Goal: Task Accomplishment & Management: Manage account settings

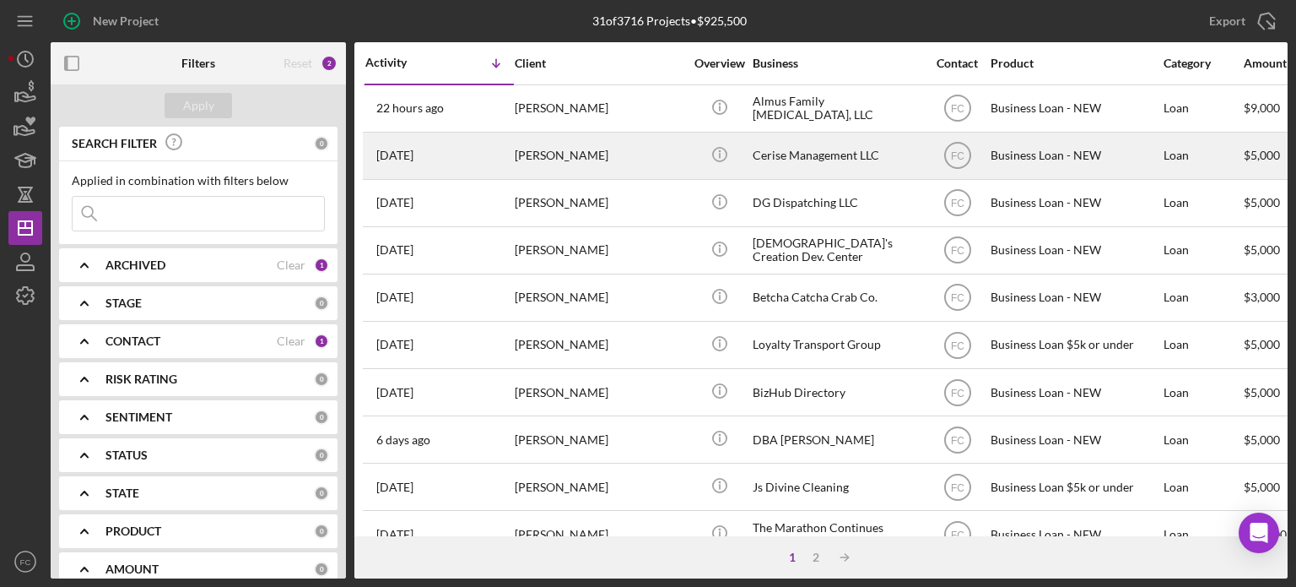
click at [463, 153] on div "[DATE] [PERSON_NAME]" at bounding box center [439, 155] width 148 height 45
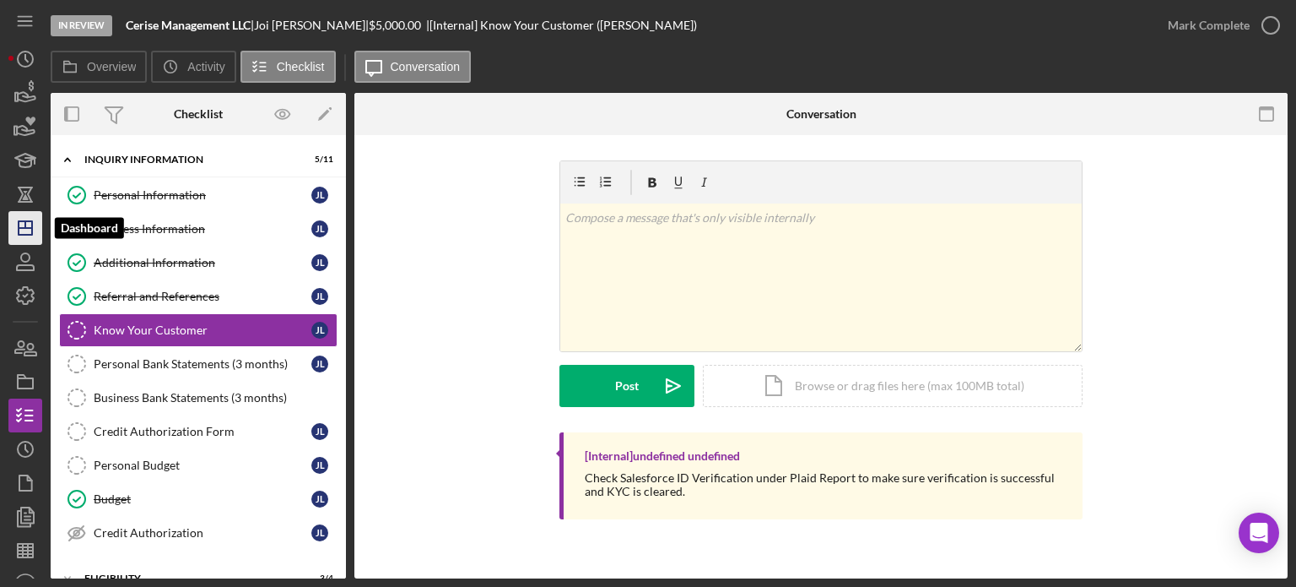
click at [24, 225] on icon "Icon/Dashboard" at bounding box center [25, 228] width 42 height 42
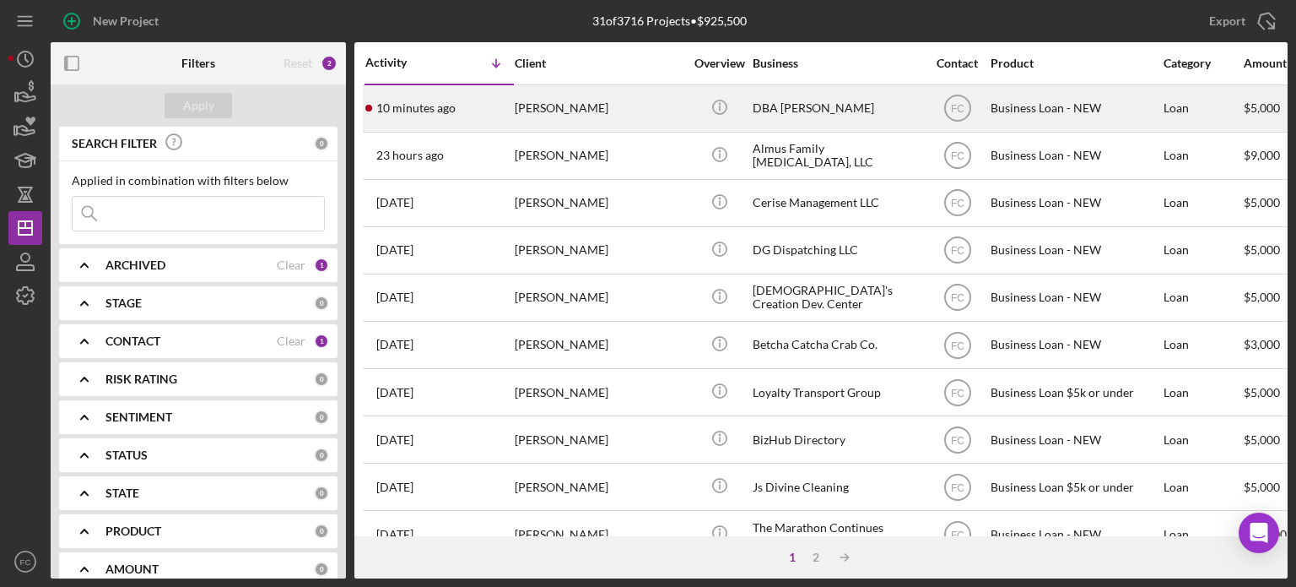
click at [493, 122] on div "10 minutes ago [PERSON_NAME]" at bounding box center [439, 108] width 148 height 45
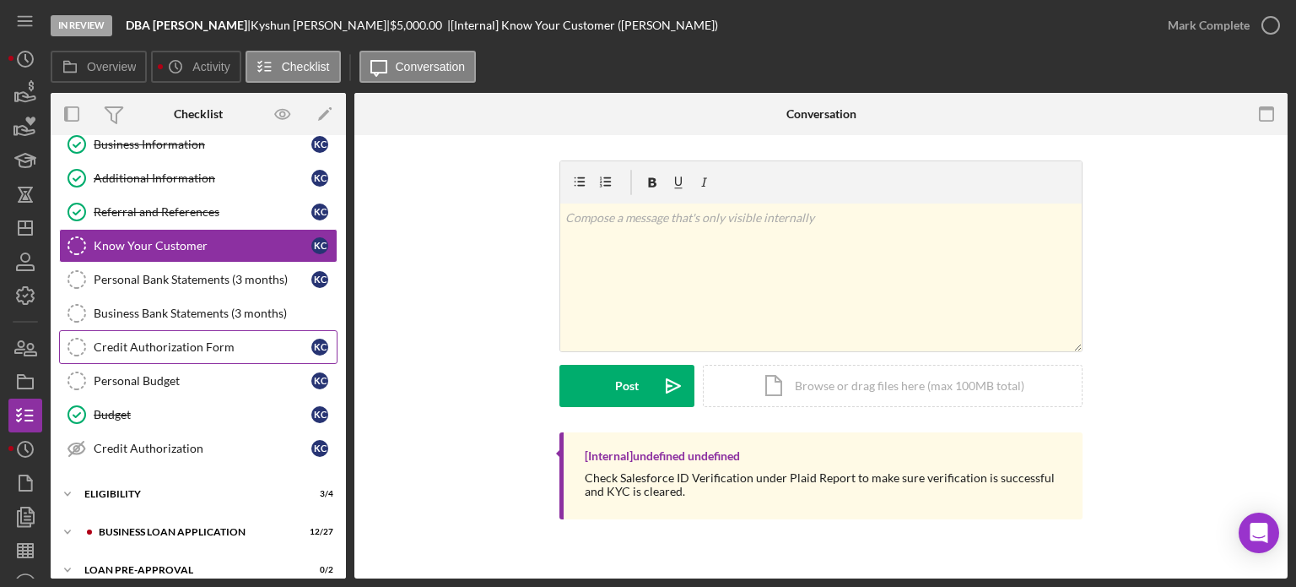
scroll to position [173, 0]
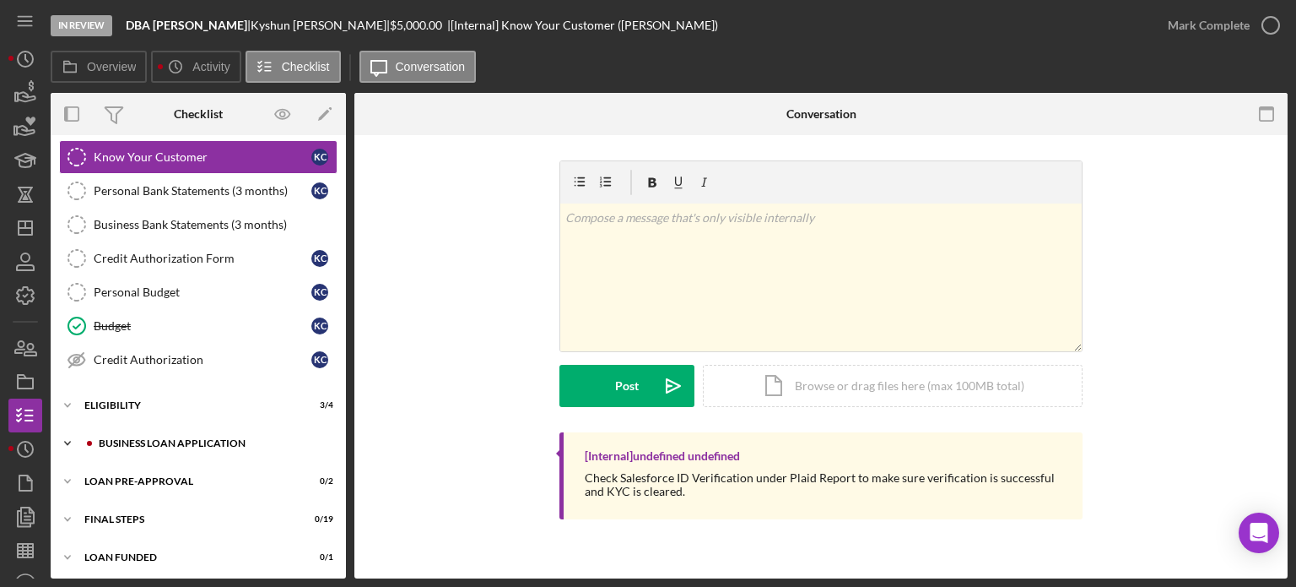
click at [110, 441] on div "BUSINESS LOAN APPLICATION" at bounding box center [212, 443] width 226 height 10
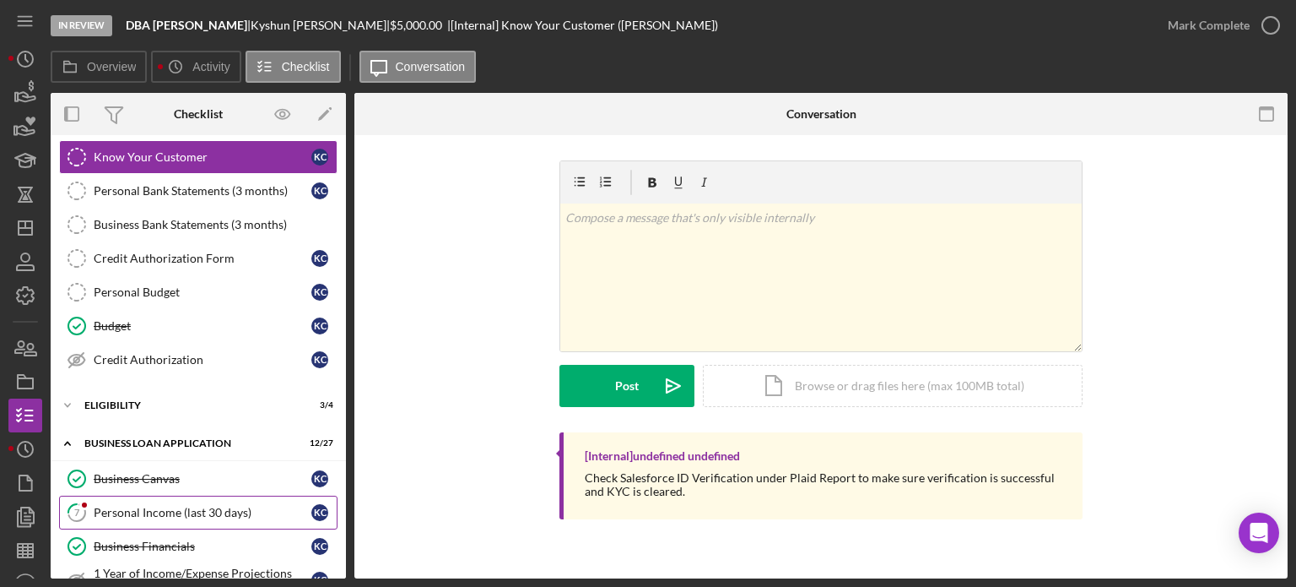
click at [114, 508] on div "Personal Income (last 30 days)" at bounding box center [203, 513] width 218 height 14
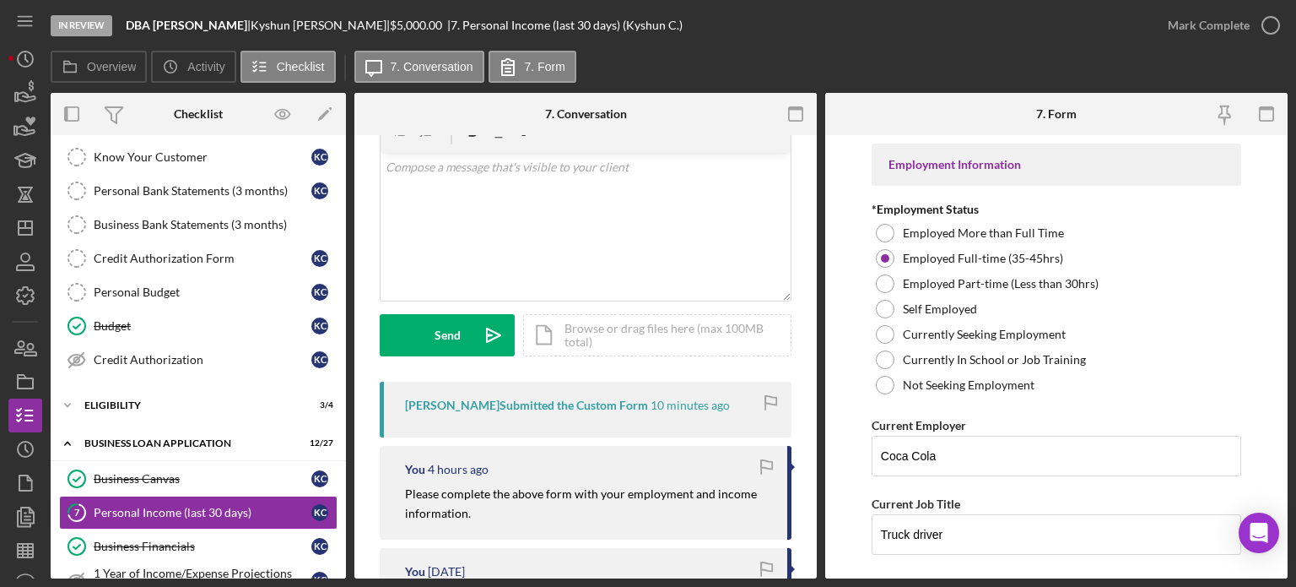
scroll to position [169, 0]
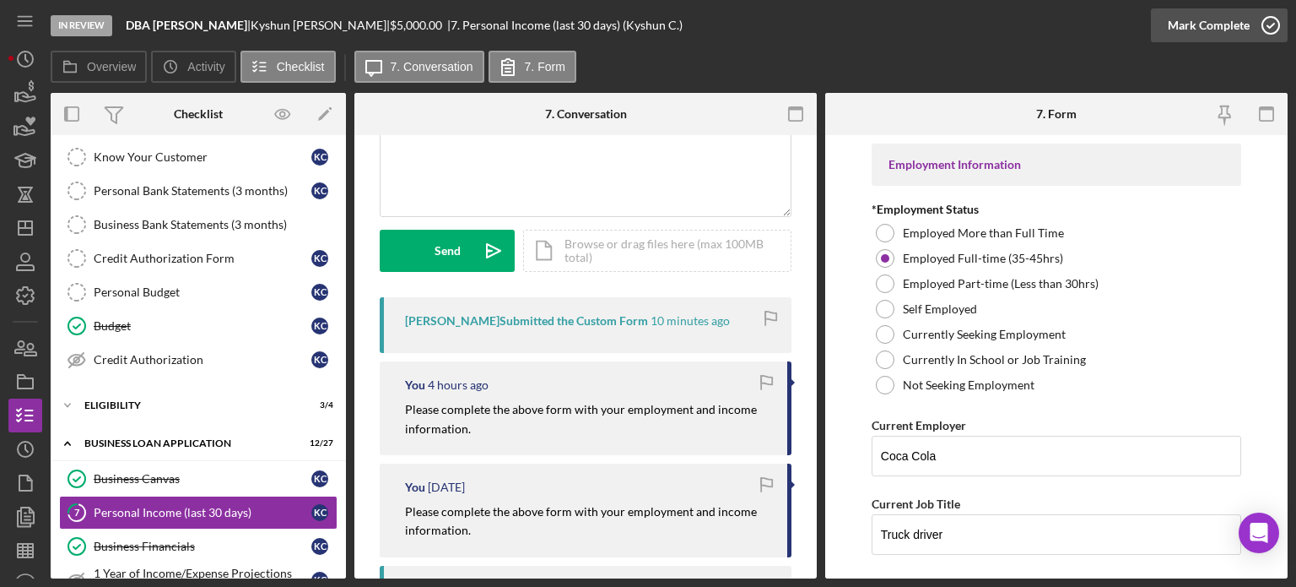
click at [1277, 29] on icon "button" at bounding box center [1271, 25] width 42 height 42
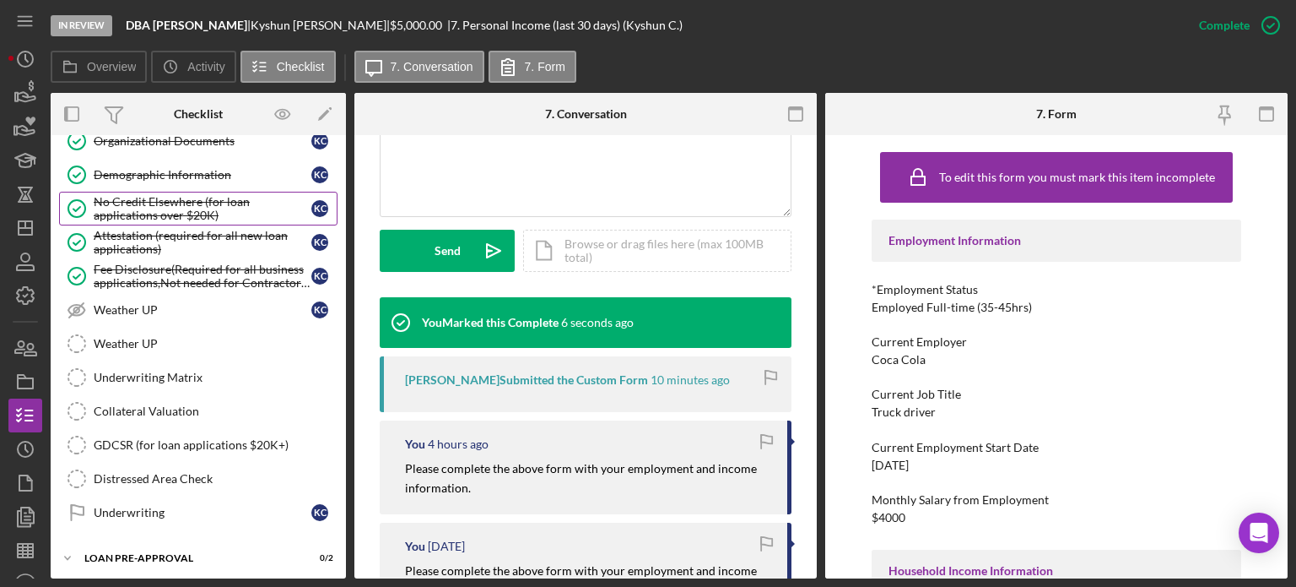
scroll to position [848, 0]
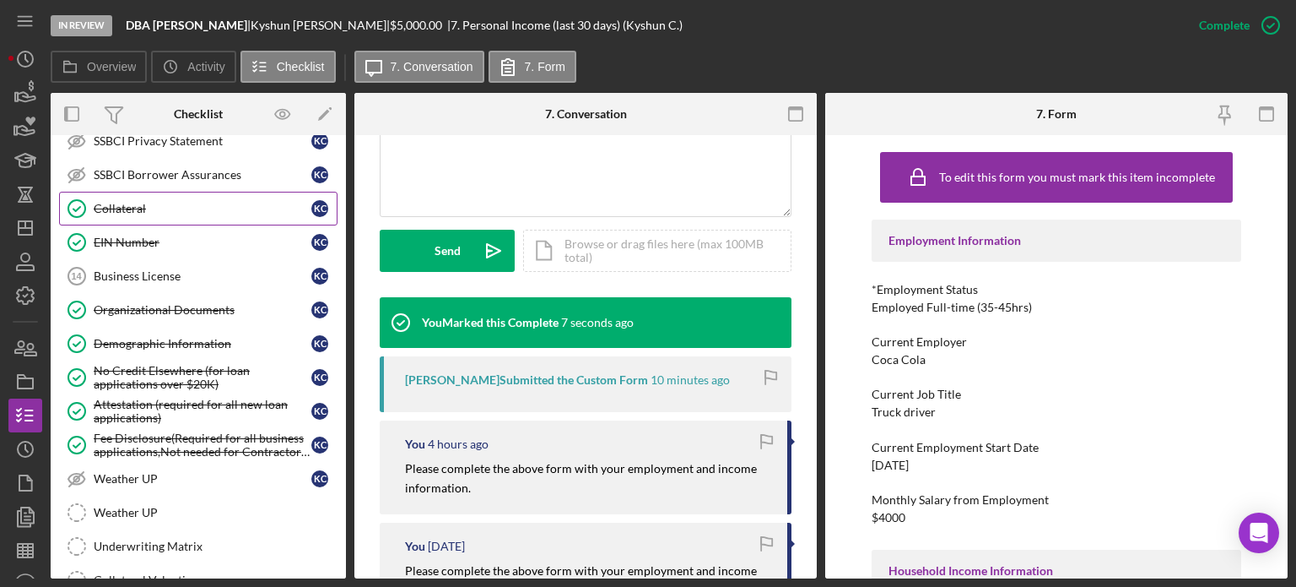
click at [136, 206] on div "Collateral" at bounding box center [203, 209] width 218 height 14
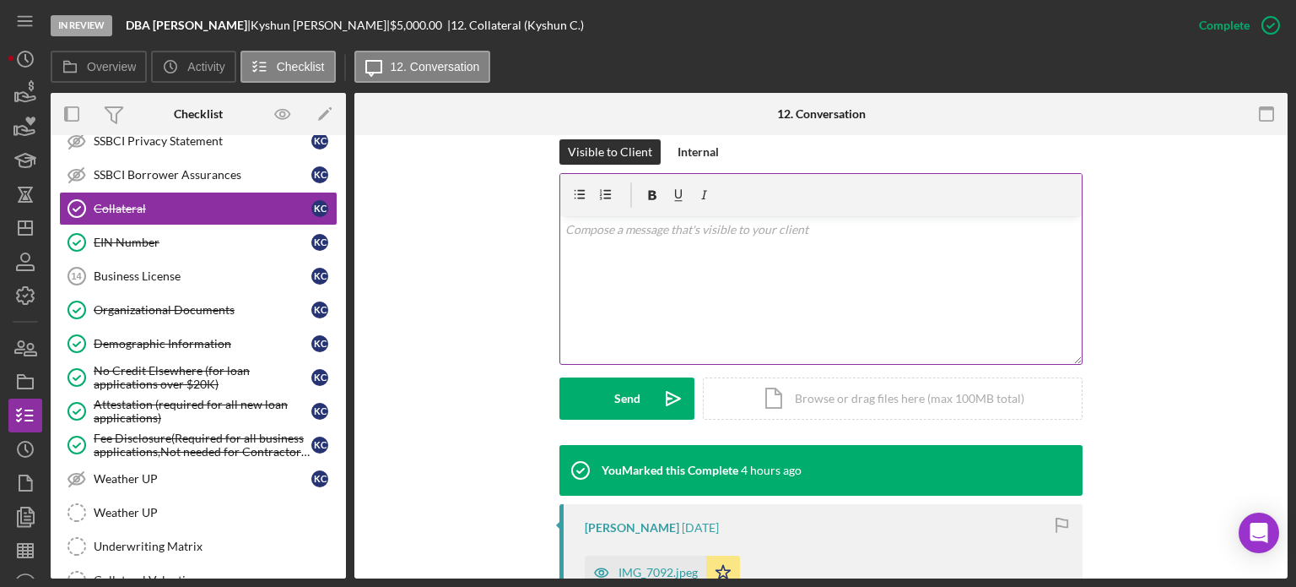
scroll to position [338, 0]
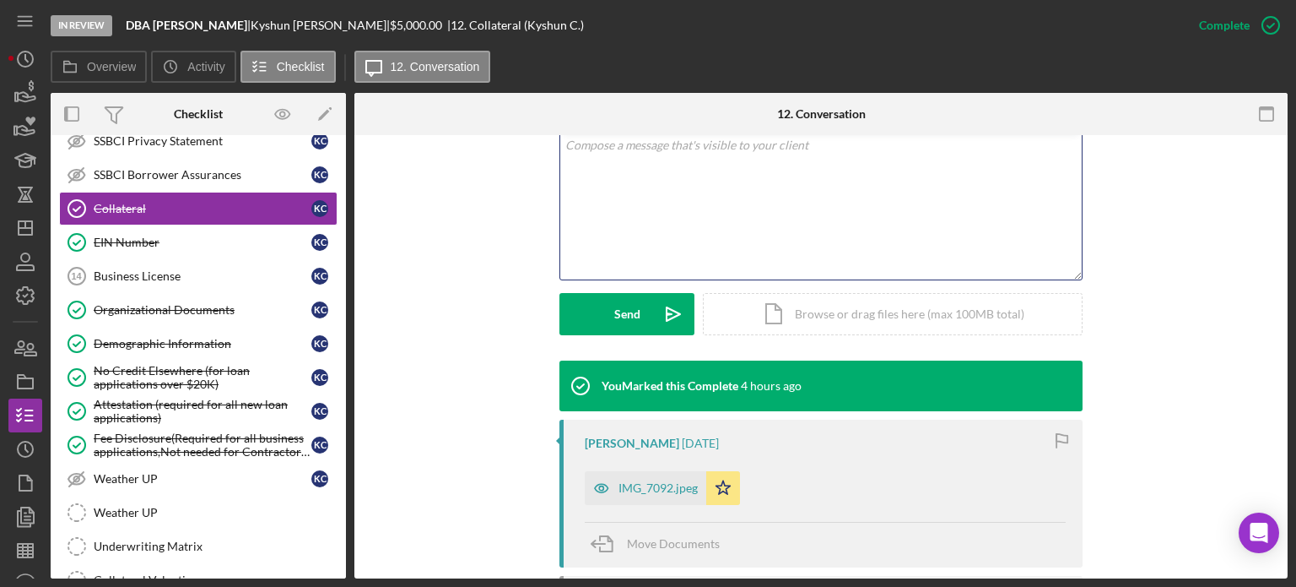
click at [647, 232] on div "v Color teal Color pink Remove color Add row above Add row below Add column bef…" at bounding box center [821, 206] width 522 height 148
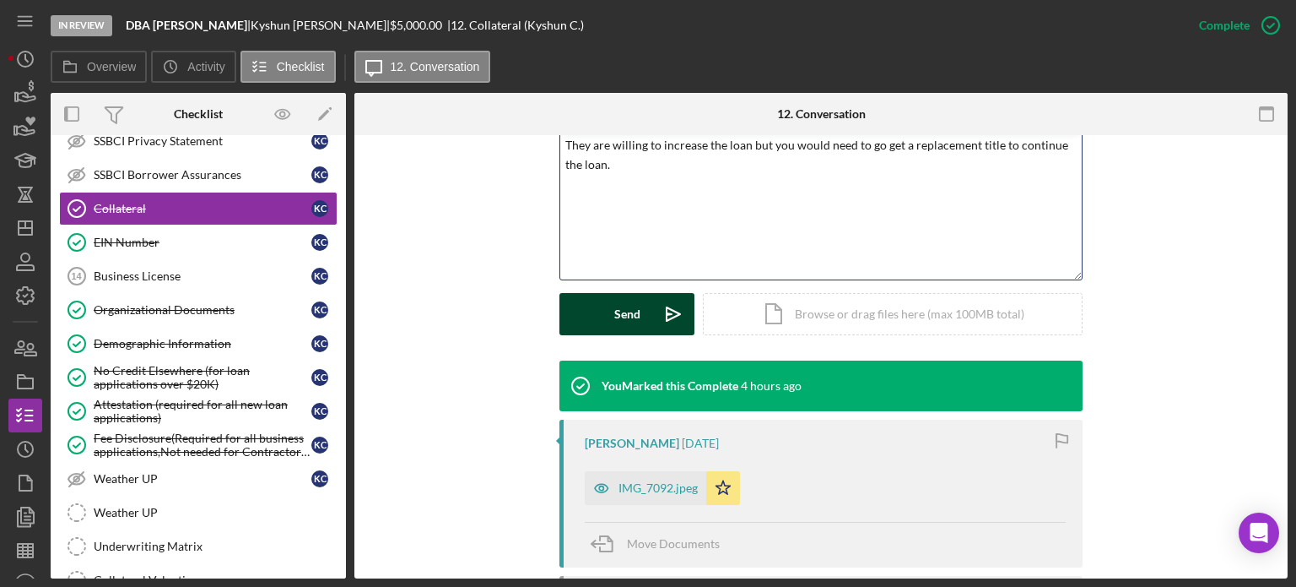
click at [608, 311] on button "Send Icon/icon-invite-send" at bounding box center [627, 314] width 135 height 42
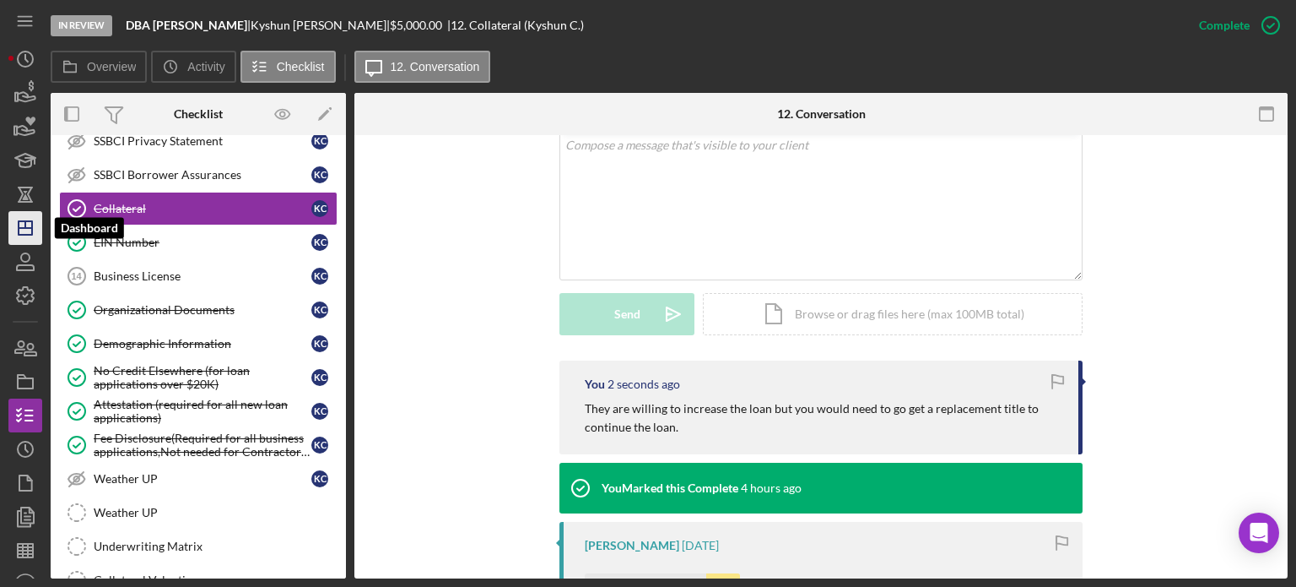
click at [24, 229] on icon "Icon/Dashboard" at bounding box center [25, 228] width 42 height 42
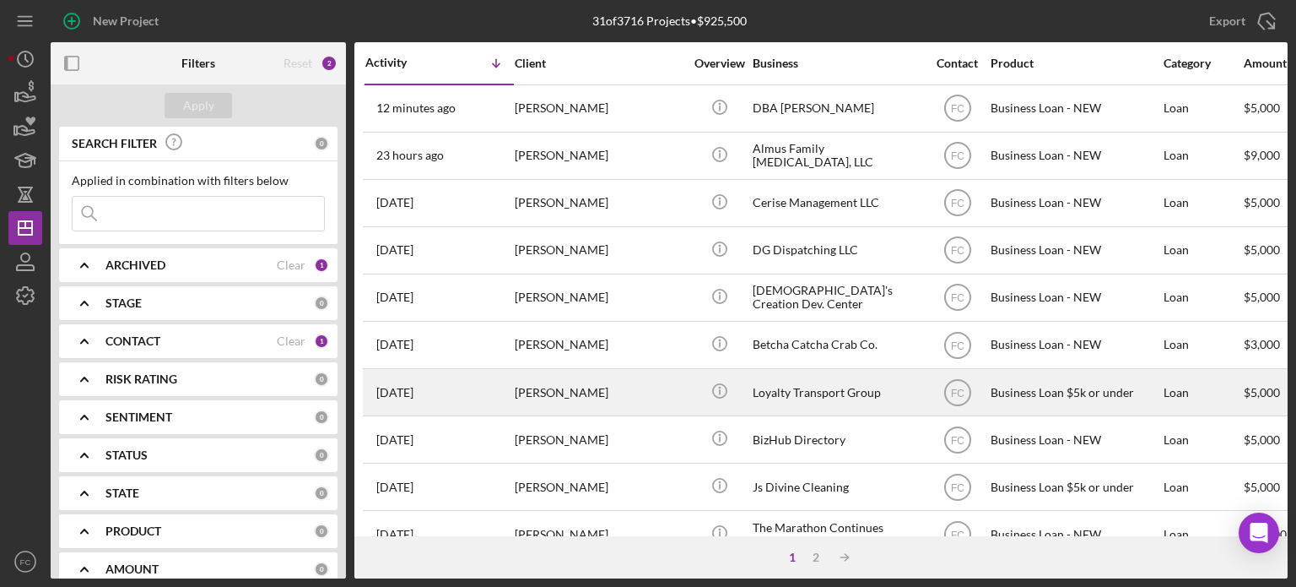
click at [466, 391] on div "[DATE] [PERSON_NAME]" at bounding box center [439, 392] width 148 height 45
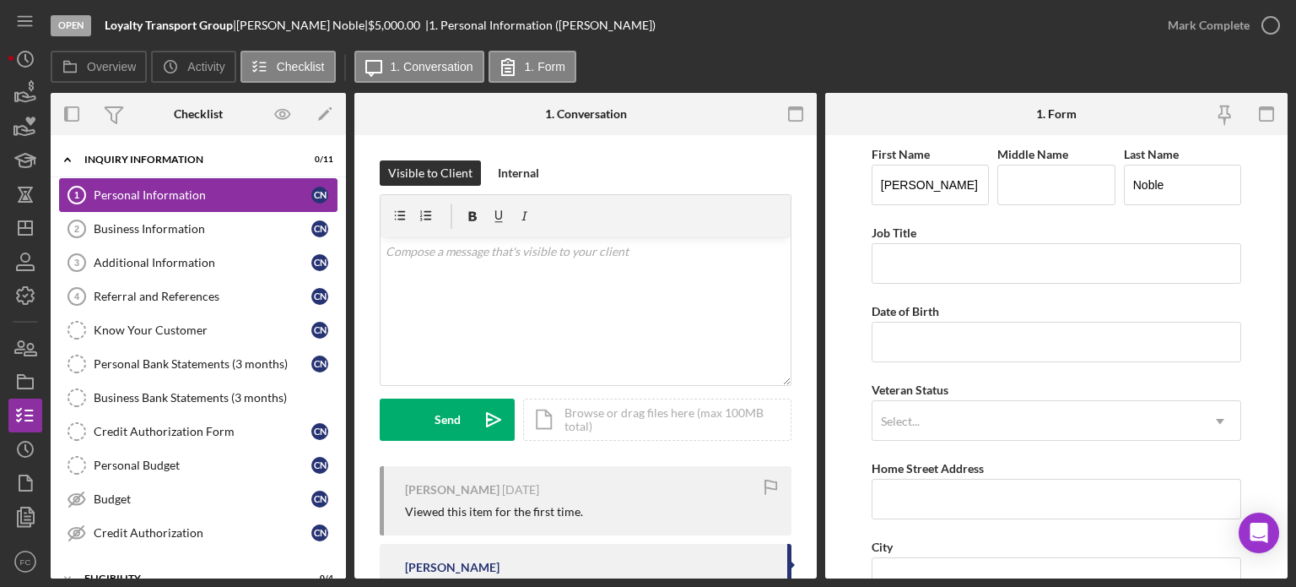
click at [137, 208] on link "Personal Information 1 Personal Information C N" at bounding box center [198, 195] width 279 height 34
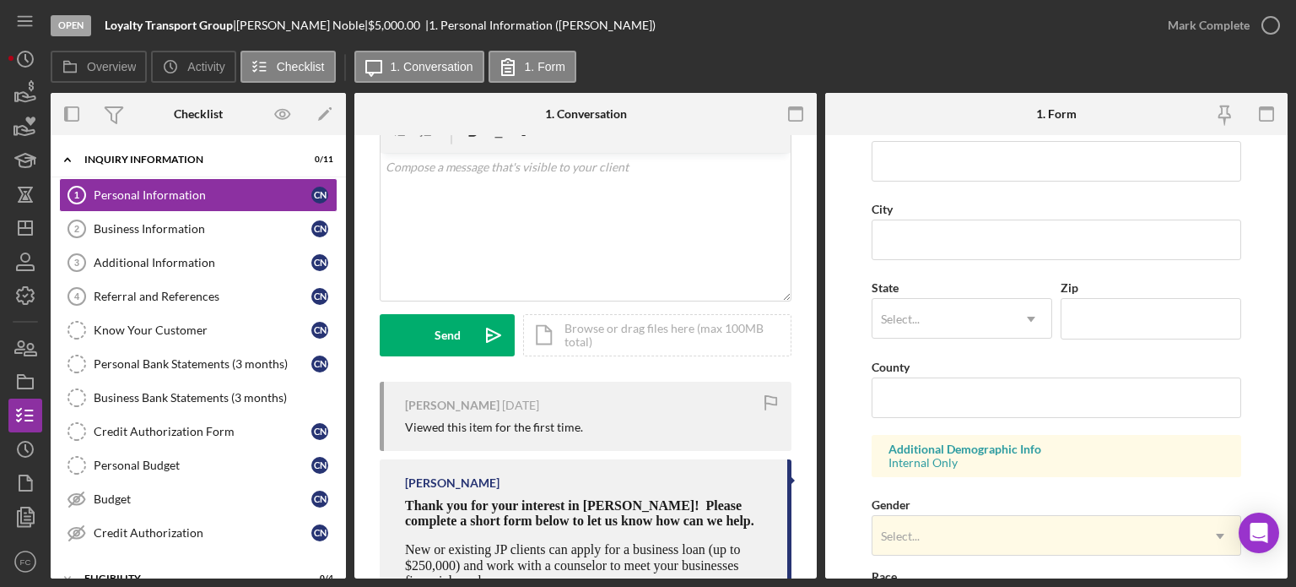
scroll to position [506, 0]
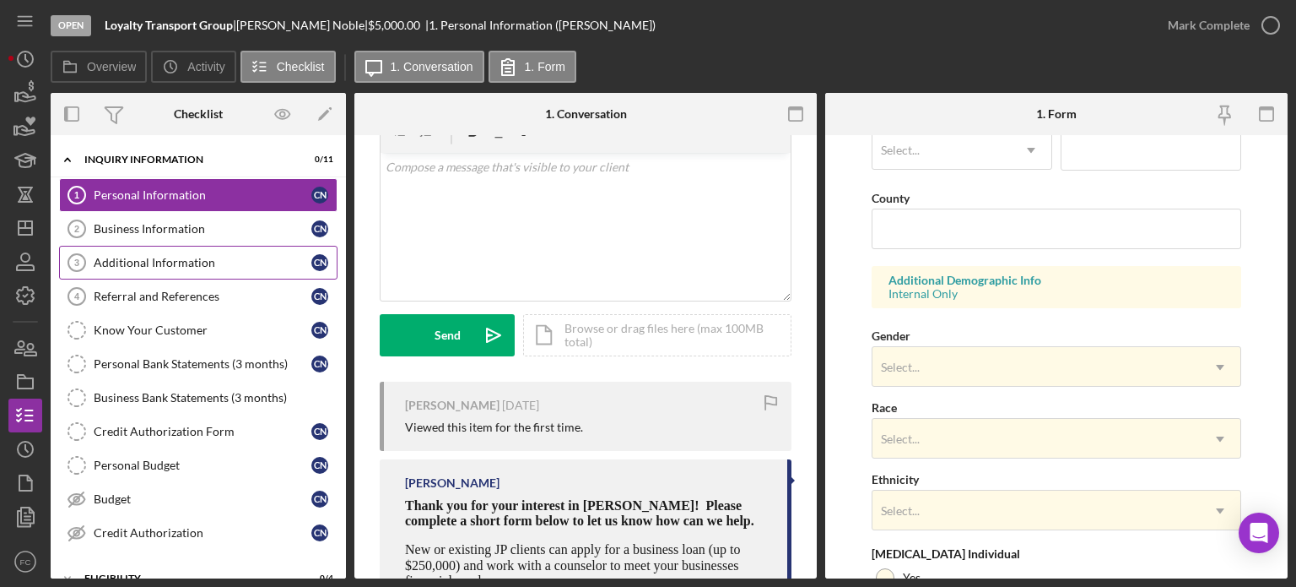
click at [132, 259] on div "Additional Information" at bounding box center [203, 263] width 218 height 14
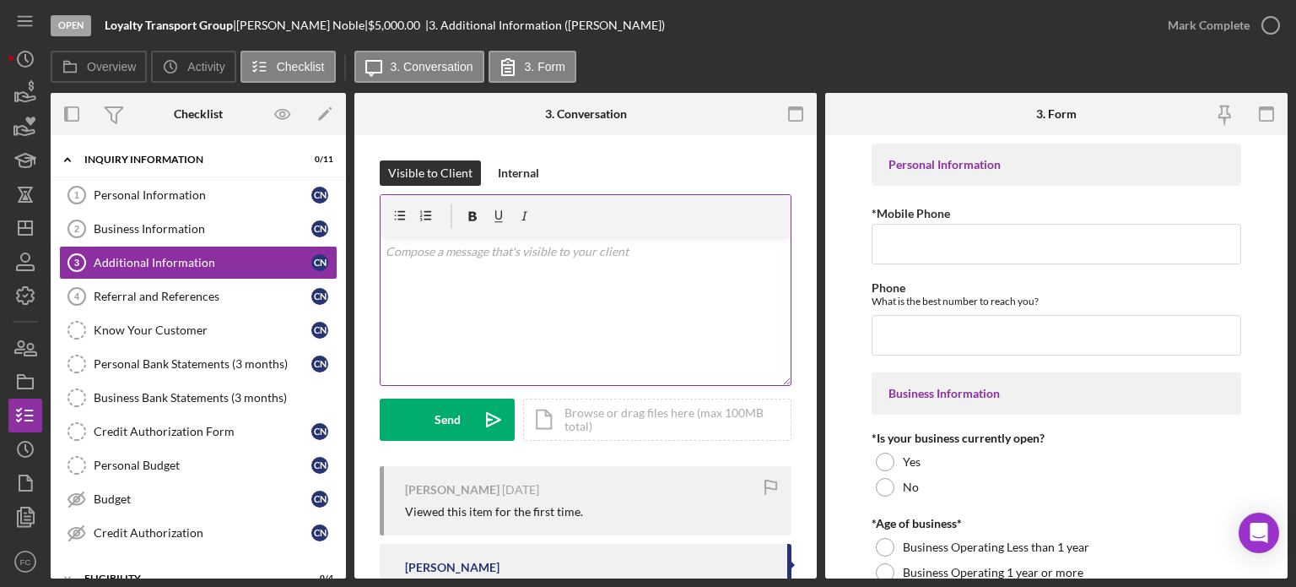
scroll to position [72, 0]
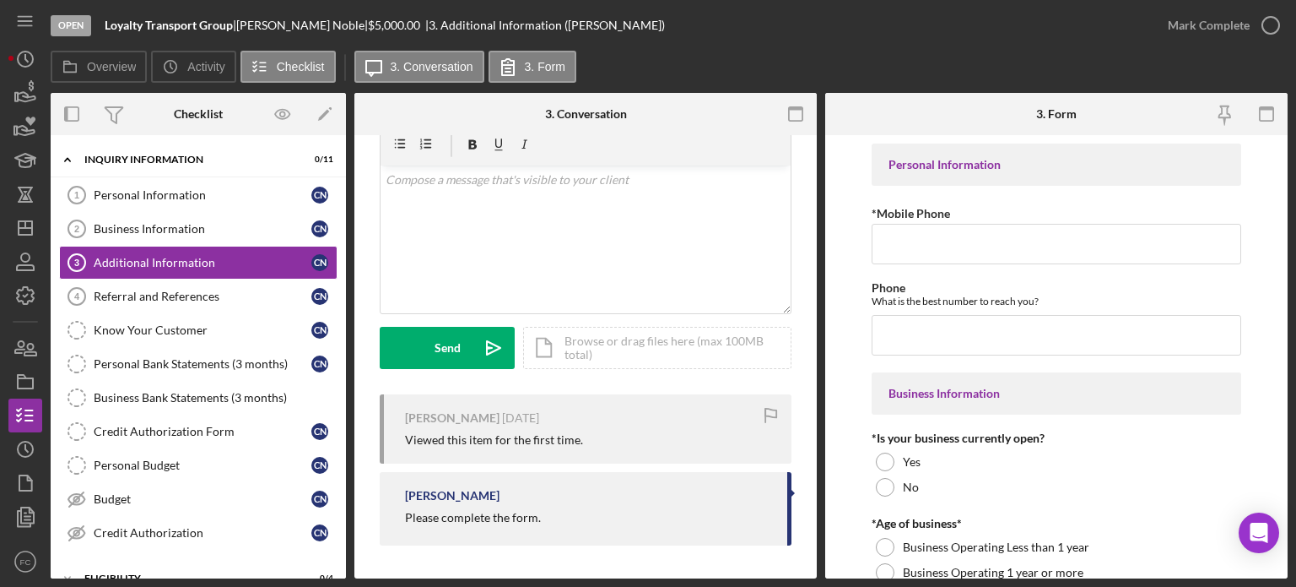
drag, startPoint x: 392, startPoint y: 511, endPoint x: 542, endPoint y: 522, distance: 149.8
click at [543, 522] on div "[PERSON_NAME] Please complete the form." at bounding box center [586, 508] width 412 height 73
copy div "Please complete the form."
drag, startPoint x: 147, startPoint y: 191, endPoint x: 158, endPoint y: 187, distance: 11.8
click at [147, 189] on div "Personal Information" at bounding box center [203, 195] width 218 height 14
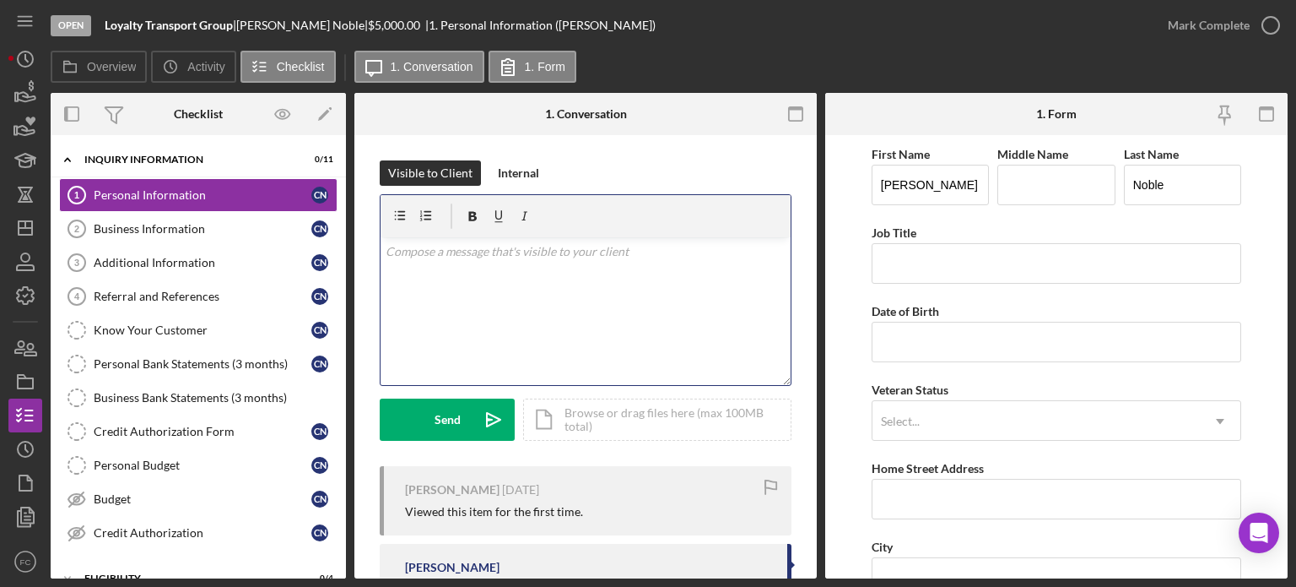
drag, startPoint x: 505, startPoint y: 229, endPoint x: 439, endPoint y: 268, distance: 76.4
click at [439, 268] on div "v Color teal Color pink Remove color Add row above Add row below Add column bef…" at bounding box center [586, 311] width 410 height 148
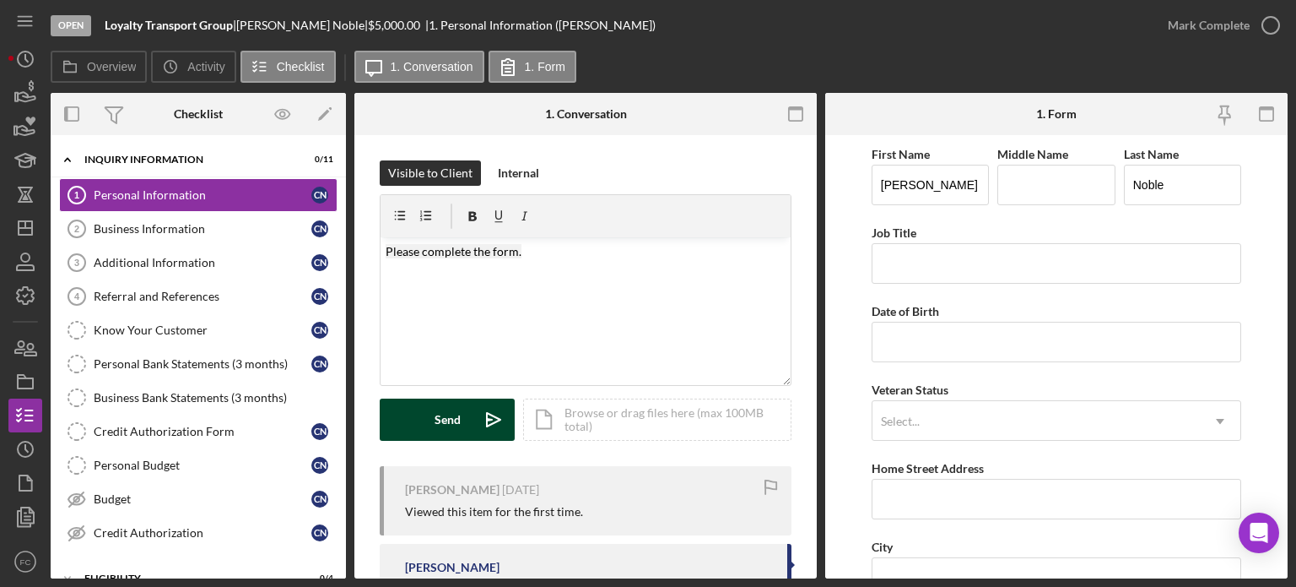
click at [439, 427] on div "Send" at bounding box center [448, 419] width 26 height 42
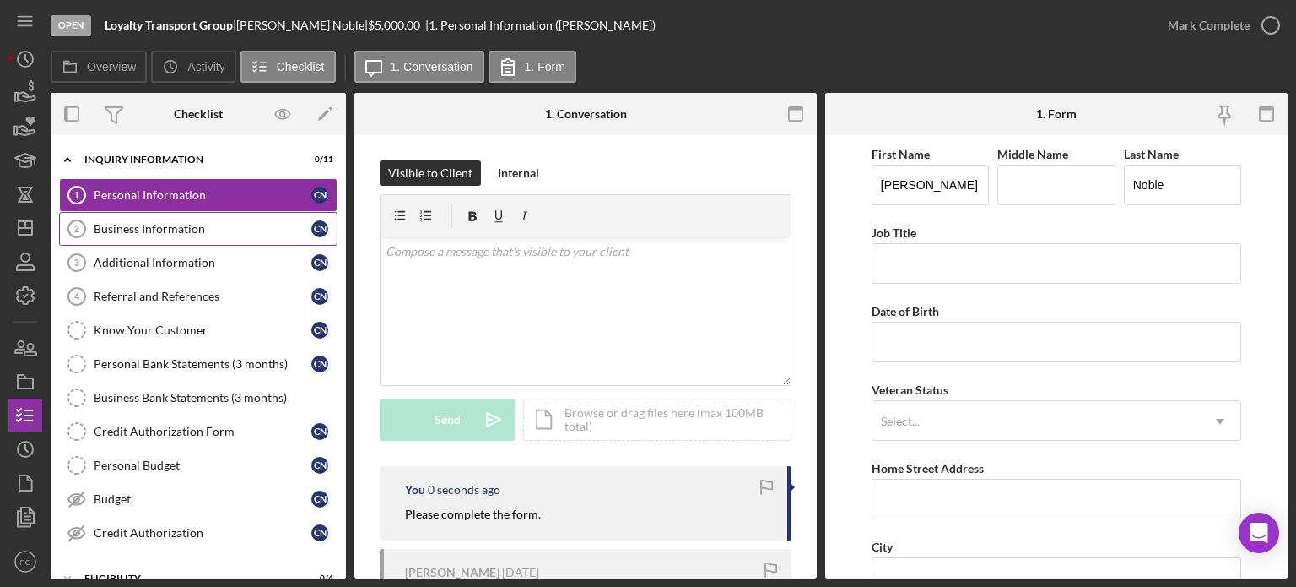
click at [185, 237] on link "Business Information 2 Business Information C N" at bounding box center [198, 229] width 279 height 34
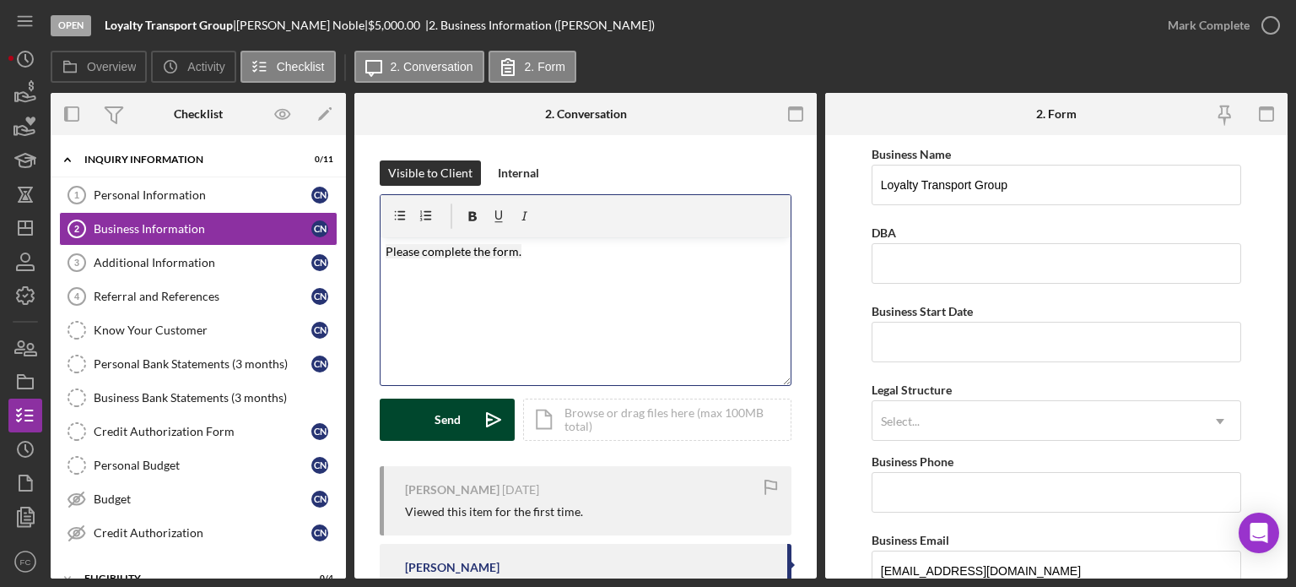
click at [419, 421] on button "Send Icon/icon-invite-send" at bounding box center [447, 419] width 135 height 42
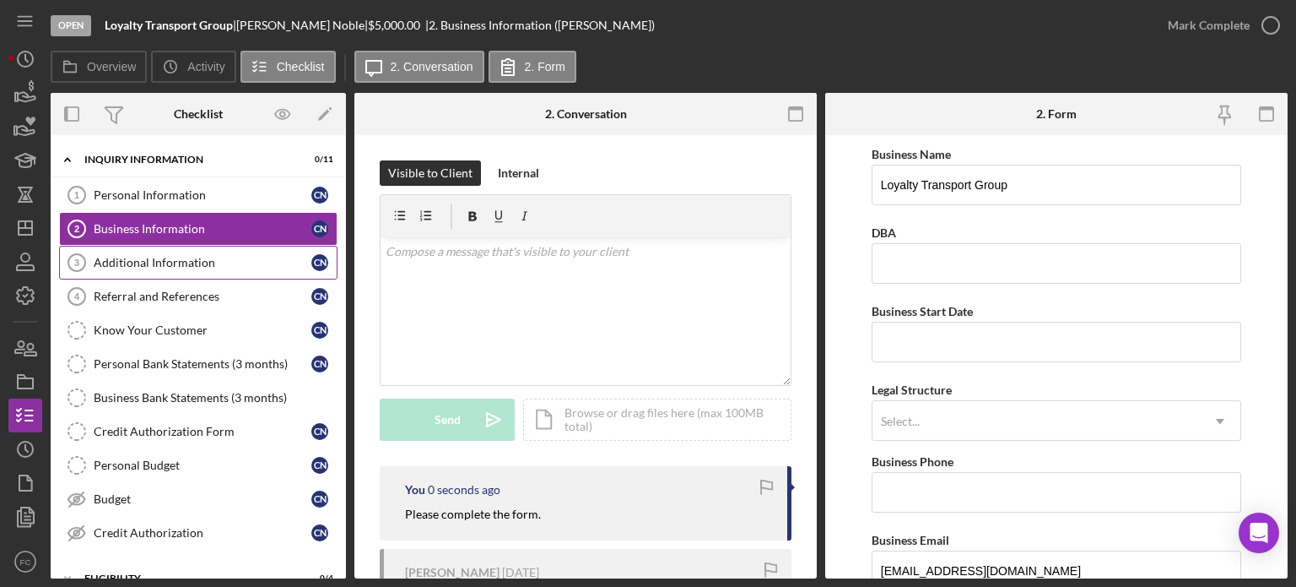
click at [116, 256] on div "Additional Information" at bounding box center [203, 263] width 218 height 14
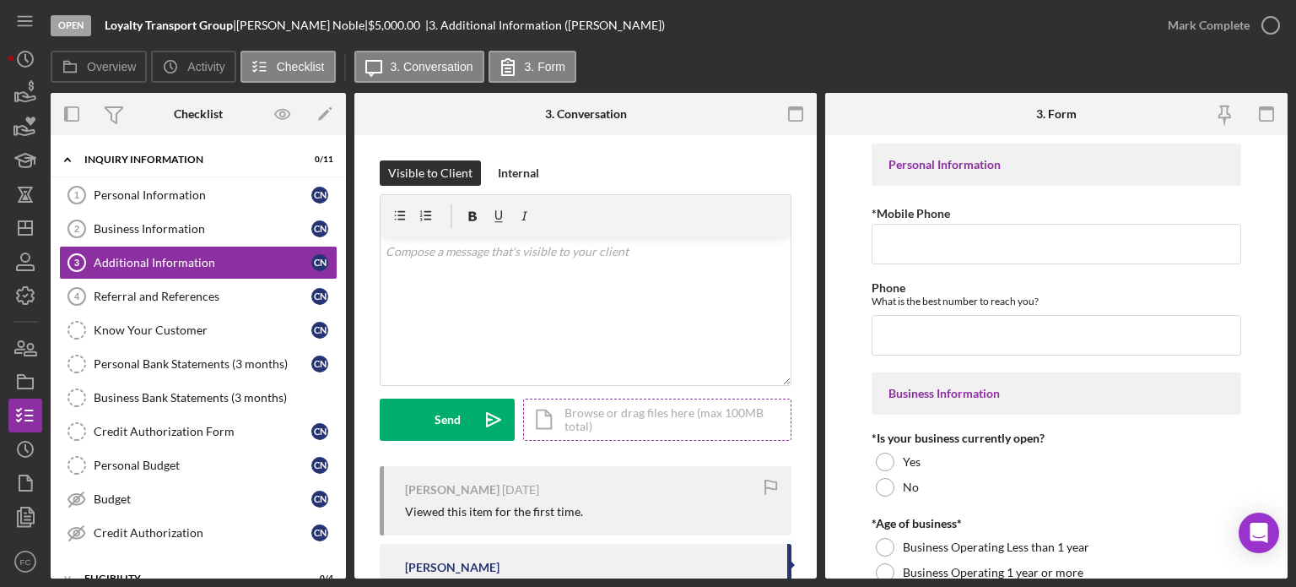
scroll to position [72, 0]
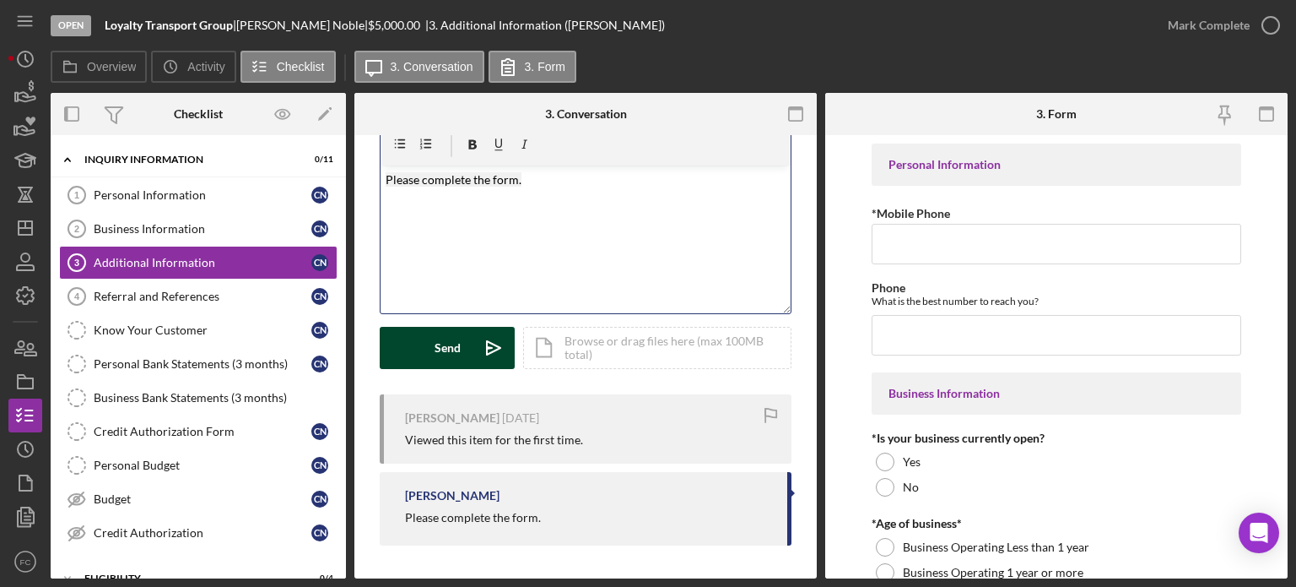
click at [435, 350] on div "Send" at bounding box center [448, 348] width 26 height 42
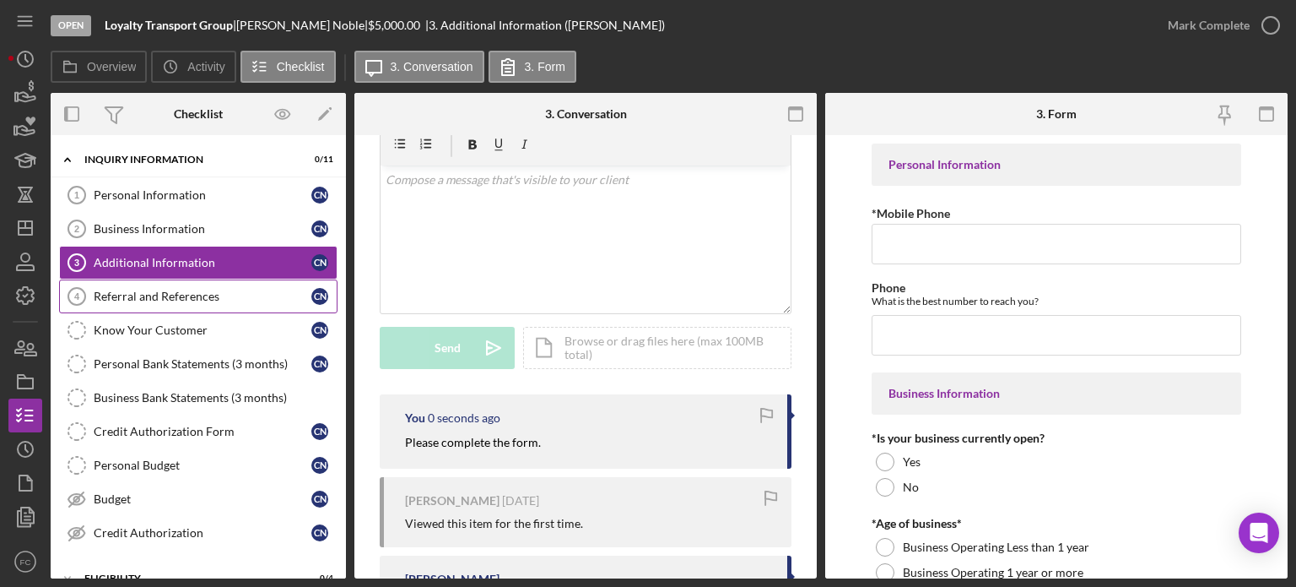
click at [179, 306] on link "Referral and References 4 [PERSON_NAME] and References C N" at bounding box center [198, 296] width 279 height 34
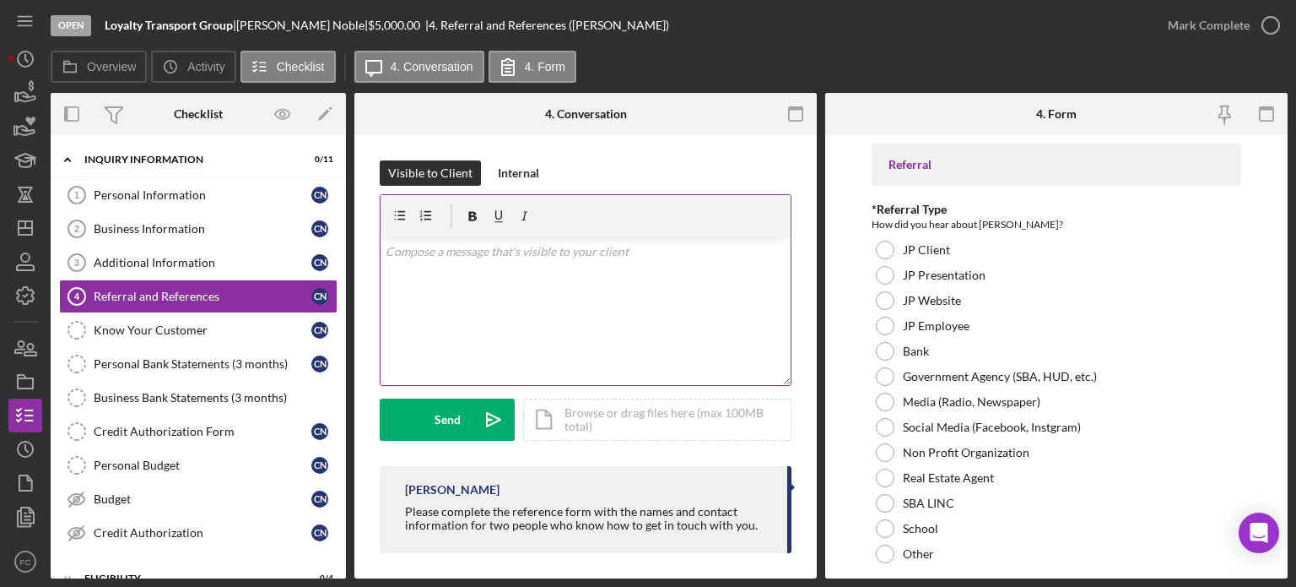
scroll to position [8, 0]
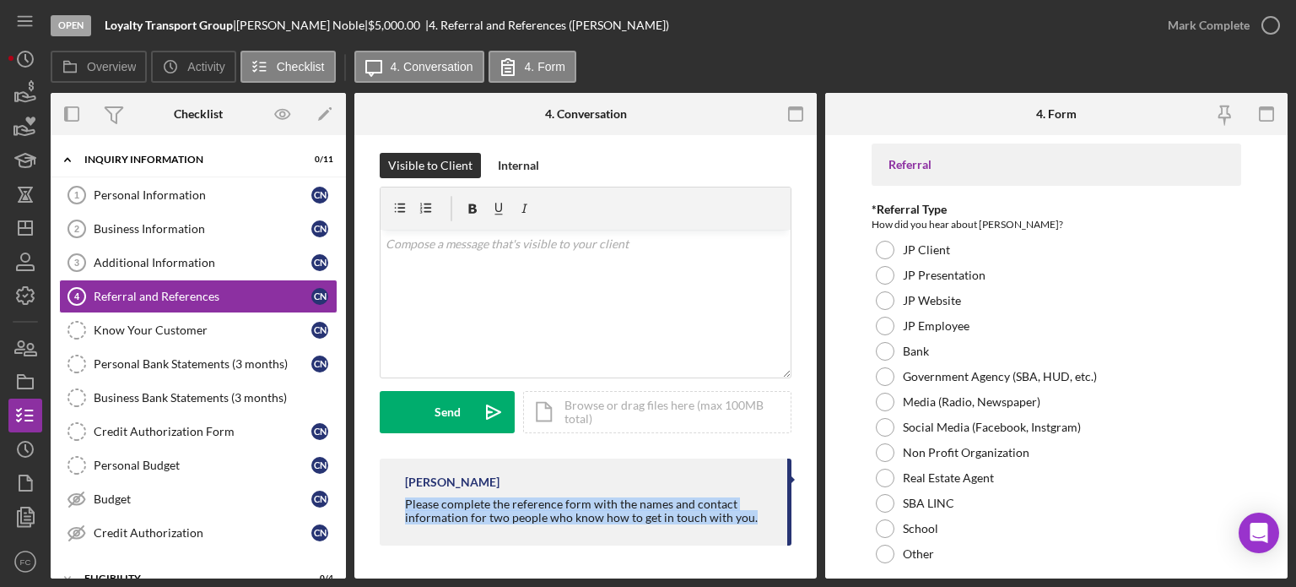
drag, startPoint x: 399, startPoint y: 498, endPoint x: 756, endPoint y: 519, distance: 357.6
click at [756, 521] on div "[PERSON_NAME] Please complete the reference form with the names and contact inf…" at bounding box center [586, 501] width 412 height 87
copy div "Please complete the reference form with the names and contact information for t…"
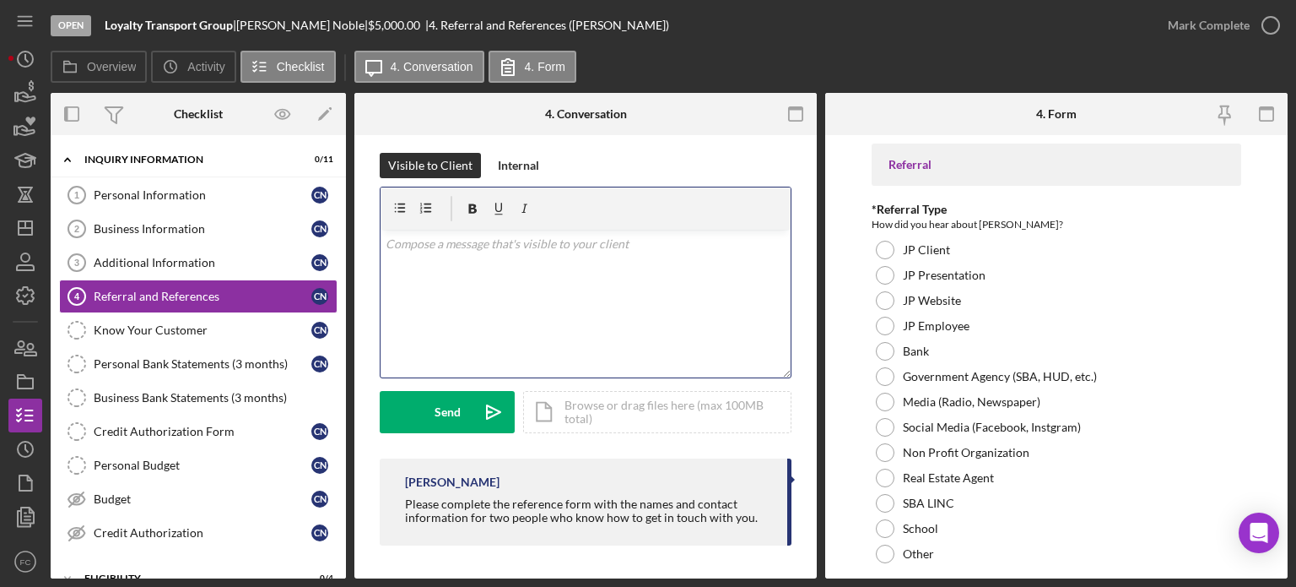
scroll to position [4, 0]
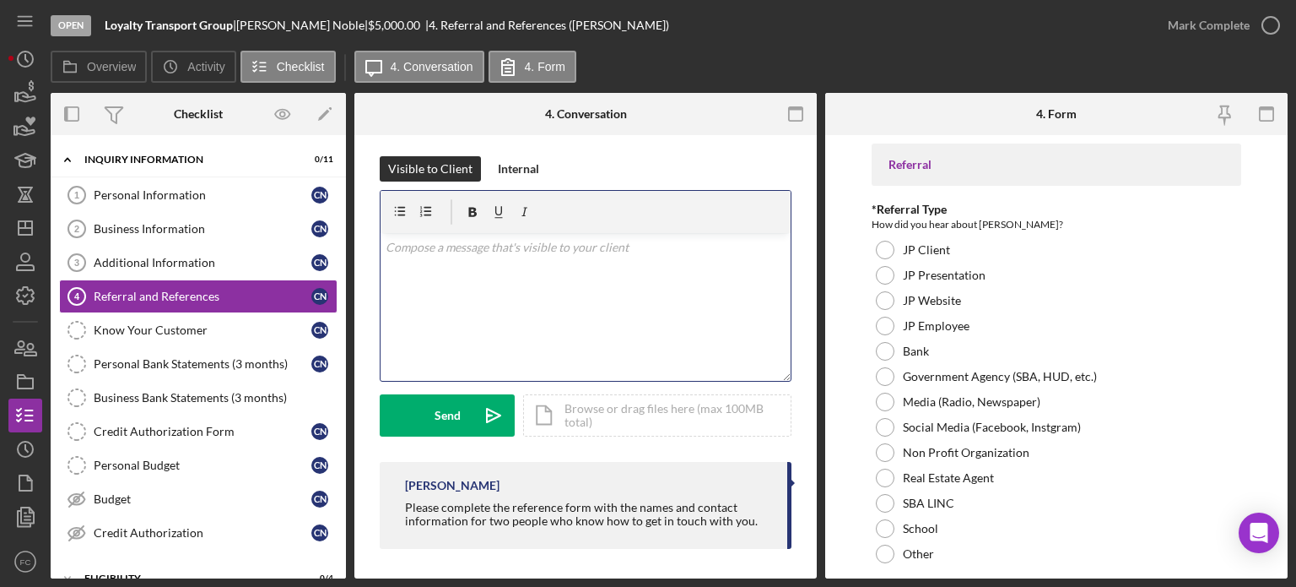
drag, startPoint x: 605, startPoint y: 284, endPoint x: 449, endPoint y: 507, distance: 272.8
click at [449, 507] on div "Please complete the reference form with the names and contact information for t…" at bounding box center [587, 514] width 365 height 27
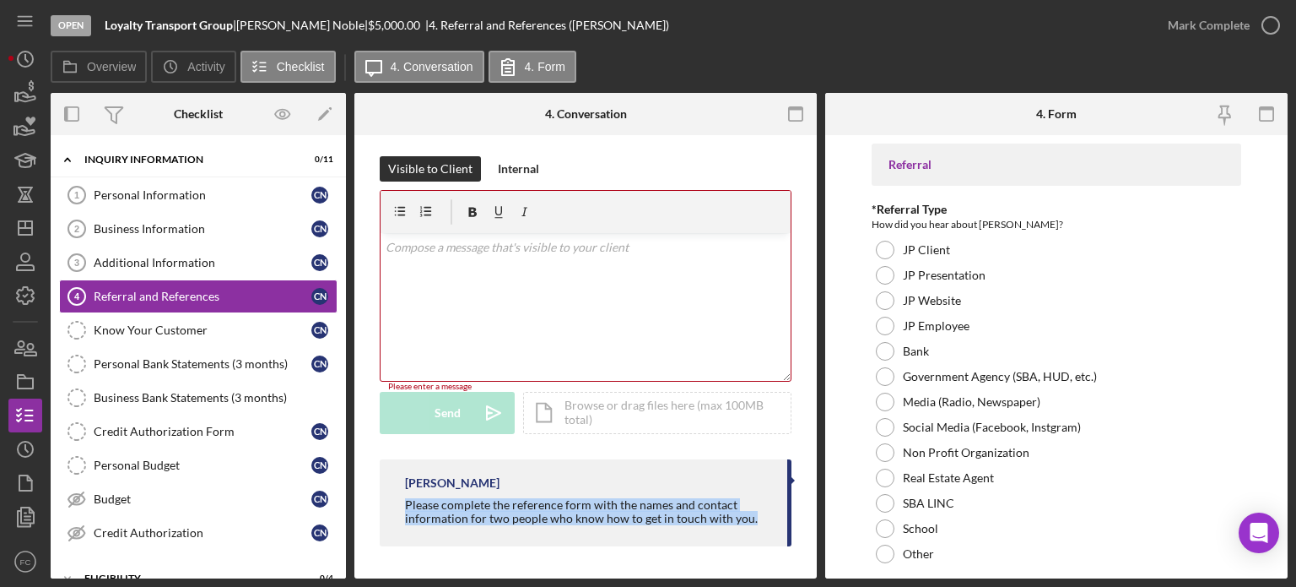
drag, startPoint x: 393, startPoint y: 503, endPoint x: 707, endPoint y: 511, distance: 314.1
click at [751, 516] on div "[PERSON_NAME] Please complete the reference form with the names and contact inf…" at bounding box center [586, 502] width 412 height 87
copy div "Please complete the reference form with the names and contact information for t…"
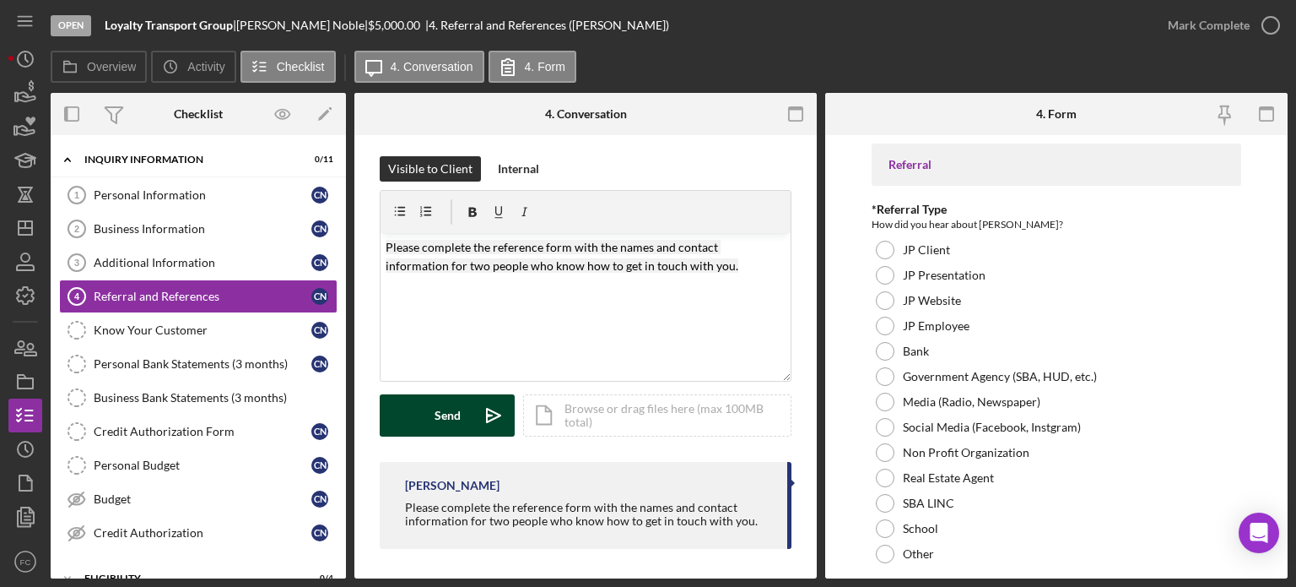
click at [466, 415] on button "Send Icon/icon-invite-send" at bounding box center [447, 415] width 135 height 42
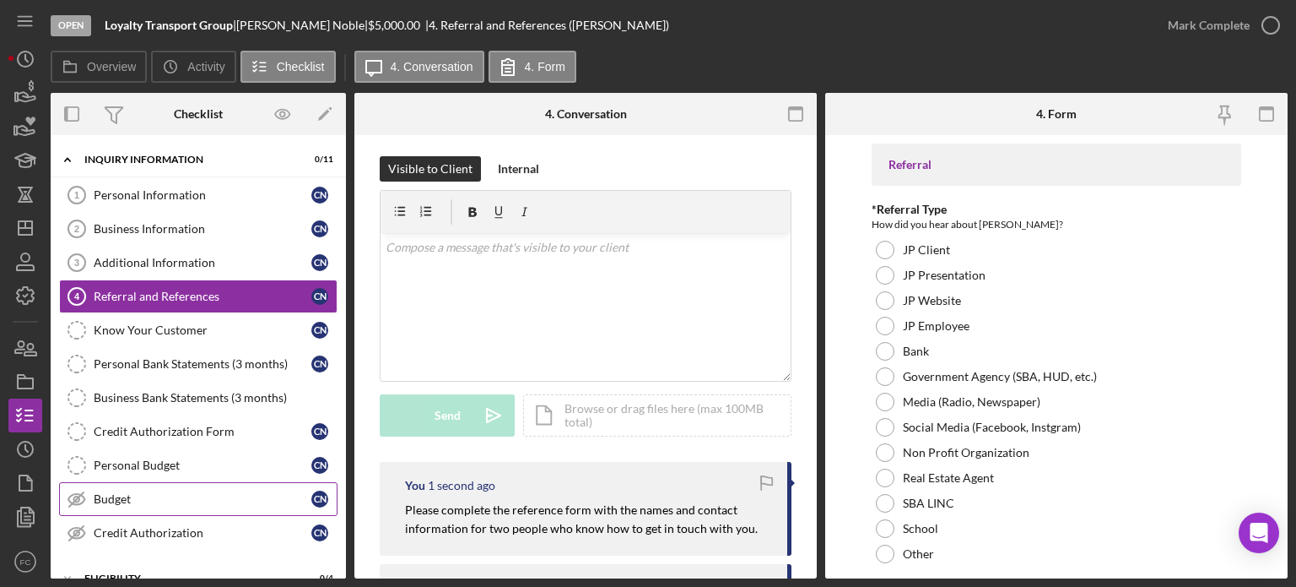
click at [129, 494] on div "Budget" at bounding box center [203, 499] width 218 height 14
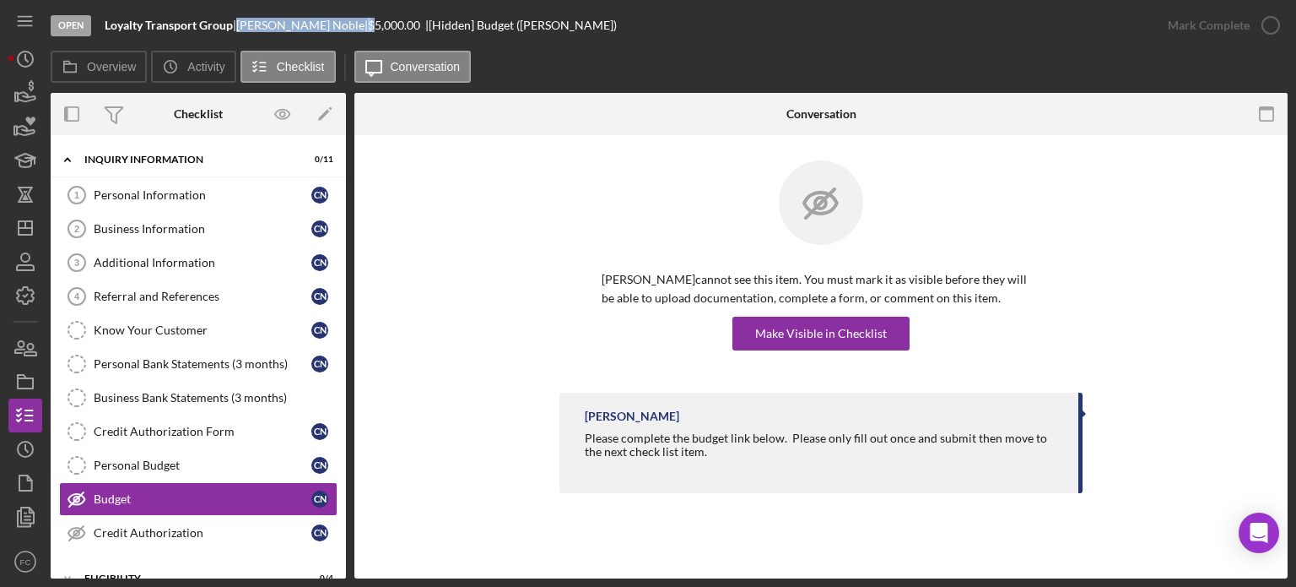
drag, startPoint x: 251, startPoint y: 23, endPoint x: 331, endPoint y: 30, distance: 80.5
click at [346, 33] on div "Open Loyalty Transport Group | [PERSON_NAME] | $5,000.00 | [Hidden] Budget ([PE…" at bounding box center [601, 25] width 1101 height 51
click at [329, 30] on div "[PERSON_NAME] |" at bounding box center [302, 26] width 132 height 14
drag, startPoint x: 253, startPoint y: 26, endPoint x: 267, endPoint y: 24, distance: 13.6
click at [274, 24] on div "[PERSON_NAME] |" at bounding box center [302, 26] width 132 height 14
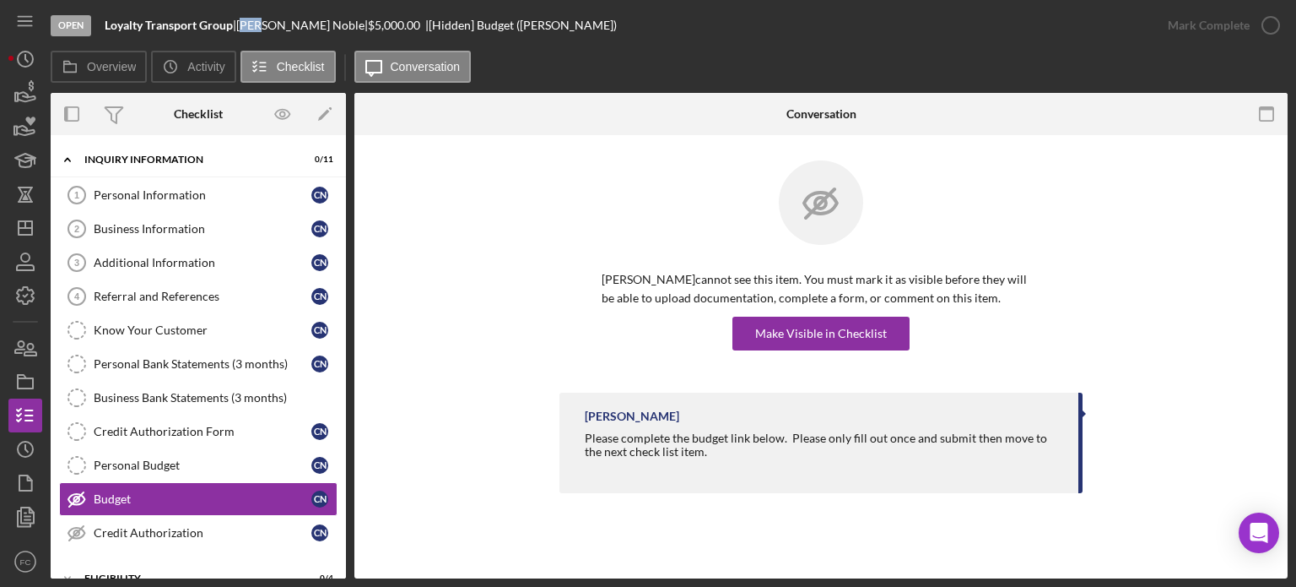
click at [259, 34] on div "Open Loyalty Transport Group | [PERSON_NAME] | $5,000.00 | [Hidden] Budget ([PE…" at bounding box center [601, 25] width 1101 height 51
drag, startPoint x: 246, startPoint y: 19, endPoint x: 320, endPoint y: 22, distance: 73.5
click at [320, 22] on div "Loyalty Transport Group | [PERSON_NAME] | $5,000.00 | [Hidden] Budget ([PERSON_…" at bounding box center [361, 26] width 512 height 14
click at [297, 33] on div "Open Loyalty Transport Group | [PERSON_NAME] | $5,000.00 | [Hidden] Budget ([PE…" at bounding box center [601, 25] width 1101 height 51
drag, startPoint x: 251, startPoint y: 24, endPoint x: 323, endPoint y: 26, distance: 72.6
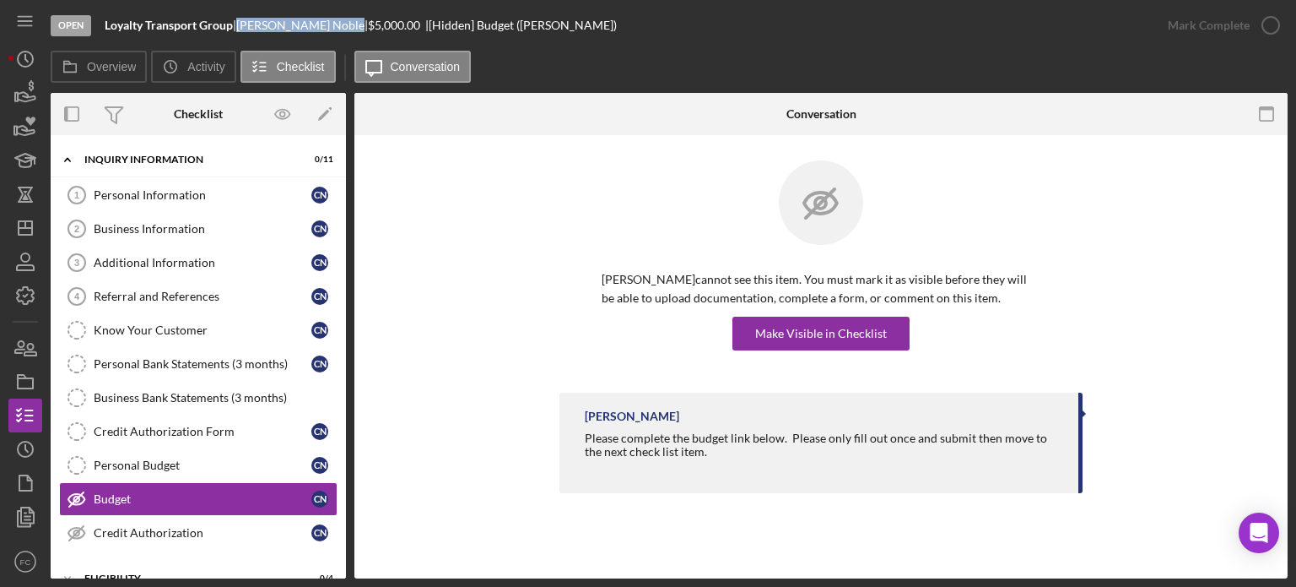
click at [323, 26] on div "[PERSON_NAME] |" at bounding box center [302, 26] width 132 height 14
copy div "[PERSON_NAME]"
click at [827, 334] on div "Make Visible in Checklist" at bounding box center [821, 334] width 132 height 34
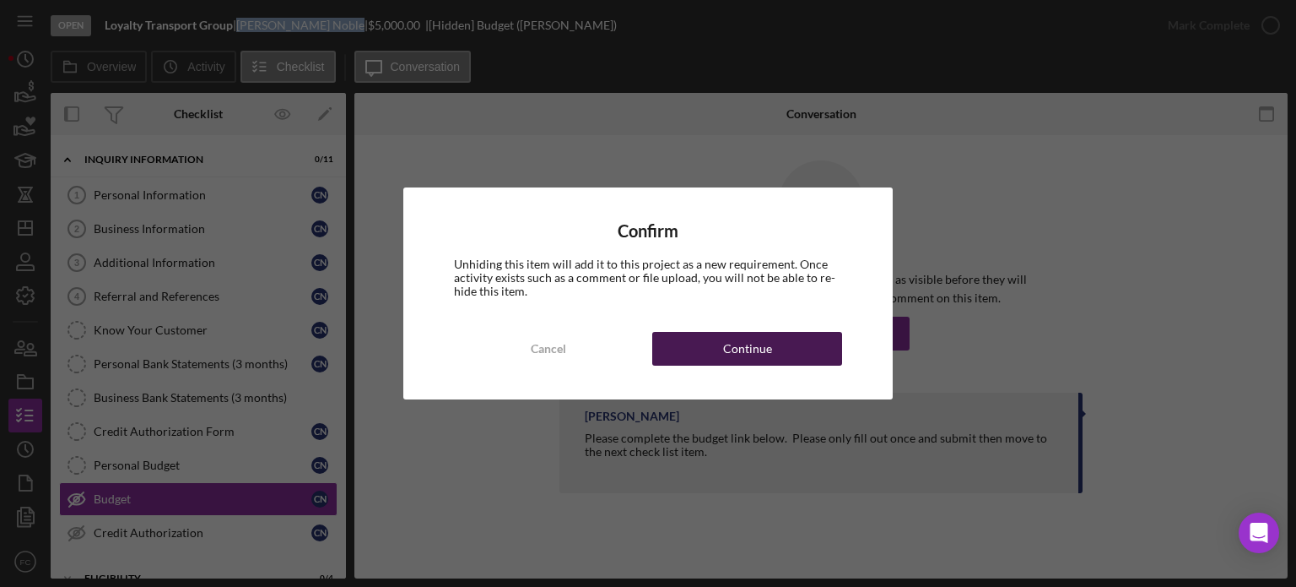
click at [701, 356] on button "Continue" at bounding box center [747, 349] width 190 height 34
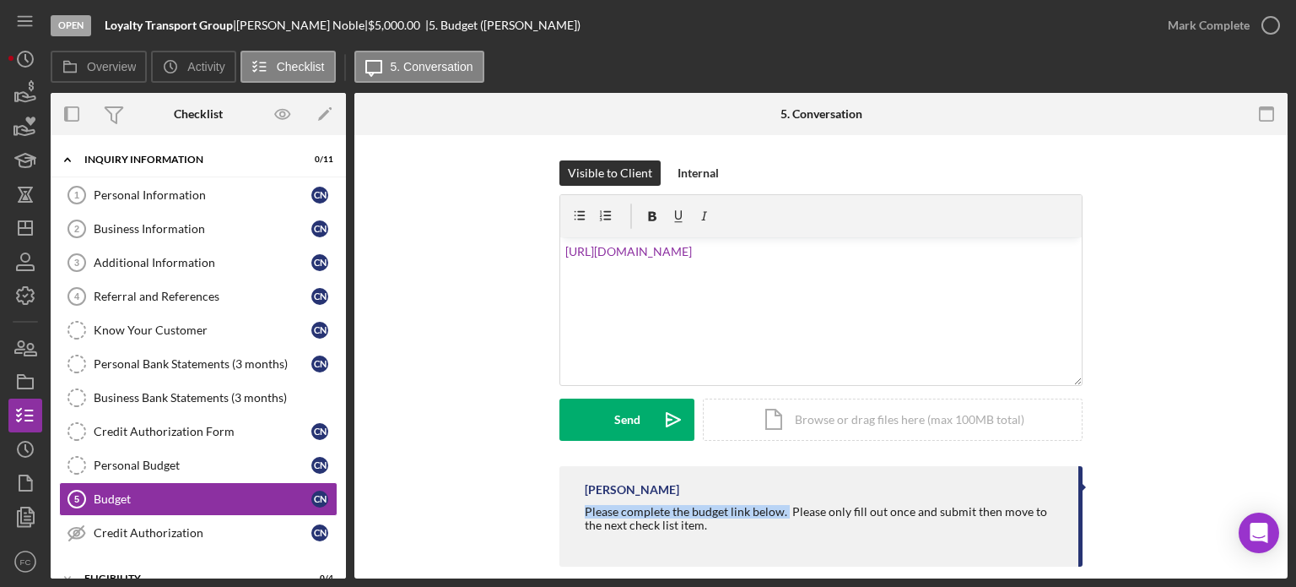
drag, startPoint x: 579, startPoint y: 511, endPoint x: 783, endPoint y: 516, distance: 204.3
click at [783, 516] on div "[PERSON_NAME] Please complete the budget link below. Please only fill out once …" at bounding box center [821, 516] width 523 height 100
copy div "Please complete the budget link below."
click at [560, 250] on div "v Color teal Color pink Remove color Add row above Add row below Add column bef…" at bounding box center [821, 311] width 522 height 148
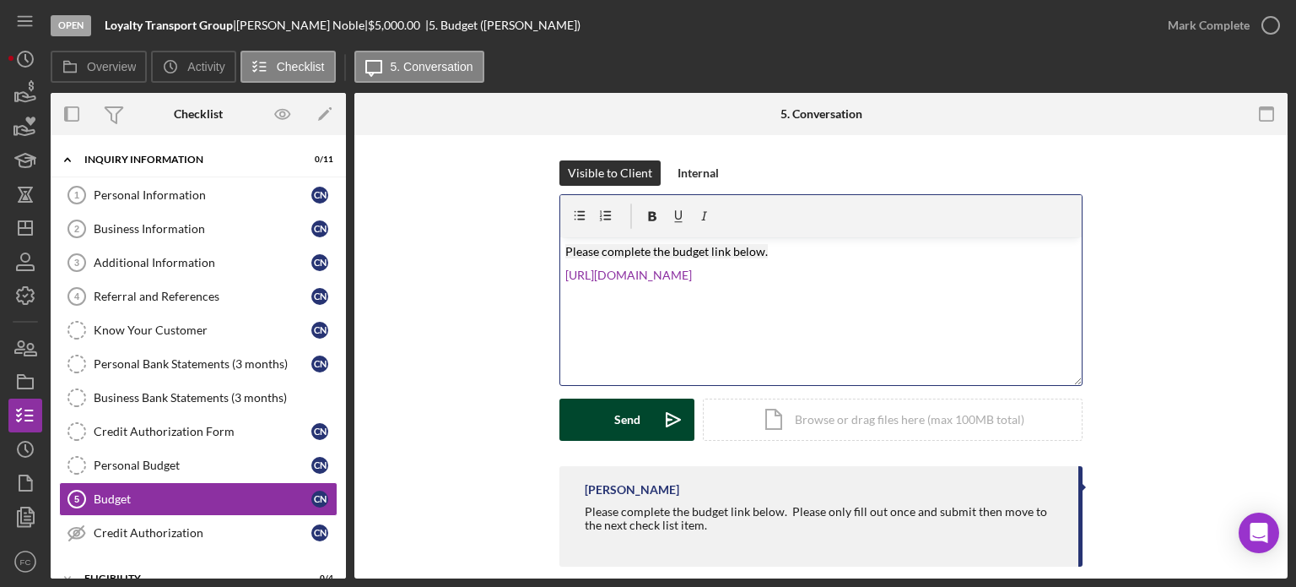
click at [614, 407] on div "Send" at bounding box center [627, 419] width 26 height 42
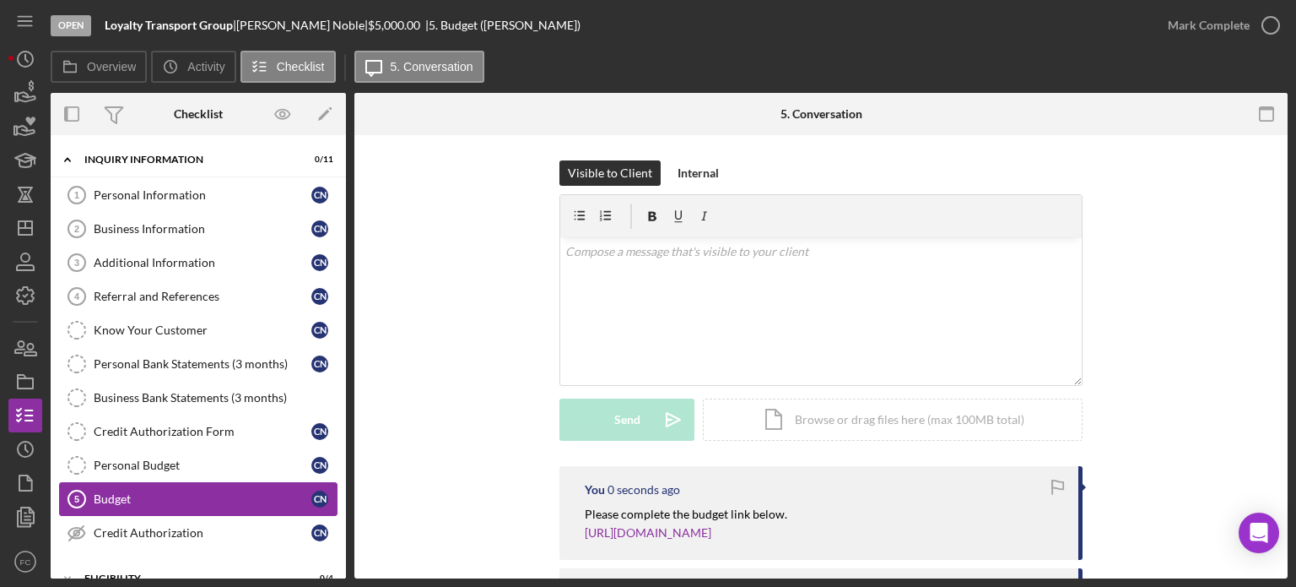
scroll to position [169, 0]
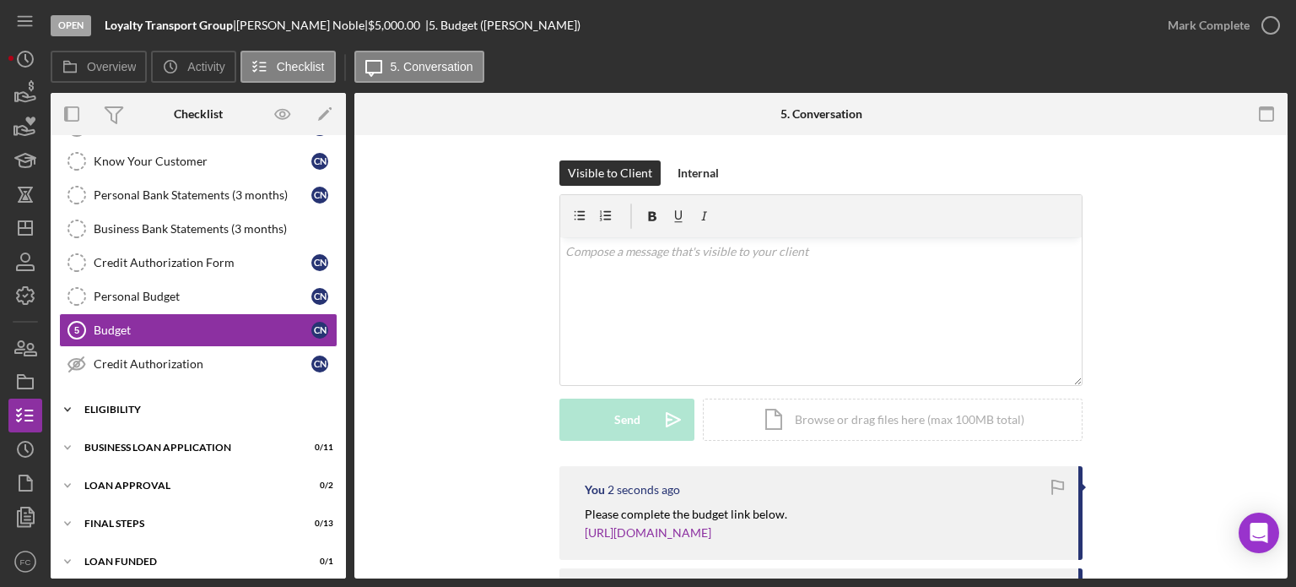
click at [173, 404] on div "Eligibility" at bounding box center [204, 409] width 241 height 10
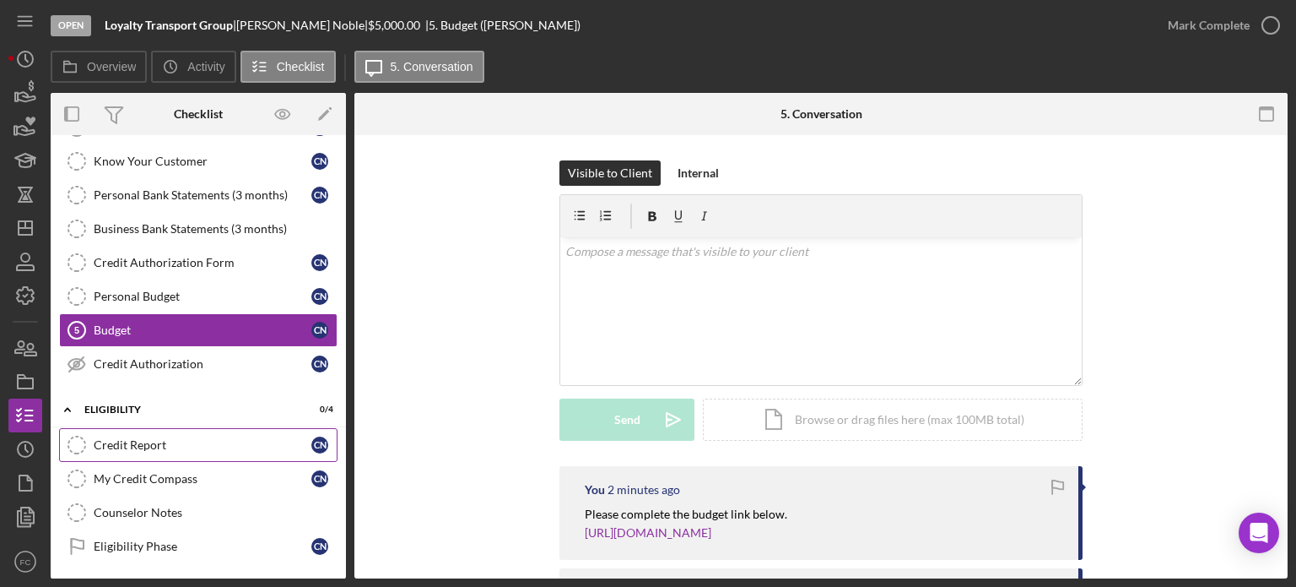
drag, startPoint x: 164, startPoint y: 436, endPoint x: 230, endPoint y: 423, distance: 67.0
click at [165, 438] on div "Credit Report" at bounding box center [203, 445] width 218 height 14
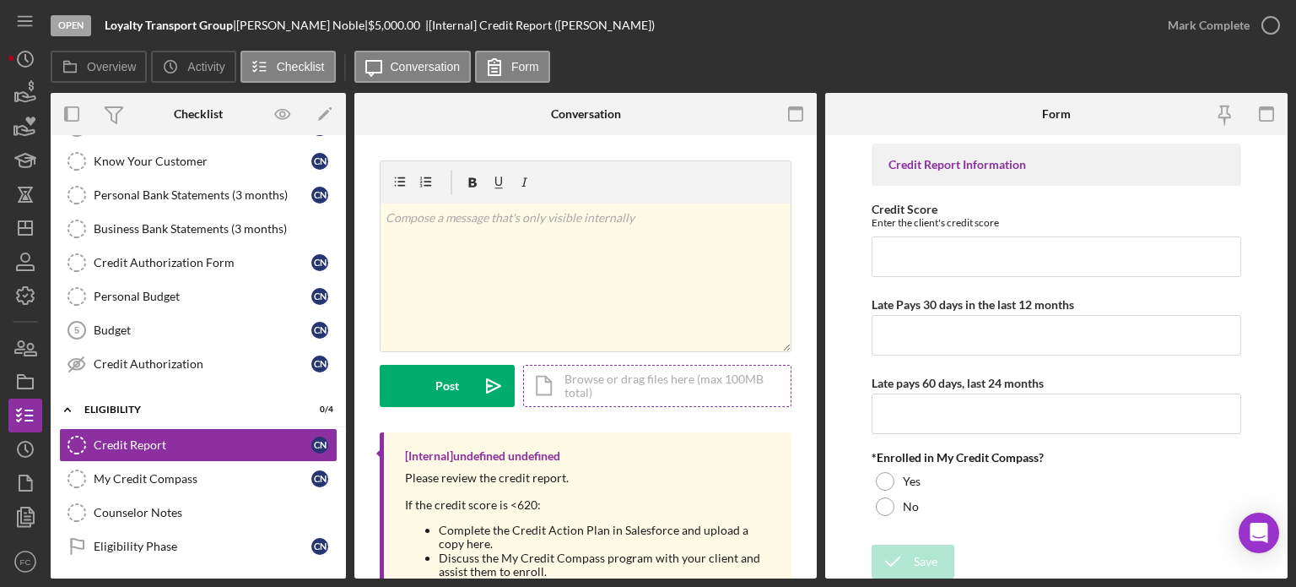
click at [593, 377] on div "Icon/Document Browse or drag files here (max 100MB total) Tap to choose files o…" at bounding box center [657, 386] width 268 height 42
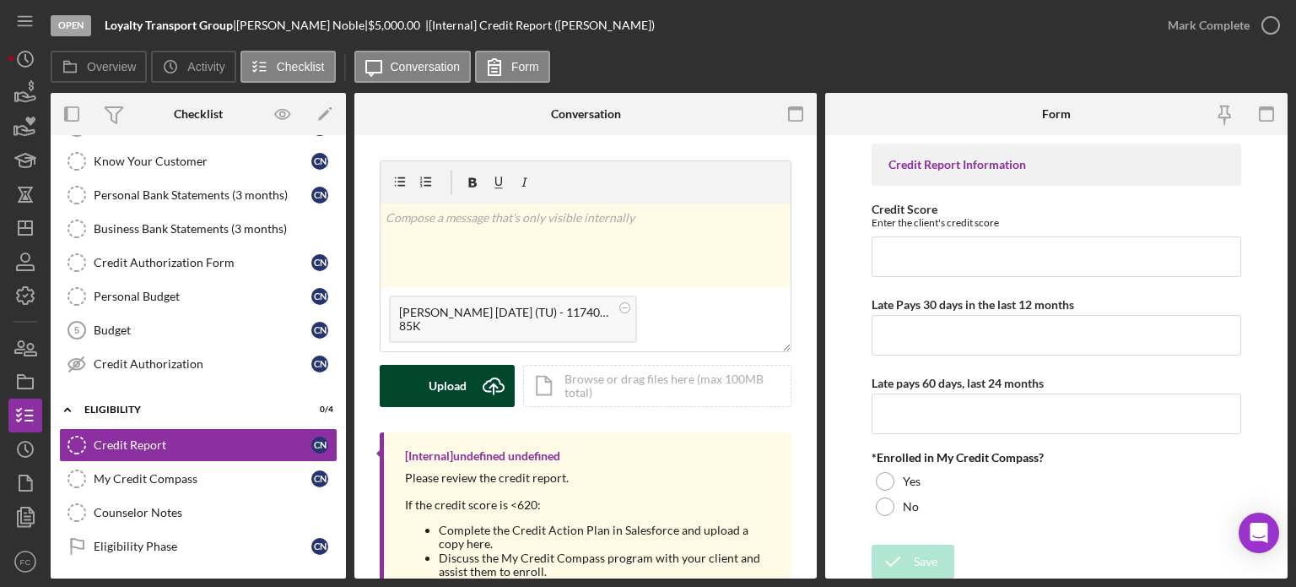
click at [417, 385] on button "Upload Icon/Upload" at bounding box center [447, 386] width 135 height 42
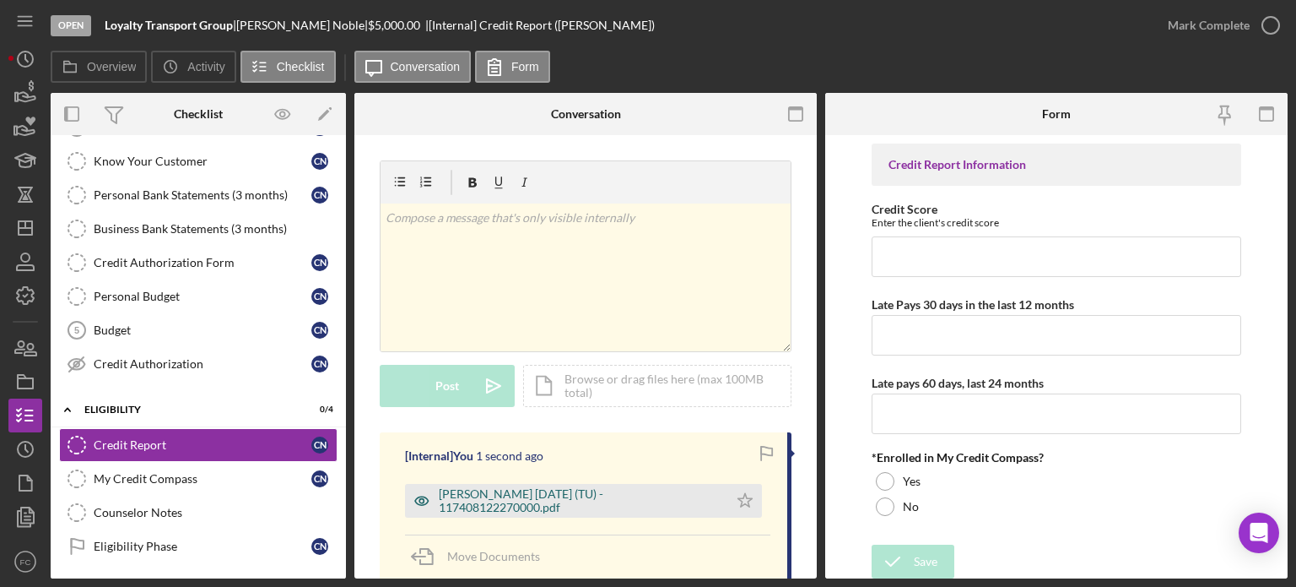
click at [559, 495] on div "[PERSON_NAME] [DATE] (TU) - 117408122270000.pdf" at bounding box center [579, 500] width 281 height 27
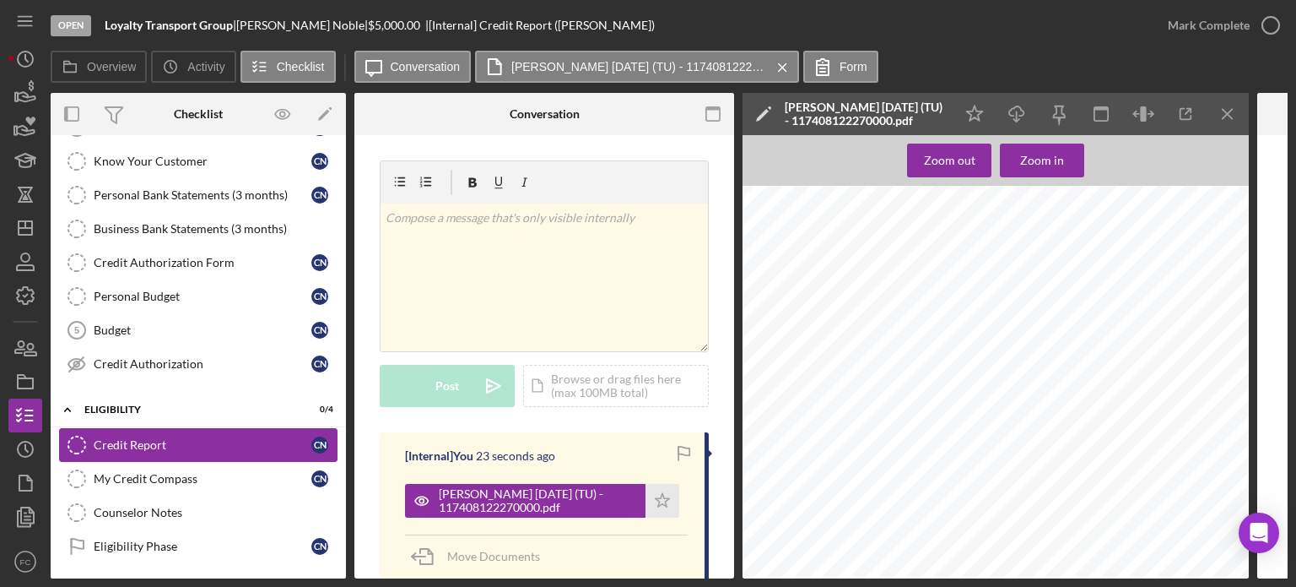
scroll to position [253, 0]
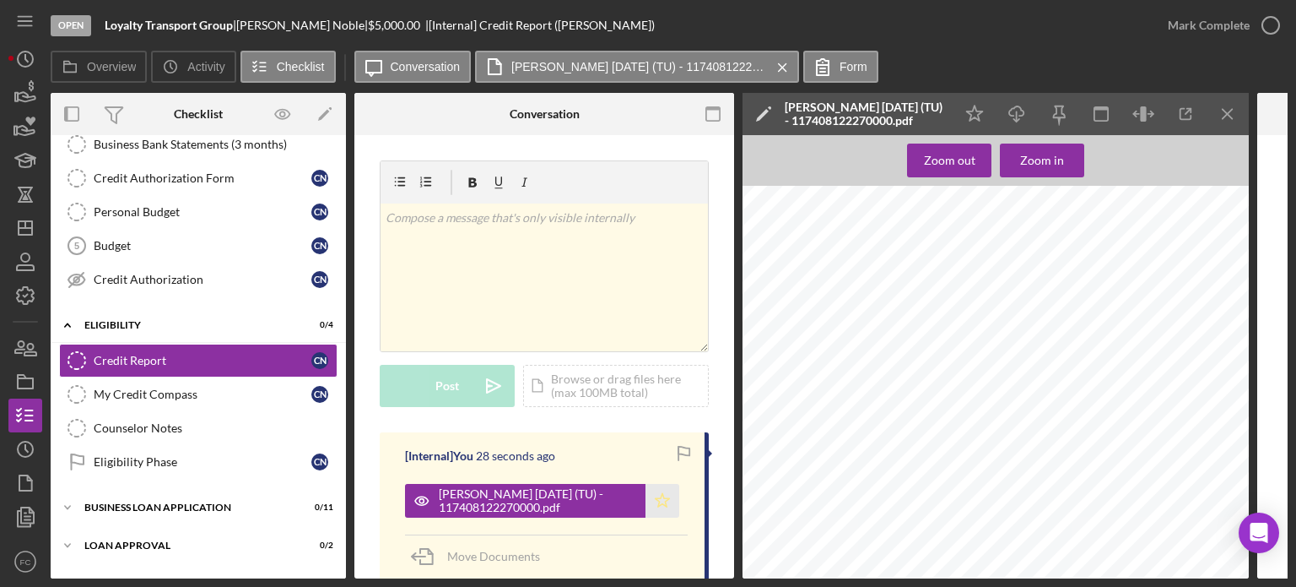
click at [657, 490] on icon "Icon/Star" at bounding box center [663, 501] width 34 height 34
click at [1230, 112] on icon "Icon/Menu Close" at bounding box center [1228, 114] width 38 height 38
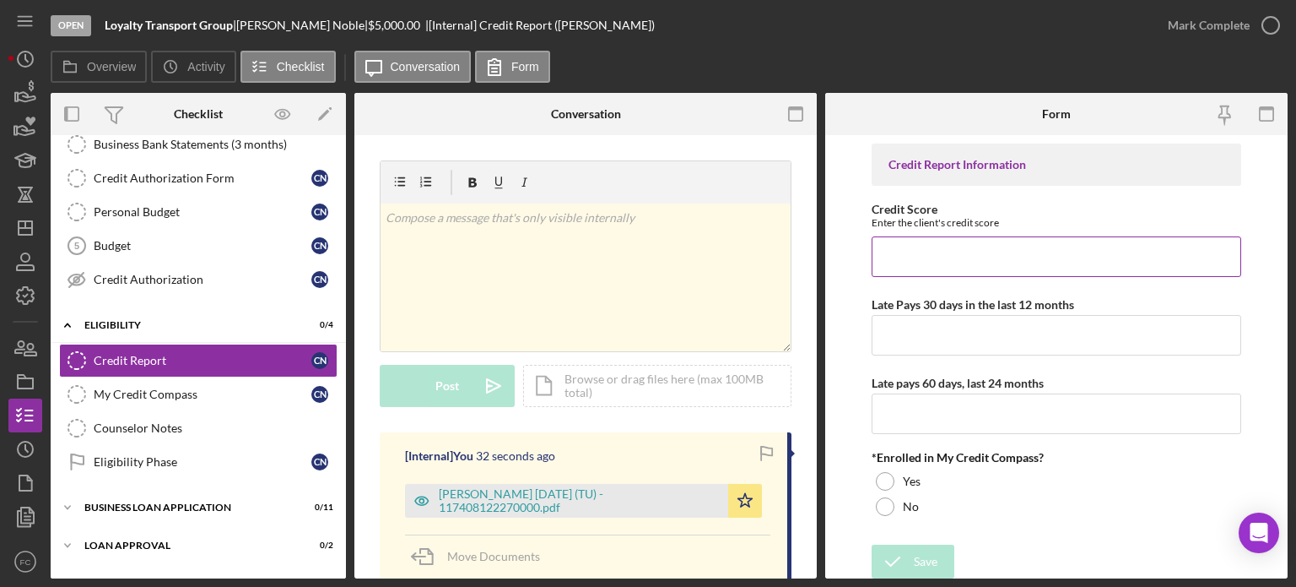
click at [925, 248] on input "Credit Score" at bounding box center [1057, 256] width 370 height 41
type input "633"
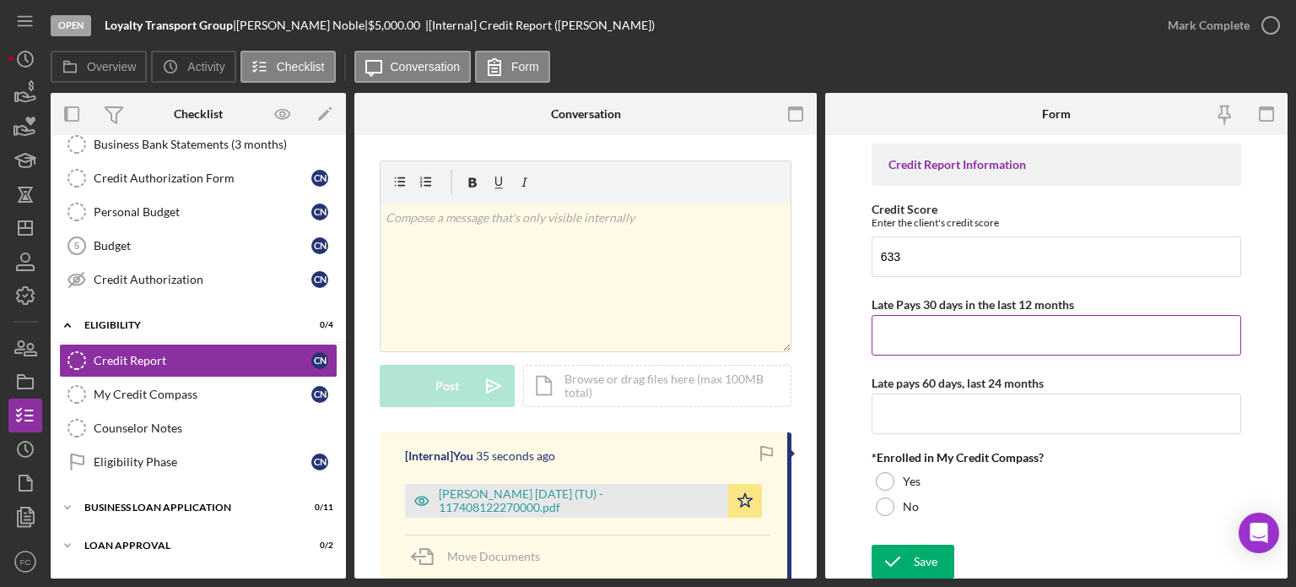
click at [890, 332] on input "Late Pays 30 days in the last 12 months" at bounding box center [1057, 335] width 370 height 41
type input "0"
click at [894, 409] on input "Late pays 60 days, last 24 months" at bounding box center [1057, 413] width 370 height 41
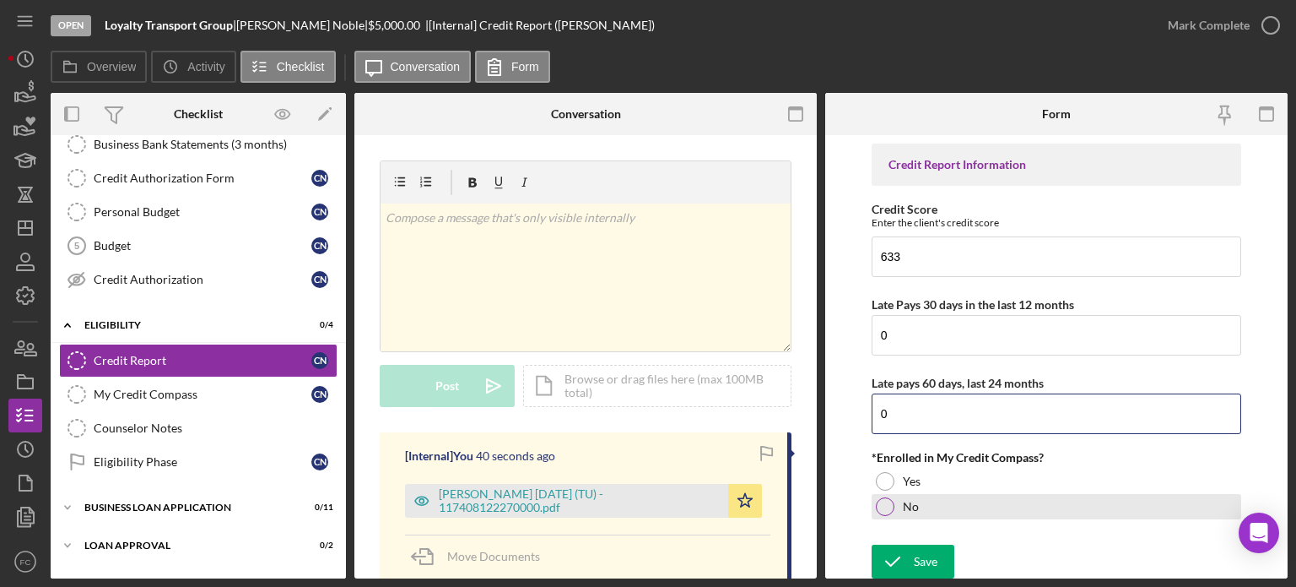
type input "0"
click at [885, 507] on div at bounding box center [885, 506] width 19 height 19
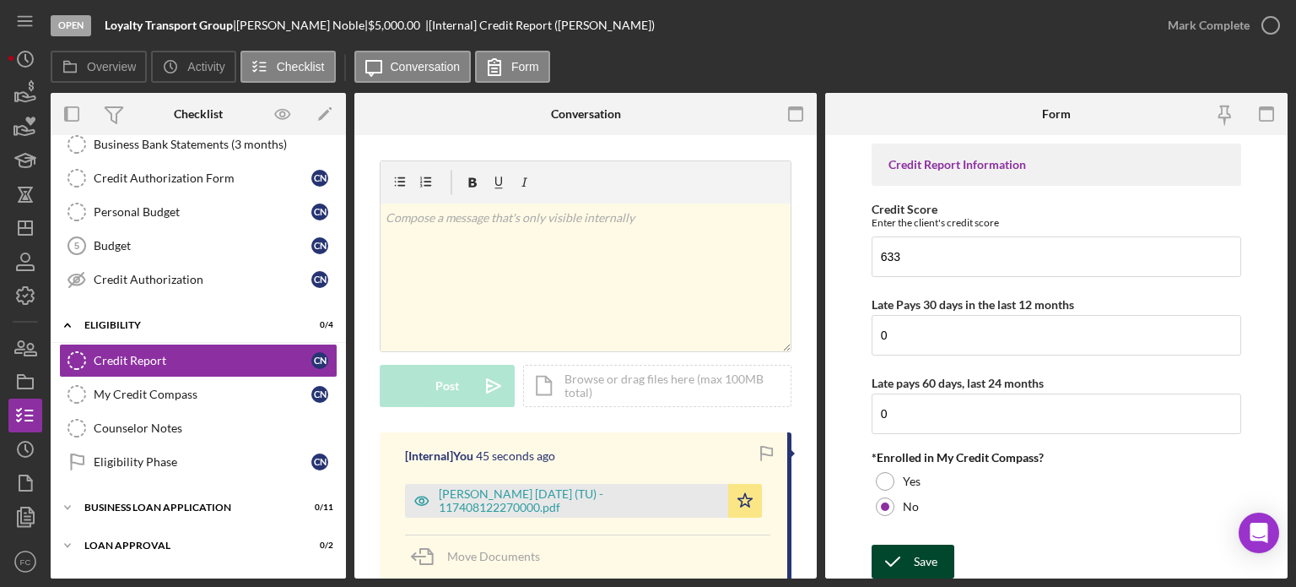
click at [914, 555] on div "Save" at bounding box center [926, 561] width 24 height 34
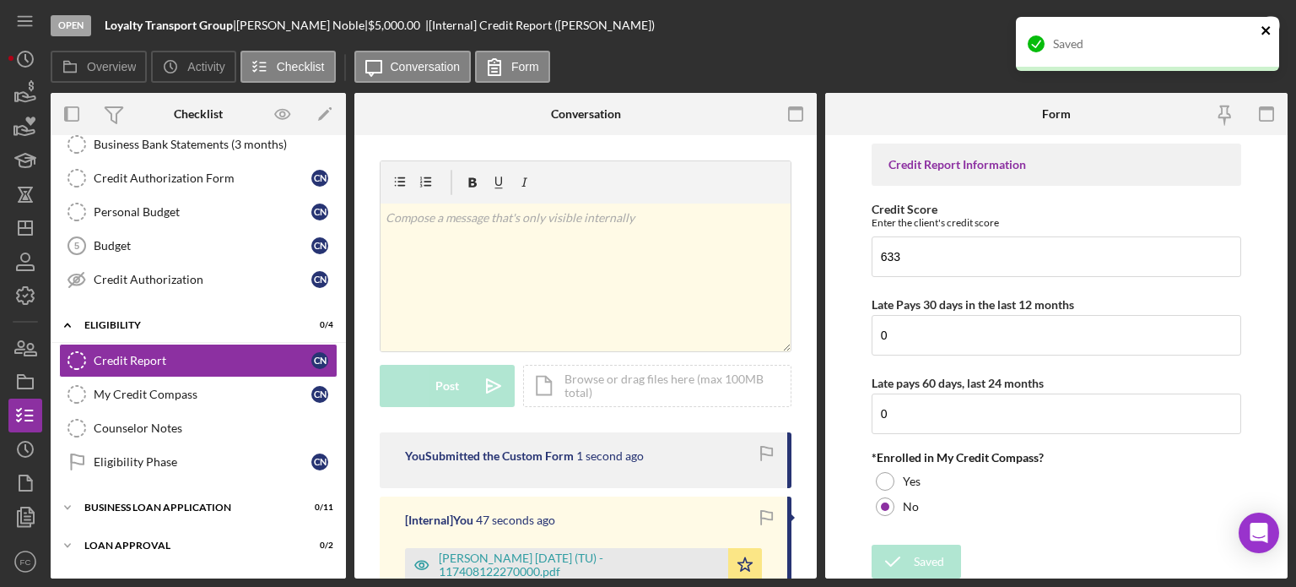
click at [1264, 25] on icon "close" at bounding box center [1267, 31] width 12 height 14
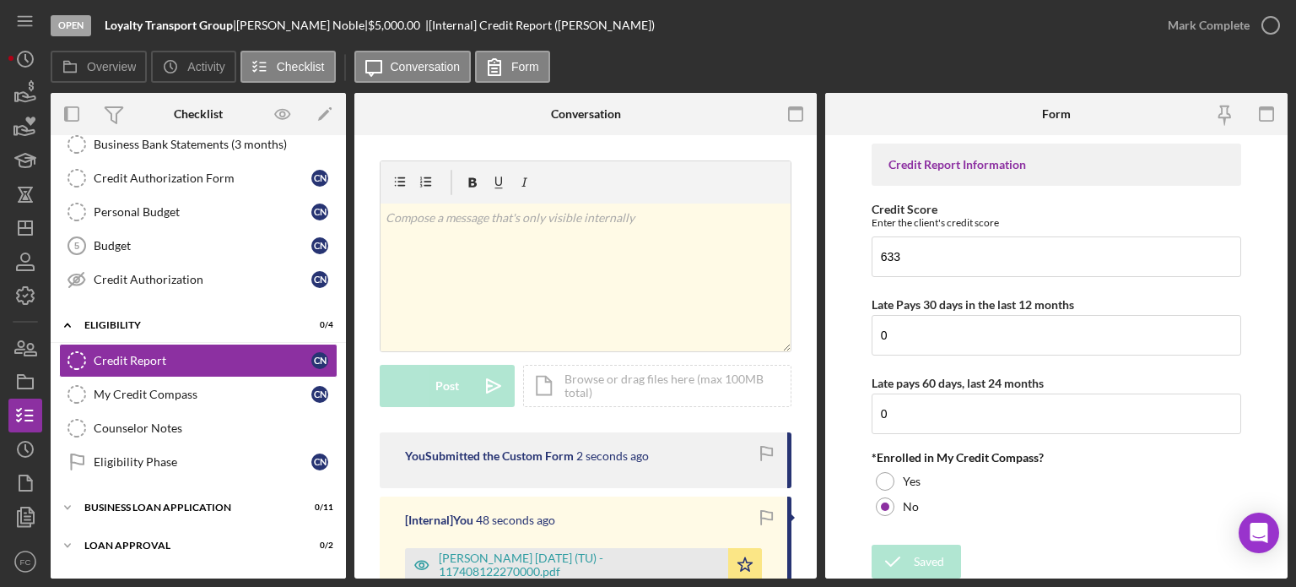
click at [1269, 20] on div "Saved" at bounding box center [1148, 17] width 270 height 7
click at [227, 387] on div "My Credit Compass" at bounding box center [203, 394] width 218 height 14
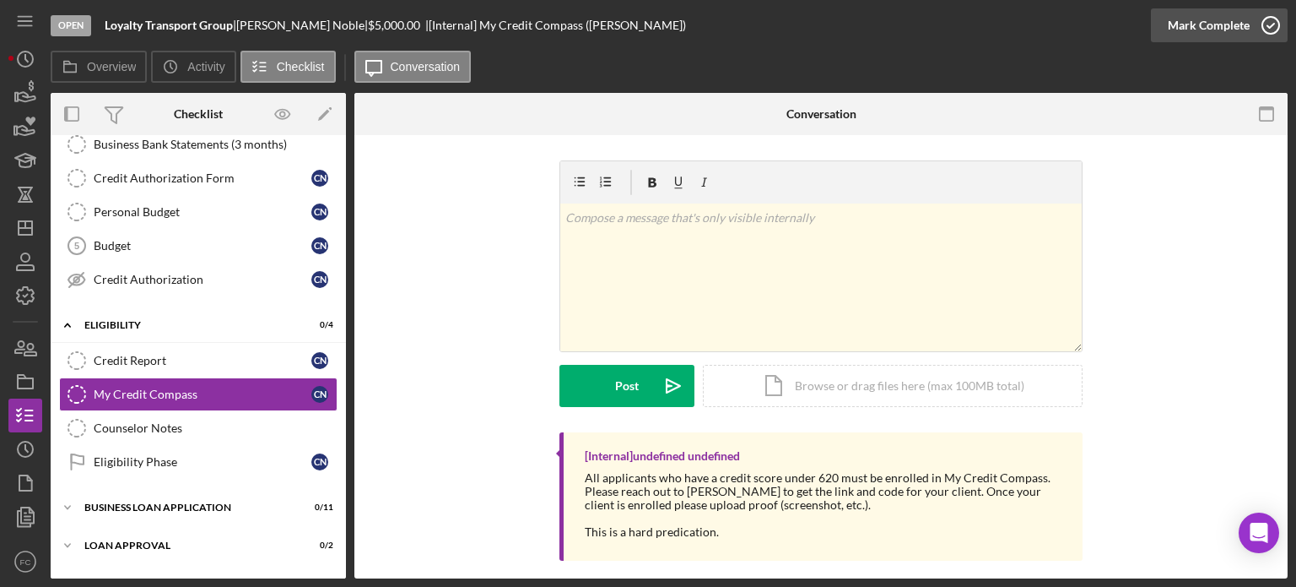
click at [1276, 15] on icon "button" at bounding box center [1271, 25] width 42 height 42
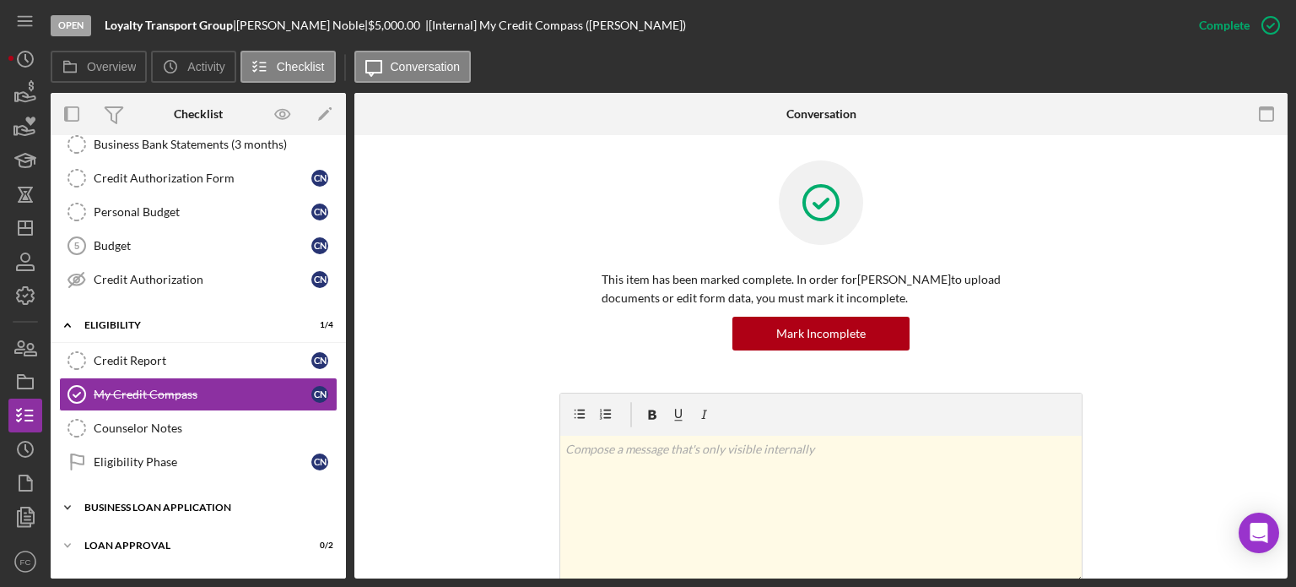
scroll to position [317, 0]
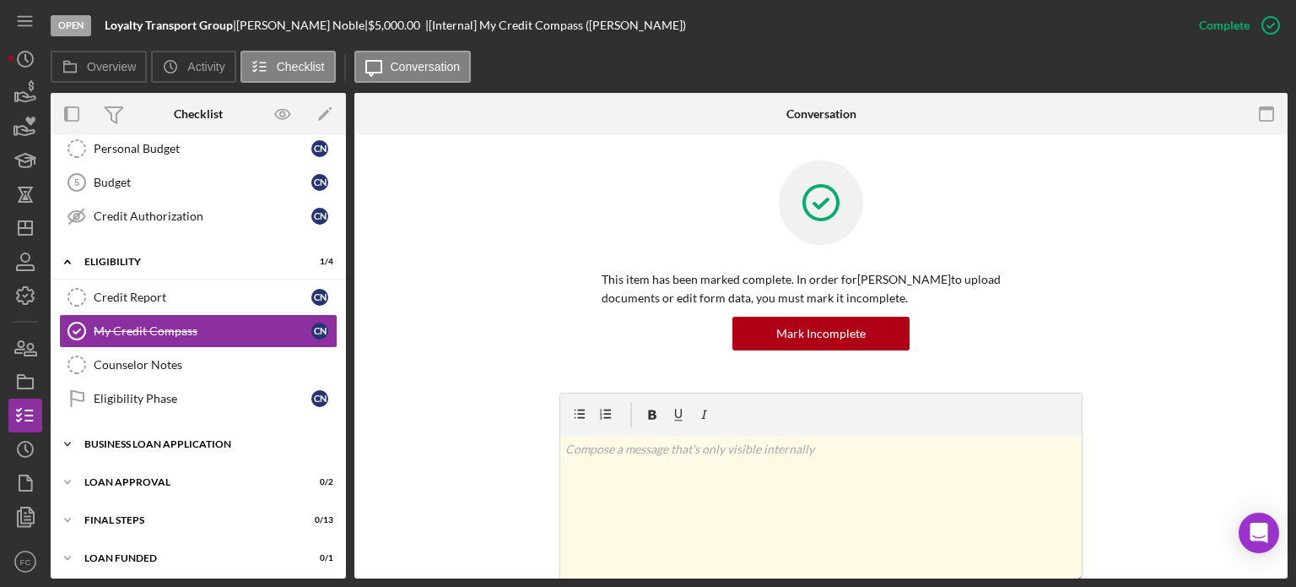
click at [169, 448] on div "Icon/Expander BUSINESS LOAN APPLICATION 0 / 11" at bounding box center [198, 444] width 295 height 34
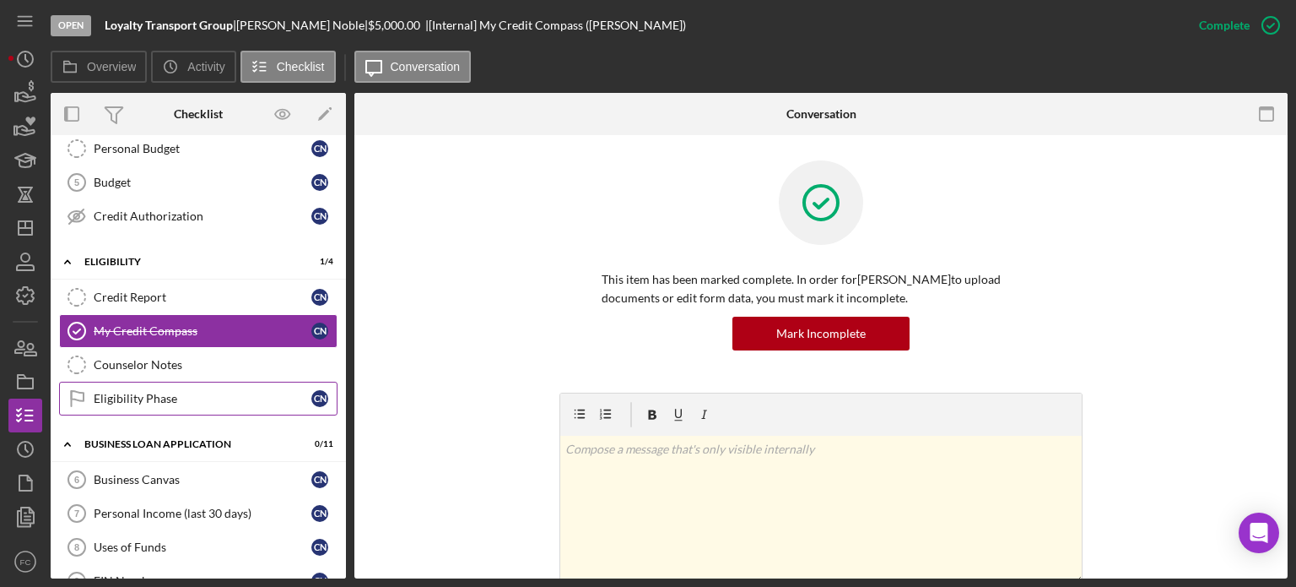
click at [176, 395] on div "Eligibility Phase" at bounding box center [203, 399] width 218 height 14
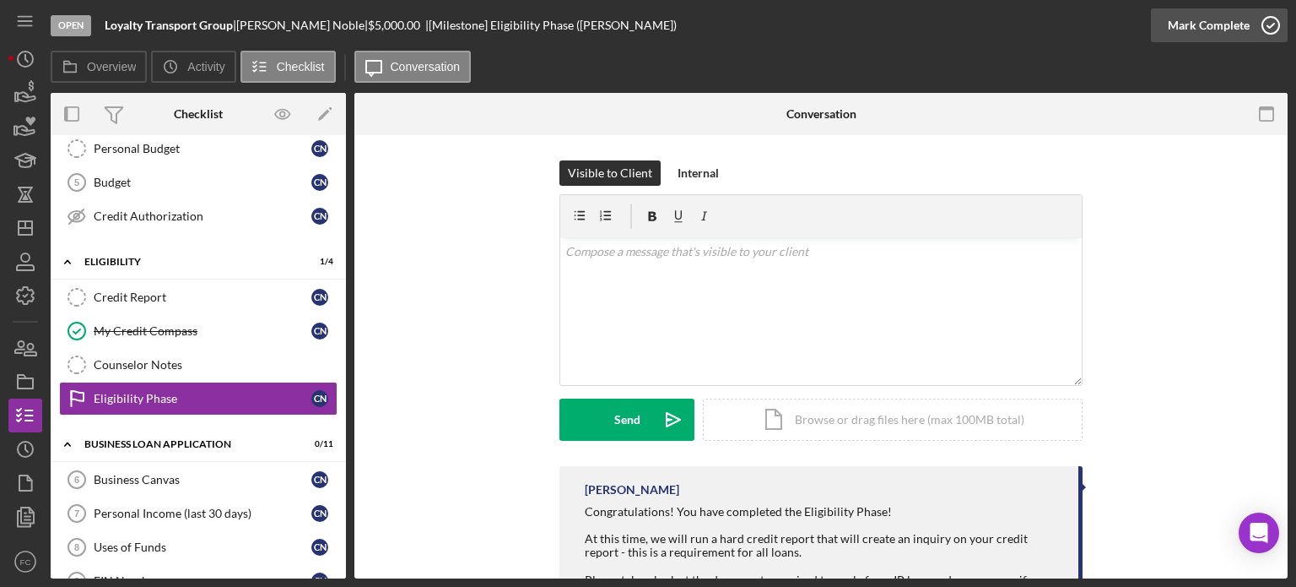
click at [1274, 14] on icon "button" at bounding box center [1271, 25] width 42 height 42
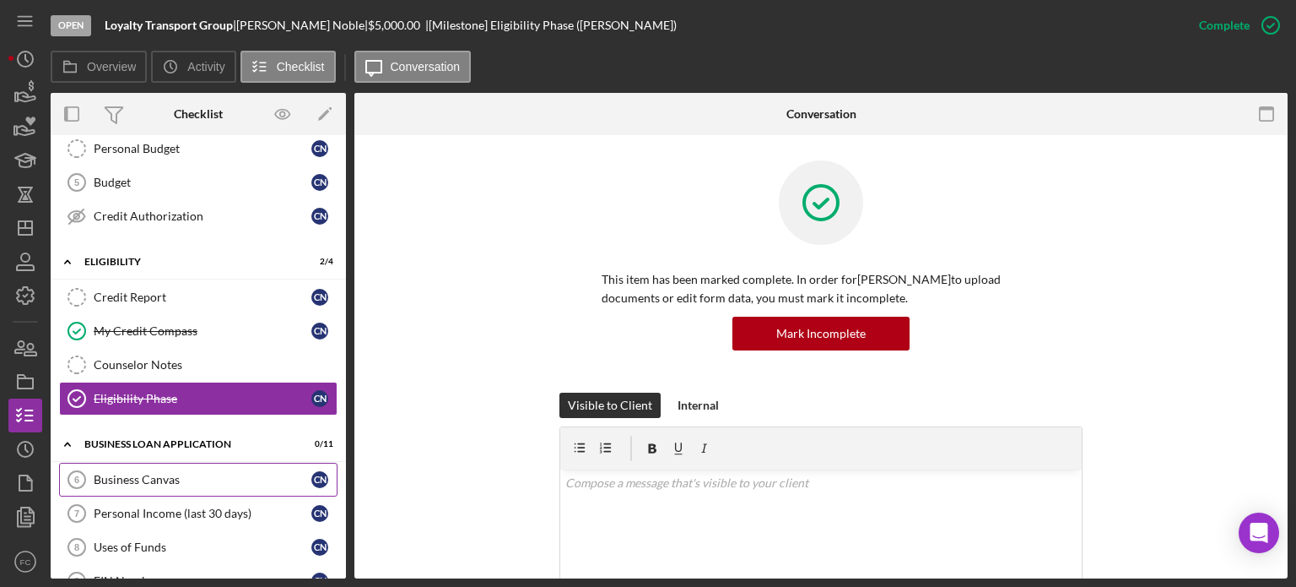
drag, startPoint x: 129, startPoint y: 482, endPoint x: 135, endPoint y: 474, distance: 9.6
click at [131, 482] on link "Business Canvas 6 Business Canvas C N" at bounding box center [198, 480] width 279 height 34
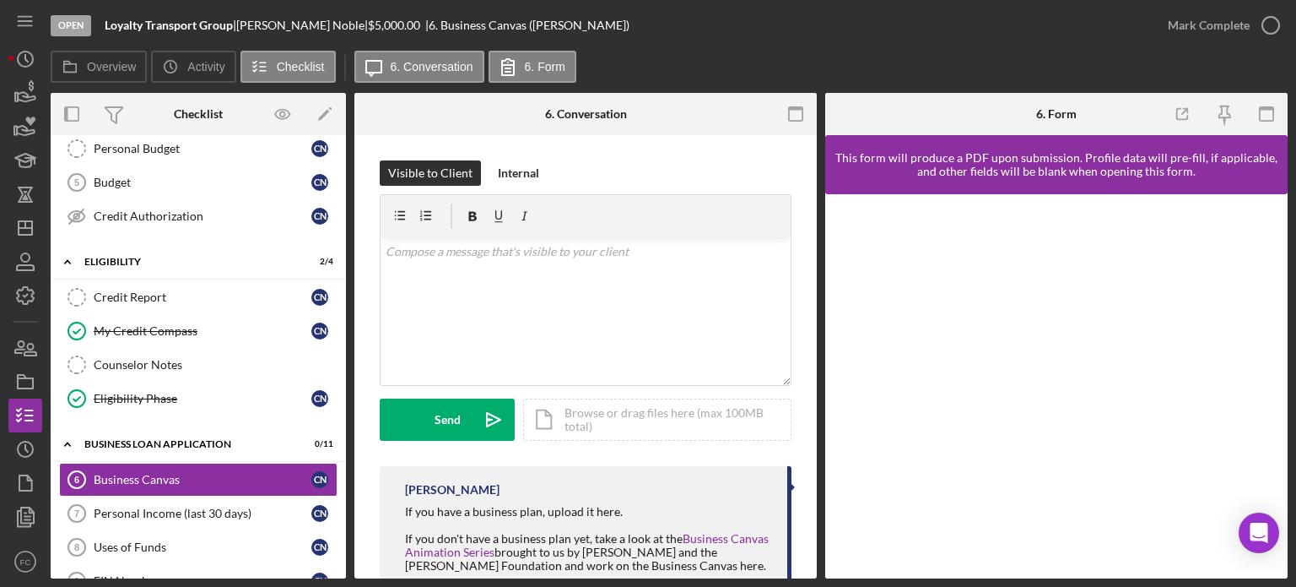
scroll to position [84, 0]
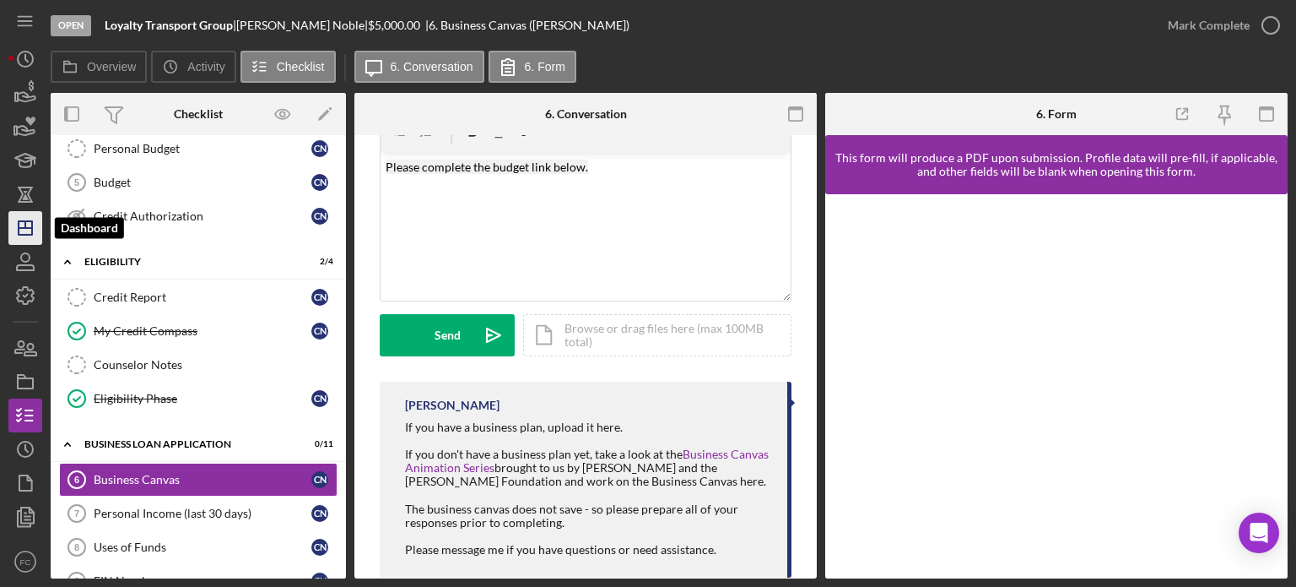
click at [21, 215] on icon "Icon/Dashboard" at bounding box center [25, 228] width 42 height 42
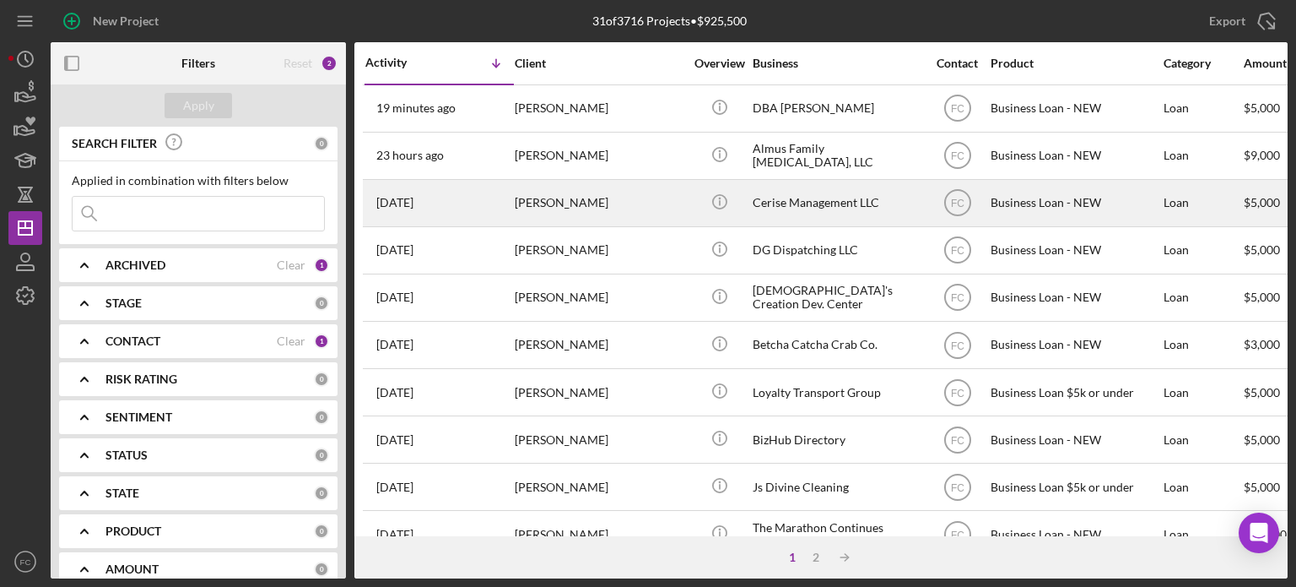
scroll to position [84, 0]
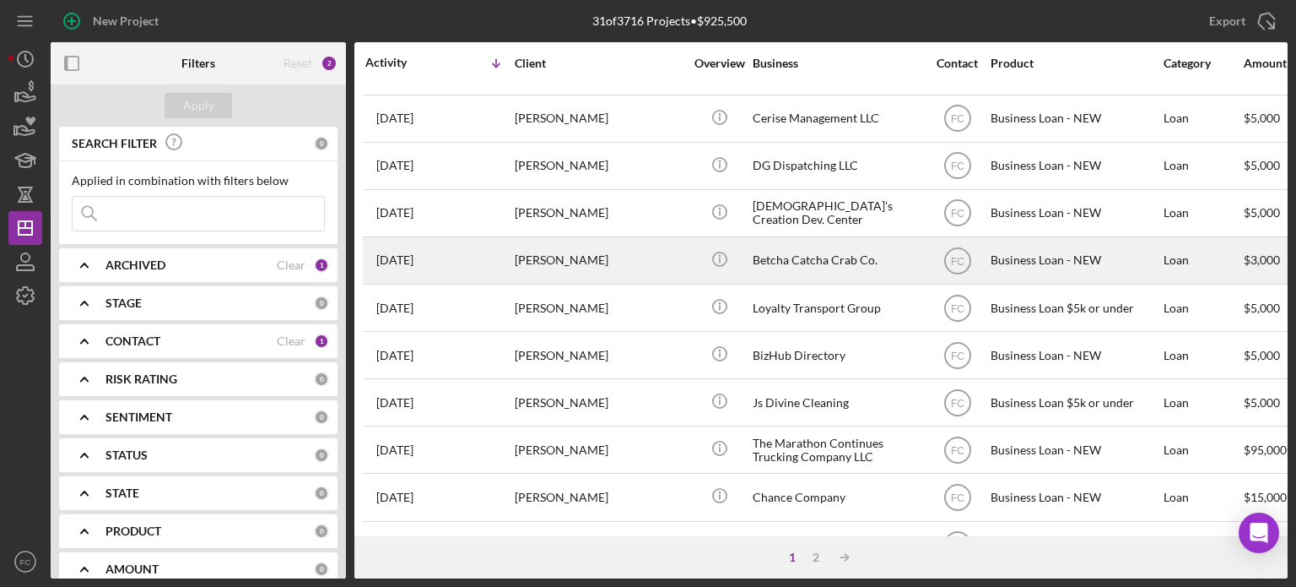
click at [506, 257] on div "[DATE] [PERSON_NAME]" at bounding box center [439, 260] width 148 height 45
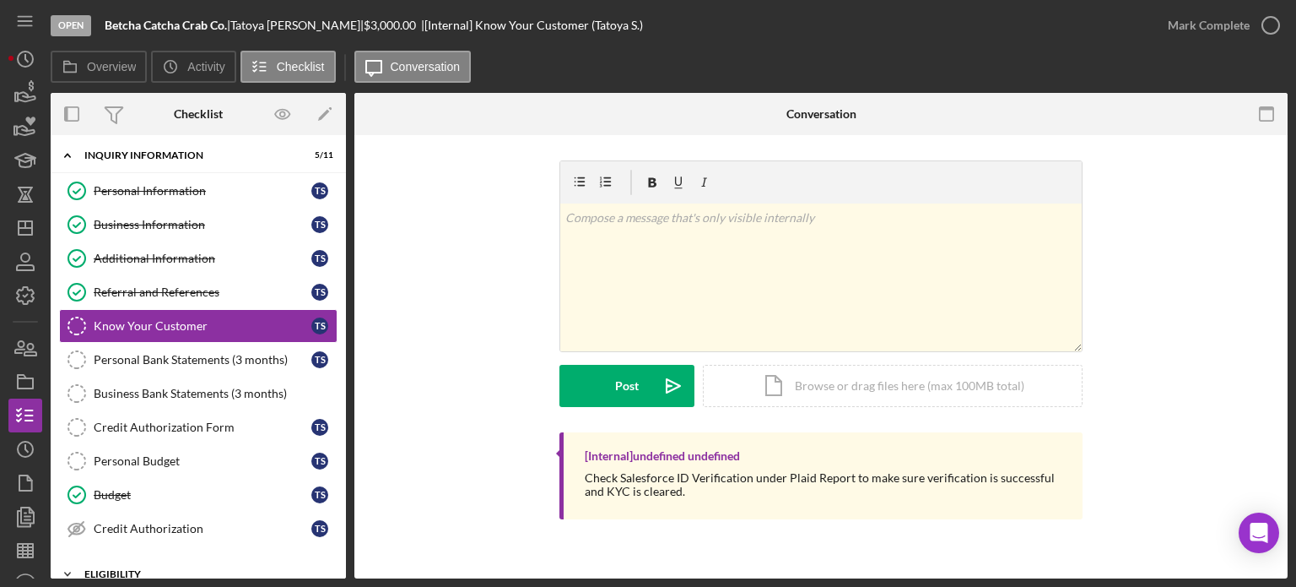
scroll to position [89, 0]
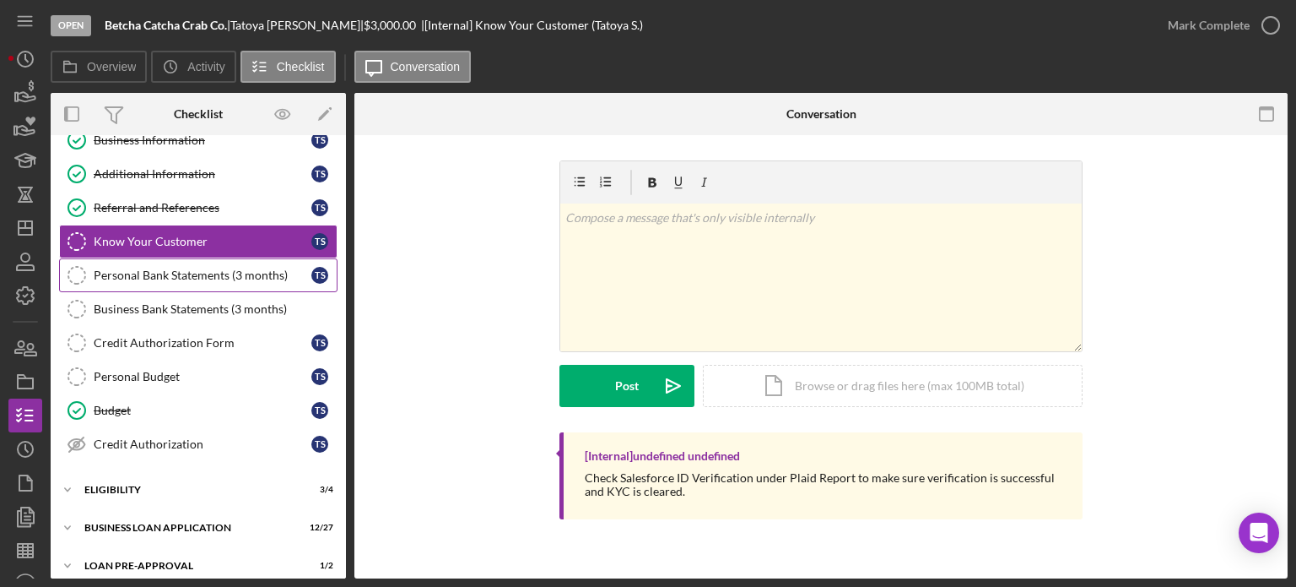
click at [167, 279] on div "Personal Bank Statements (3 months)" at bounding box center [203, 275] width 218 height 14
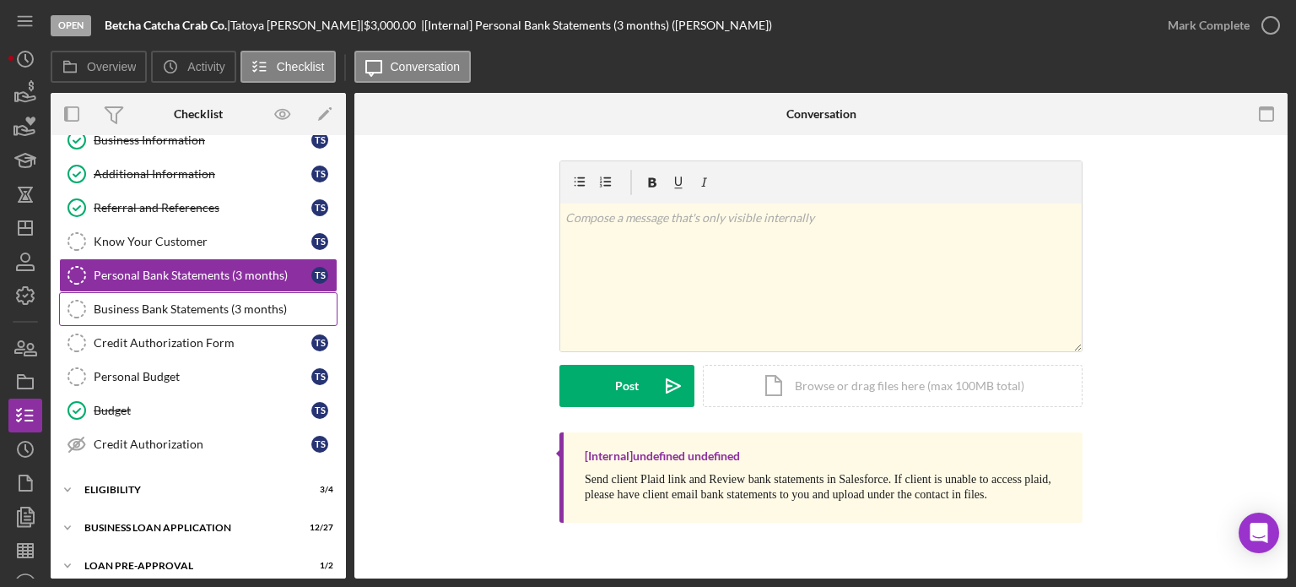
scroll to position [173, 0]
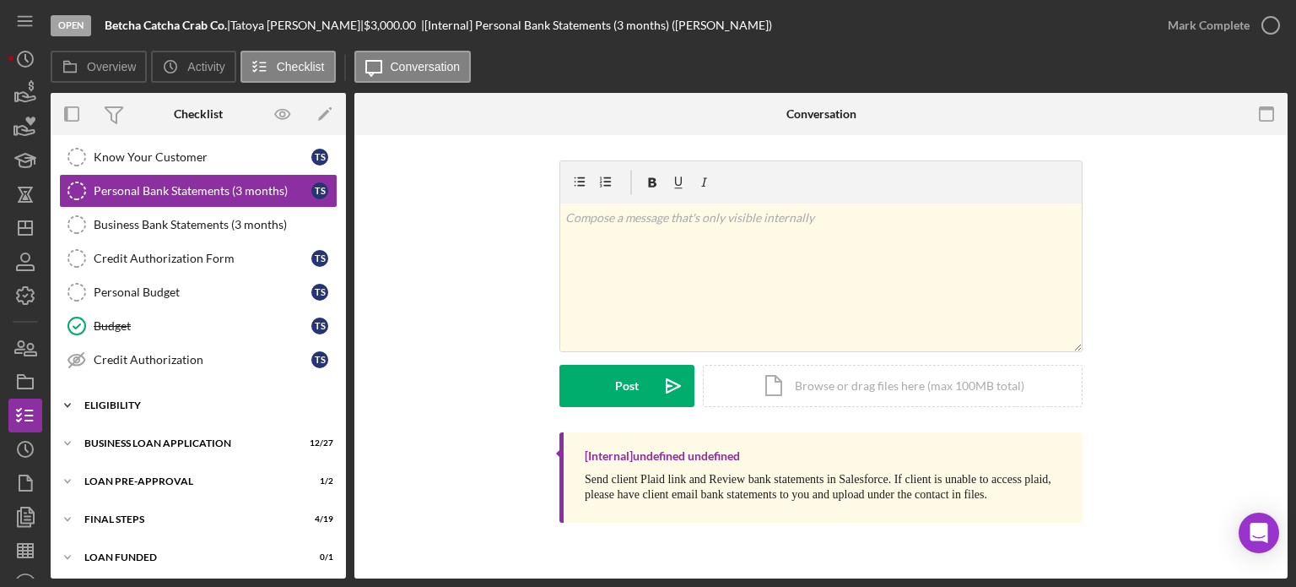
click at [131, 410] on div "Icon/Expander ELIGIBILITY 3 / 4" at bounding box center [198, 405] width 295 height 34
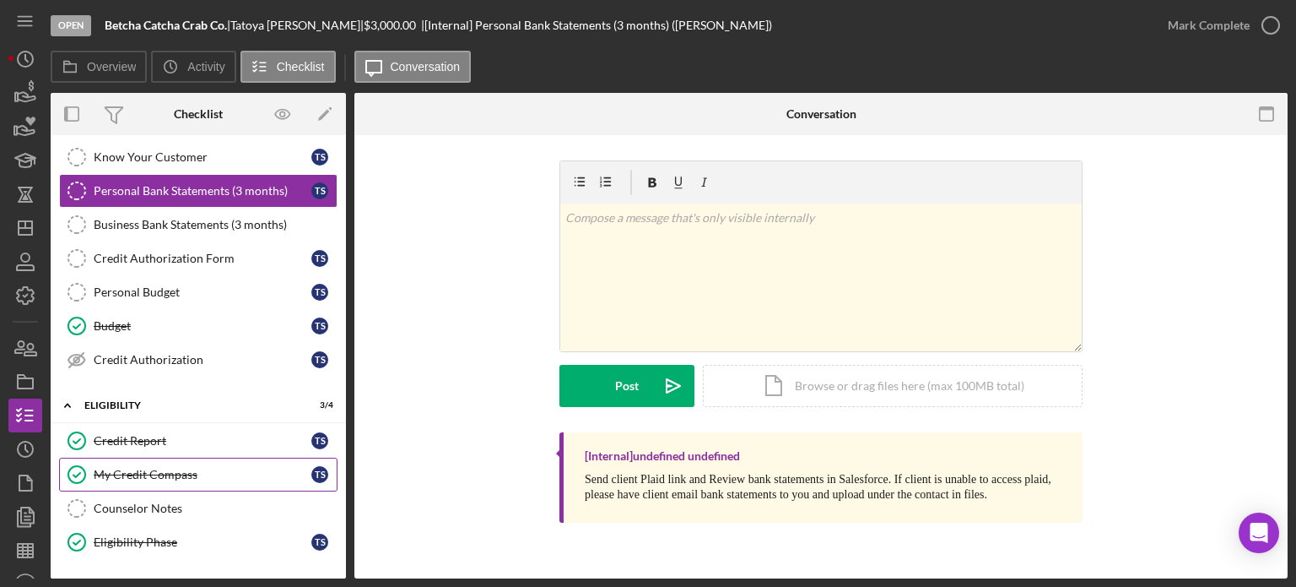
scroll to position [317, 0]
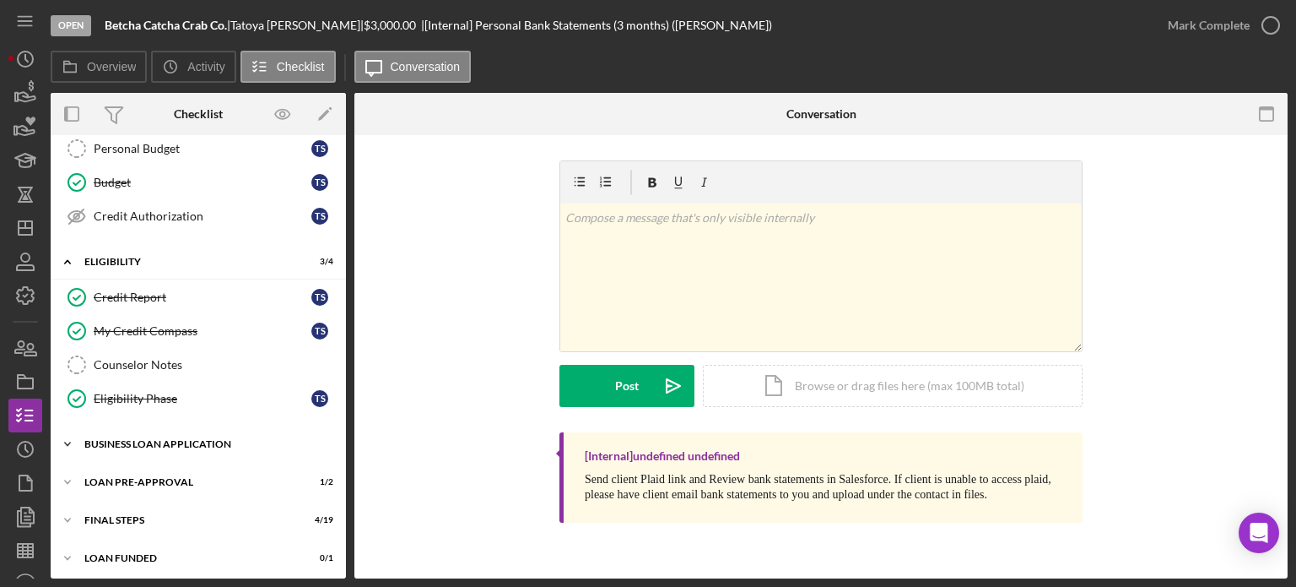
click at [129, 447] on div "Icon/Expander BUSINESS LOAN APPLICATION 12 / 27" at bounding box center [198, 444] width 295 height 34
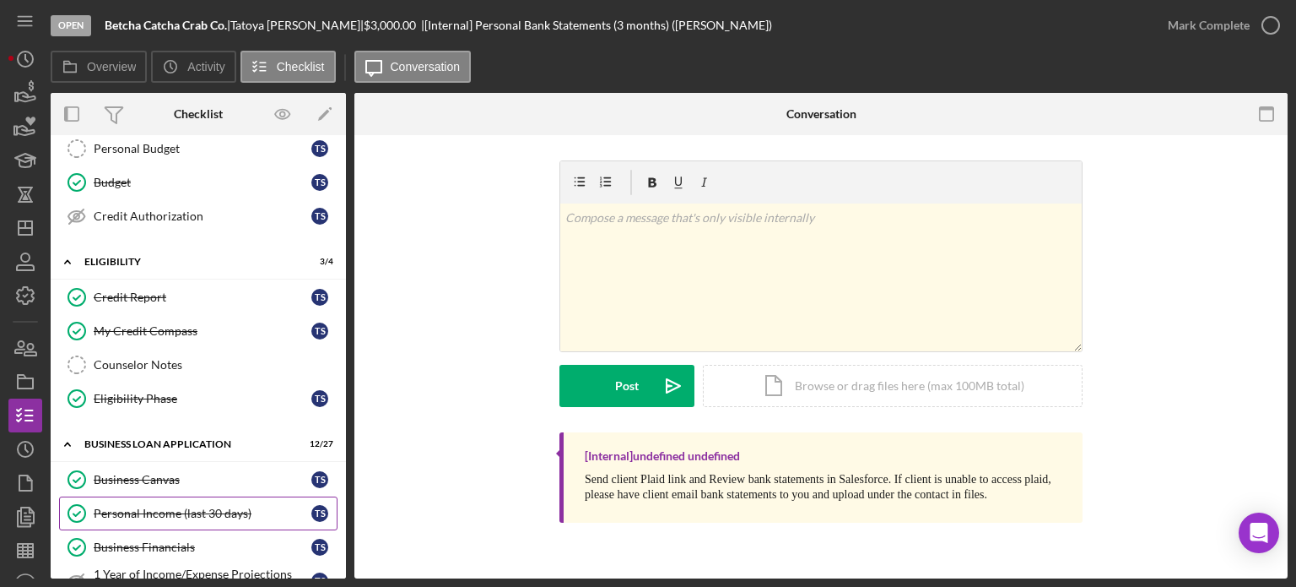
click at [128, 506] on div "Personal Income (last 30 days)" at bounding box center [203, 513] width 218 height 14
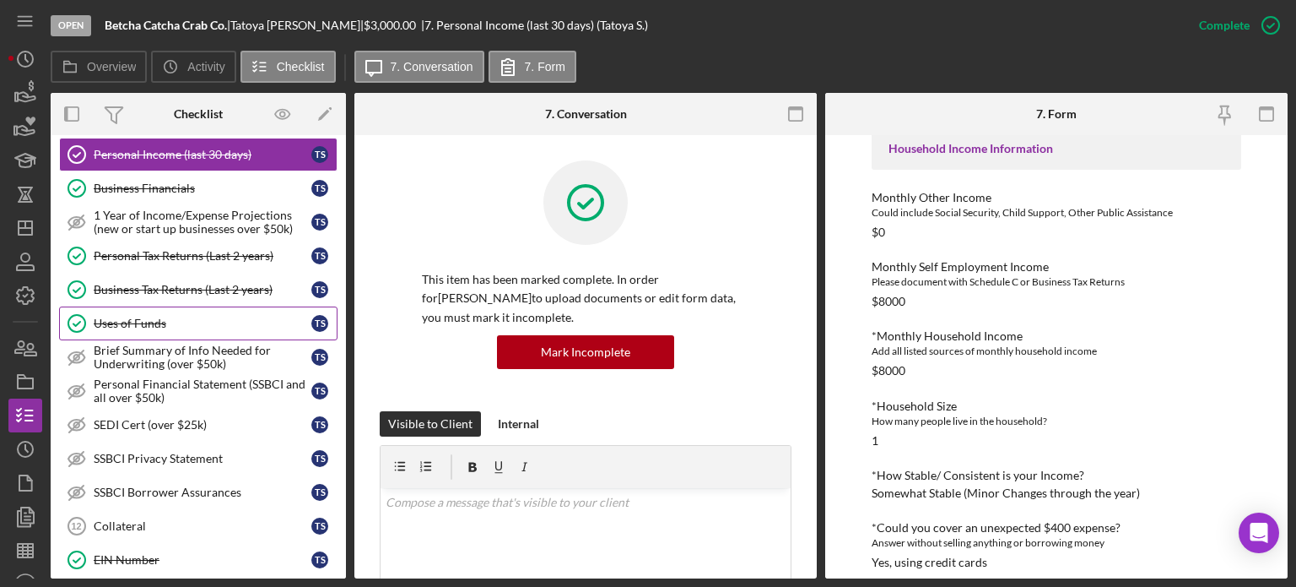
scroll to position [591, 0]
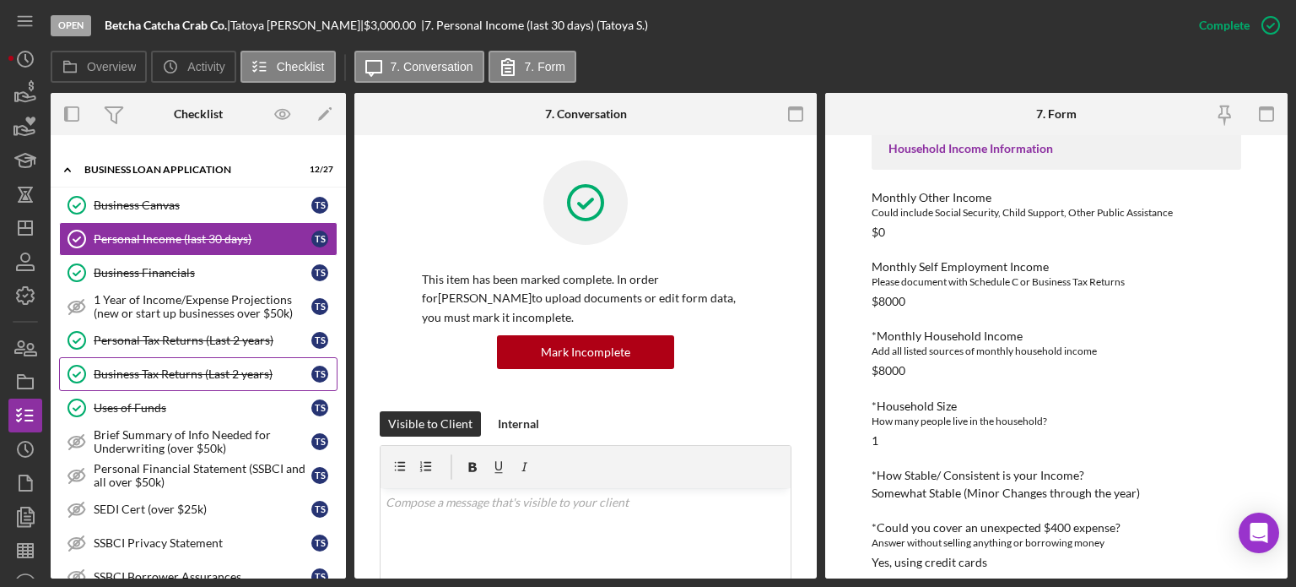
click at [155, 367] on div "Business Tax Returns (Last 2 years)" at bounding box center [203, 374] width 218 height 14
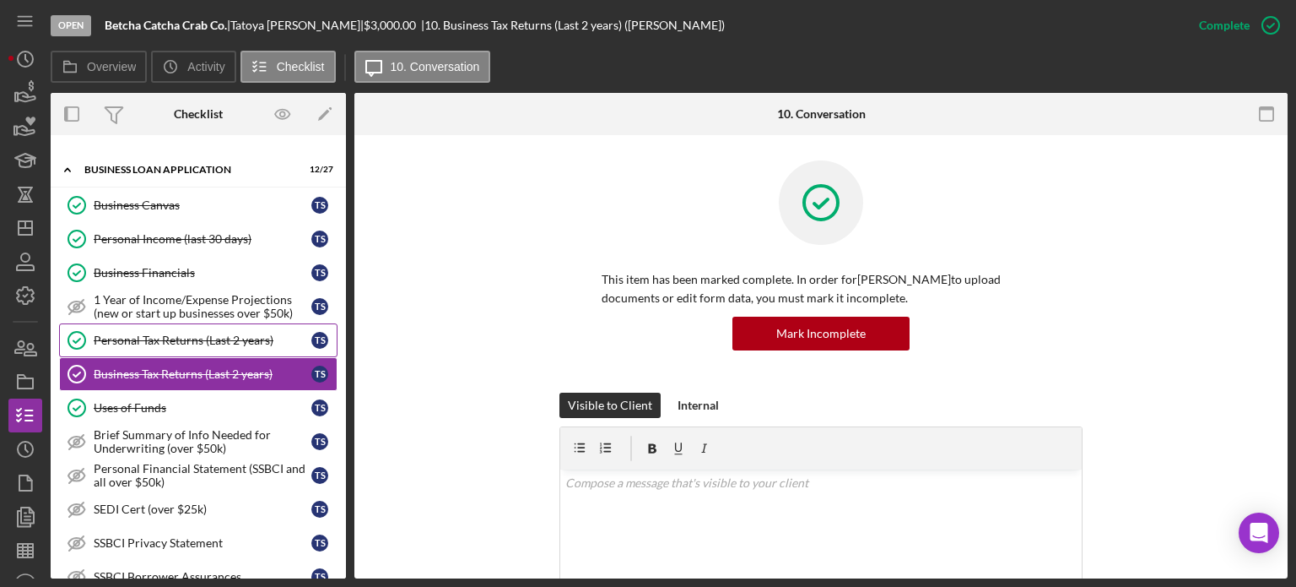
click at [154, 339] on div "Personal Tax Returns (Last 2 years)" at bounding box center [203, 340] width 218 height 14
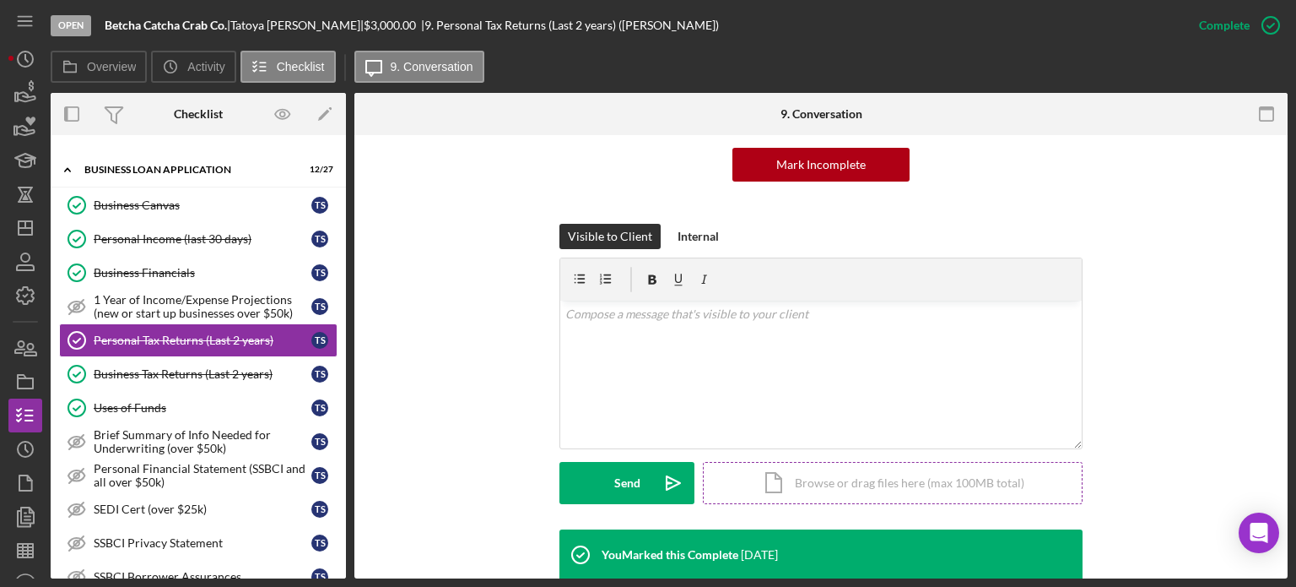
scroll to position [422, 0]
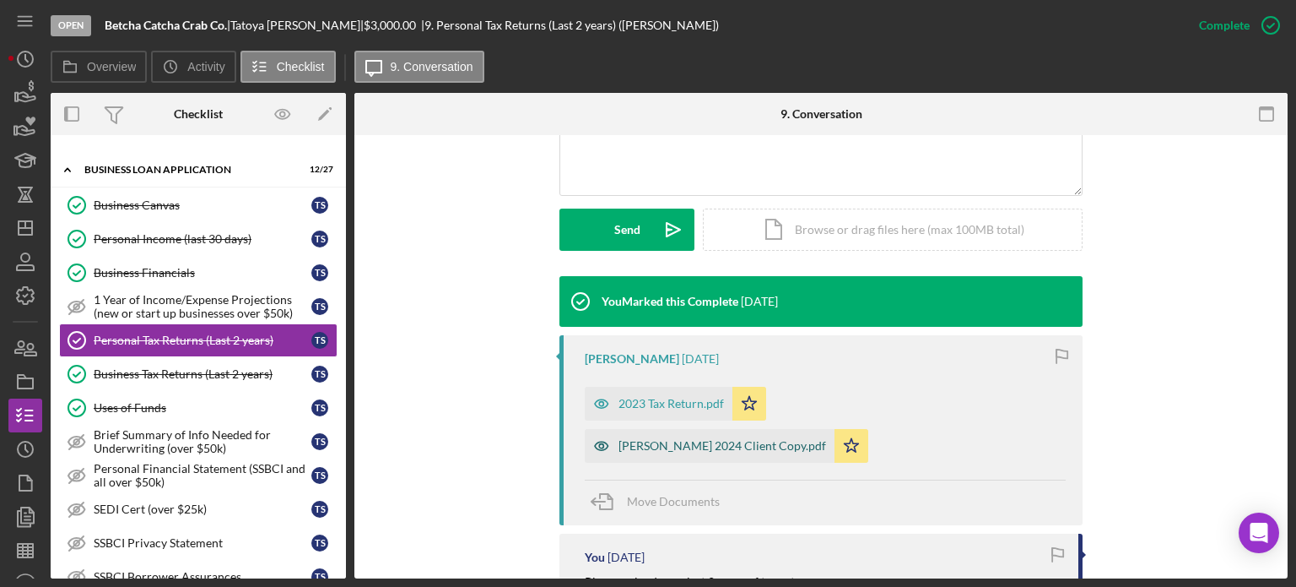
click at [685, 449] on div "[PERSON_NAME] 2024 Client Copy.pdf" at bounding box center [723, 446] width 208 height 14
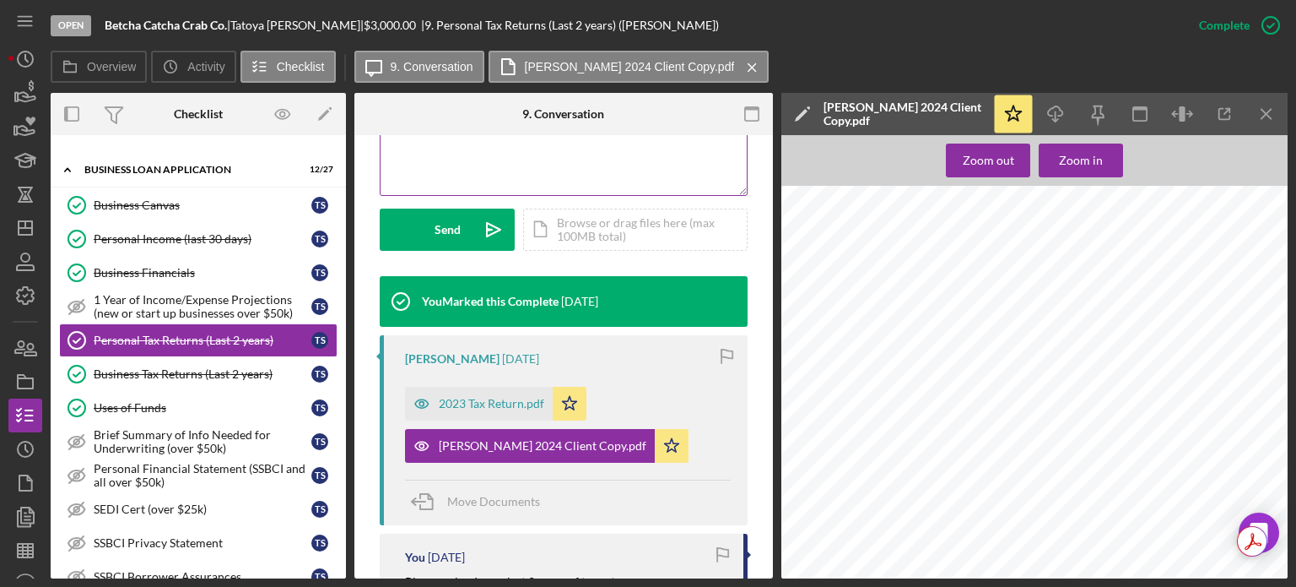
scroll to position [0, 23]
click at [29, 224] on icon "Icon/Dashboard" at bounding box center [25, 228] width 42 height 42
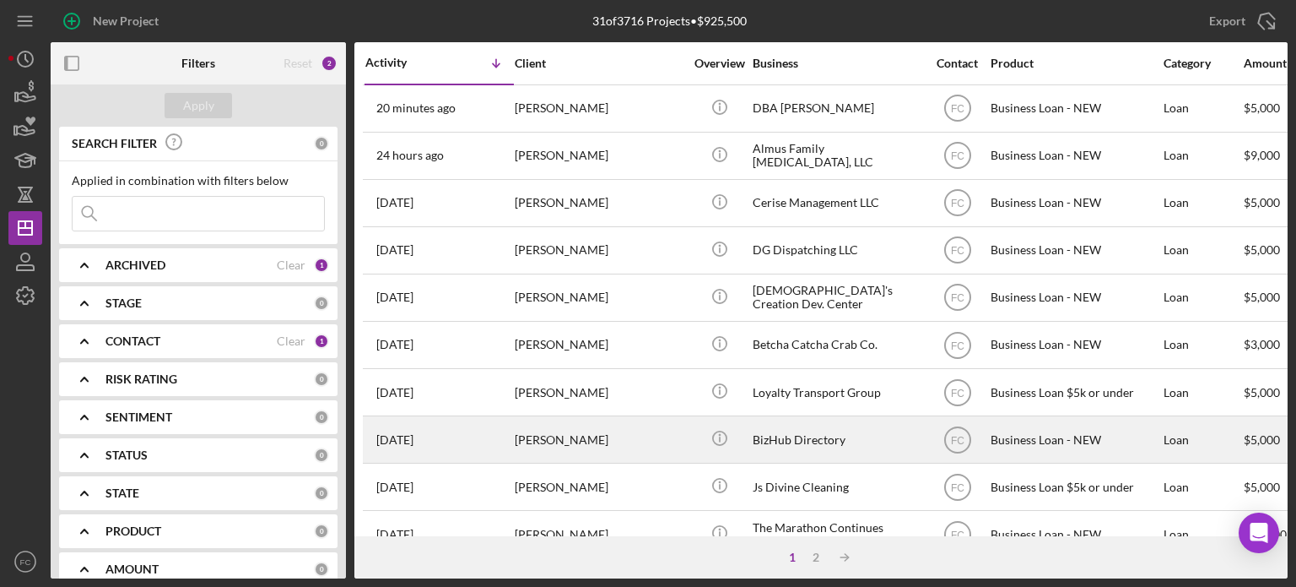
click at [490, 441] on div "[DATE] [PERSON_NAME]" at bounding box center [439, 439] width 148 height 45
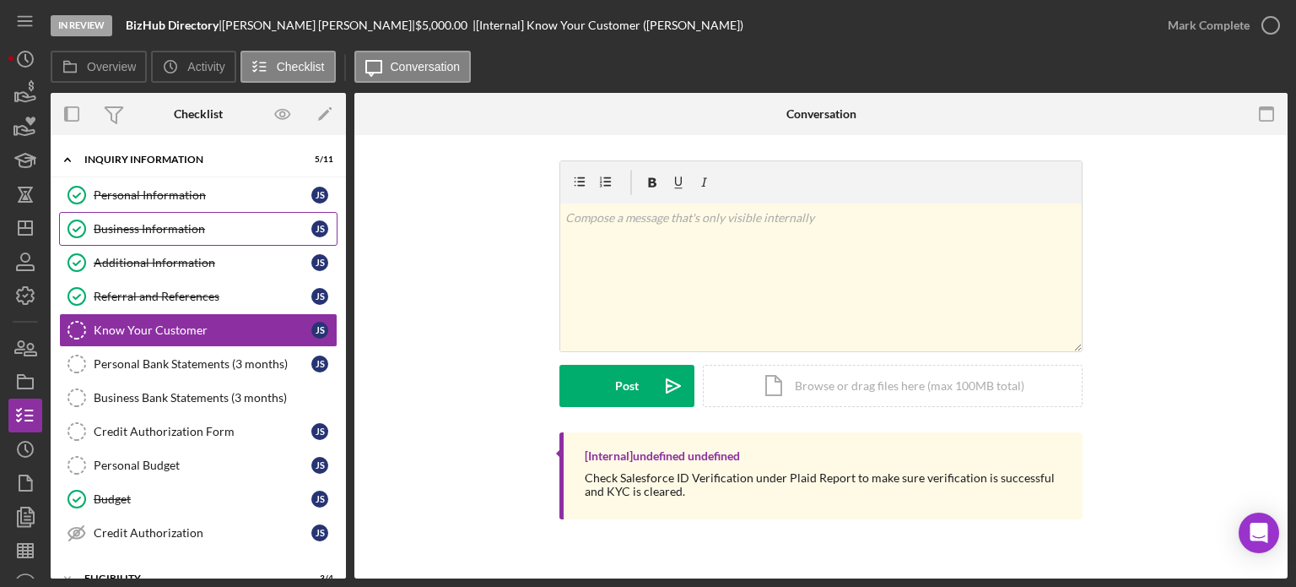
click at [145, 222] on div "Business Information" at bounding box center [203, 229] width 218 height 14
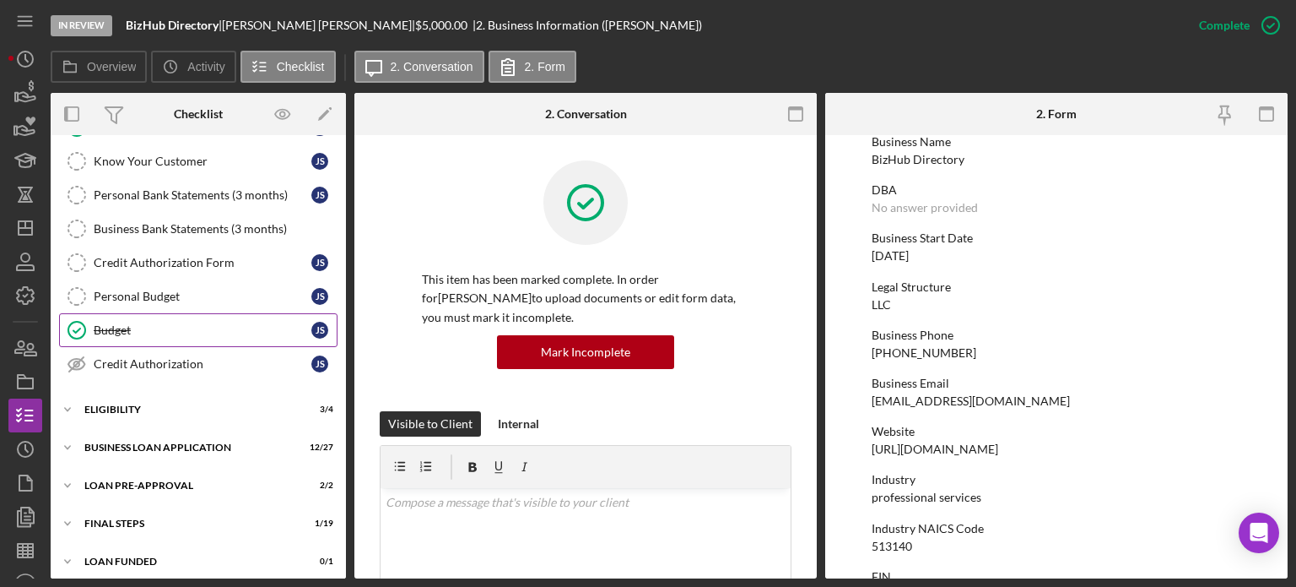
scroll to position [173, 0]
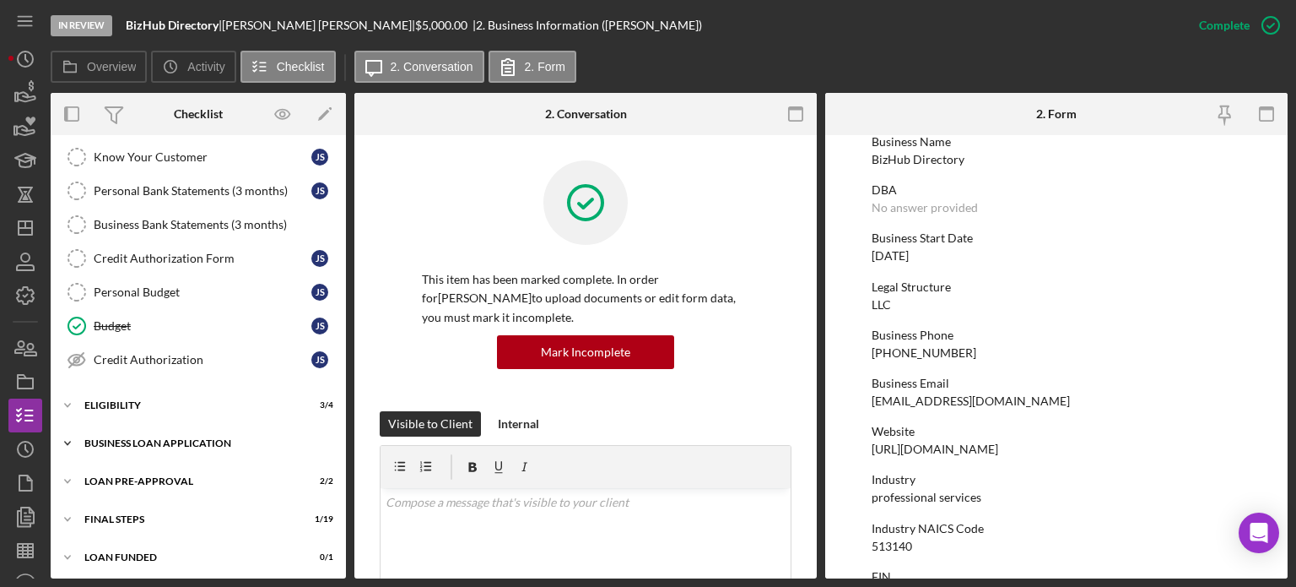
click at [152, 444] on div "Icon/Expander BUSINESS LOAN APPLICATION 12 / 27" at bounding box center [198, 443] width 295 height 34
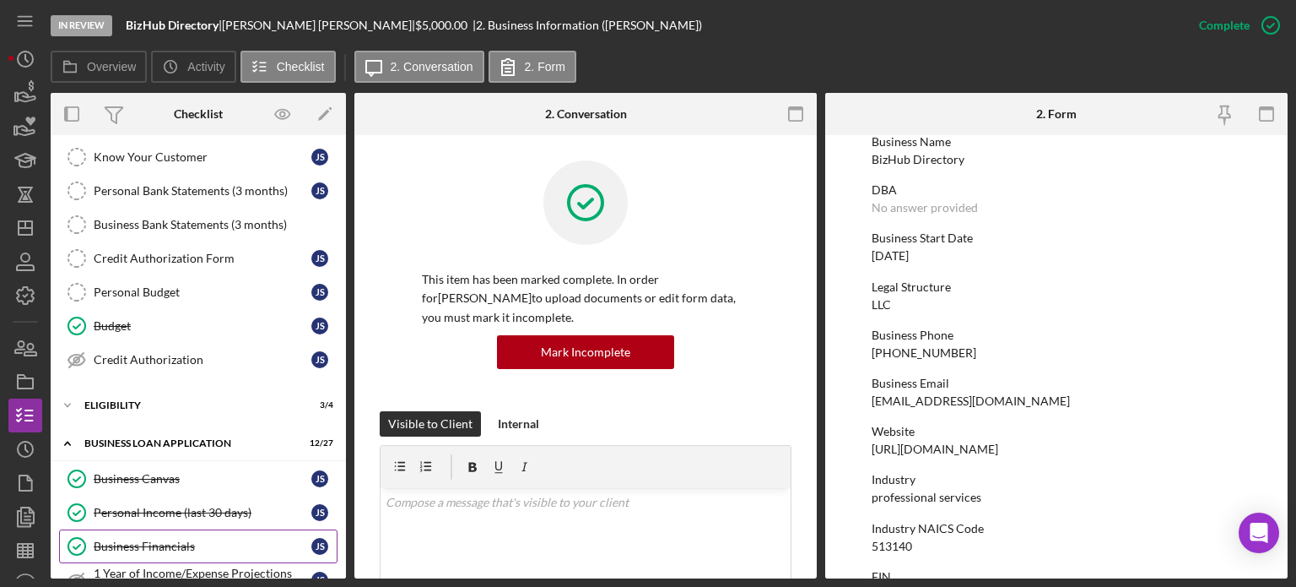
click at [136, 539] on div "Business Financials" at bounding box center [203, 546] width 218 height 14
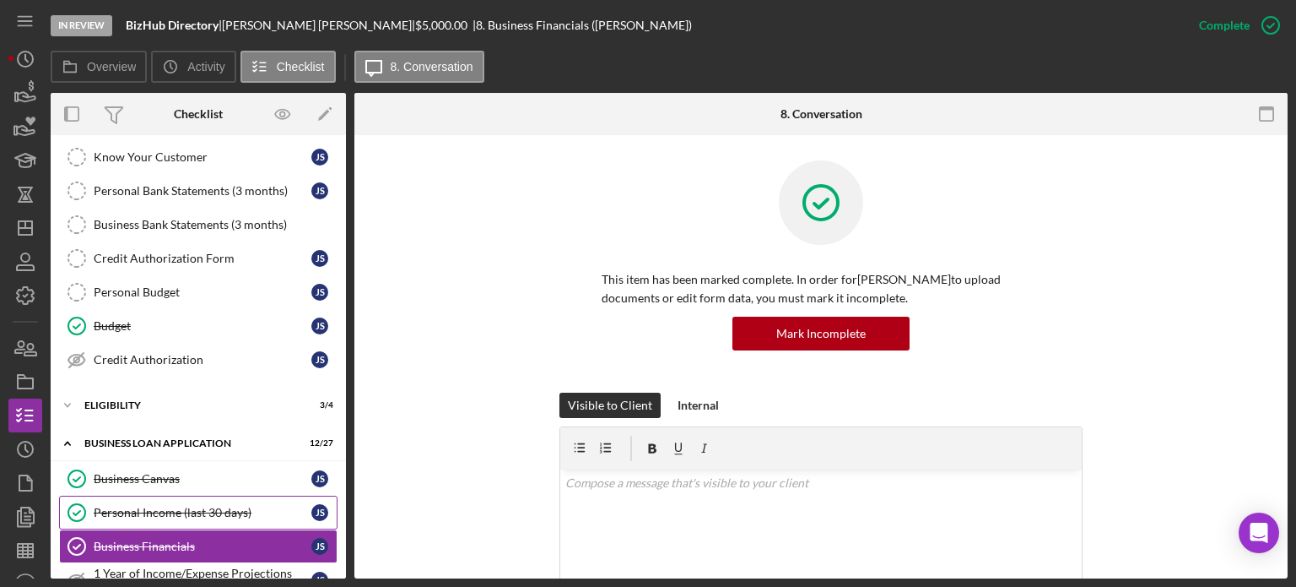
click at [132, 506] on div "Personal Income (last 30 days)" at bounding box center [203, 513] width 218 height 14
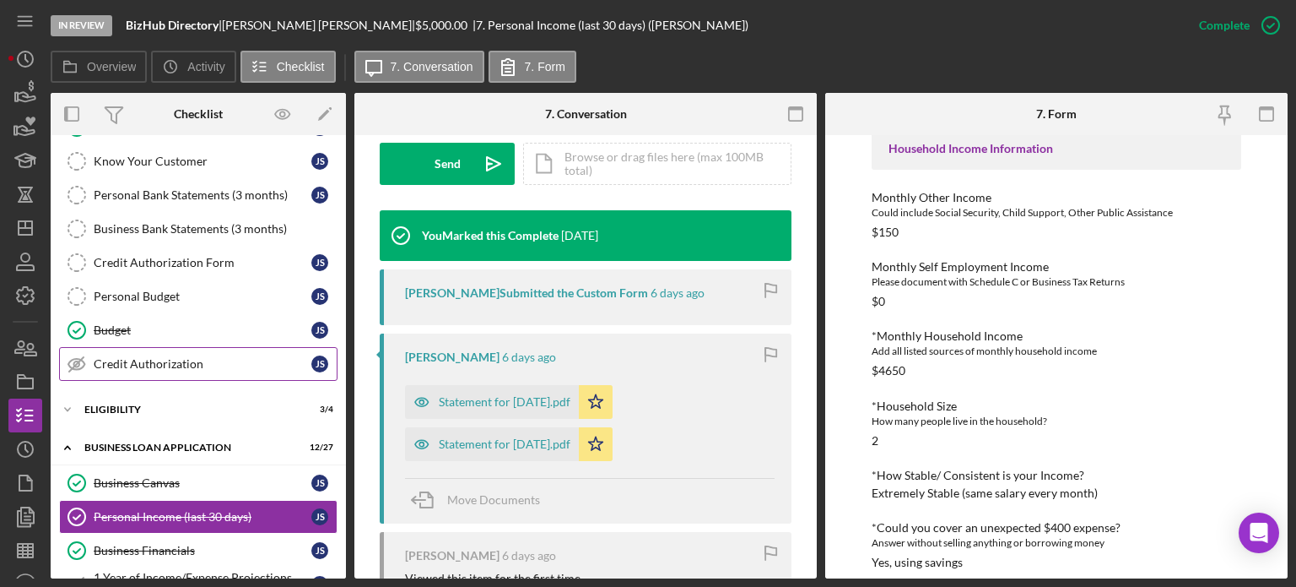
scroll to position [253, 0]
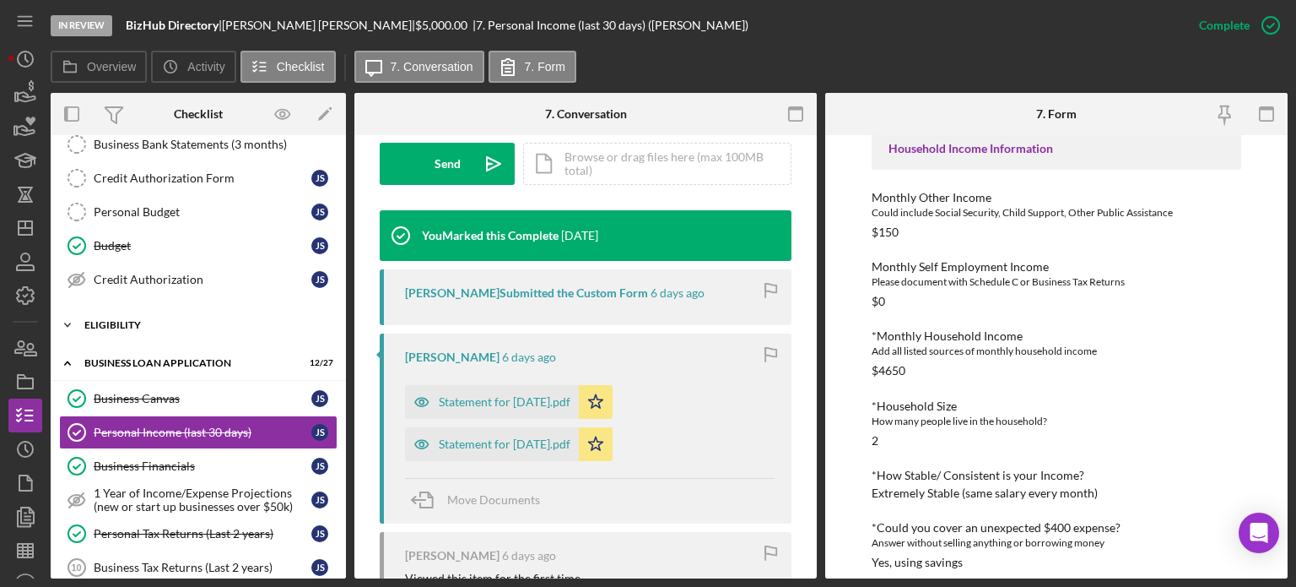
click at [236, 337] on div "Icon/Expander ELIGIBILITY 3 / 4" at bounding box center [198, 325] width 295 height 34
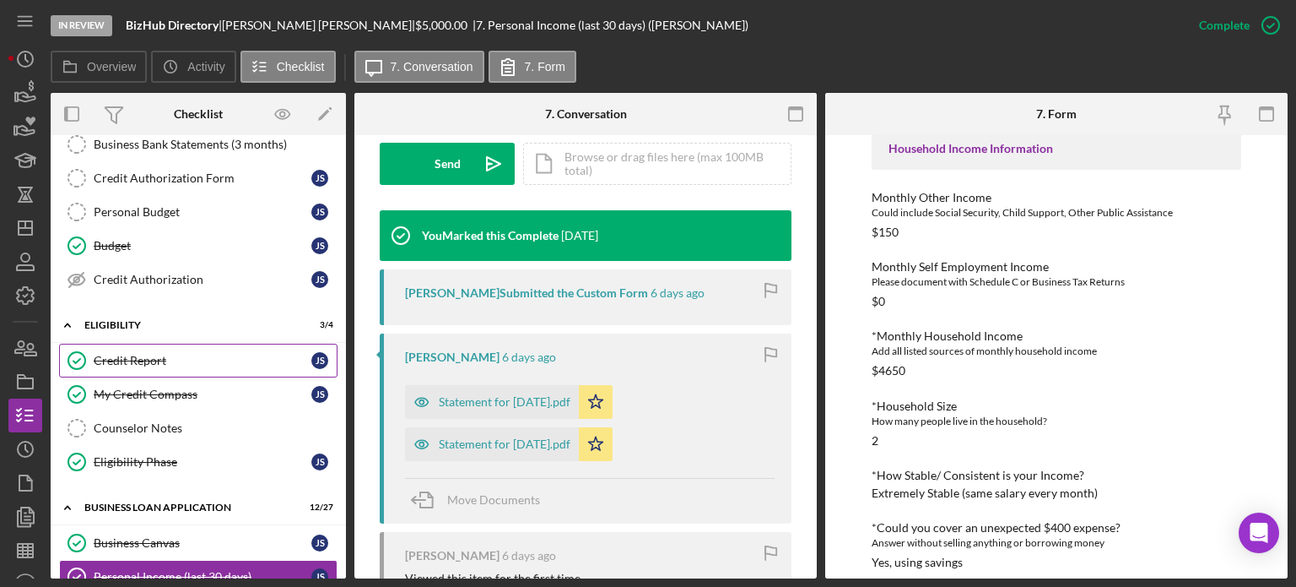
click at [205, 364] on link "Credit Report Credit Report j s" at bounding box center [198, 361] width 279 height 34
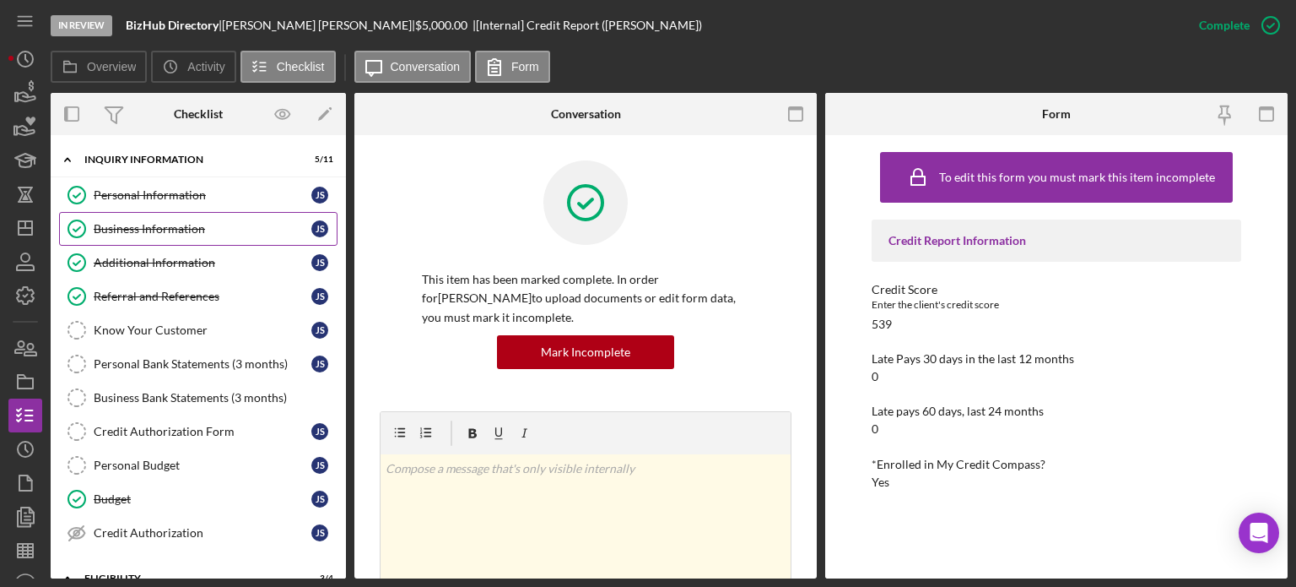
click at [139, 225] on div "Business Information" at bounding box center [203, 229] width 218 height 14
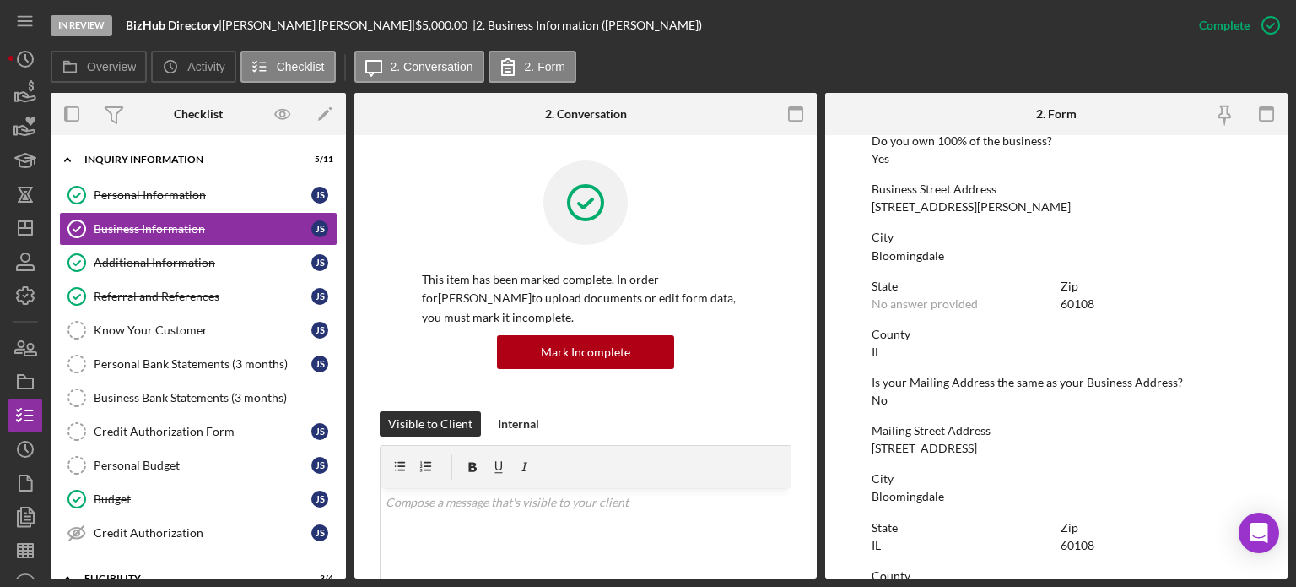
scroll to position [591, 0]
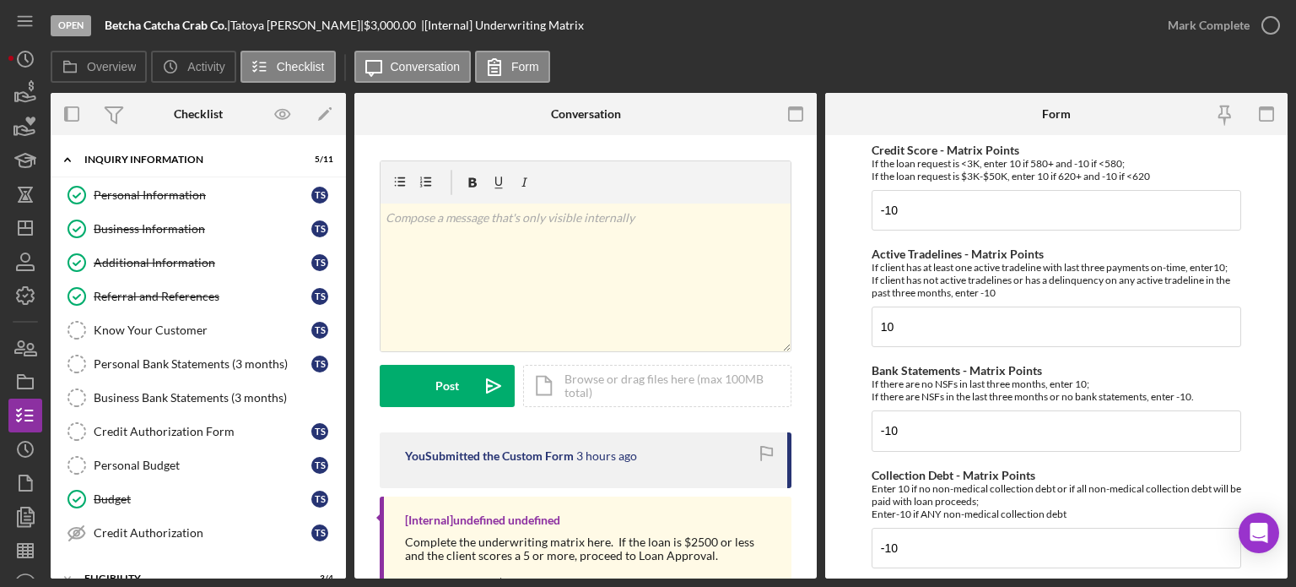
scroll to position [816, 0]
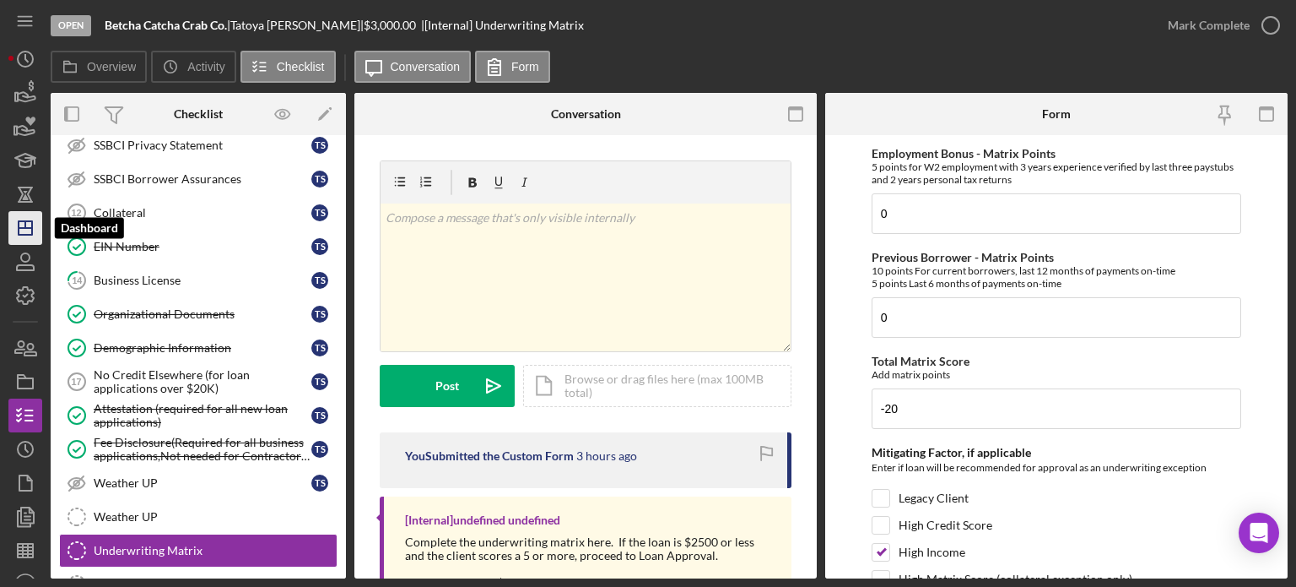
click at [34, 217] on icon "Icon/Dashboard" at bounding box center [25, 228] width 42 height 42
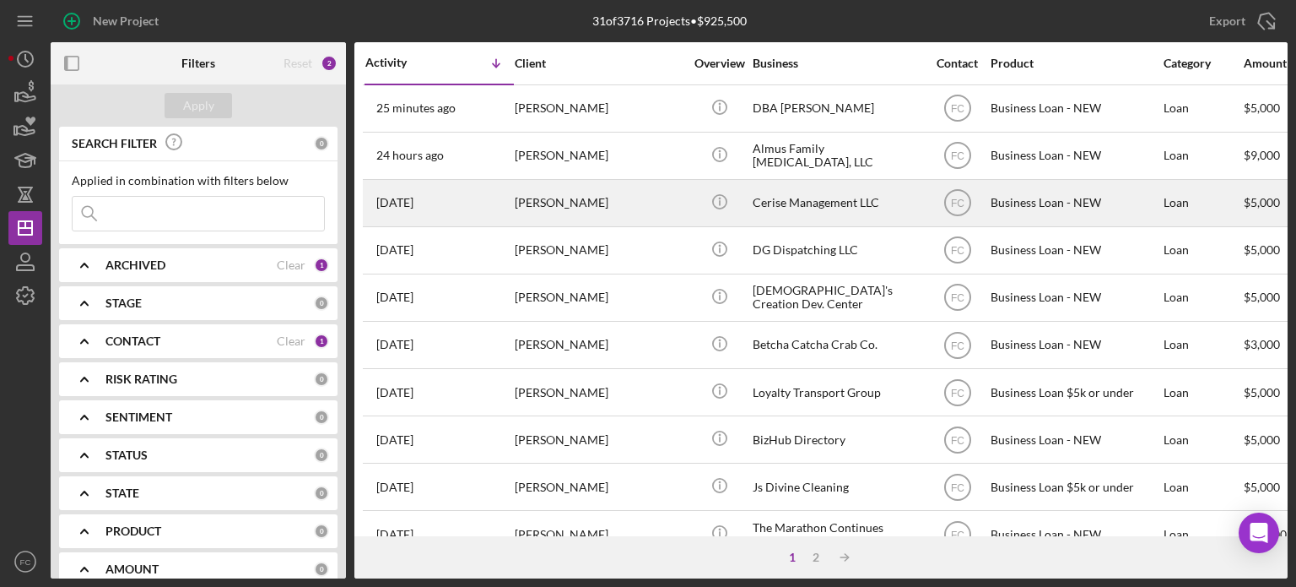
click at [476, 195] on div "[DATE] [PERSON_NAME]" at bounding box center [439, 203] width 148 height 45
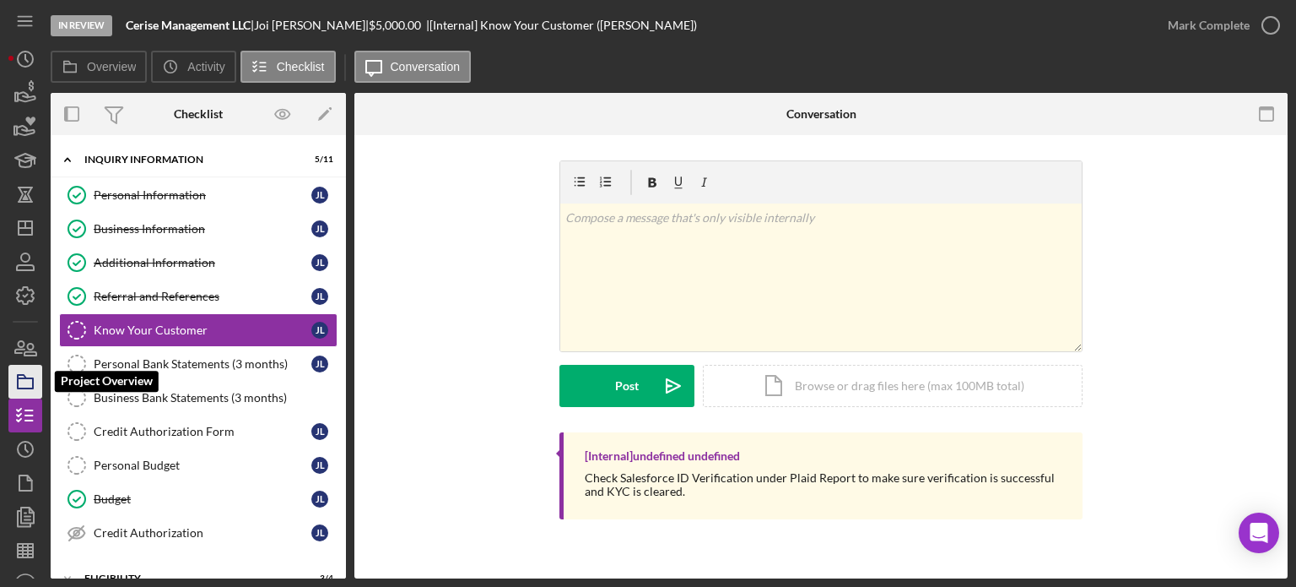
click at [27, 381] on icon "button" at bounding box center [25, 381] width 42 height 42
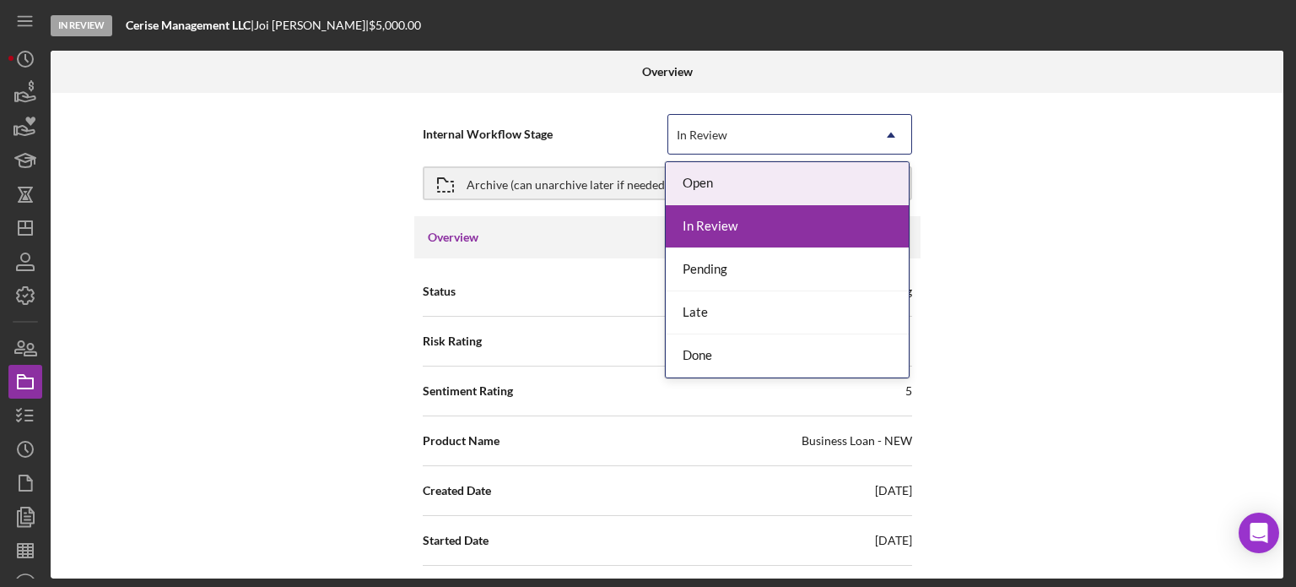
click at [695, 126] on div "In Review" at bounding box center [769, 135] width 203 height 39
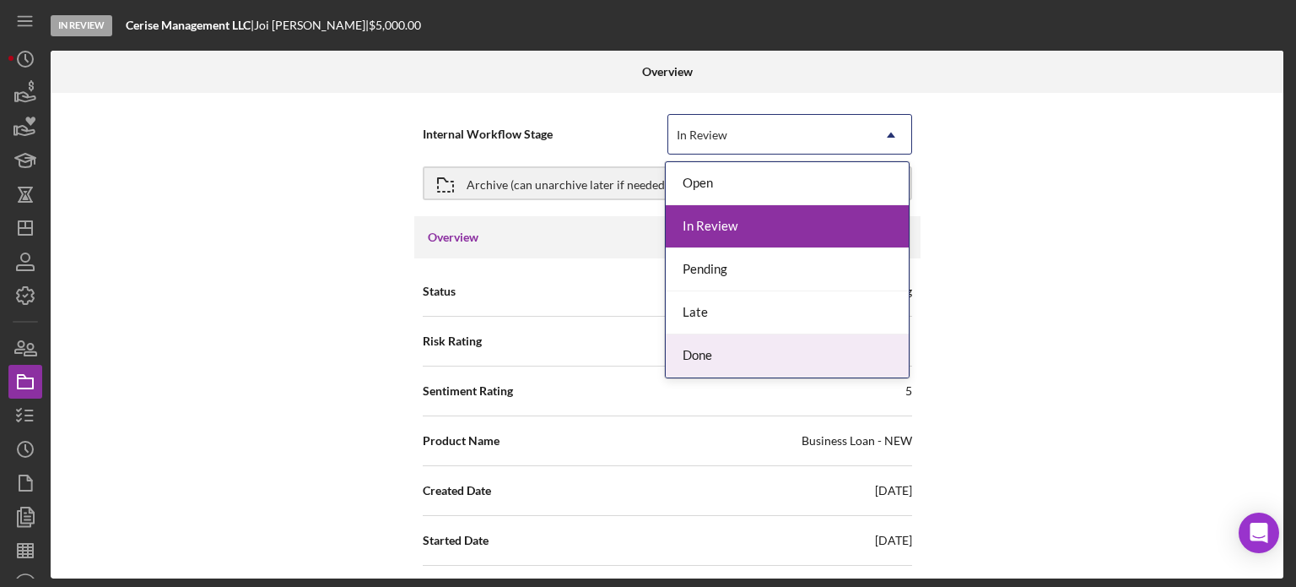
click at [693, 365] on div "Done" at bounding box center [787, 355] width 243 height 43
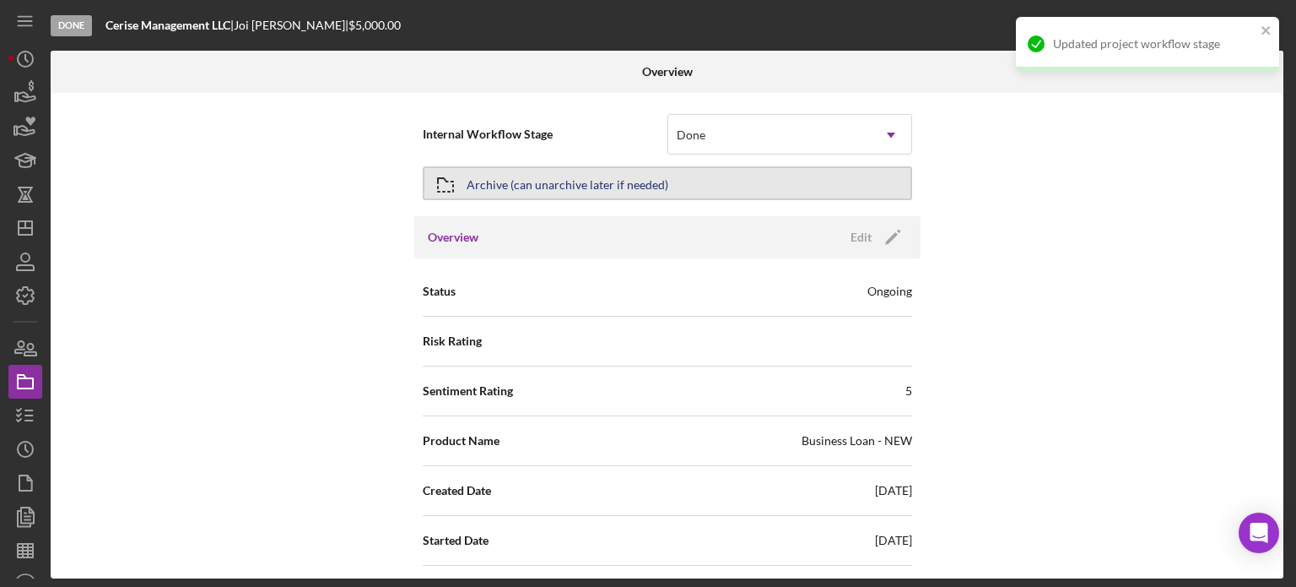
click at [503, 176] on div "Archive (can unarchive later if needed)" at bounding box center [568, 183] width 202 height 30
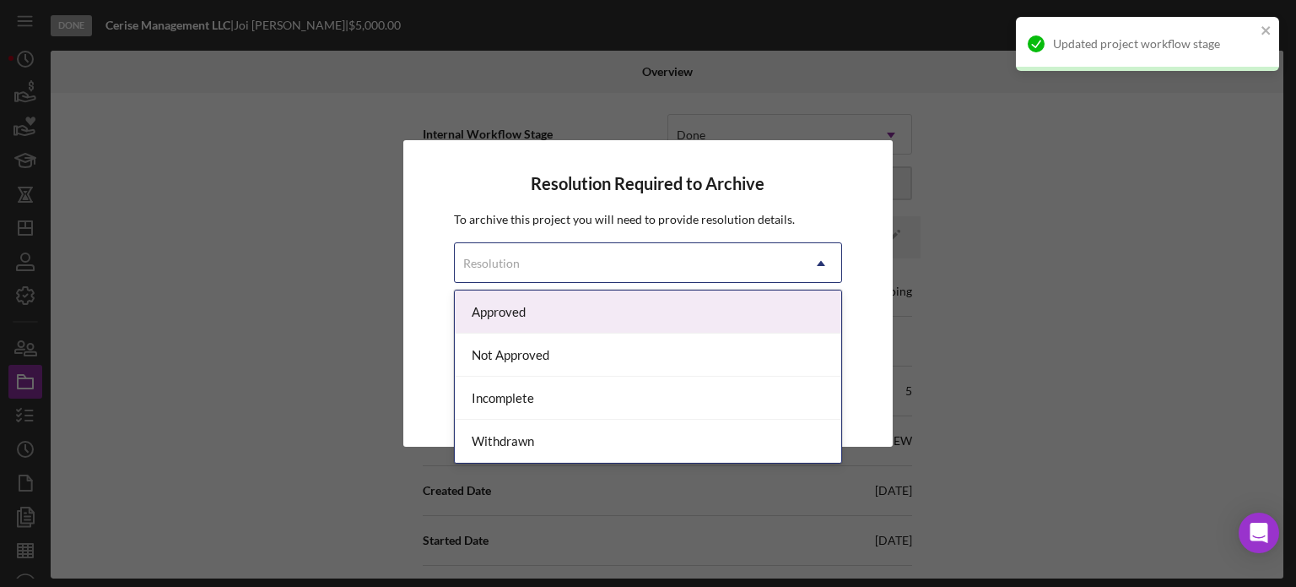
click at [534, 262] on div "Resolution" at bounding box center [628, 263] width 347 height 39
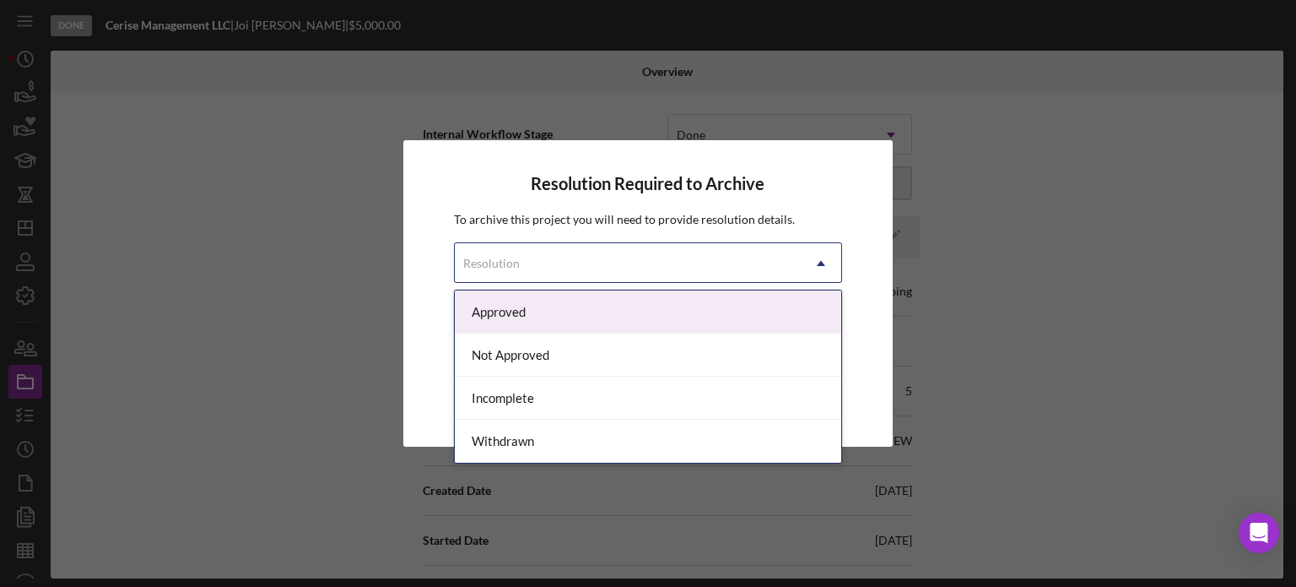
click at [496, 307] on div "Approved" at bounding box center [648, 311] width 387 height 43
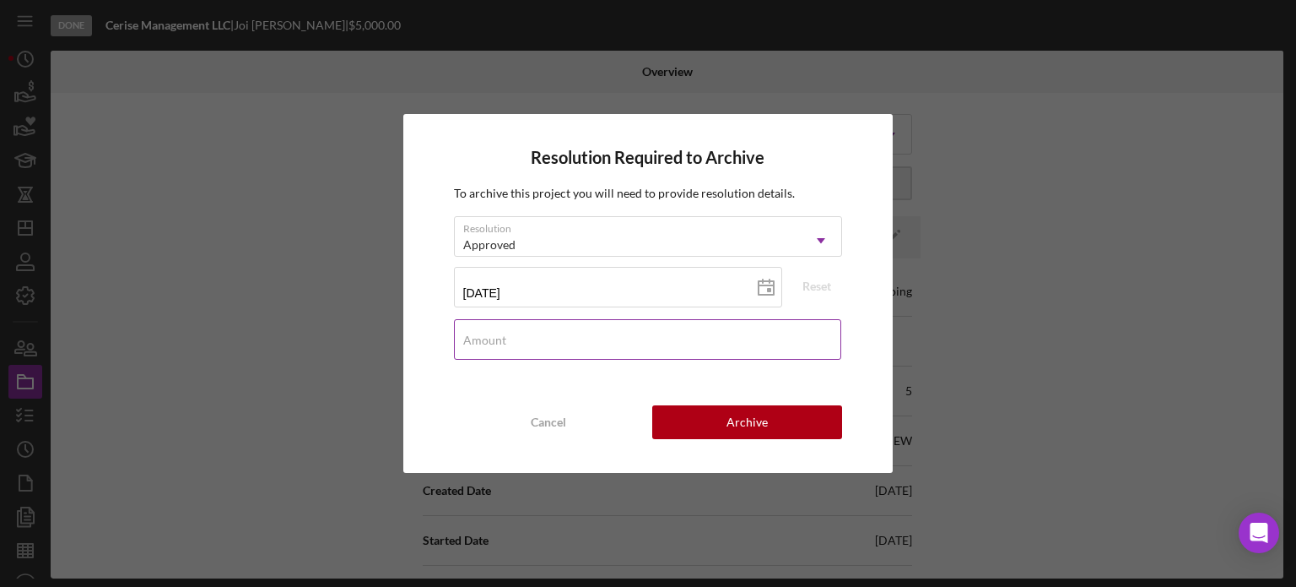
click at [499, 346] on label "Amount" at bounding box center [484, 340] width 43 height 14
click at [499, 346] on input "Amount" at bounding box center [648, 339] width 388 height 41
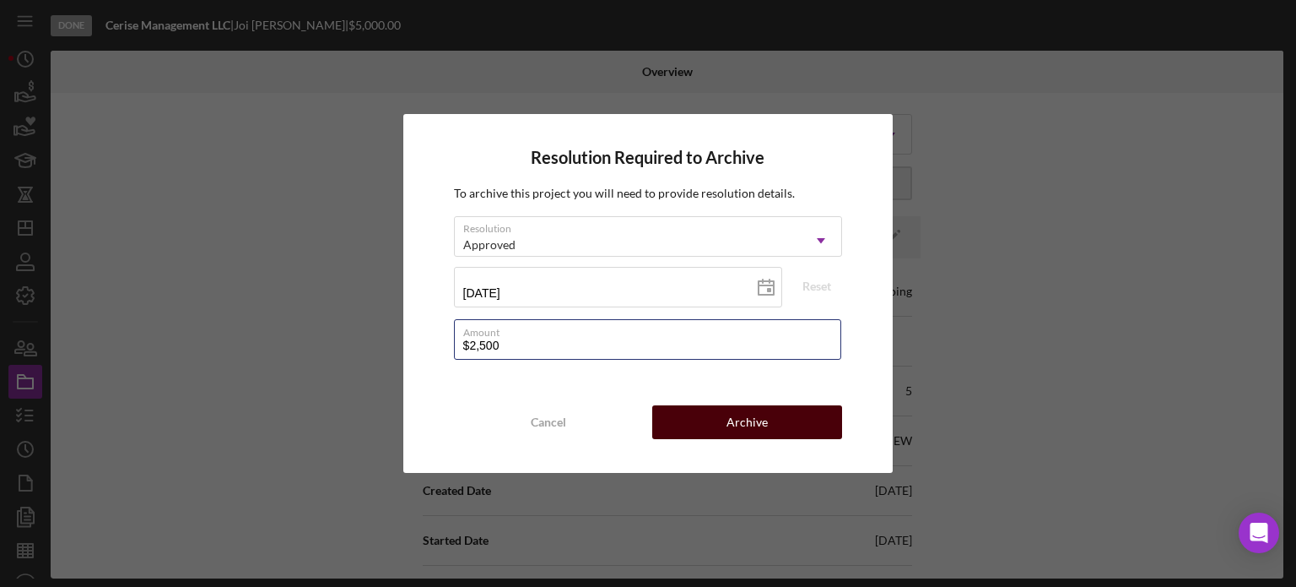
type input "$2,500"
click at [749, 424] on div "Archive" at bounding box center [747, 422] width 41 height 34
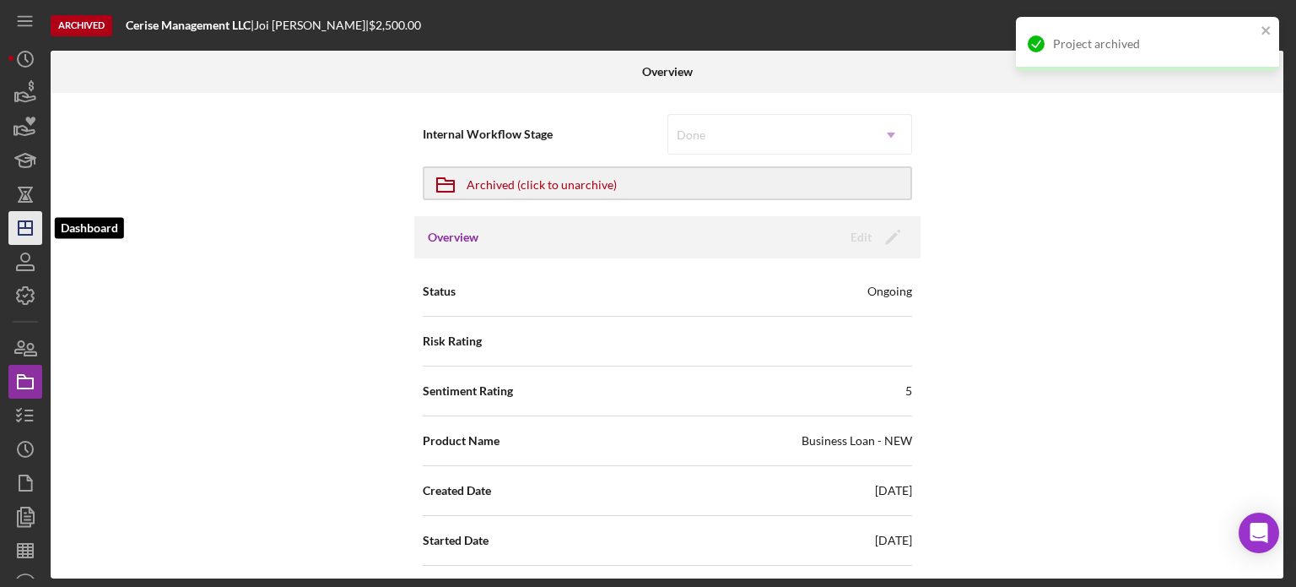
click at [25, 225] on line "button" at bounding box center [25, 224] width 0 height 7
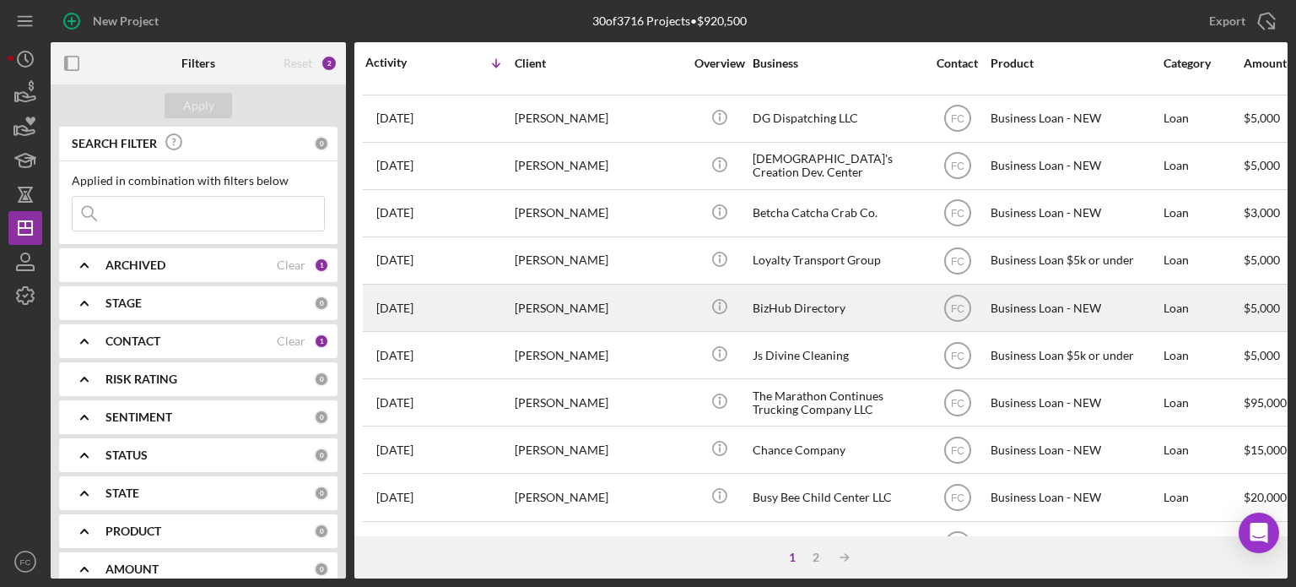
scroll to position [169, 0]
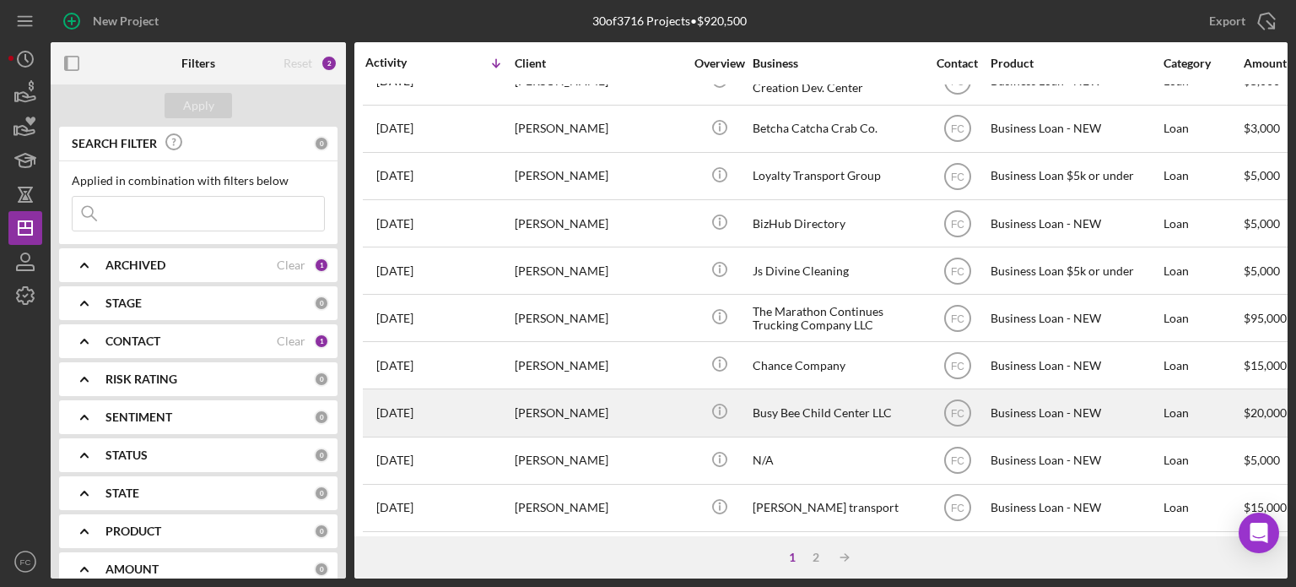
click at [580, 414] on div "[PERSON_NAME]" at bounding box center [599, 412] width 169 height 45
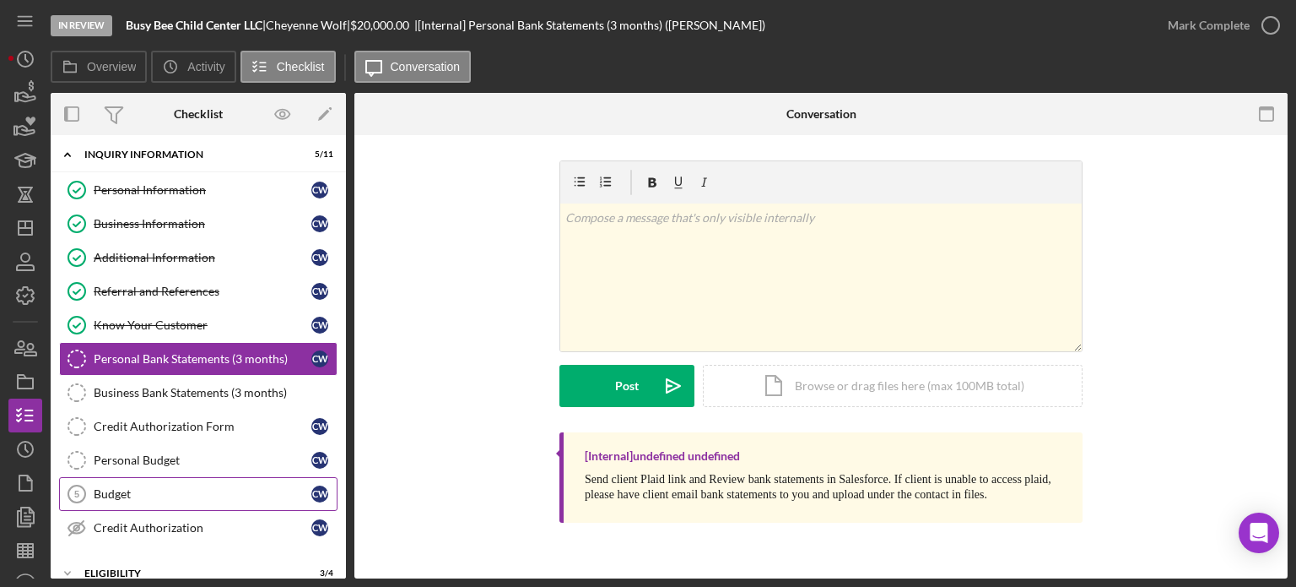
scroll to position [89, 0]
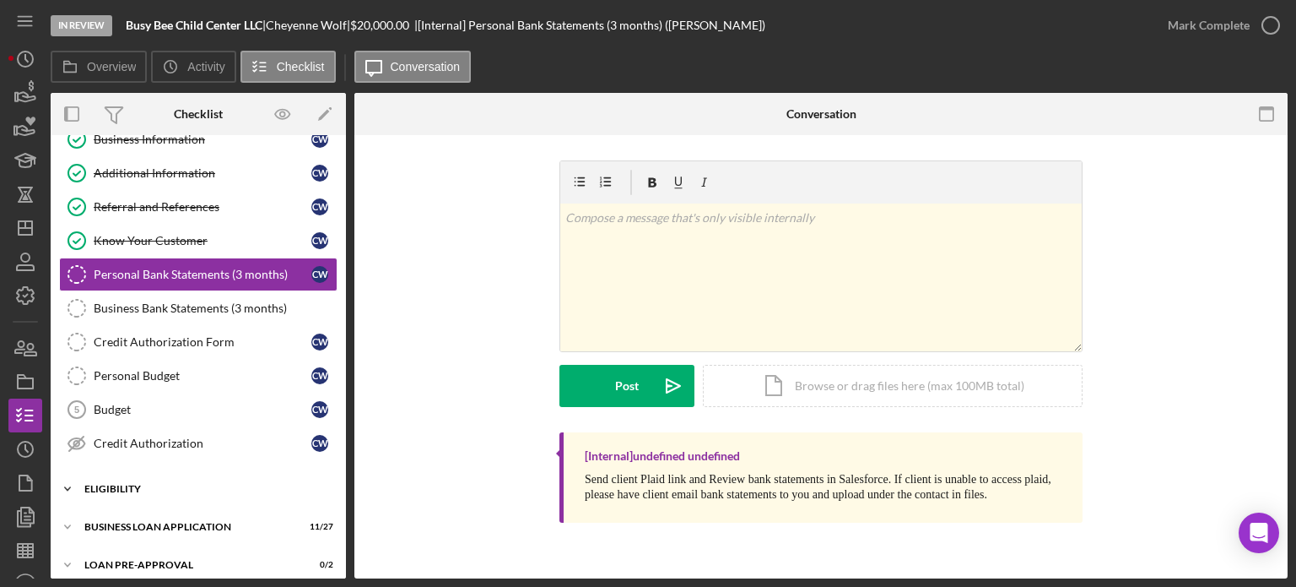
click at [154, 485] on div "ELIGIBILITY" at bounding box center [204, 489] width 241 height 10
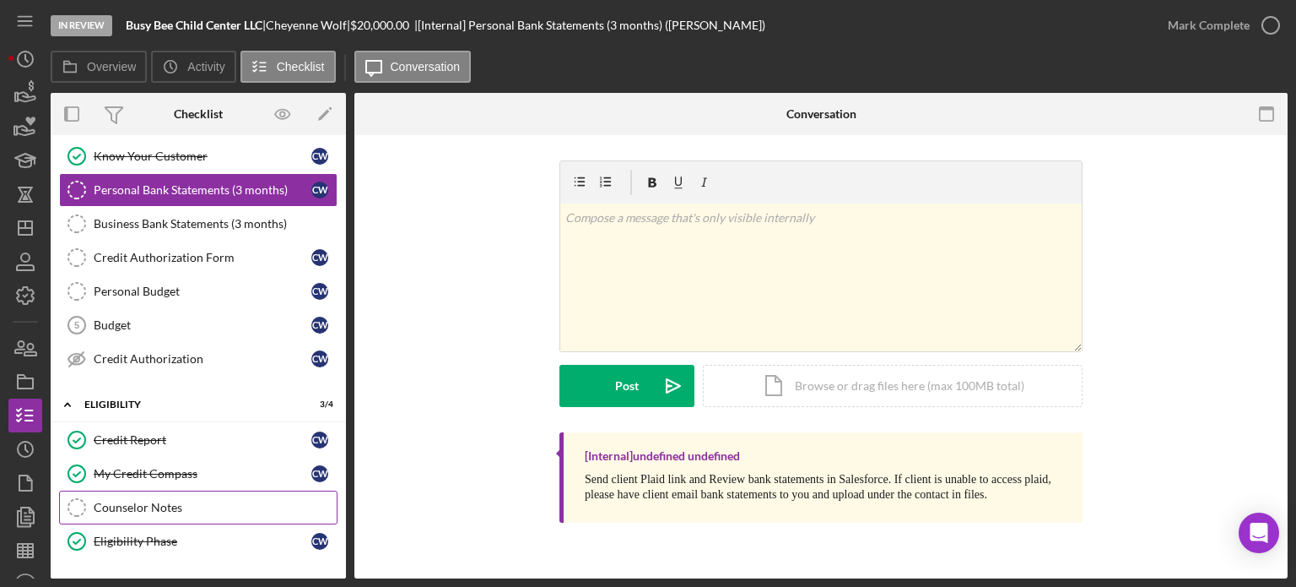
scroll to position [317, 0]
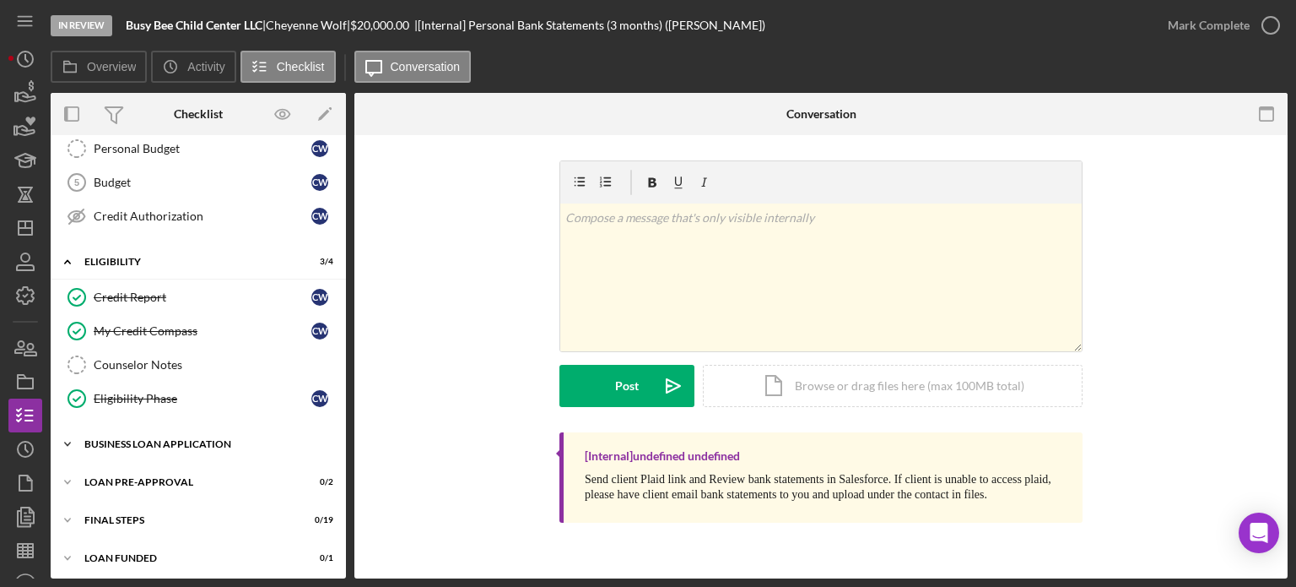
click at [138, 452] on div "Icon/Expander BUSINESS LOAN APPLICATION 11 / 27" at bounding box center [198, 444] width 295 height 34
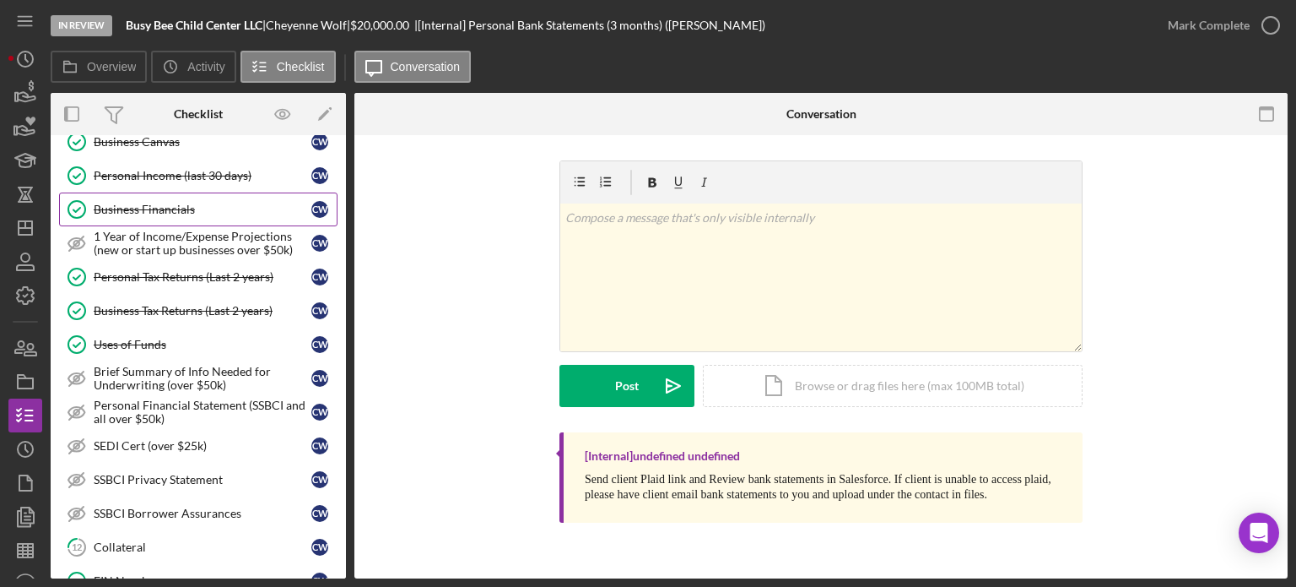
scroll to position [739, 0]
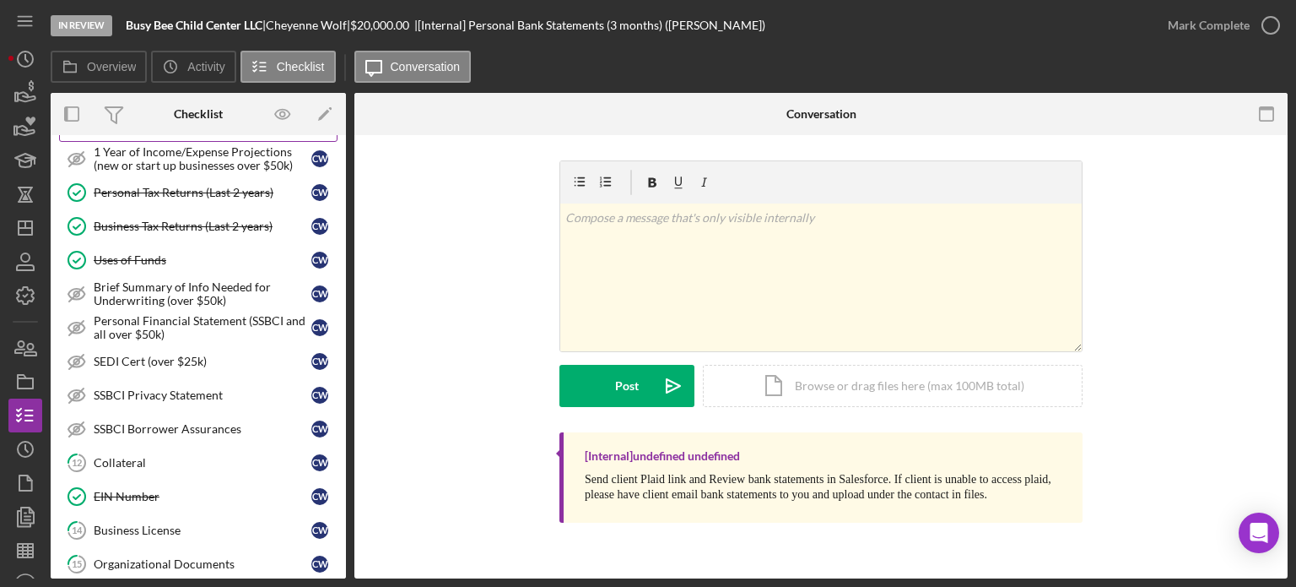
click at [143, 456] on div "Collateral" at bounding box center [203, 463] width 218 height 14
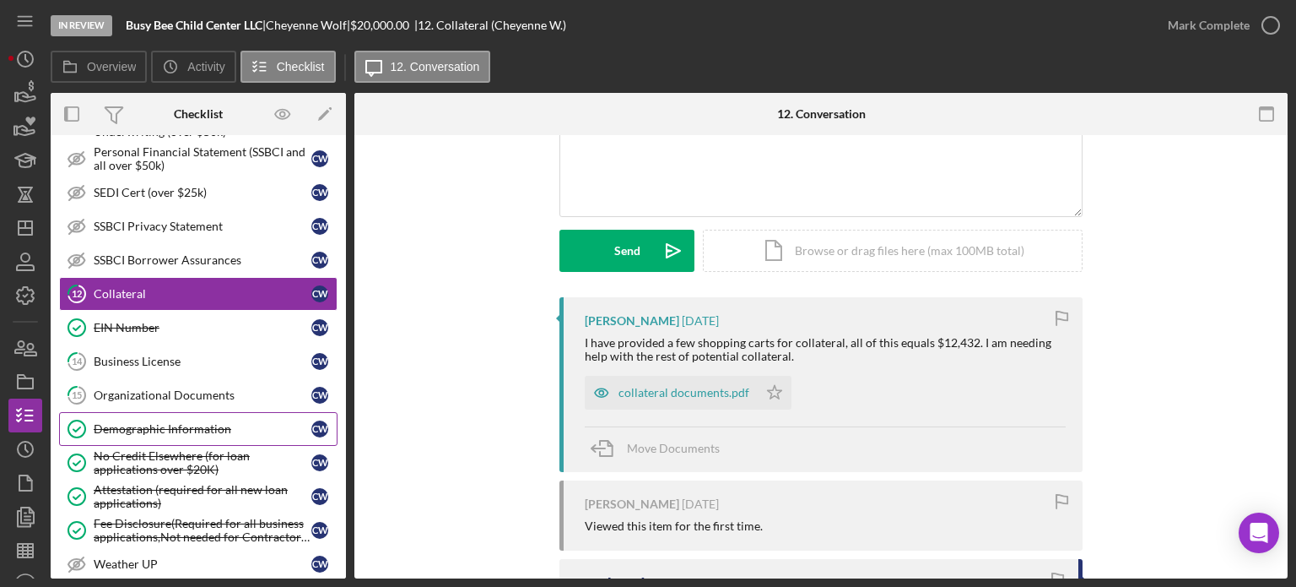
scroll to position [1076, 0]
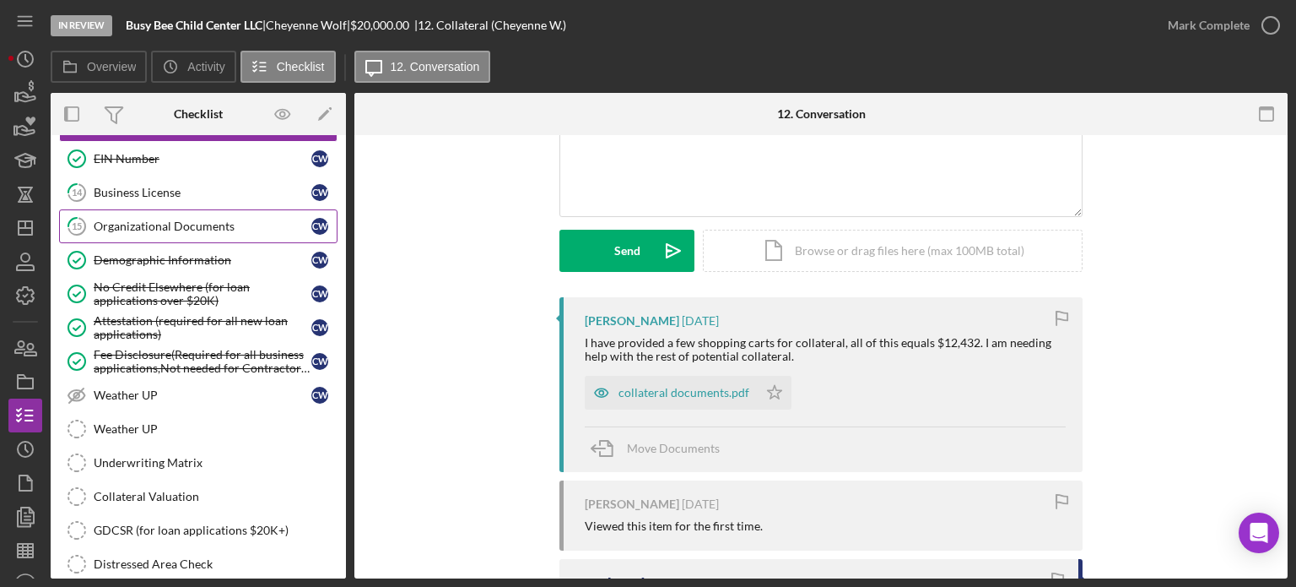
click at [118, 219] on div "Organizational Documents" at bounding box center [203, 226] width 218 height 14
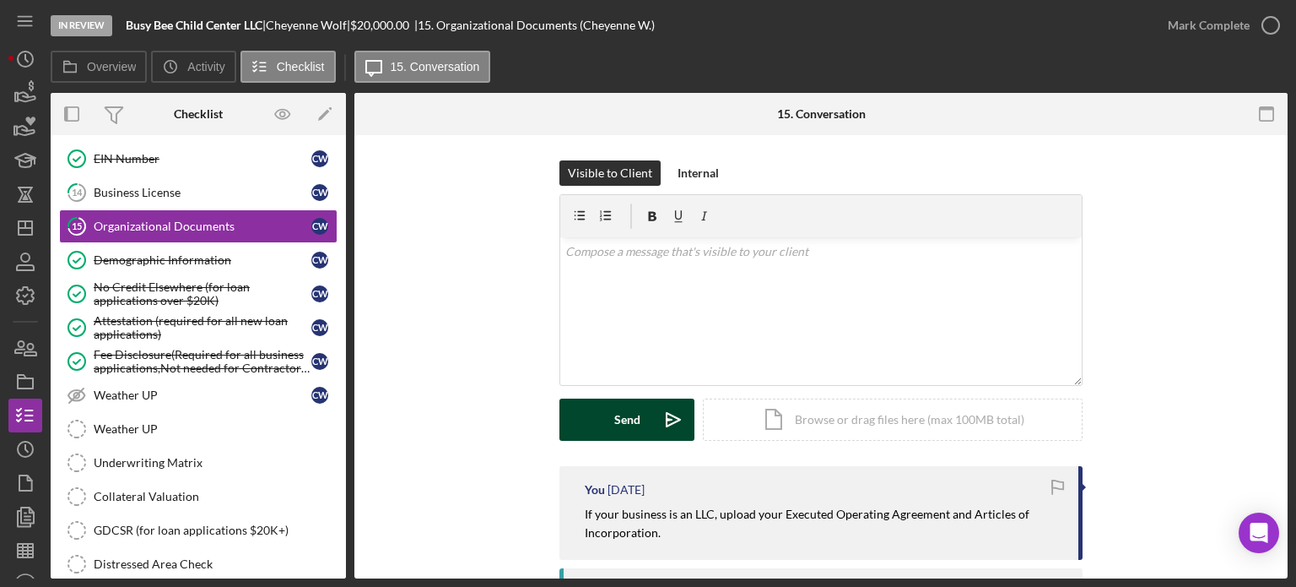
scroll to position [169, 0]
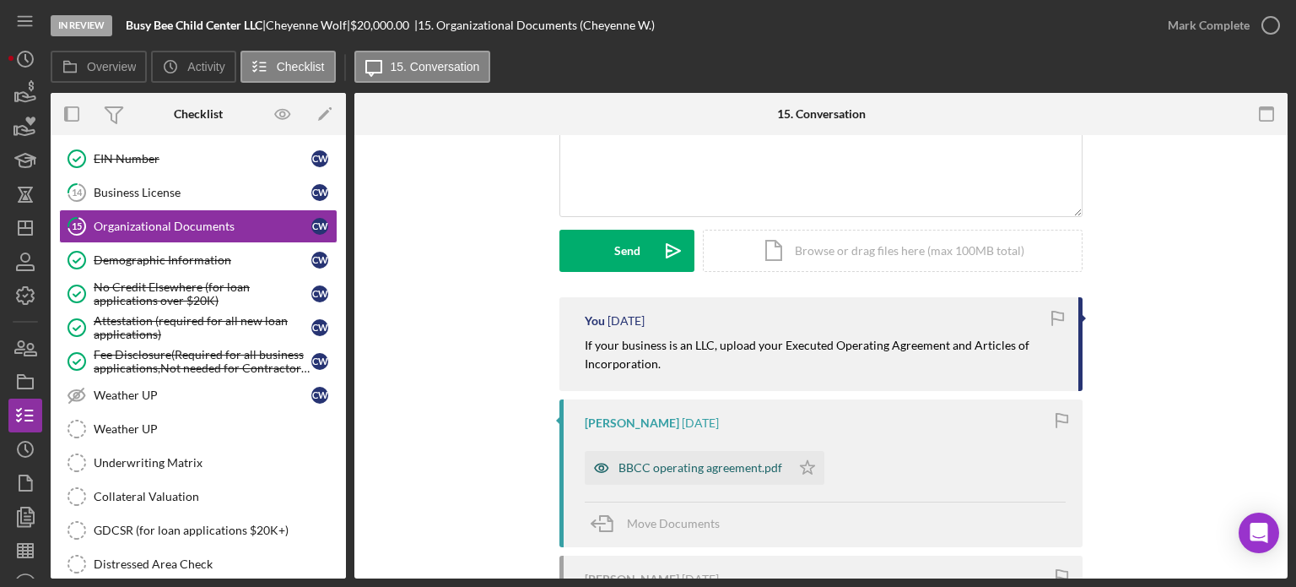
click at [639, 472] on div "BBCC operating agreement.pdf" at bounding box center [701, 468] width 164 height 14
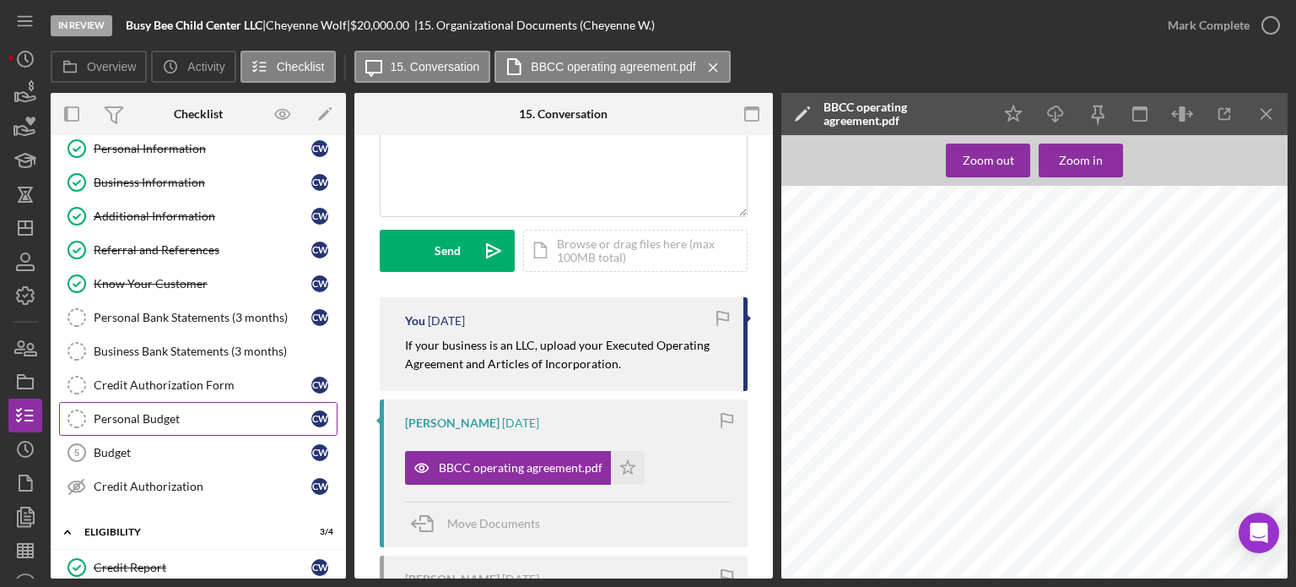
scroll to position [215, 0]
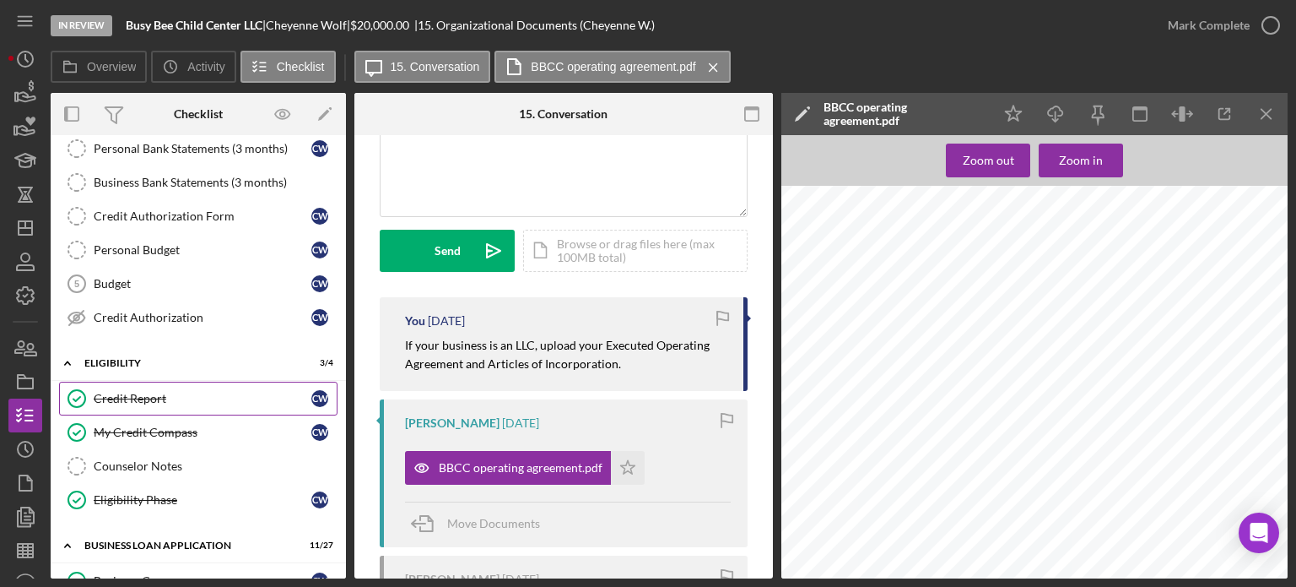
click at [139, 397] on div "Credit Report" at bounding box center [203, 399] width 218 height 14
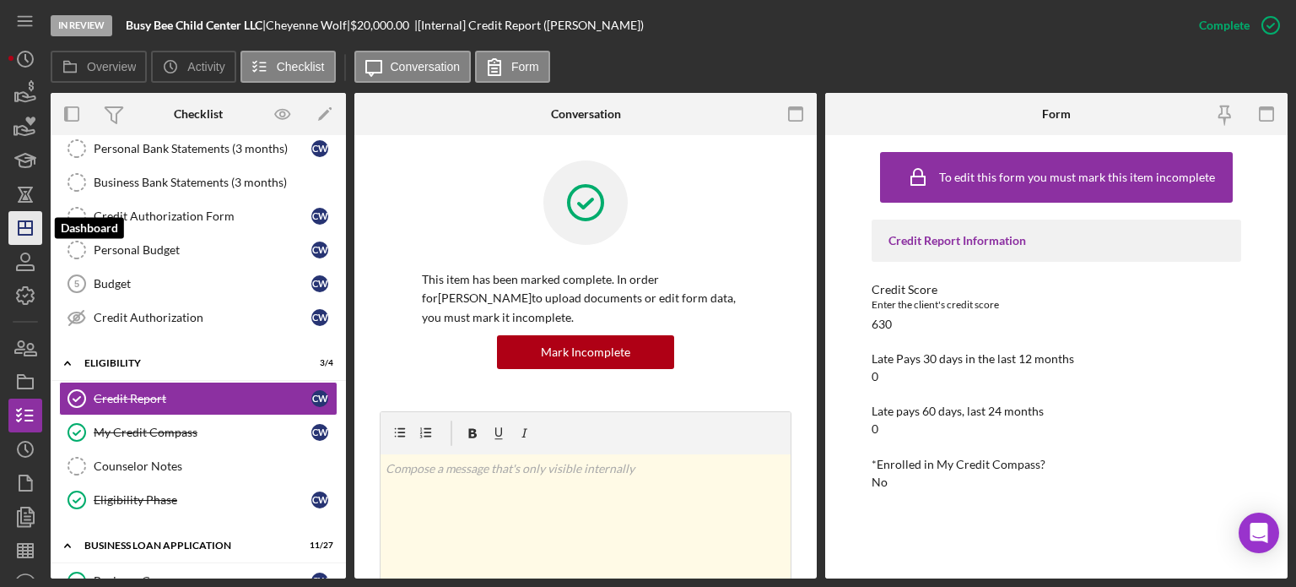
click at [19, 229] on icon "Icon/Dashboard" at bounding box center [25, 228] width 42 height 42
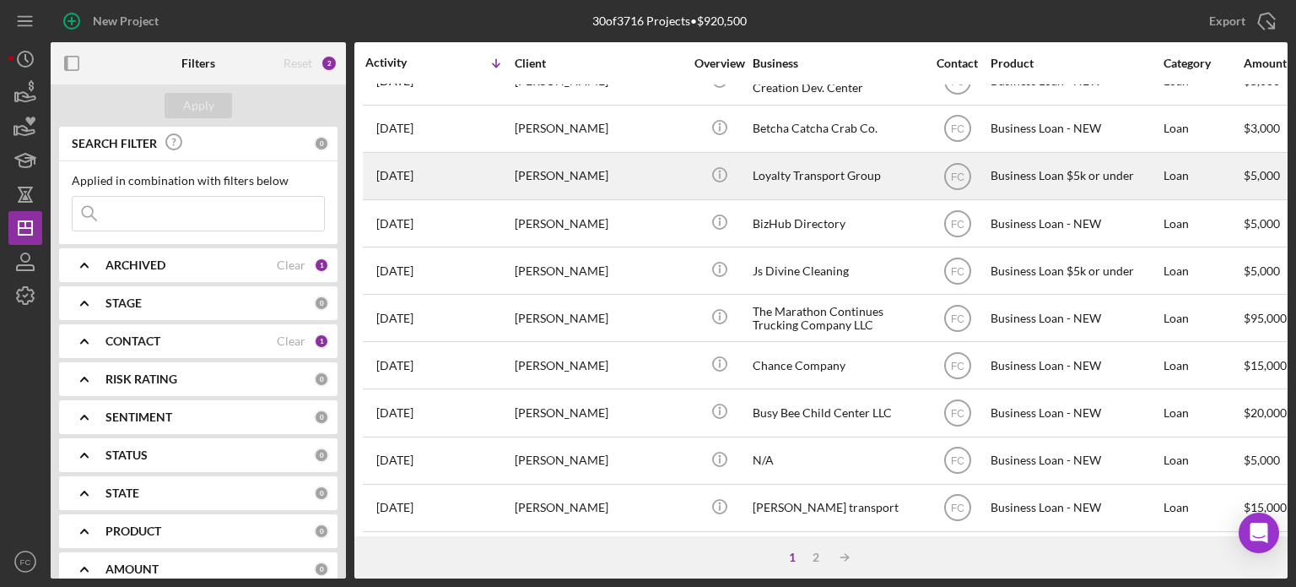
scroll to position [253, 0]
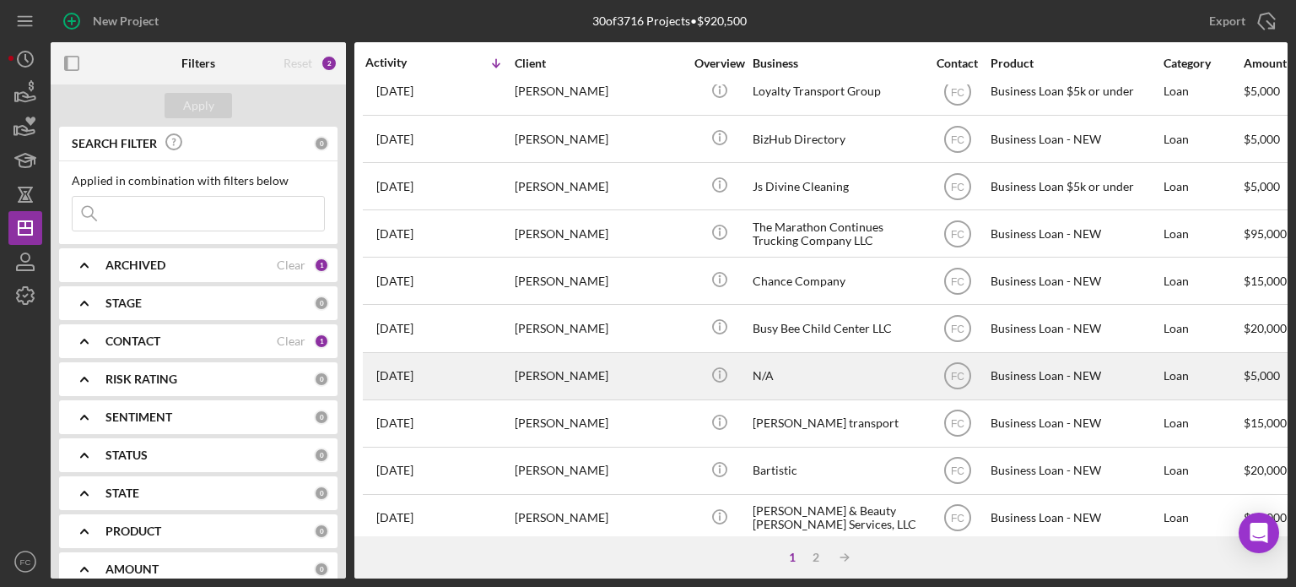
click at [638, 385] on div "[PERSON_NAME]" at bounding box center [599, 376] width 169 height 45
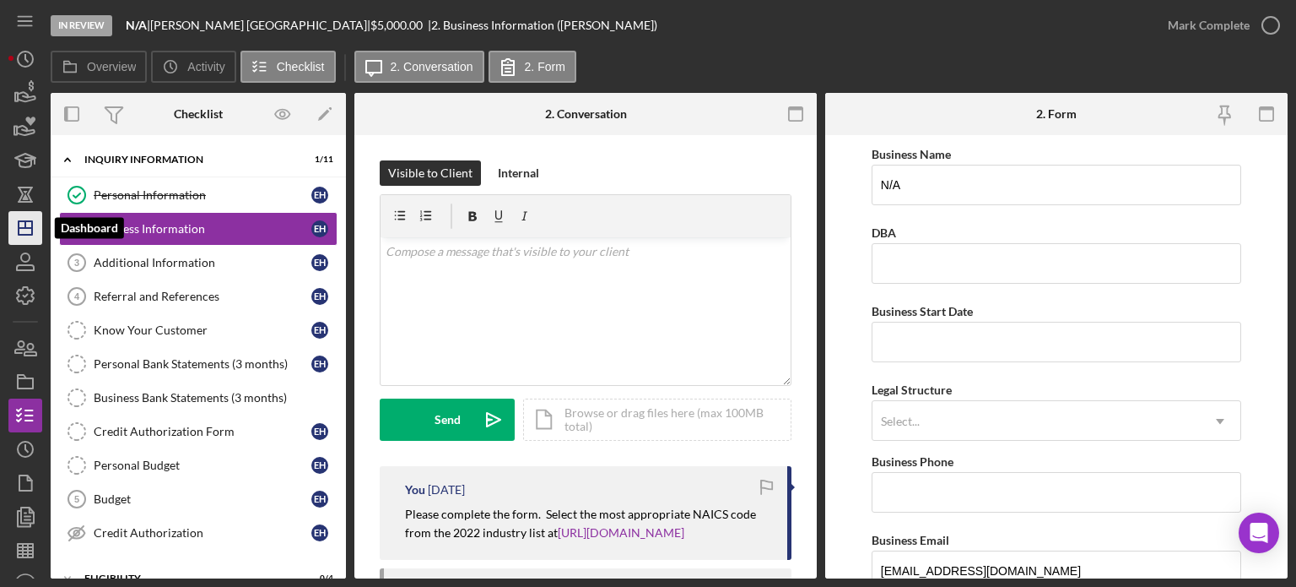
click at [27, 231] on icon "Icon/Dashboard" at bounding box center [25, 228] width 42 height 42
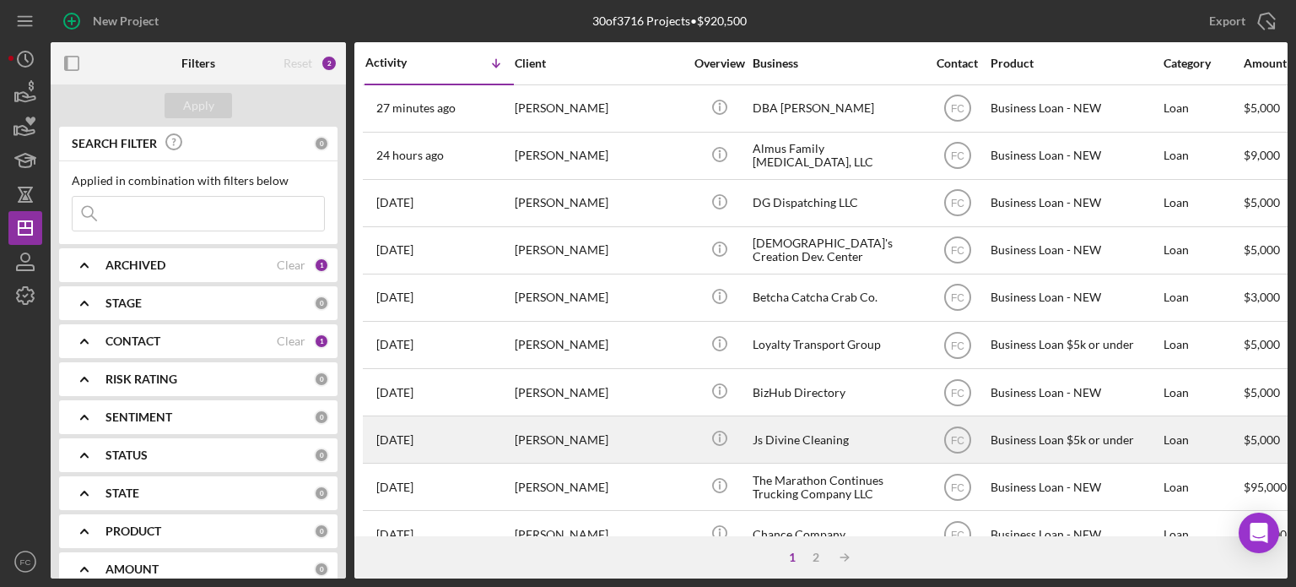
click at [614, 434] on div "[PERSON_NAME]" at bounding box center [599, 439] width 169 height 45
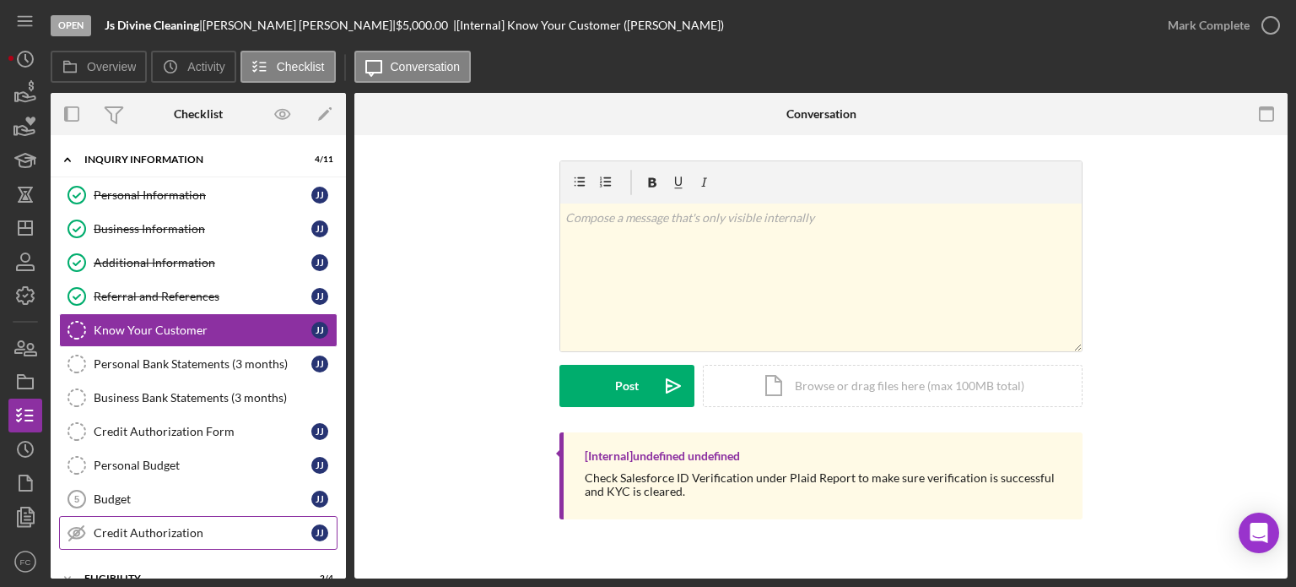
scroll to position [169, 0]
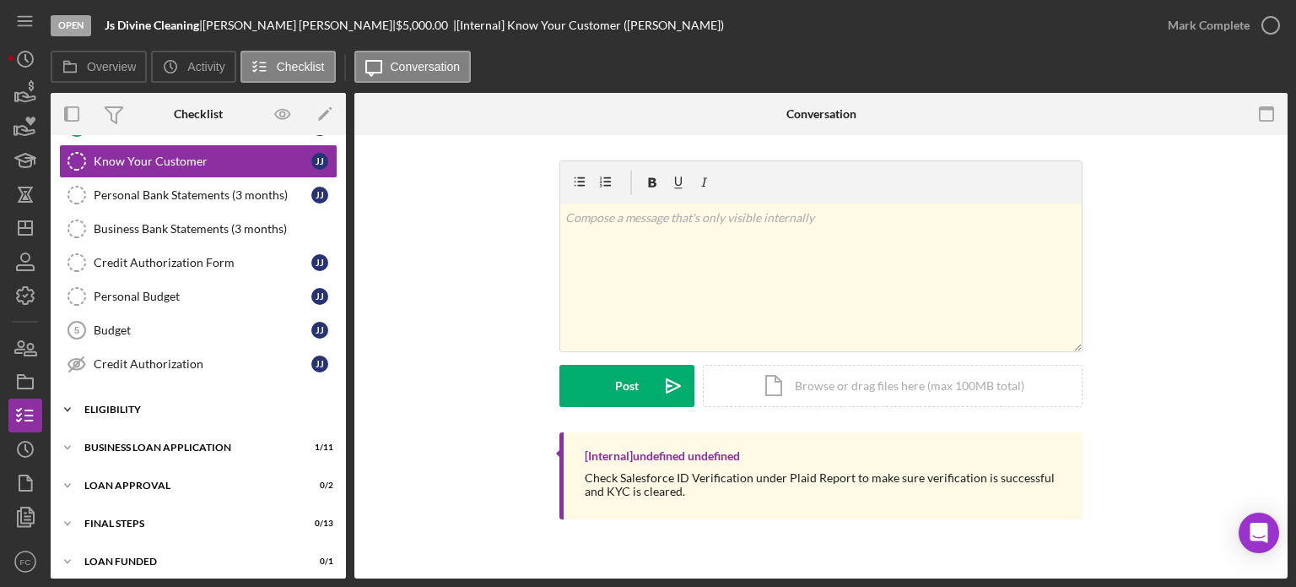
drag, startPoint x: 138, startPoint y: 401, endPoint x: 95, endPoint y: 420, distance: 47.2
click at [95, 420] on div "Icon/Expander Eligibility 2 / 4" at bounding box center [198, 409] width 295 height 34
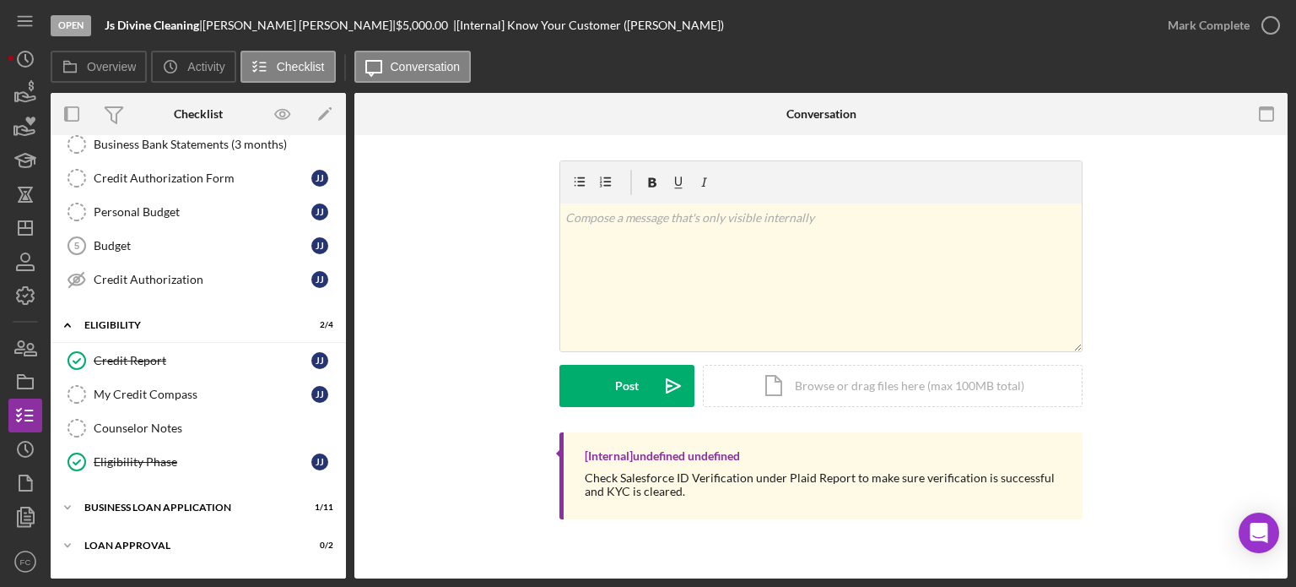
scroll to position [317, 0]
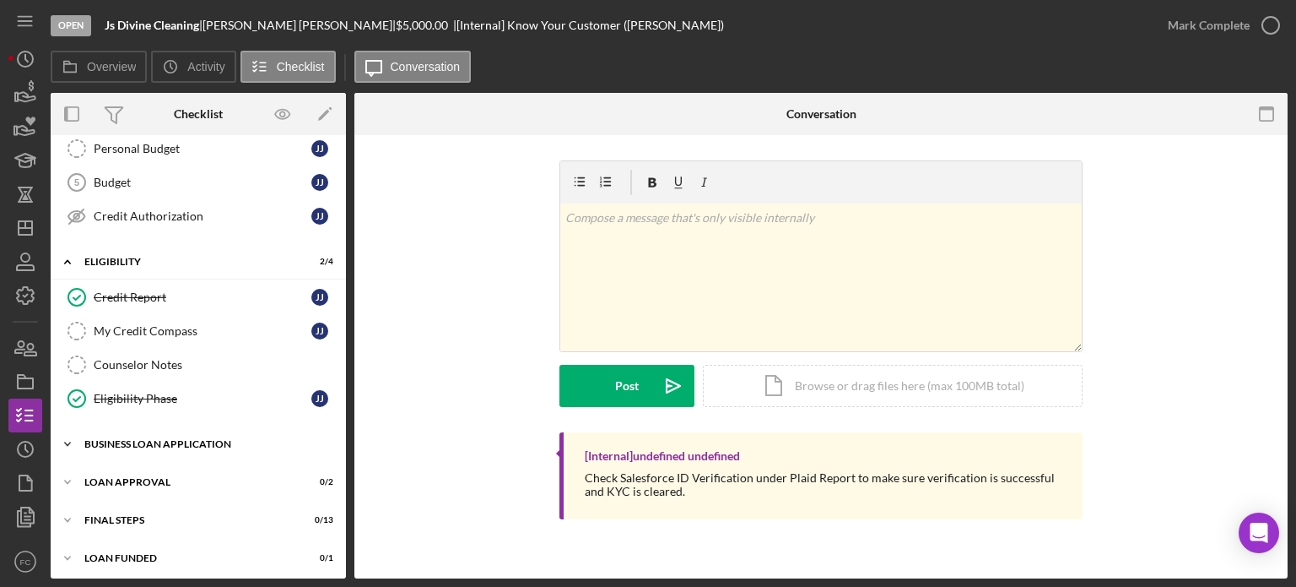
click at [116, 444] on div "Icon/Expander BUSINESS LOAN APPLICATION 1 / 11" at bounding box center [198, 444] width 295 height 34
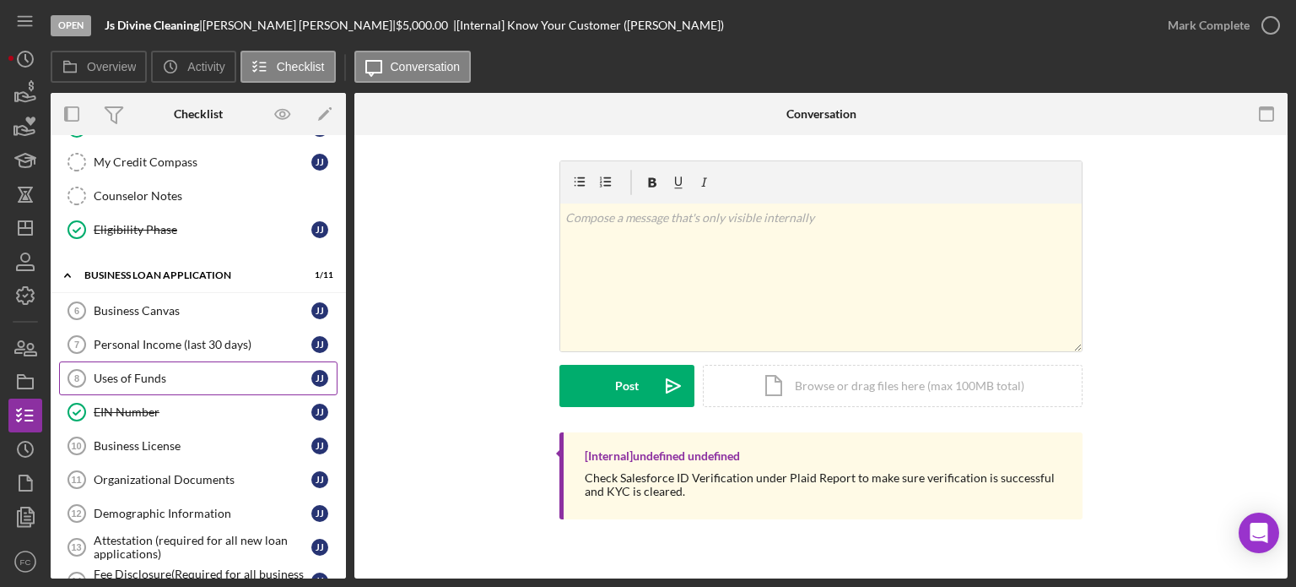
scroll to position [570, 0]
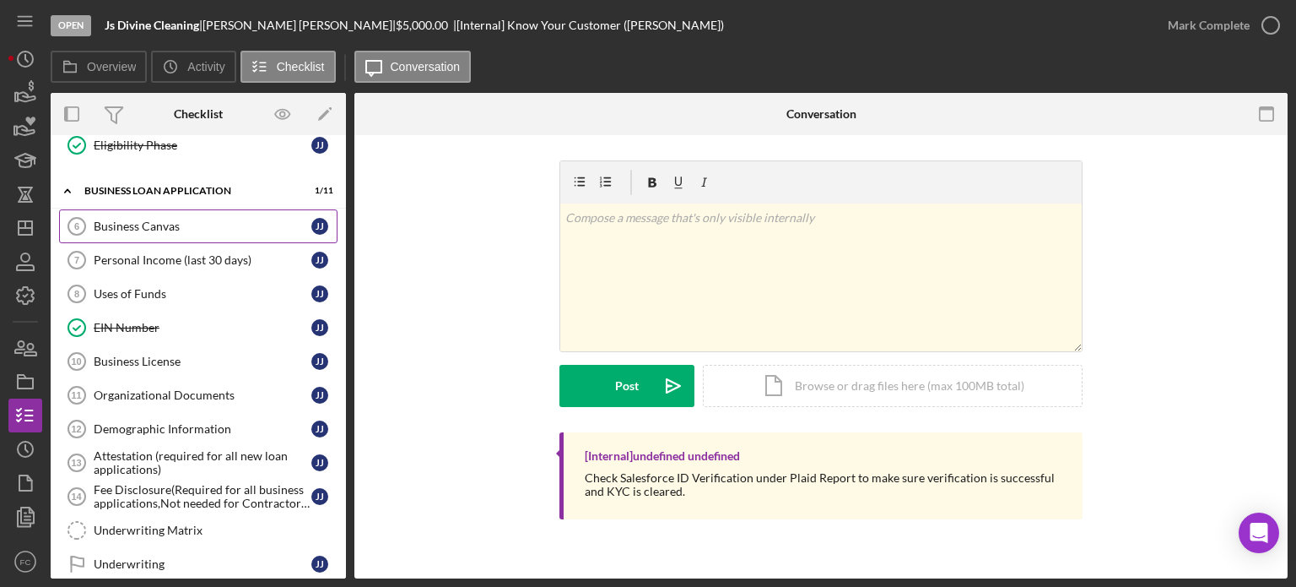
click at [148, 225] on div "Business Canvas" at bounding box center [203, 226] width 218 height 14
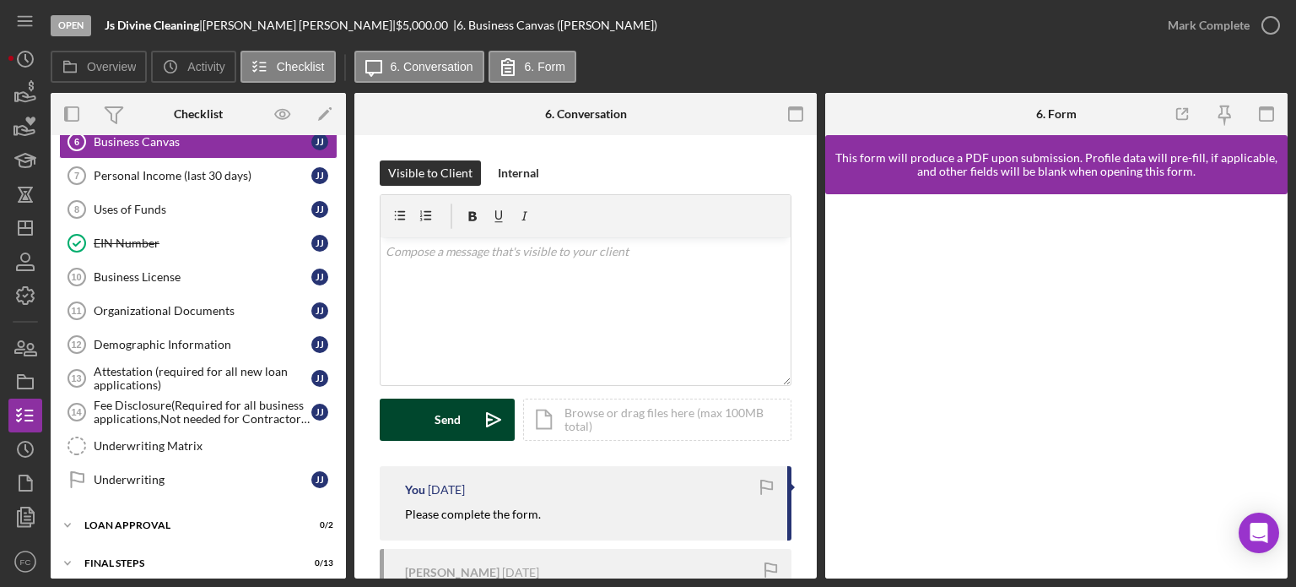
scroll to position [84, 0]
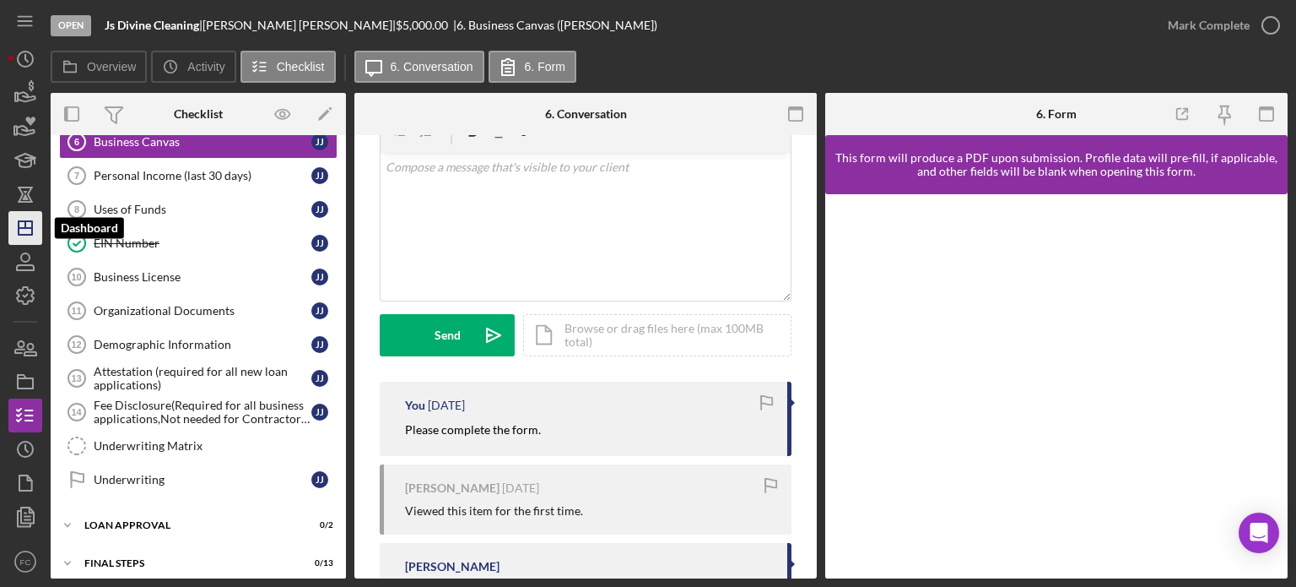
click at [30, 239] on icon "Icon/Dashboard" at bounding box center [25, 228] width 42 height 42
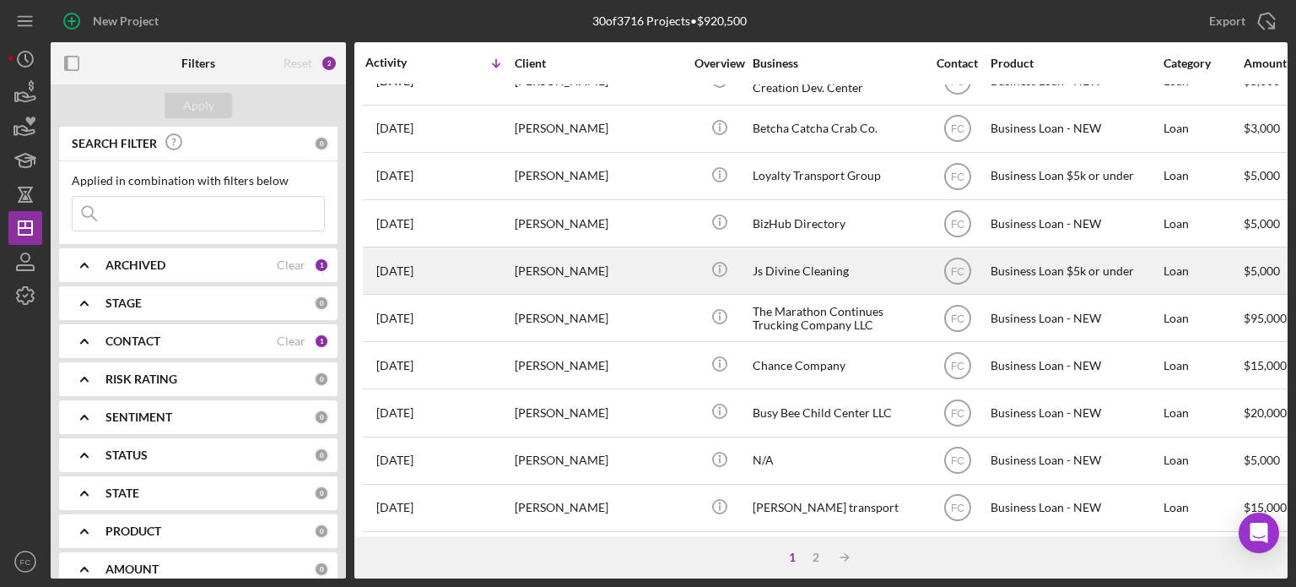
scroll to position [253, 0]
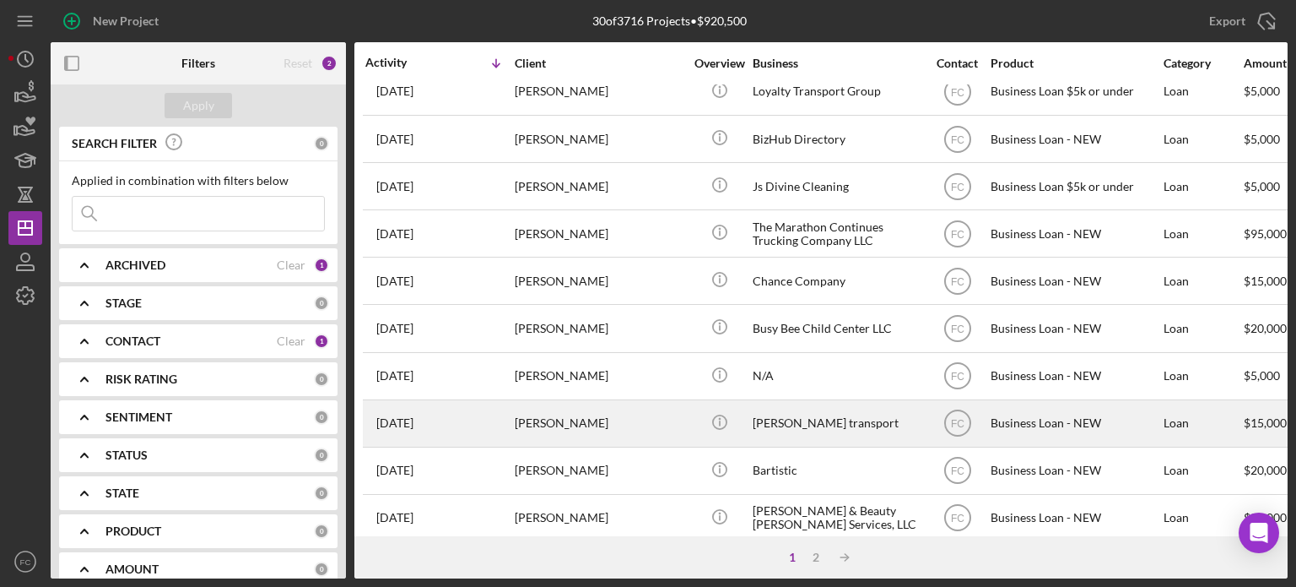
click at [641, 421] on div "[PERSON_NAME]" at bounding box center [599, 423] width 169 height 45
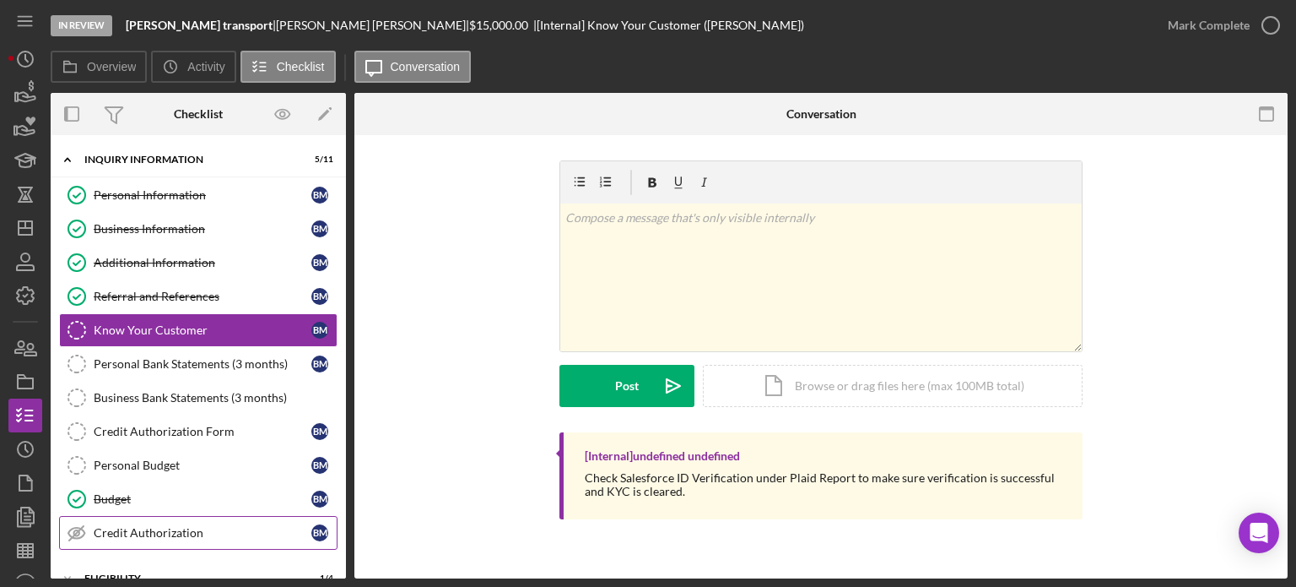
scroll to position [84, 0]
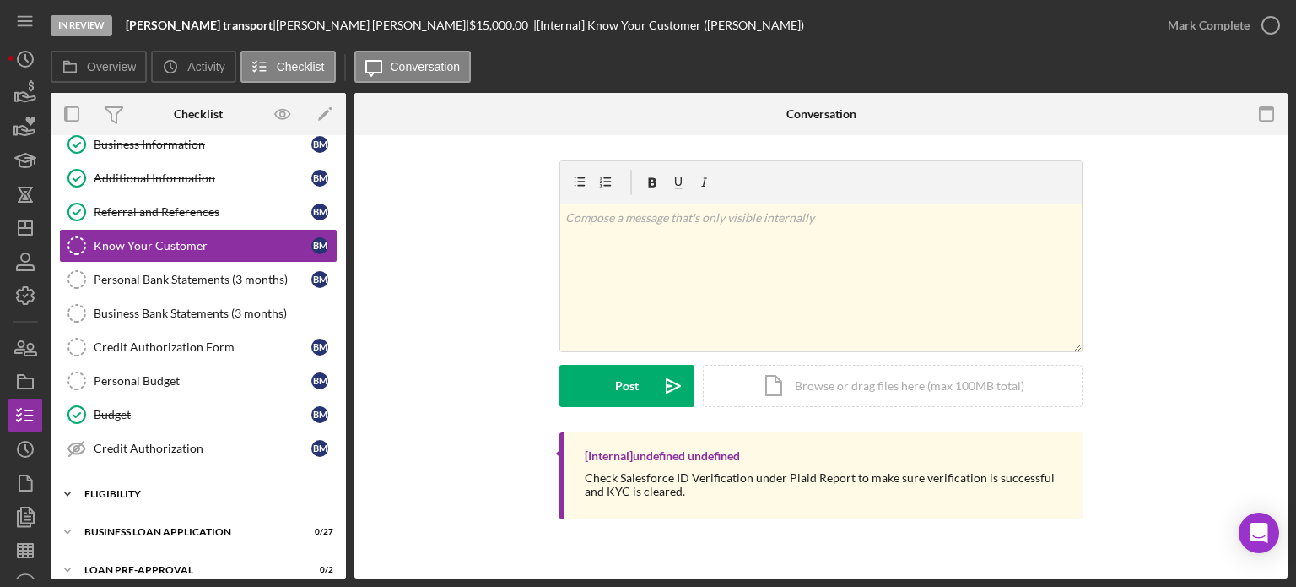
click at [133, 489] on div "ELIGIBILITY" at bounding box center [204, 494] width 241 height 10
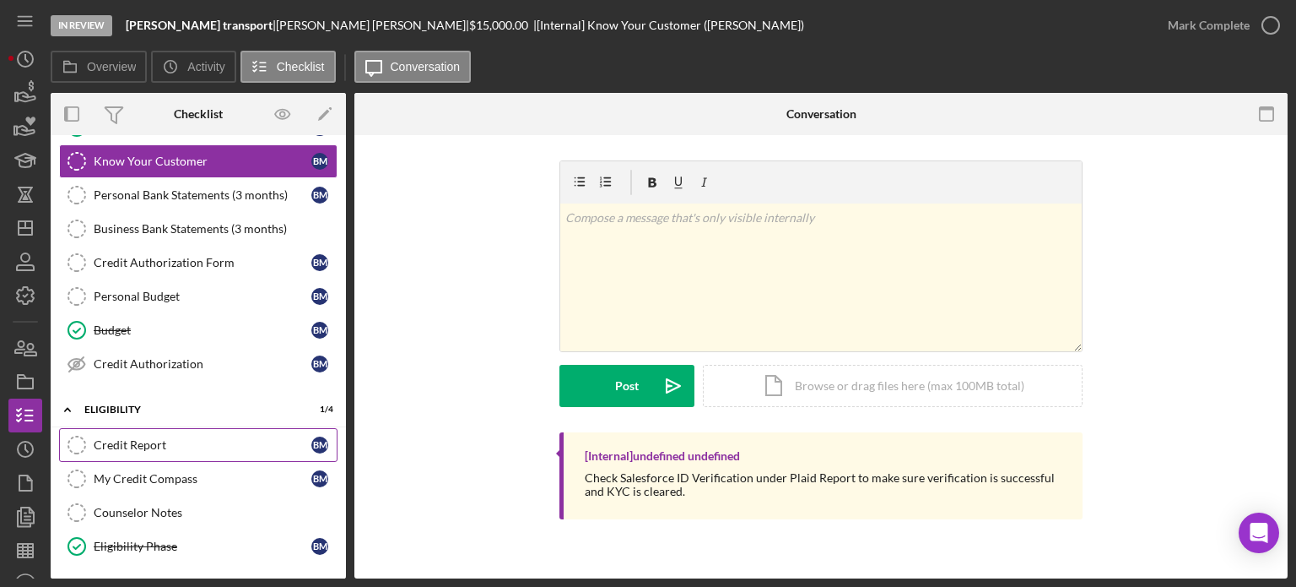
click at [142, 442] on div "Credit Report" at bounding box center [203, 445] width 218 height 14
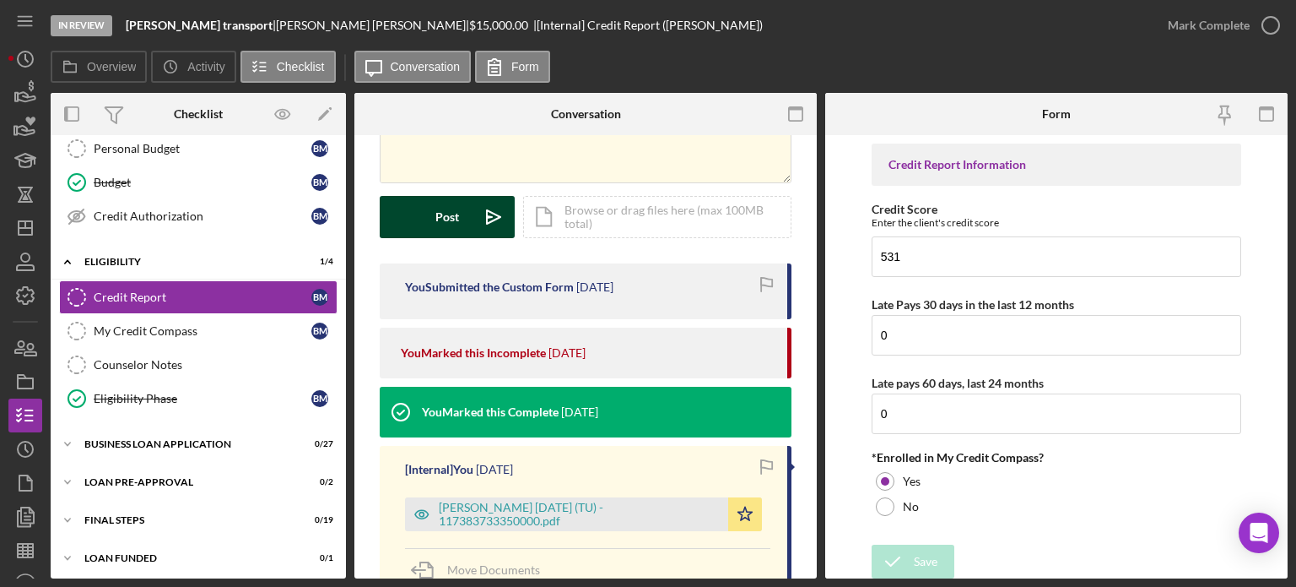
scroll to position [253, 0]
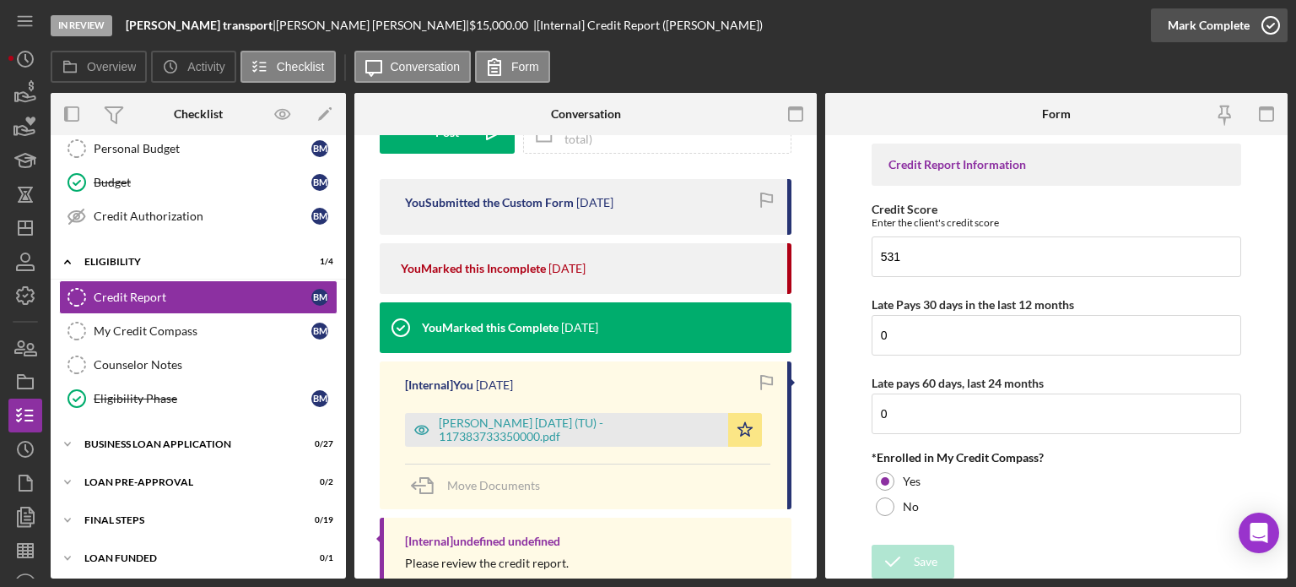
click at [1269, 23] on icon "button" at bounding box center [1271, 25] width 42 height 42
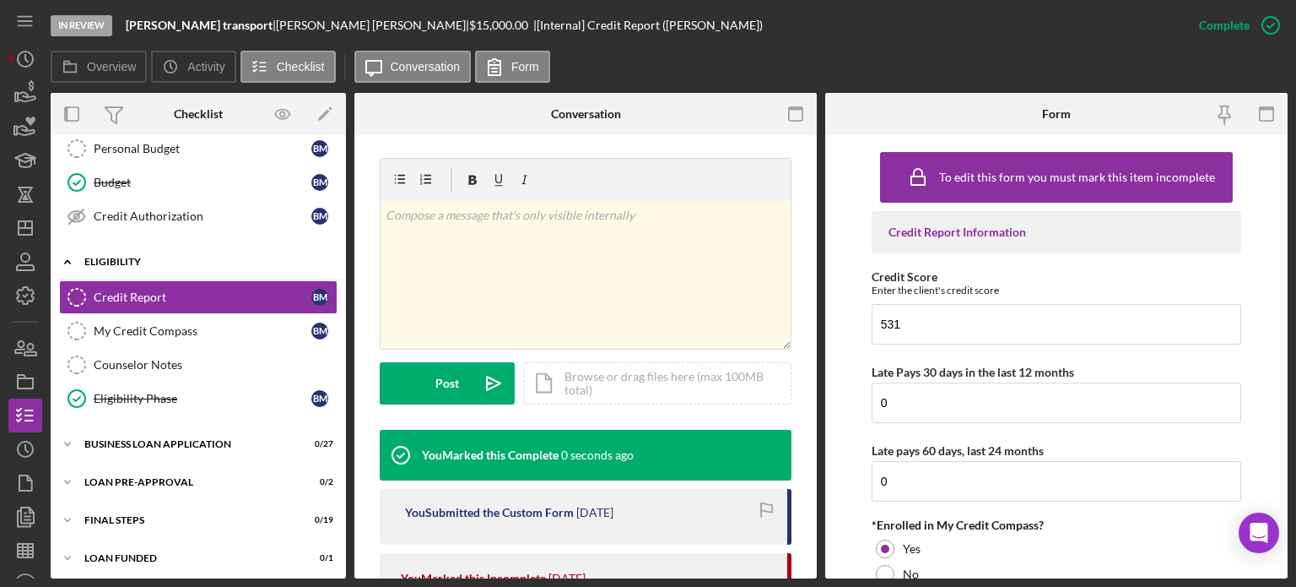
scroll to position [503, 0]
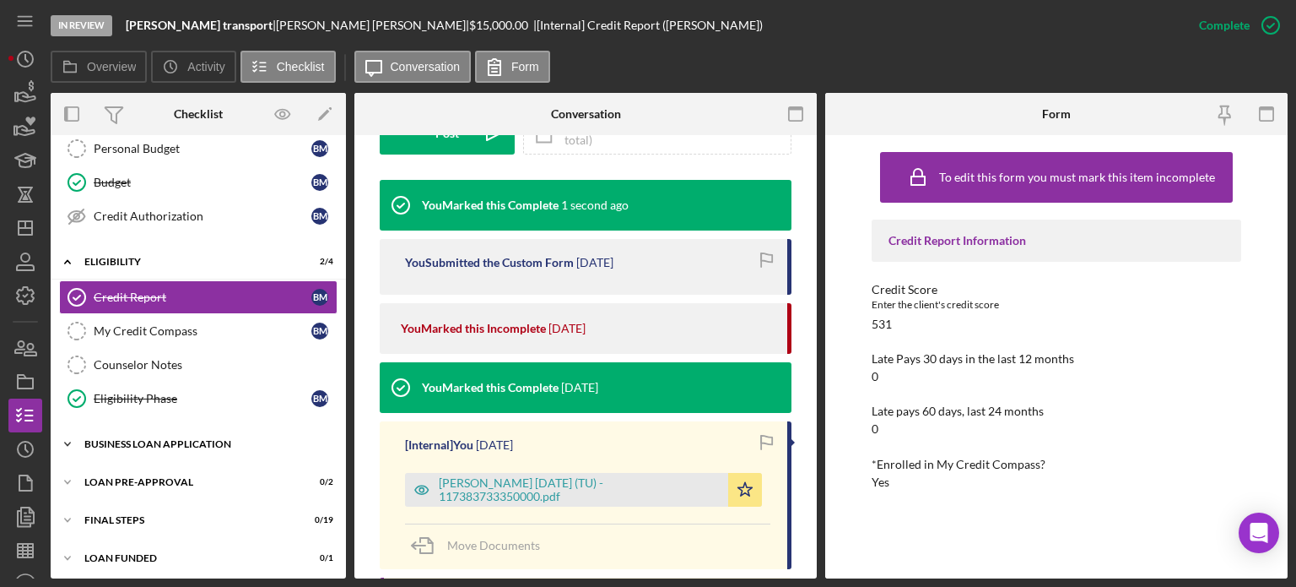
click at [82, 441] on icon "Icon/Expander" at bounding box center [68, 444] width 34 height 34
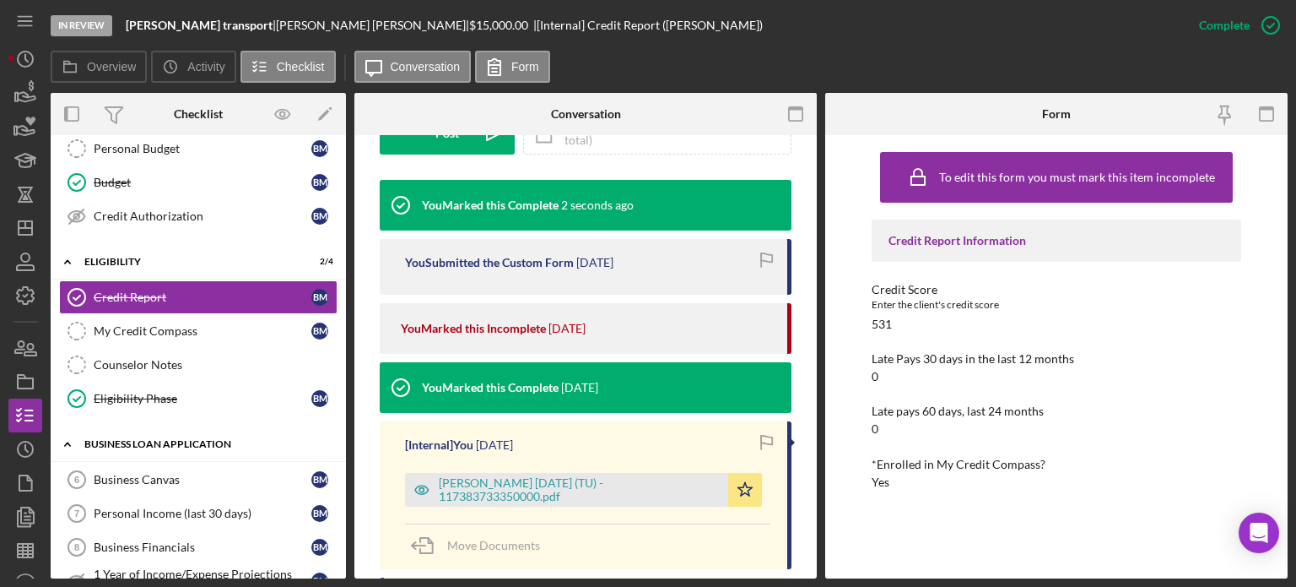
scroll to position [401, 0]
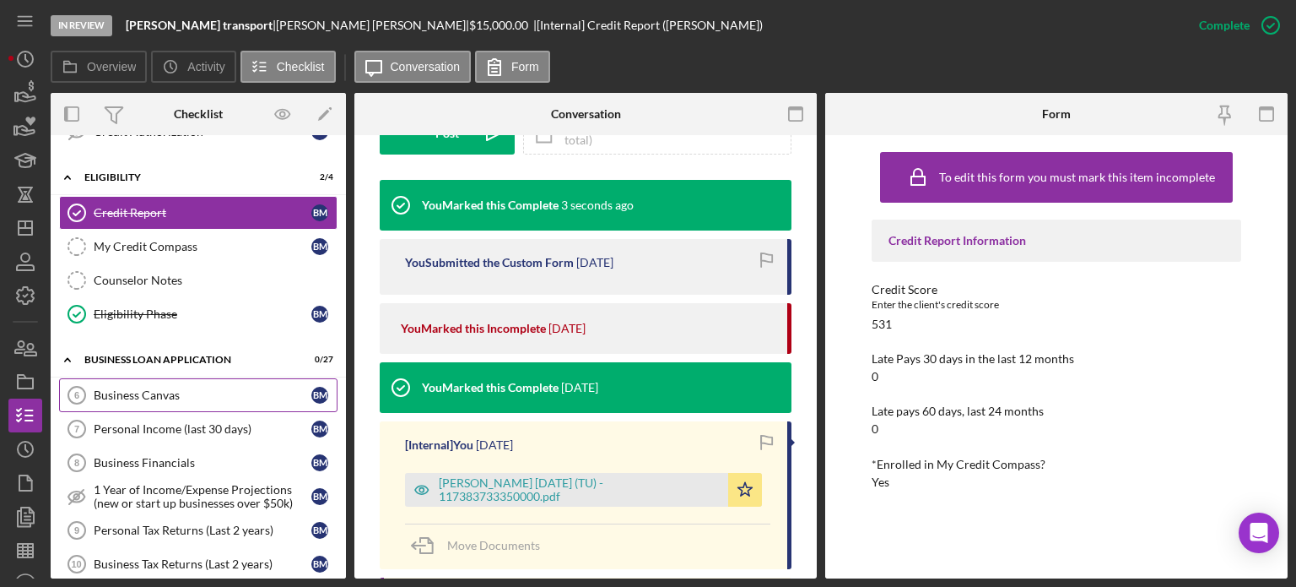
click at [126, 388] on div "Business Canvas" at bounding box center [203, 395] width 218 height 14
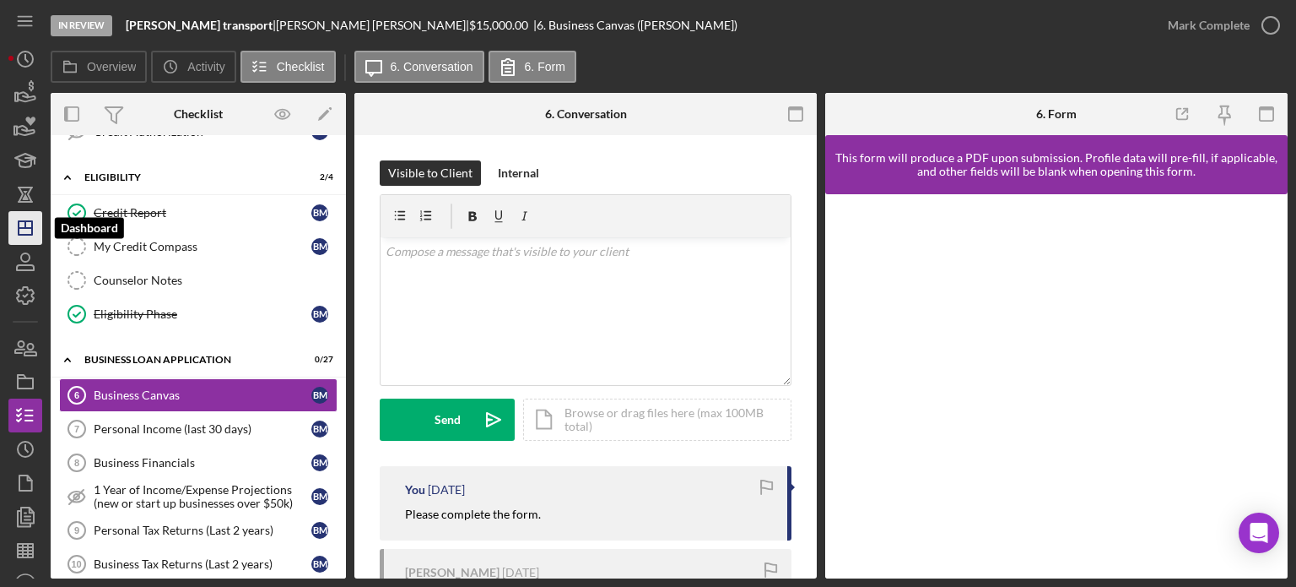
click at [14, 225] on icon "Icon/Dashboard" at bounding box center [25, 228] width 42 height 42
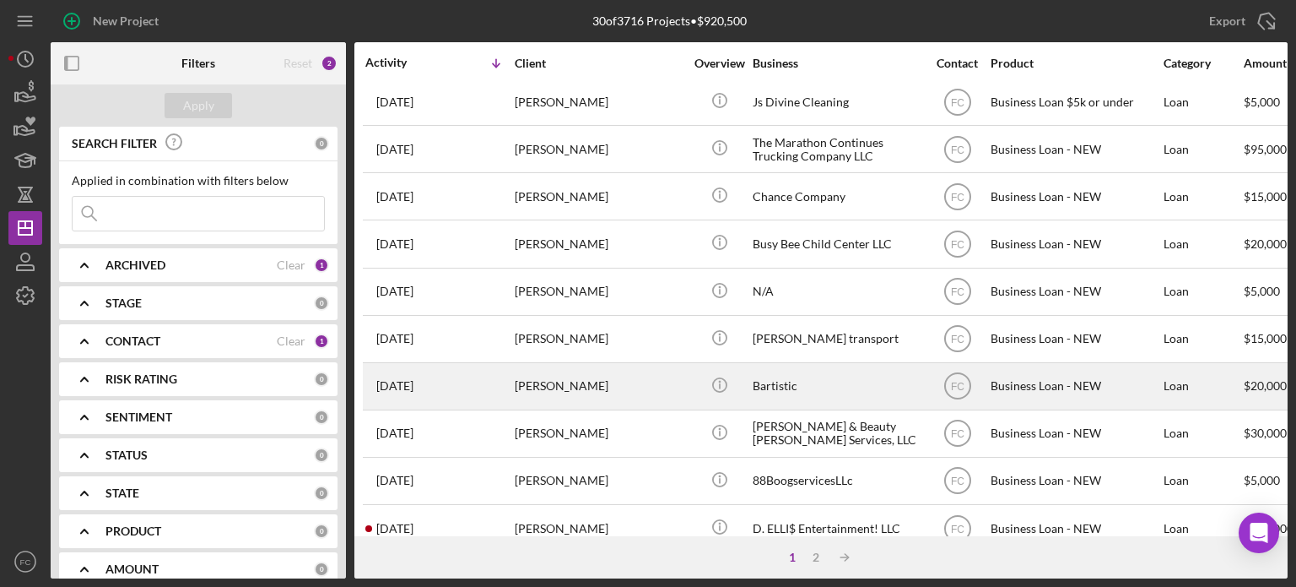
scroll to position [422, 0]
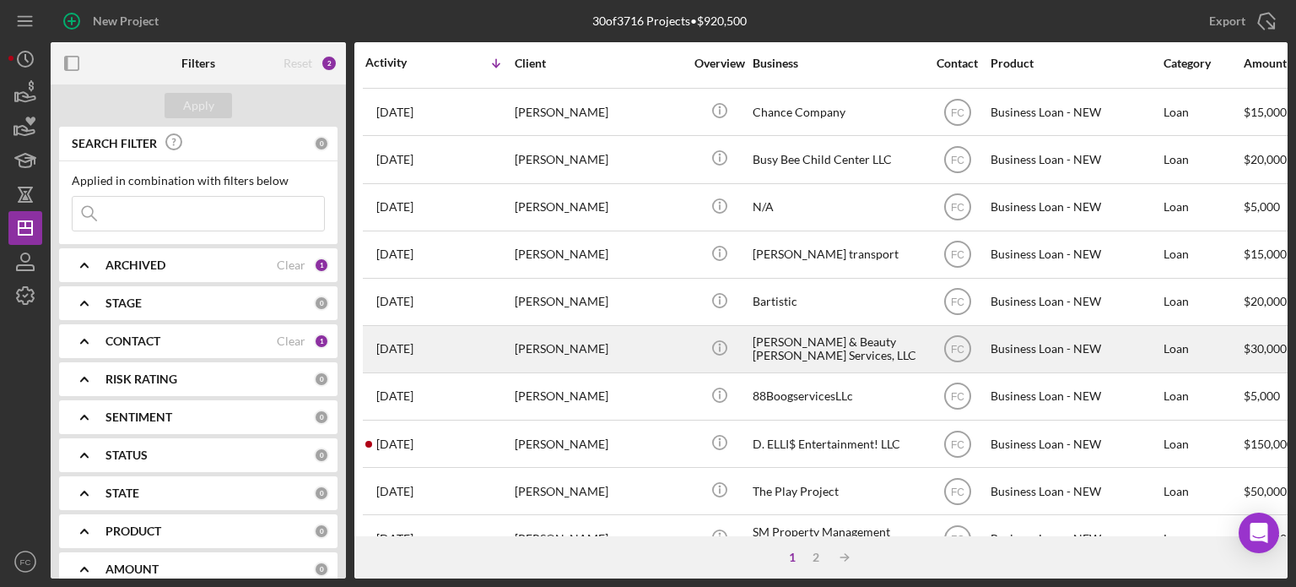
click at [499, 360] on div "3 weeks ago LaShonda Davis" at bounding box center [439, 349] width 148 height 45
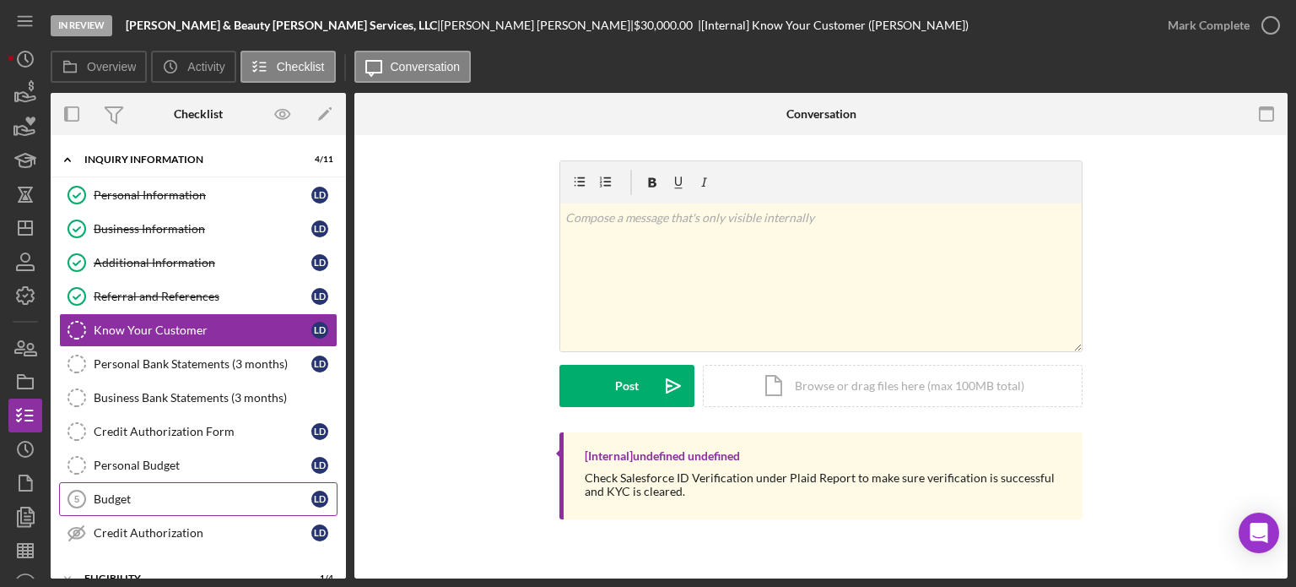
scroll to position [84, 0]
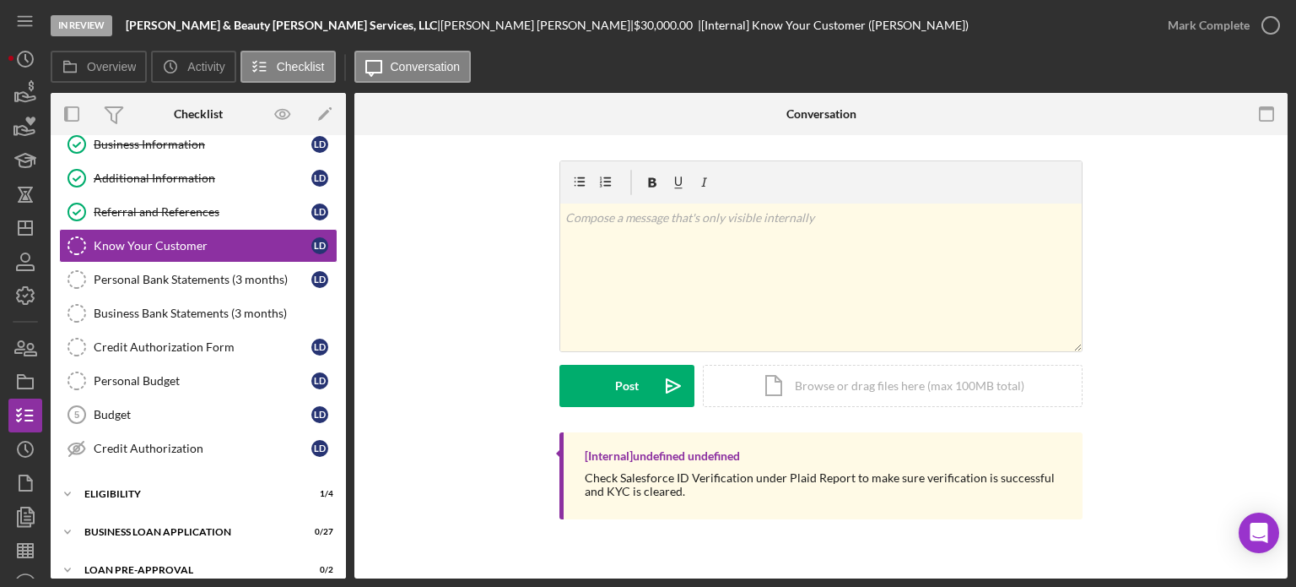
click at [127, 510] on div "Icon/Expander INQUIRY INFORMATION 4 / 11 Personal Information Personal Informat…" at bounding box center [198, 361] width 295 height 604
click at [125, 493] on div "ELIGIBILITY" at bounding box center [204, 494] width 241 height 10
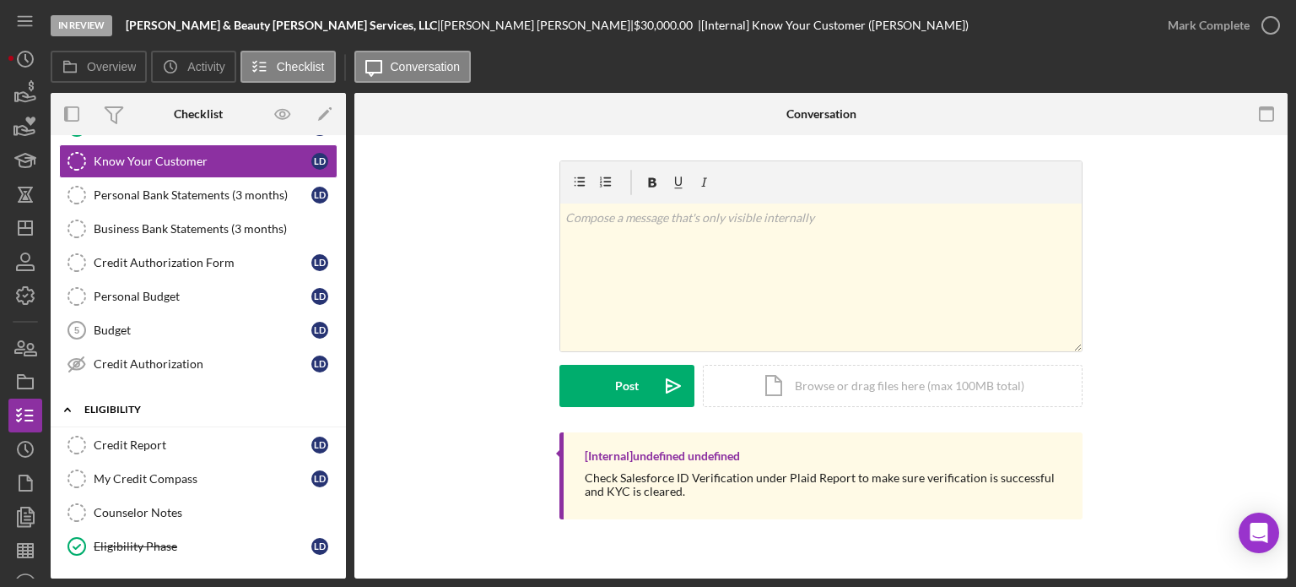
scroll to position [253, 0]
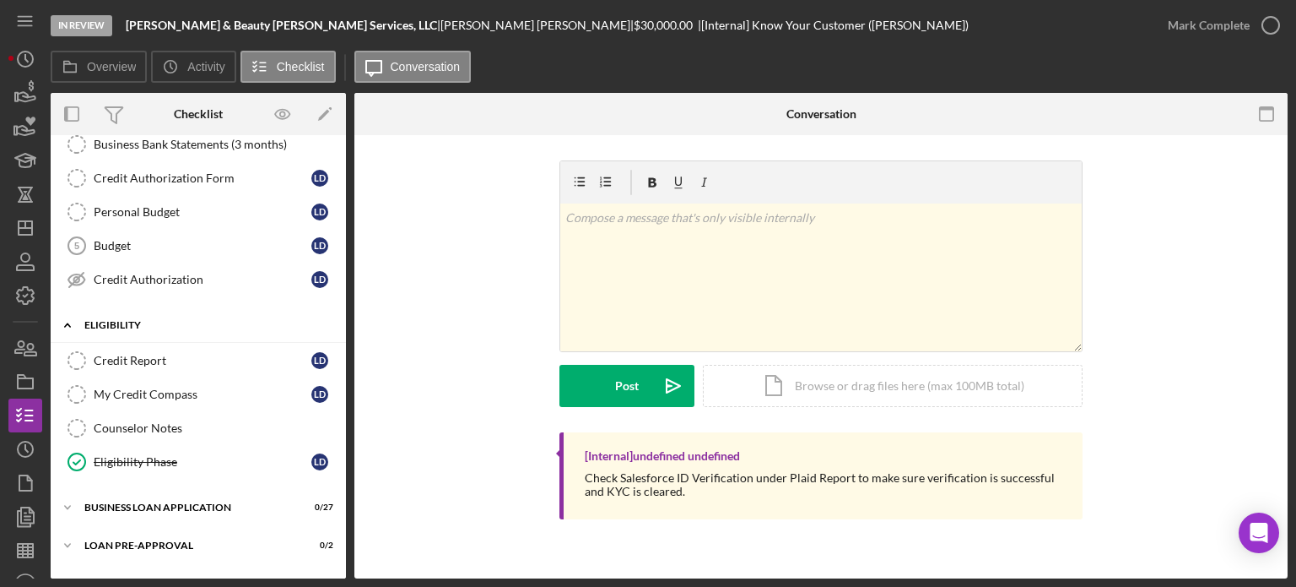
click at [125, 491] on div "Icon/Expander BUSINESS LOAN APPLICATION 0 / 27" at bounding box center [198, 507] width 295 height 34
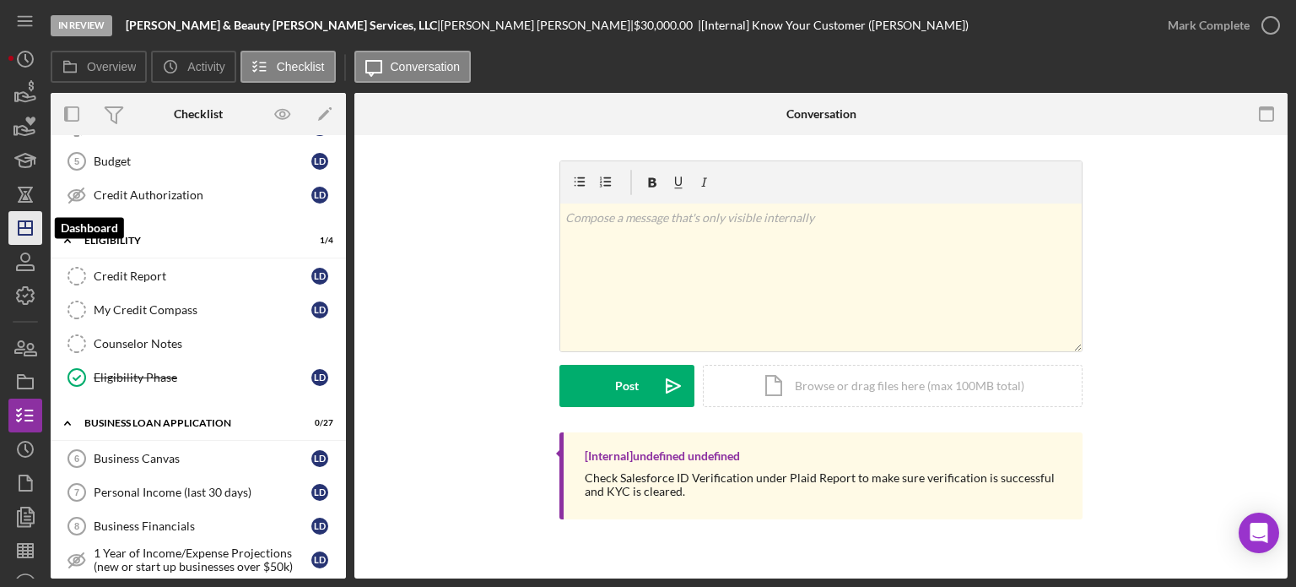
click at [22, 226] on icon "Icon/Dashboard" at bounding box center [25, 228] width 42 height 42
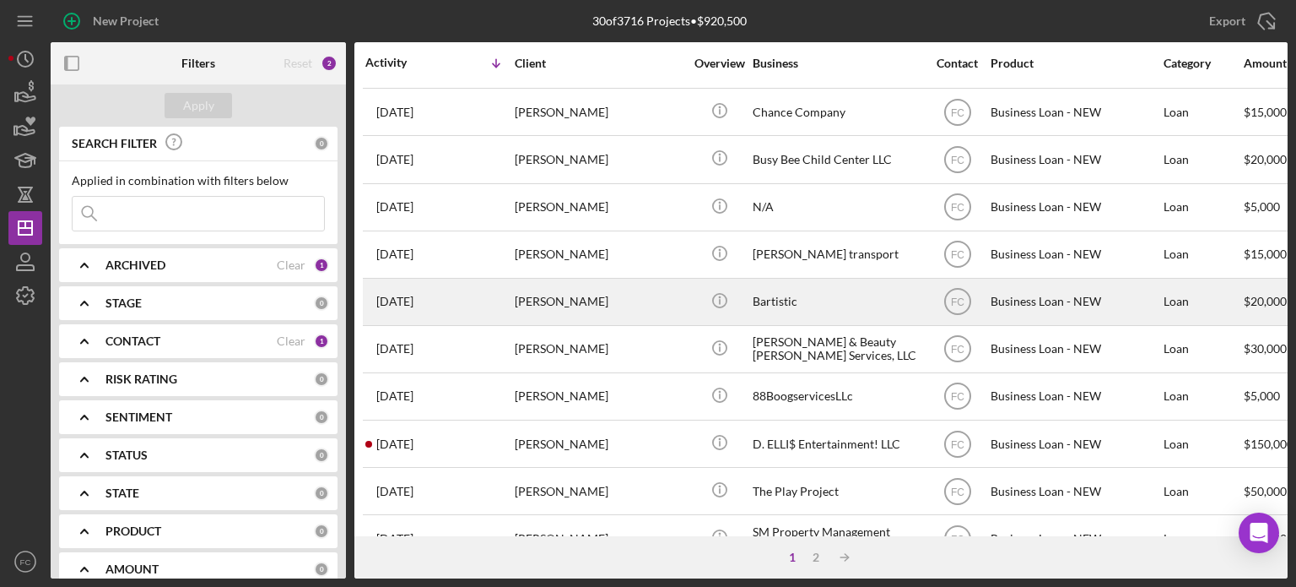
scroll to position [506, 0]
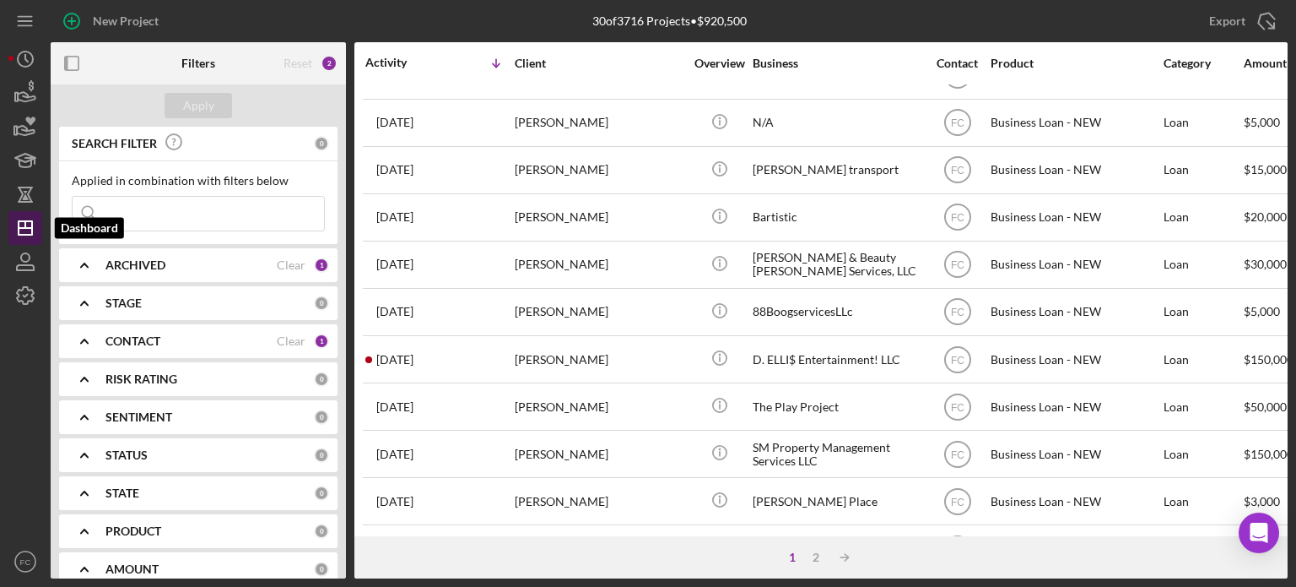
click at [24, 230] on icon "Icon/Dashboard" at bounding box center [25, 228] width 42 height 42
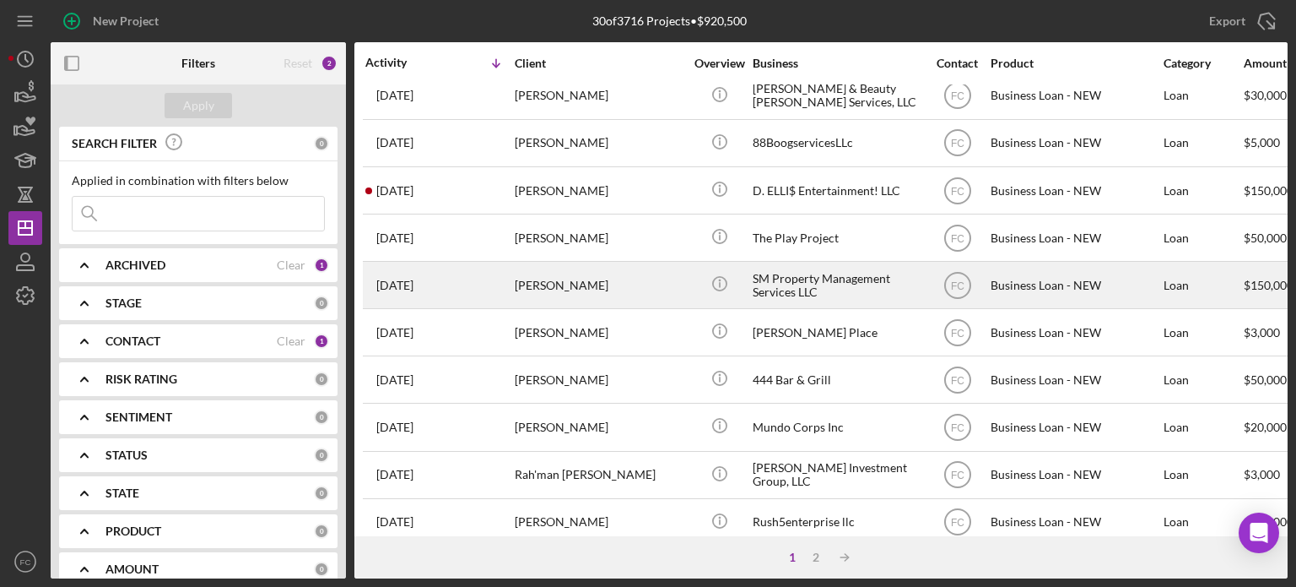
scroll to position [753, 0]
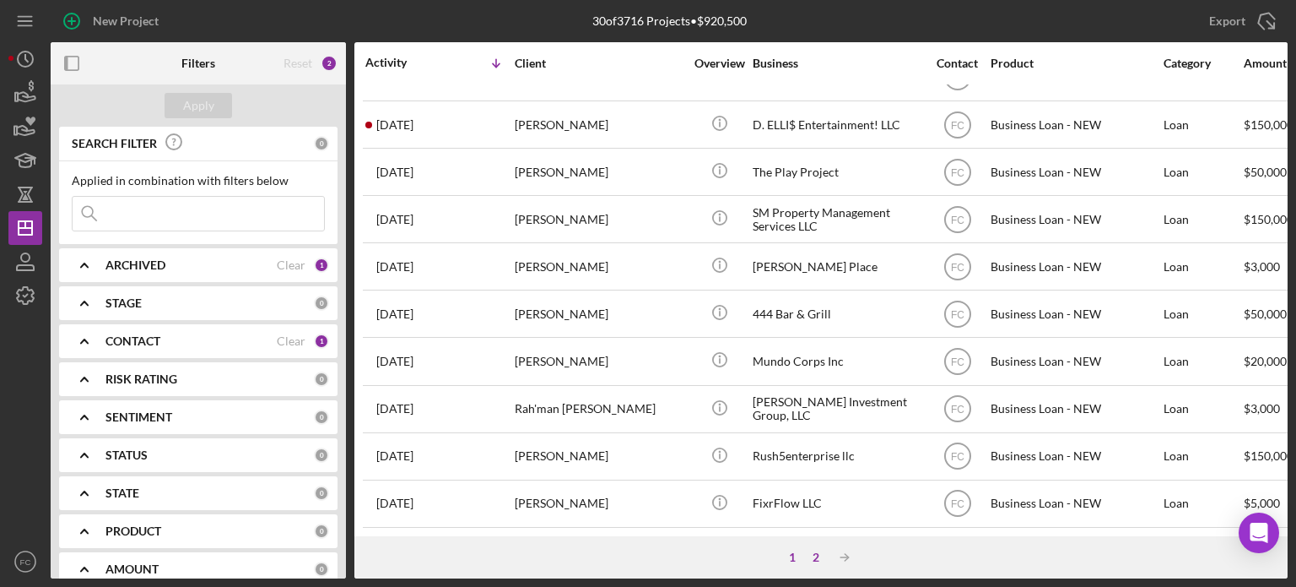
click at [817, 550] on div "2" at bounding box center [816, 557] width 24 height 14
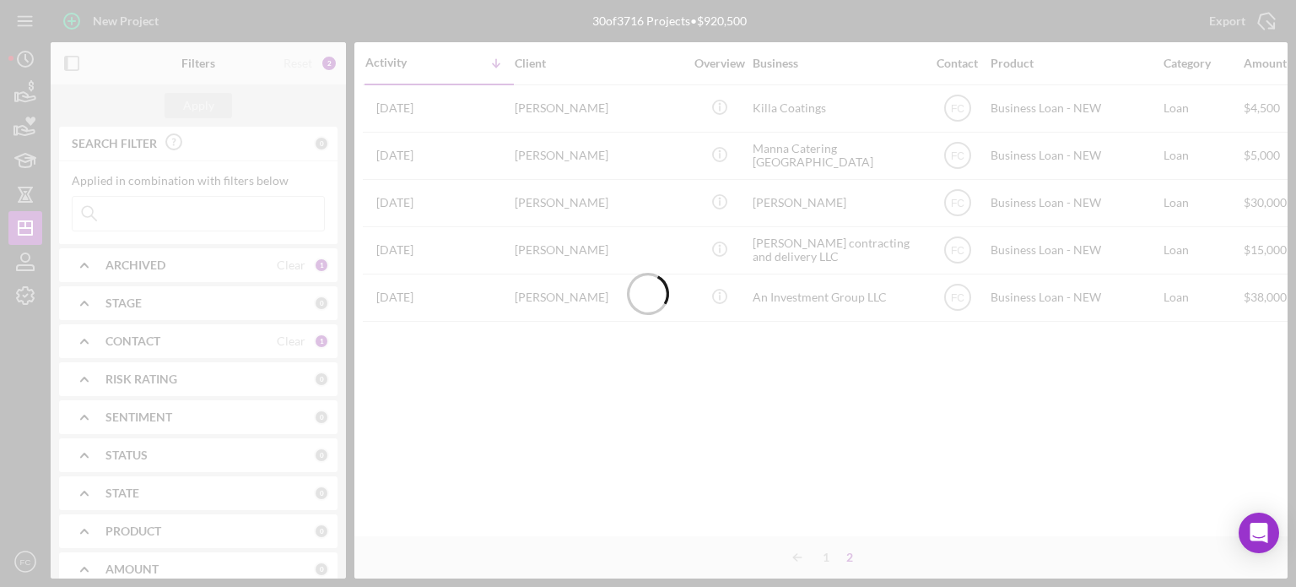
scroll to position [0, 0]
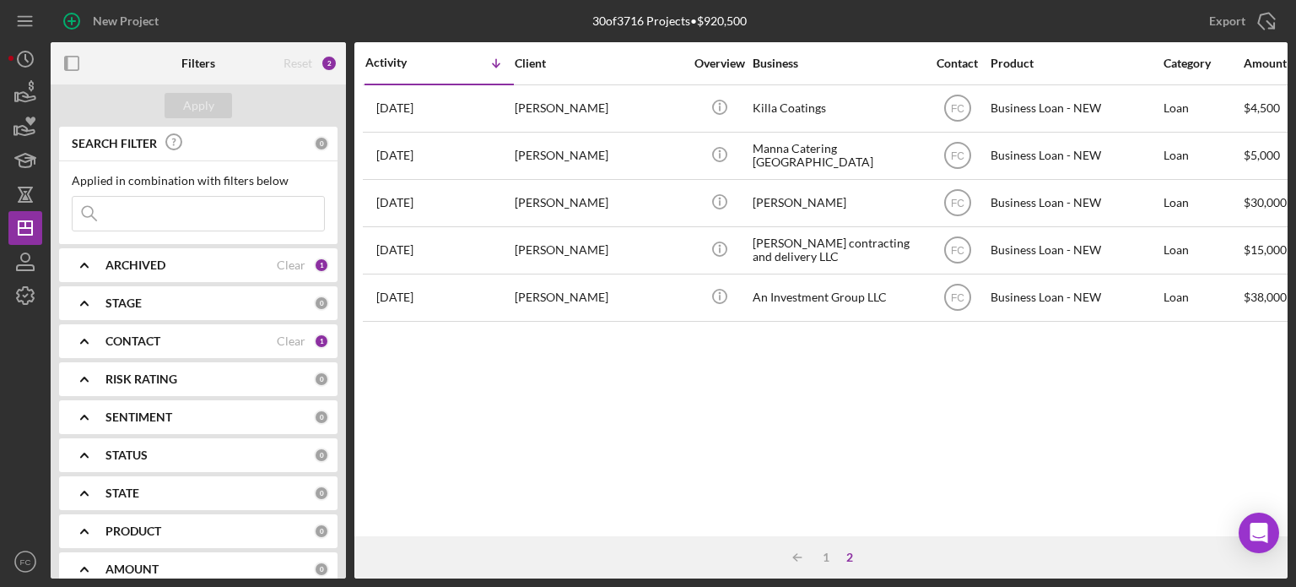
click at [135, 205] on input at bounding box center [199, 214] width 252 height 34
type input "herd"
click at [200, 103] on div "Apply" at bounding box center [198, 105] width 31 height 25
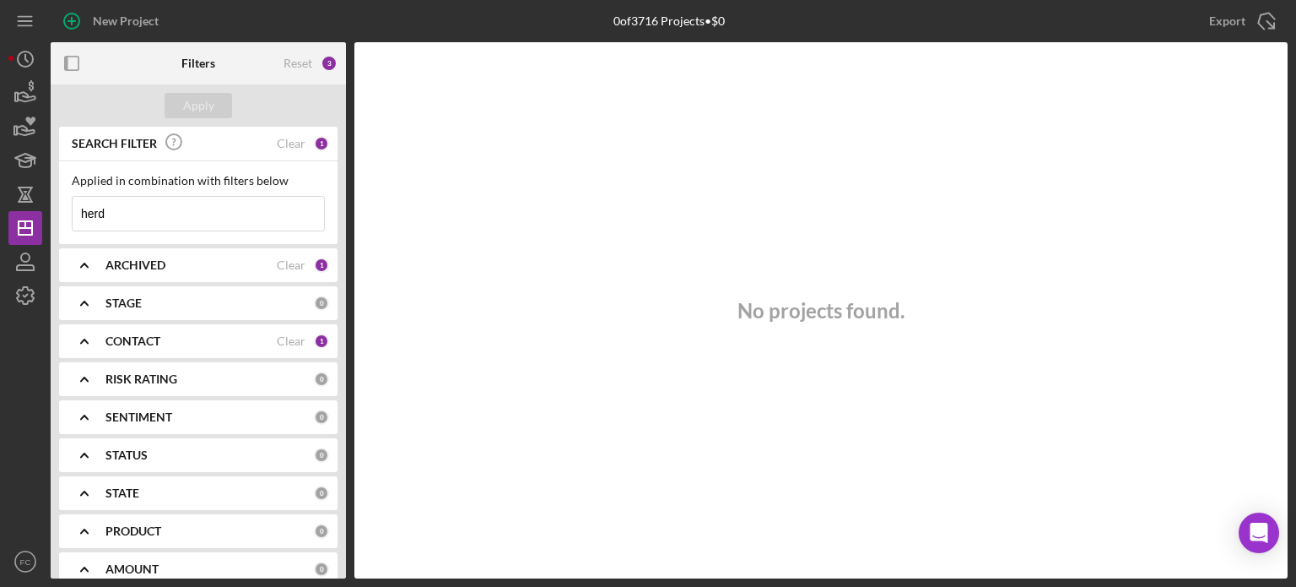
click at [153, 272] on div "ARCHIVED Clear 1" at bounding box center [218, 265] width 224 height 34
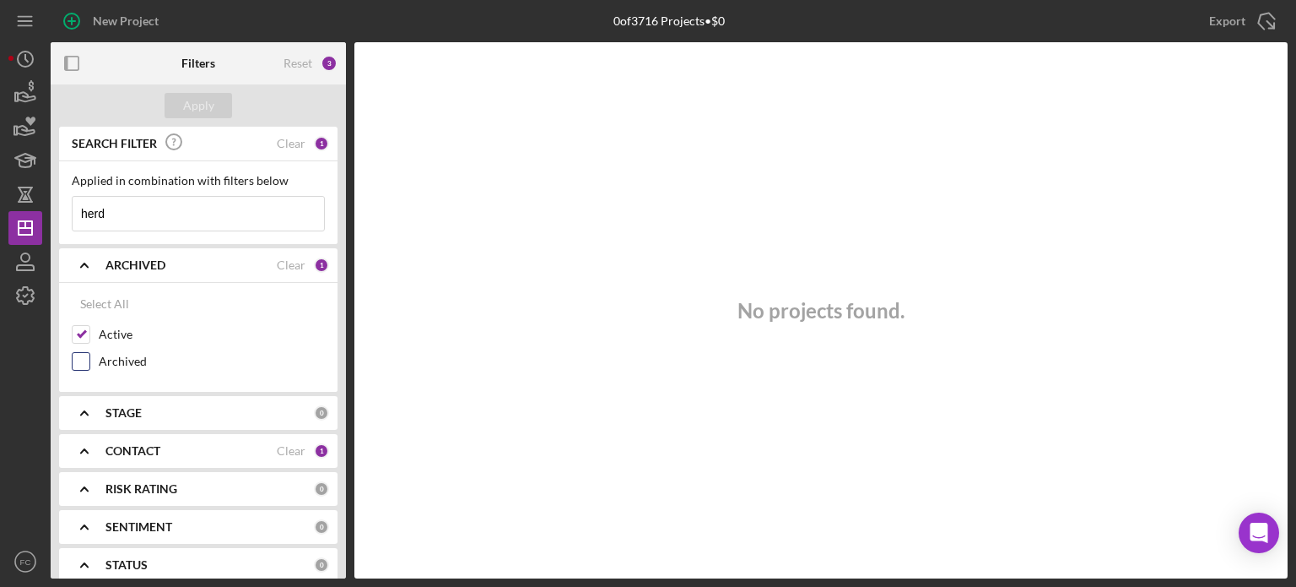
click at [79, 356] on input "Archived" at bounding box center [81, 361] width 17 height 17
checkbox input "true"
click at [187, 109] on div "Apply" at bounding box center [198, 105] width 31 height 25
click at [146, 408] on div "STAGE" at bounding box center [210, 413] width 208 height 14
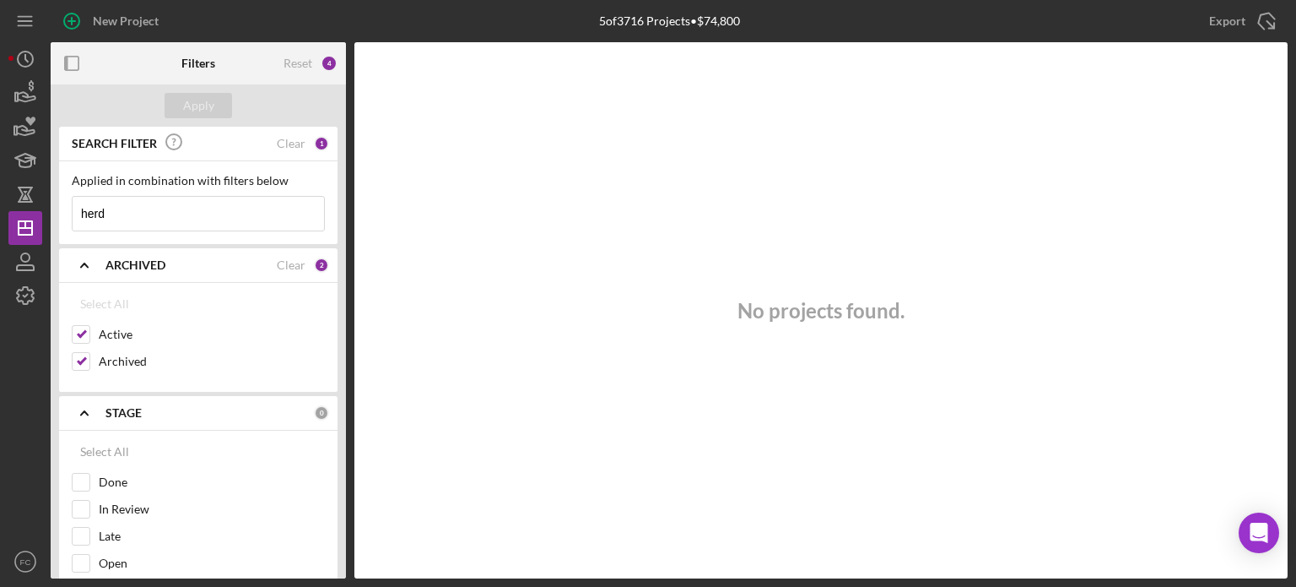
click at [138, 408] on b "STAGE" at bounding box center [124, 413] width 36 height 14
click at [143, 446] on b "CONTACT" at bounding box center [133, 451] width 55 height 14
click at [430, 384] on div "No projects found." at bounding box center [820, 310] width 933 height 536
click at [388, 178] on div "No projects found." at bounding box center [820, 310] width 933 height 536
click at [156, 217] on input "herd" at bounding box center [199, 214] width 252 height 34
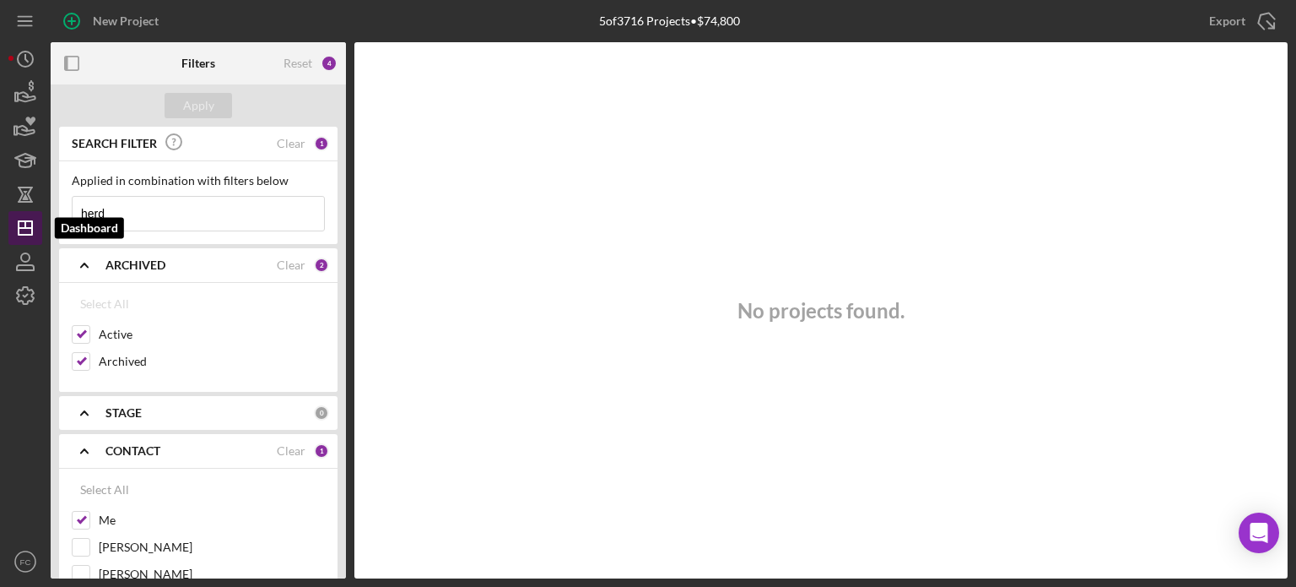
click at [31, 230] on polygon "button" at bounding box center [26, 228] width 14 height 14
click at [368, 165] on div "No projects found." at bounding box center [820, 310] width 933 height 536
click at [157, 210] on input "herd" at bounding box center [199, 214] width 252 height 34
click at [166, 219] on input "herd" at bounding box center [199, 214] width 252 height 34
type input "h"
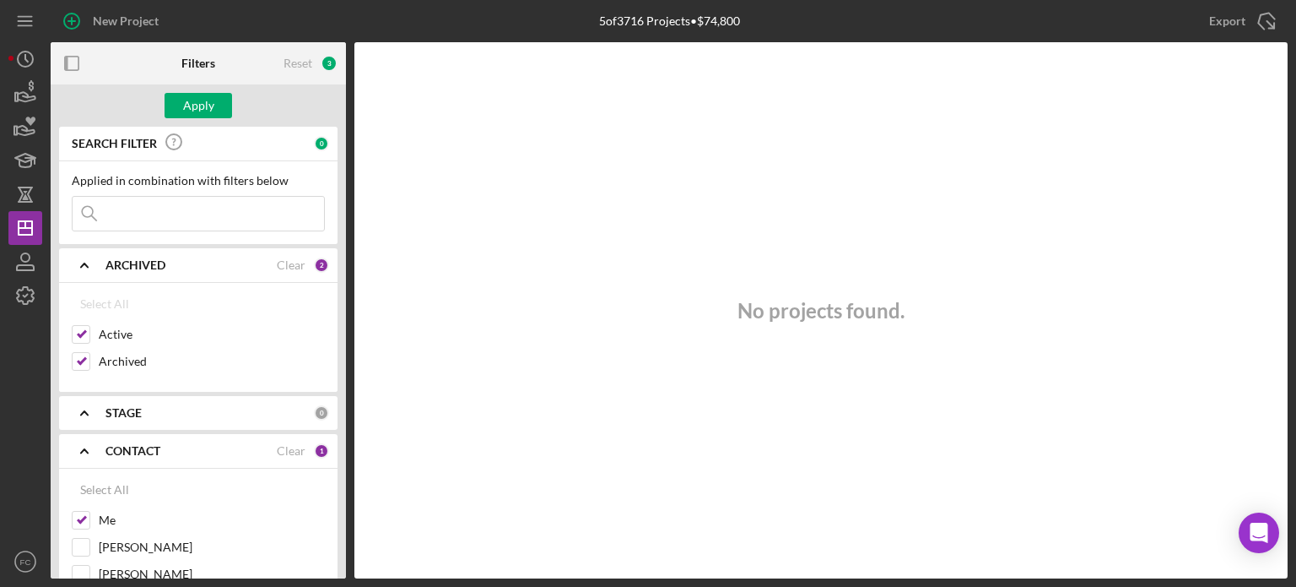
drag, startPoint x: 0, startPoint y: 168, endPoint x: 514, endPoint y: 271, distance: 524.2
click at [514, 271] on div "No projects found." at bounding box center [820, 310] width 933 height 536
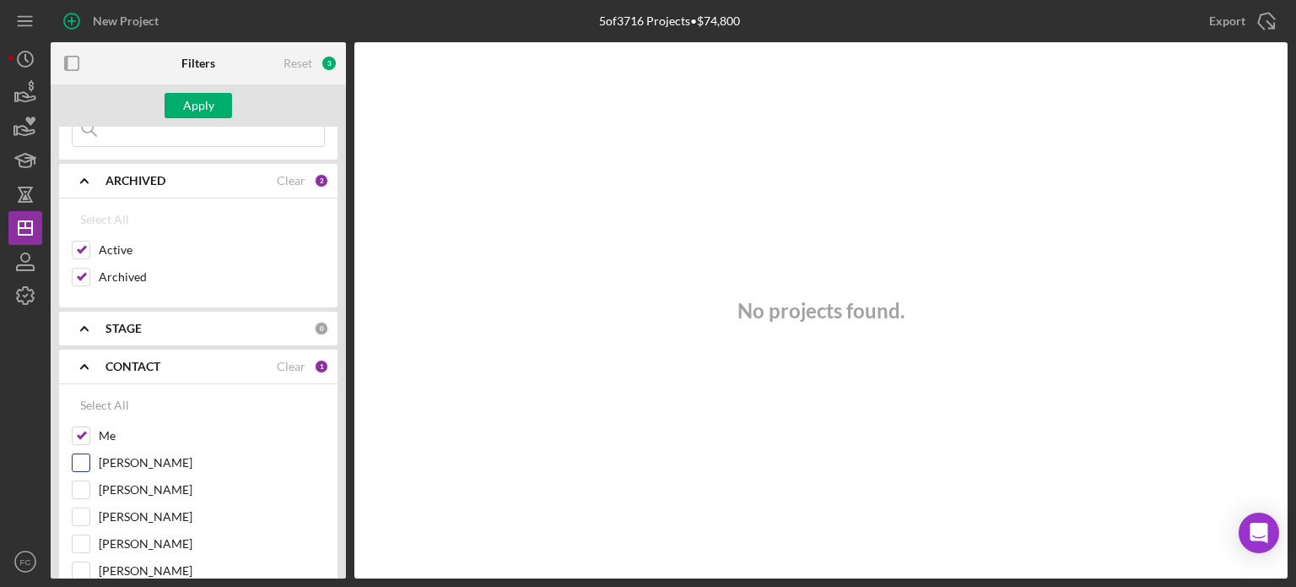
click at [81, 462] on input "Aida Richardson" at bounding box center [81, 462] width 17 height 17
checkbox input "true"
click at [176, 107] on button "Apply" at bounding box center [199, 105] width 68 height 25
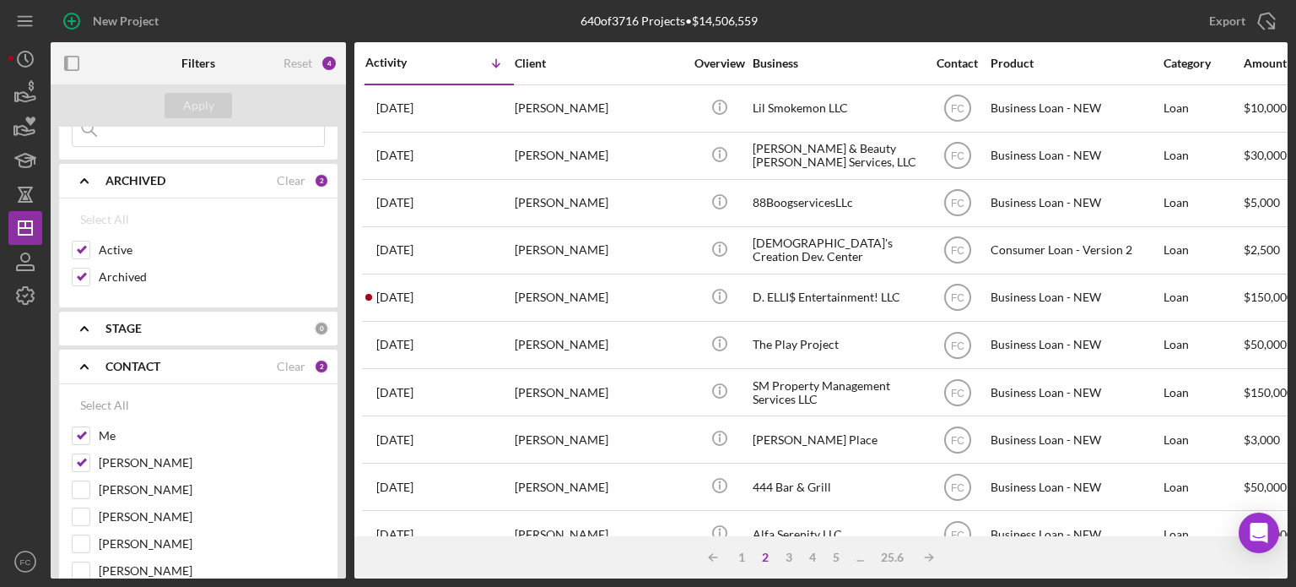
scroll to position [0, 0]
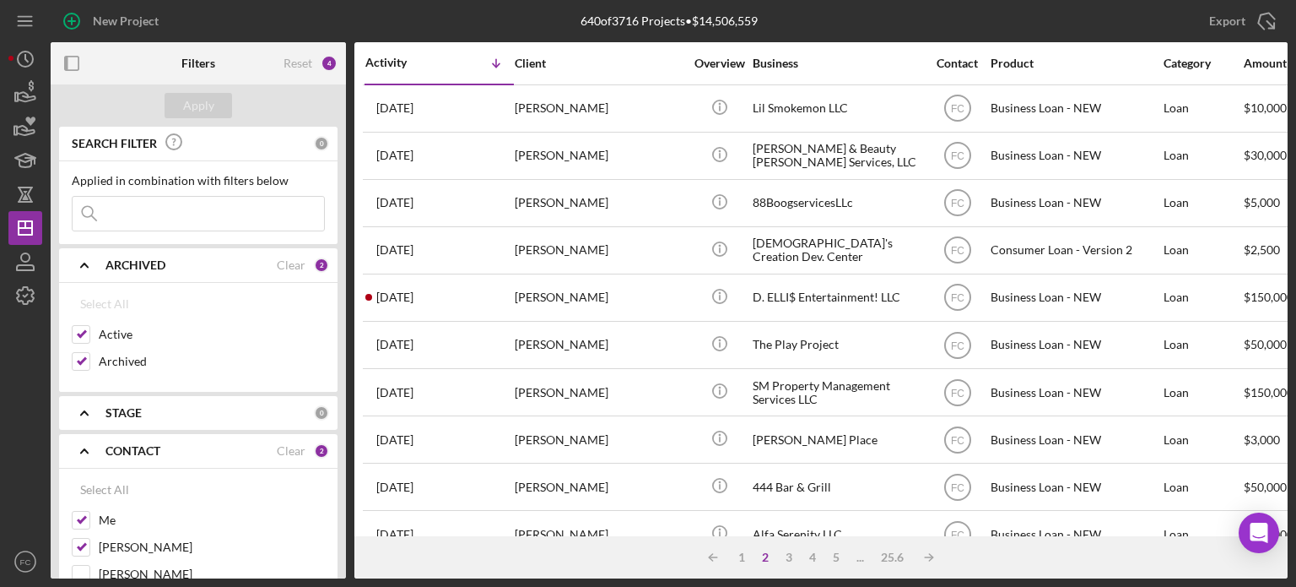
click at [152, 202] on input at bounding box center [199, 214] width 252 height 34
type input "herd"
click at [198, 99] on div "Apply" at bounding box center [198, 105] width 31 height 25
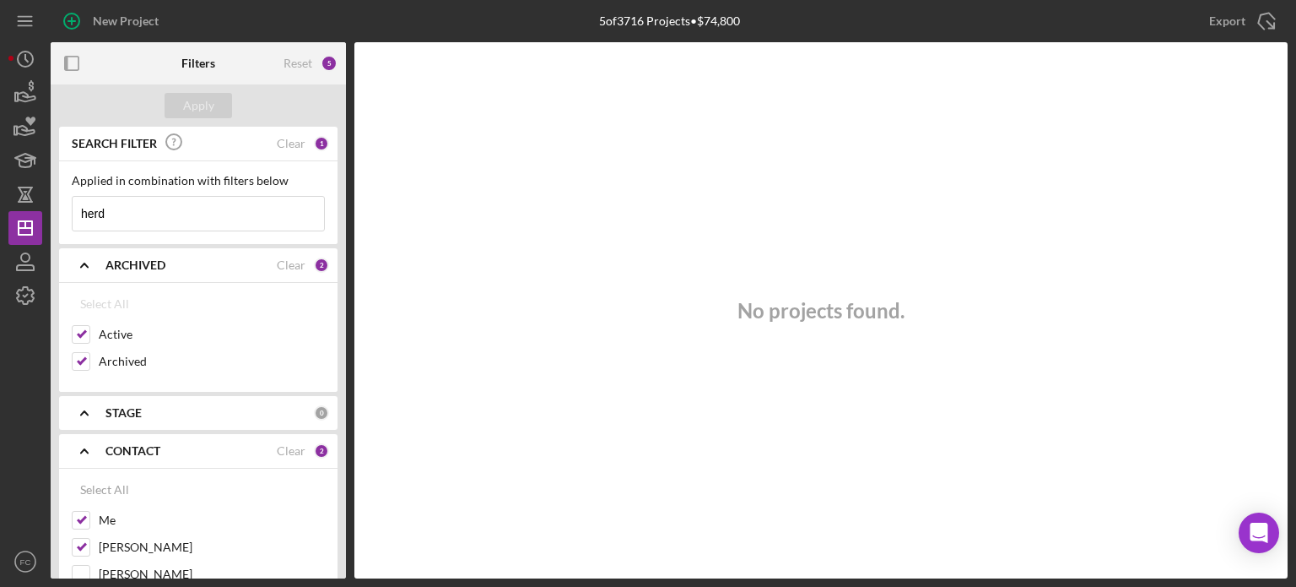
scroll to position [169, 0]
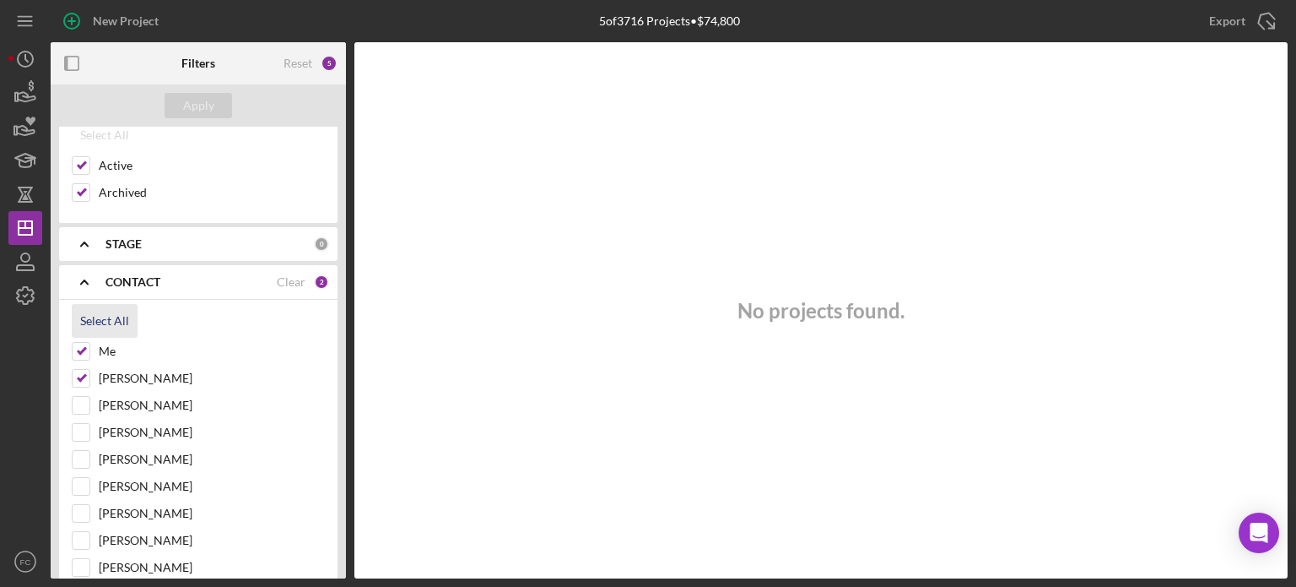
click at [120, 323] on div "Select All" at bounding box center [104, 321] width 49 height 34
checkbox input "true"
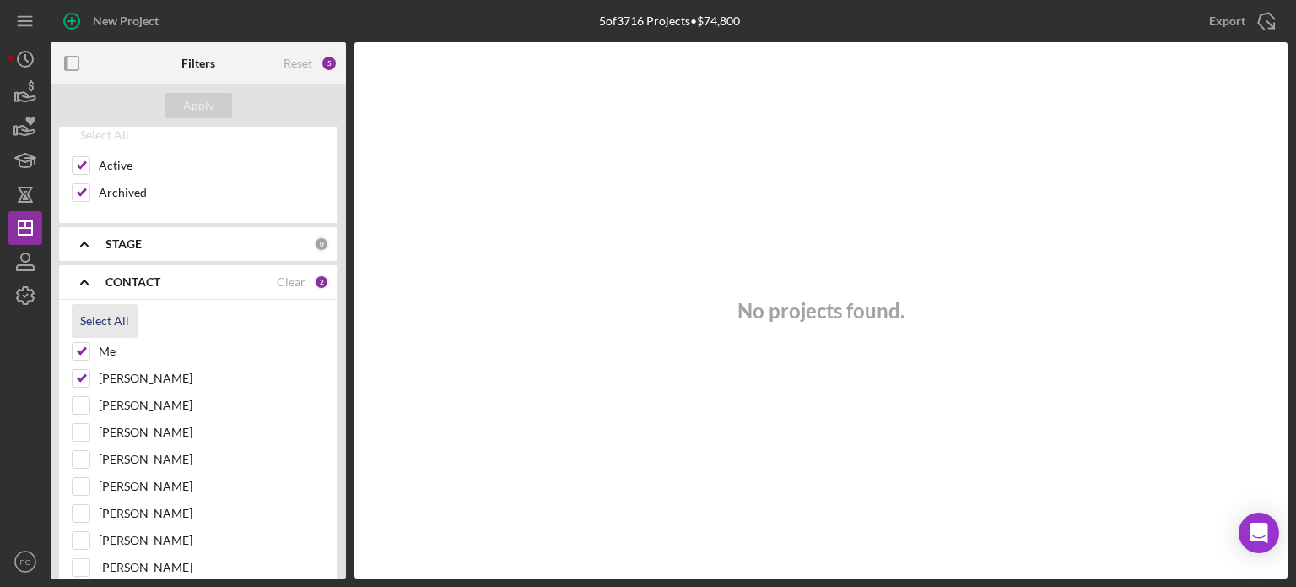
checkbox input "true"
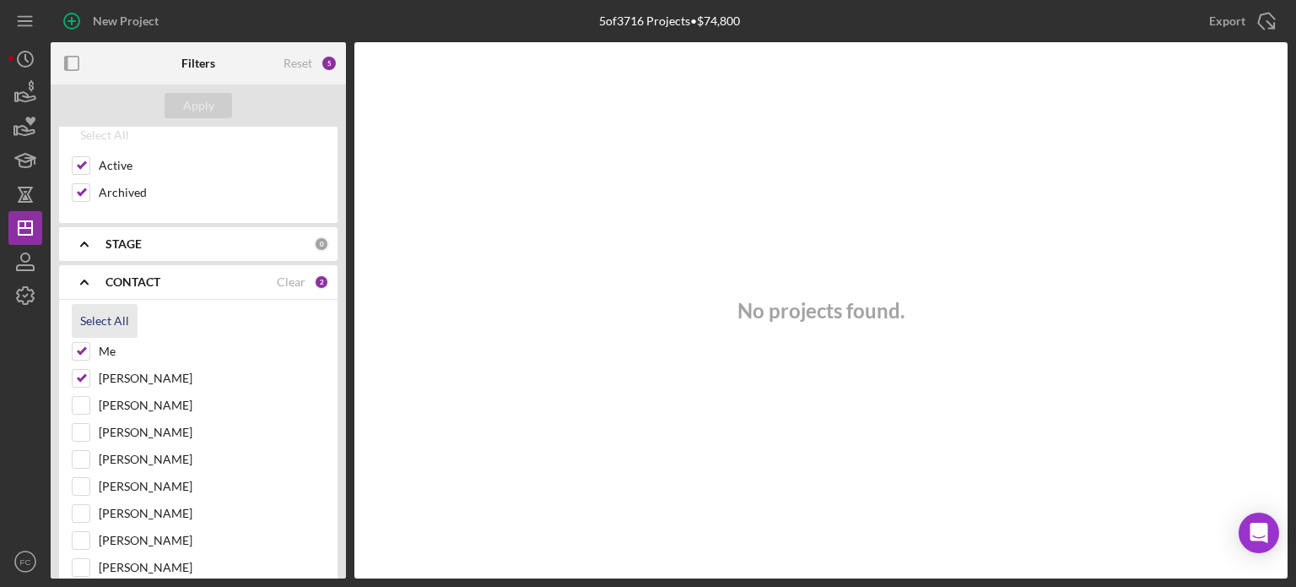
checkbox input "true"
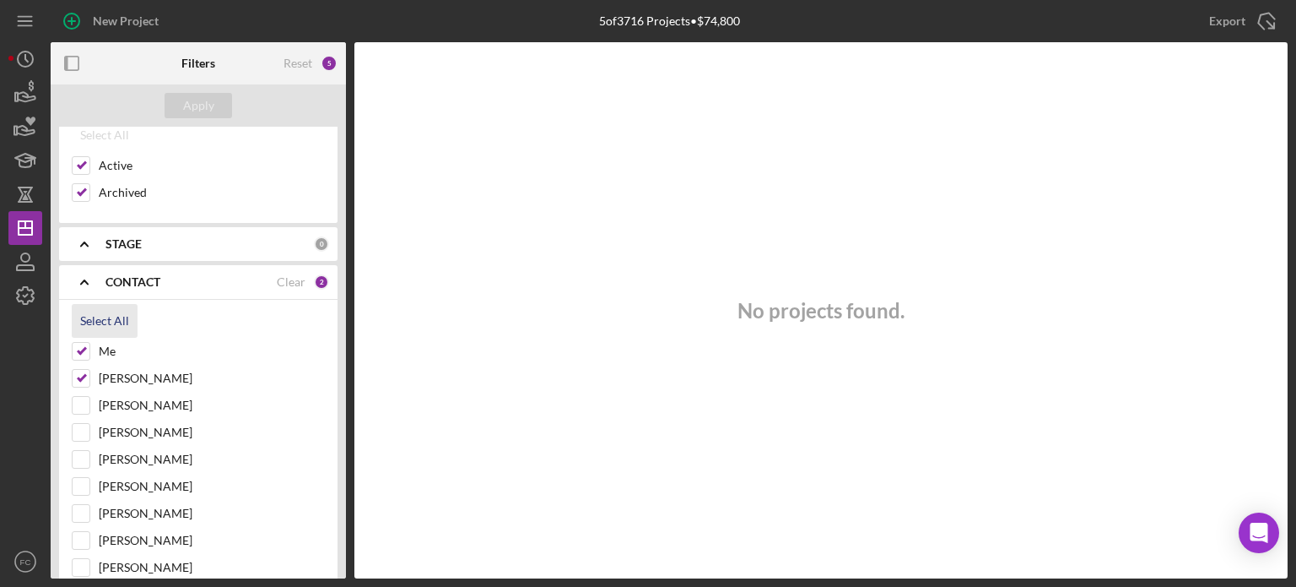
checkbox input "true"
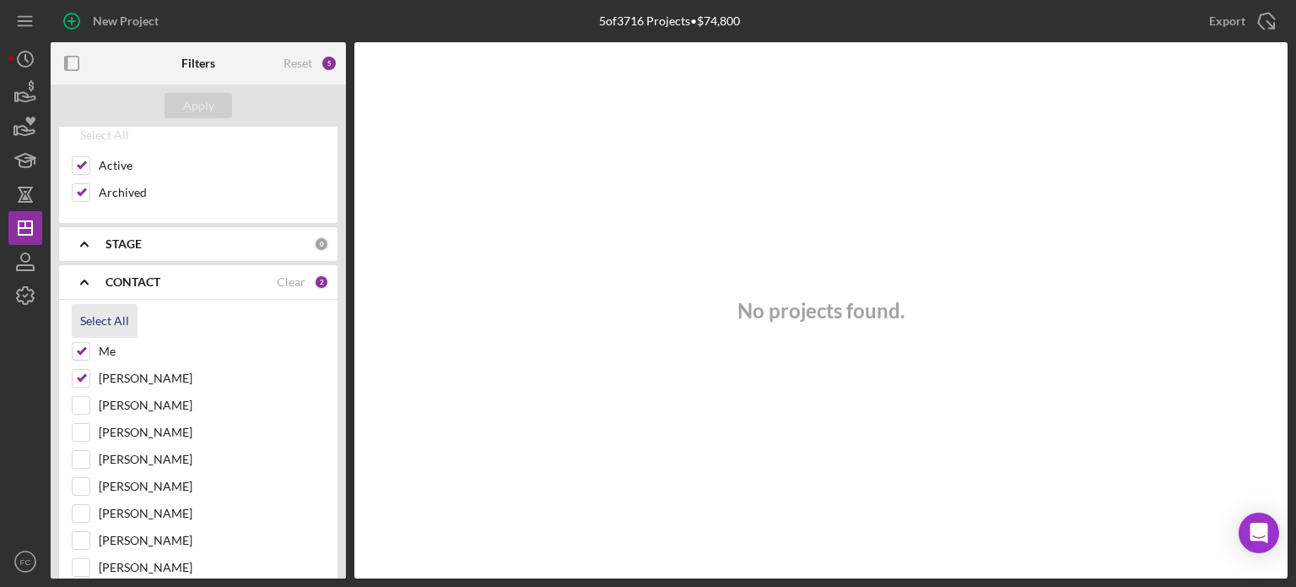
checkbox input "true"
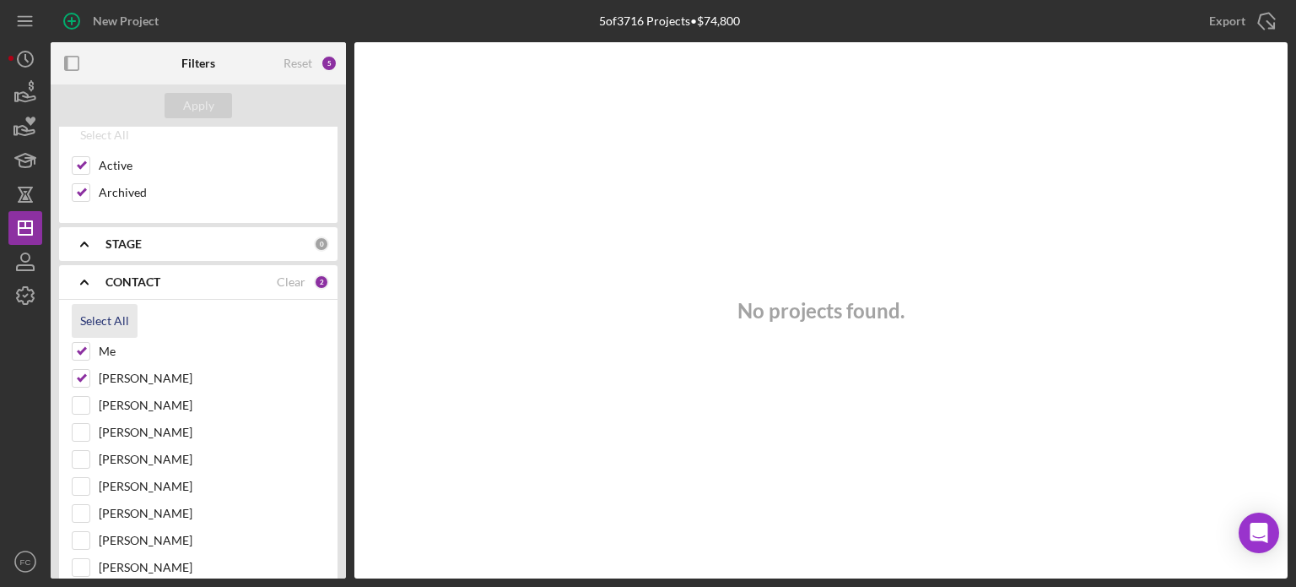
checkbox input "true"
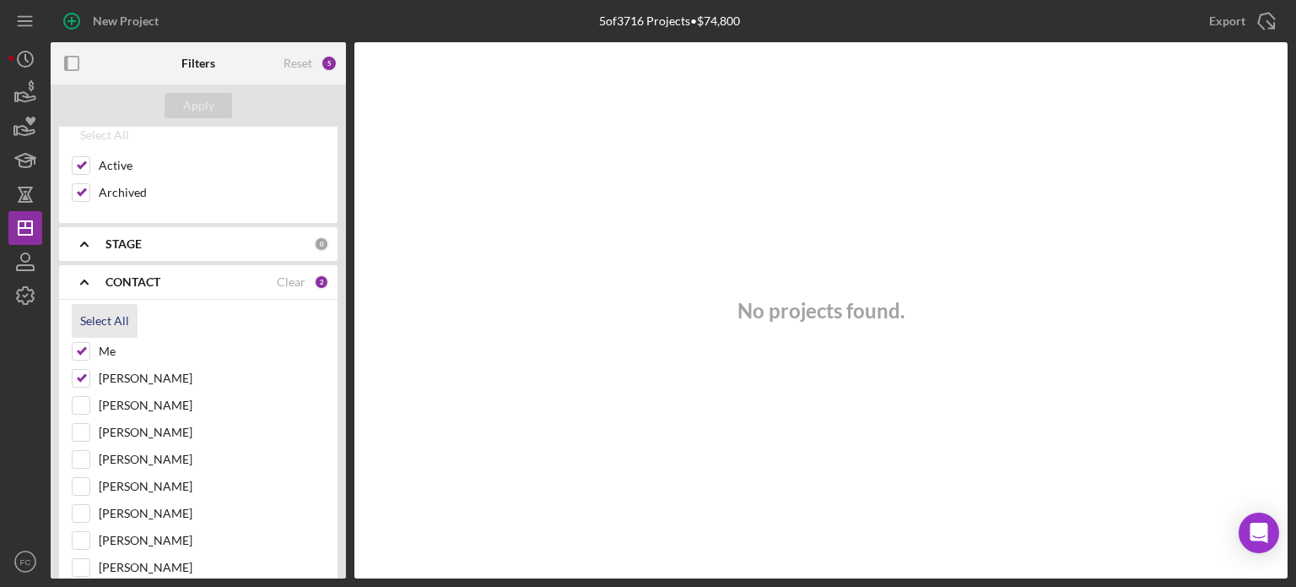
checkbox input "true"
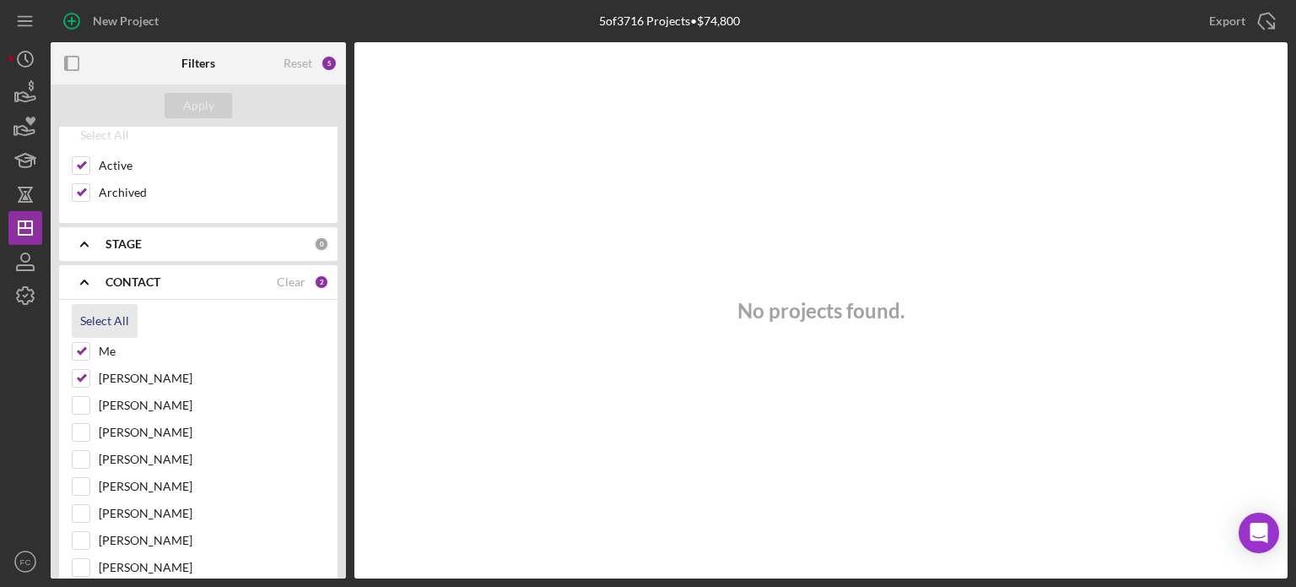
checkbox input "true"
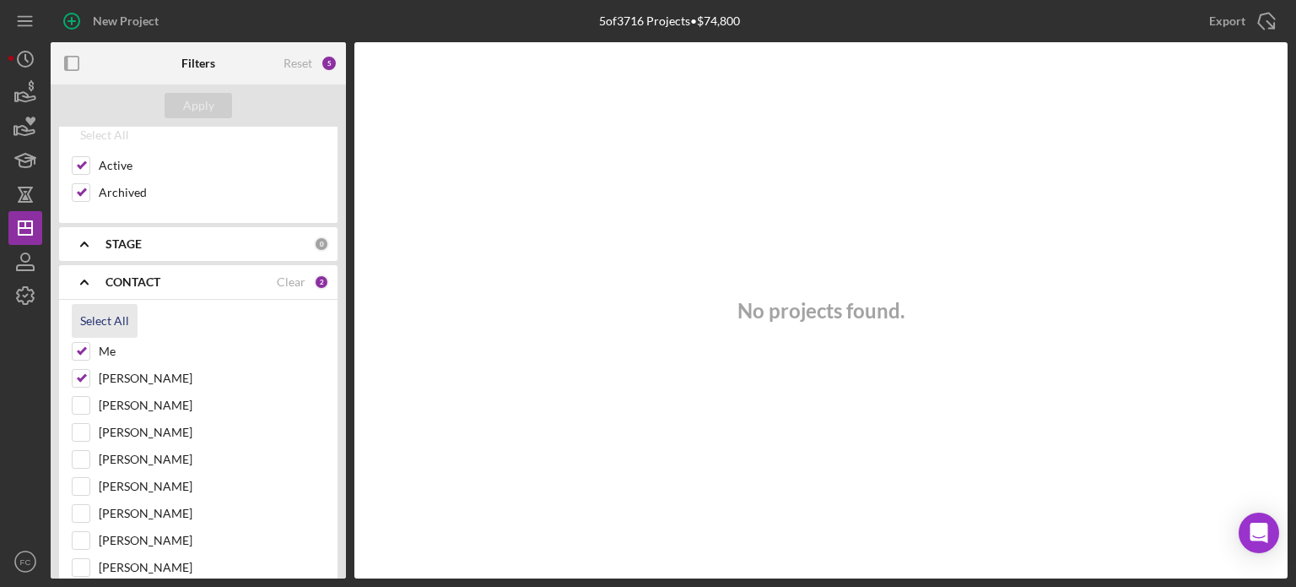
checkbox input "true"
click at [205, 107] on div "Apply" at bounding box center [198, 105] width 31 height 25
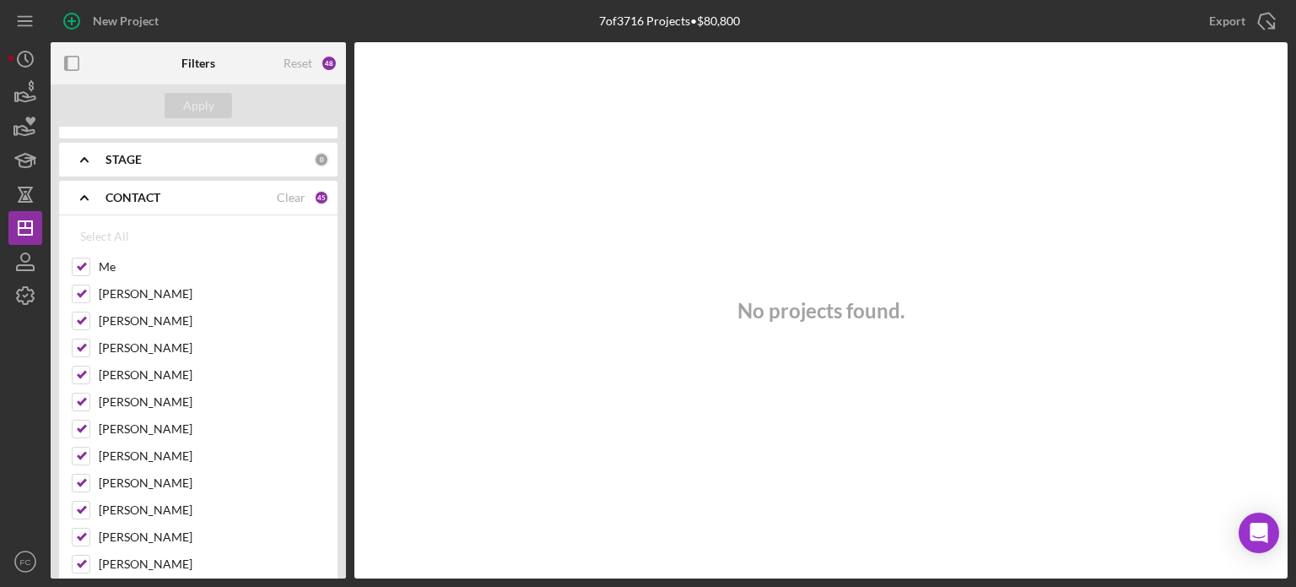
scroll to position [0, 0]
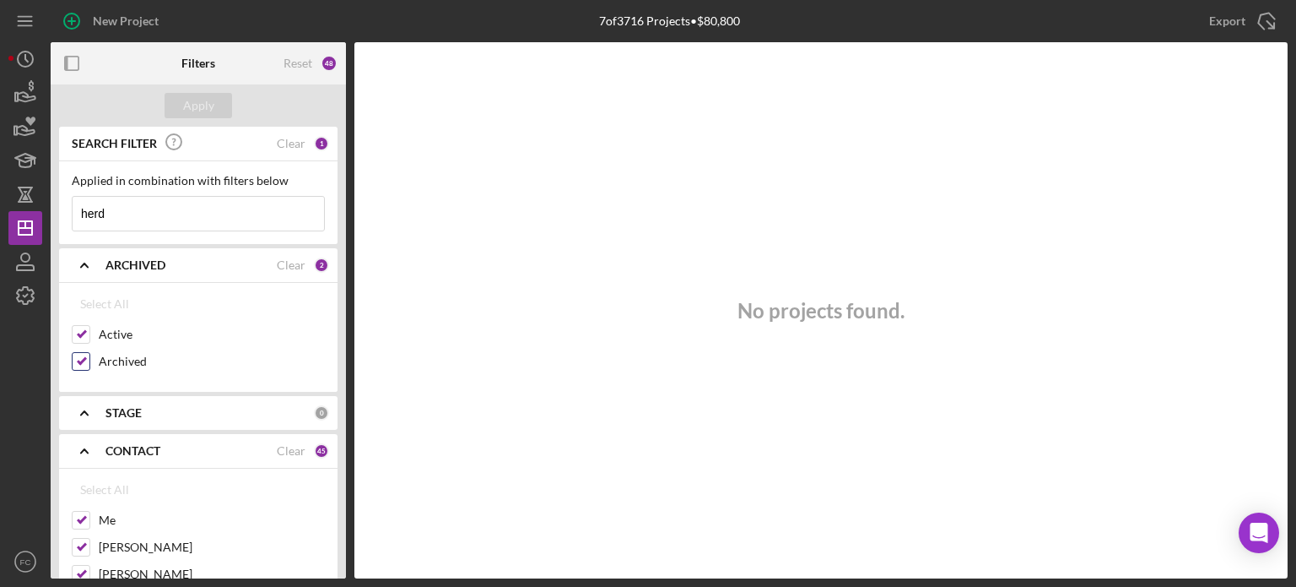
click at [81, 360] on input "Archived" at bounding box center [81, 361] width 17 height 17
checkbox input "false"
click at [187, 102] on div "Apply" at bounding box center [198, 105] width 31 height 25
click at [125, 212] on input "herd" at bounding box center [199, 214] width 252 height 34
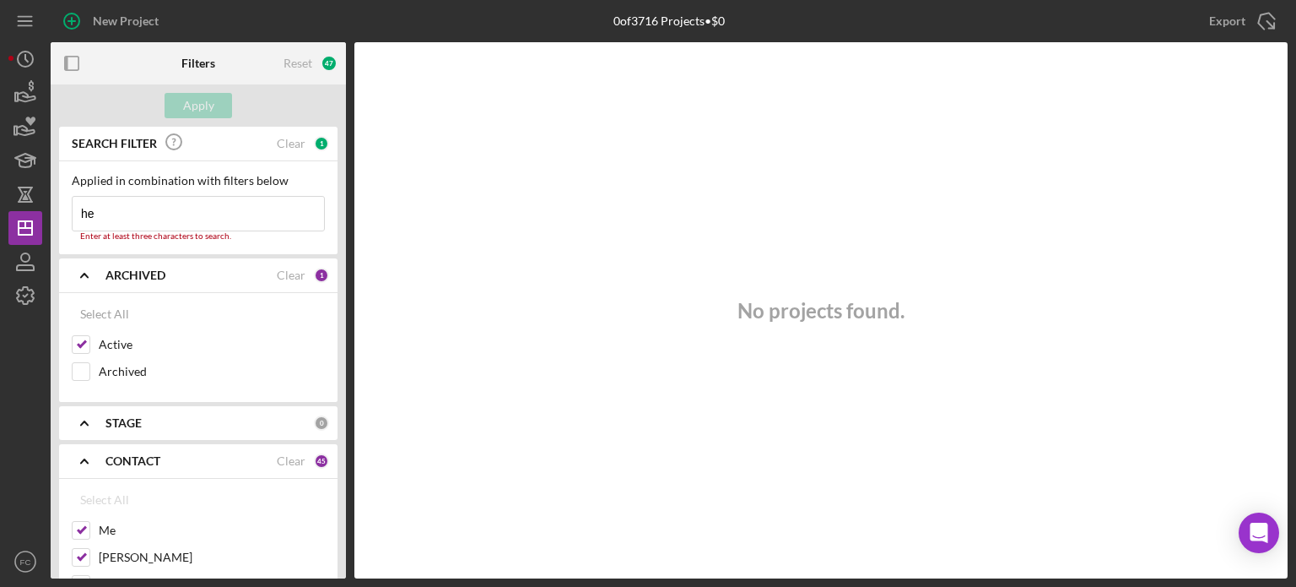
type input "h"
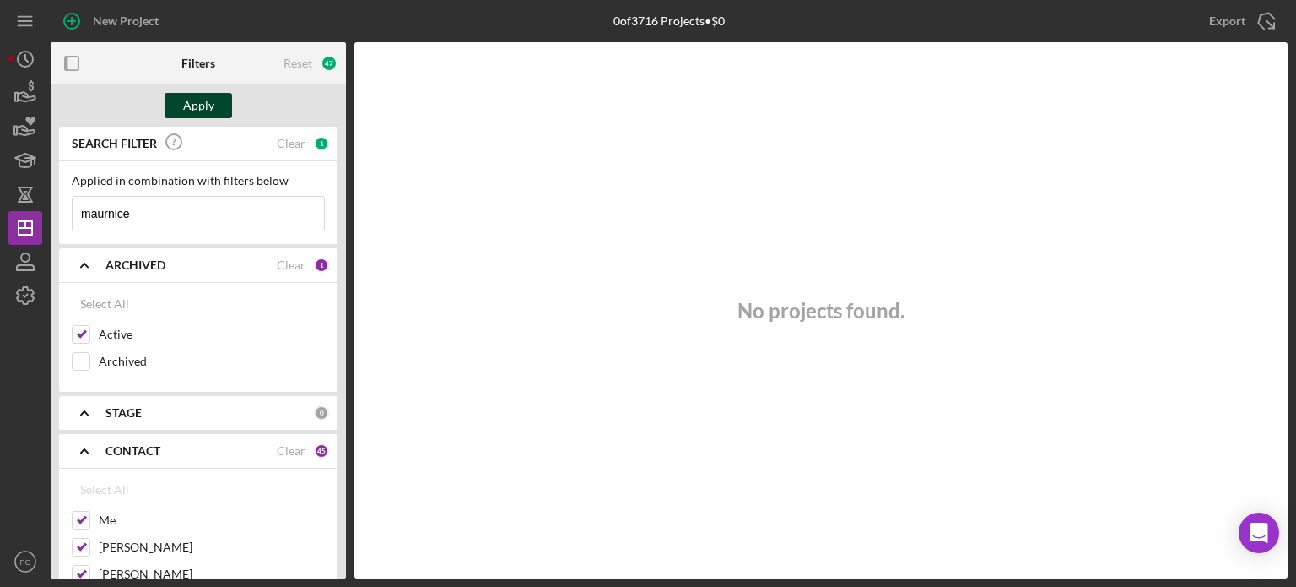
type input "maurnice"
click at [212, 106] on div "Apply" at bounding box center [198, 105] width 31 height 25
click at [84, 357] on input "Archived" at bounding box center [81, 361] width 17 height 17
click at [181, 107] on button "Apply" at bounding box center [199, 105] width 68 height 25
click at [85, 360] on input "Archived" at bounding box center [81, 361] width 17 height 17
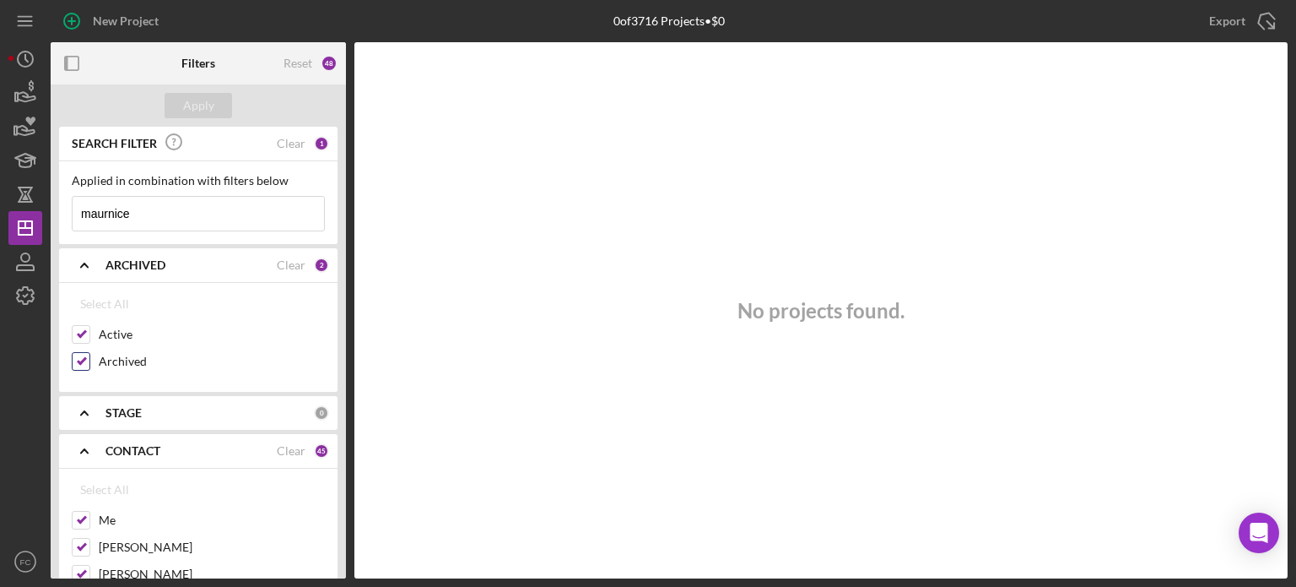
checkbox input "false"
click at [78, 330] on input "Active" at bounding box center [81, 334] width 17 height 17
checkbox input "false"
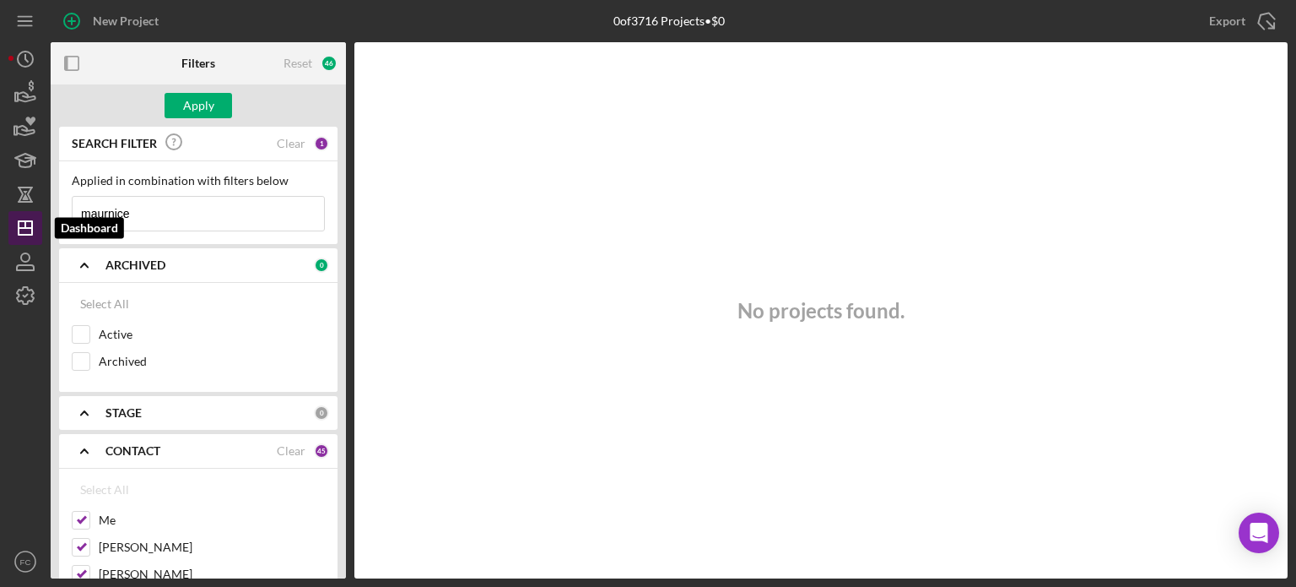
click at [23, 228] on line "button" at bounding box center [26, 228] width 14 height 0
click at [84, 534] on div "Me" at bounding box center [198, 524] width 253 height 27
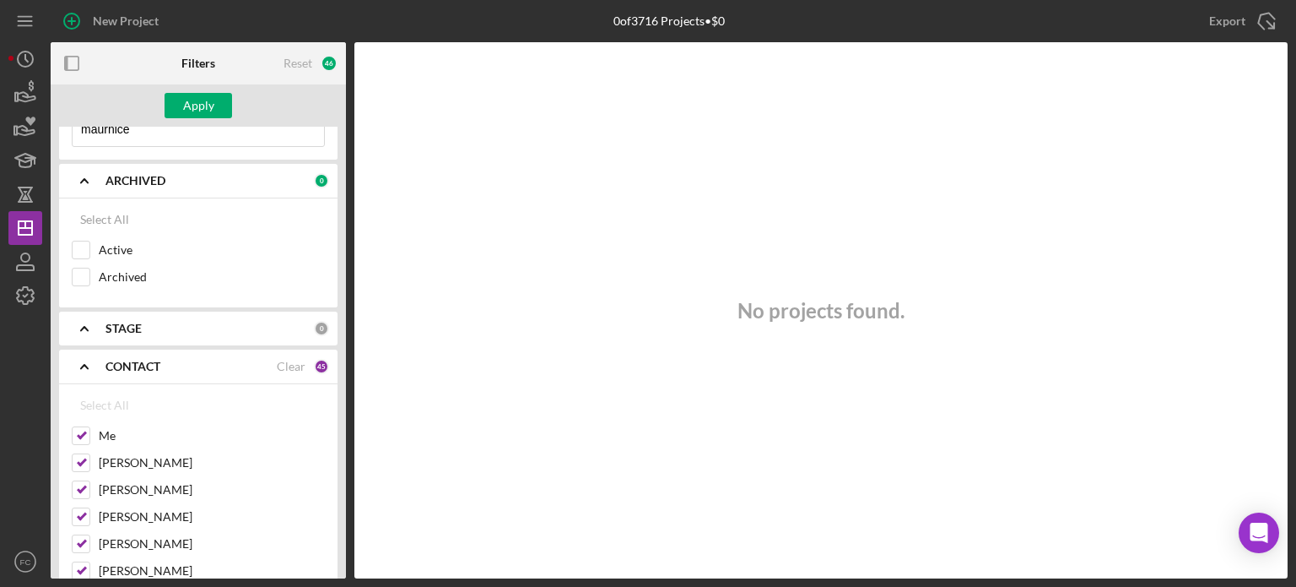
click at [308, 360] on div "CONTACT Clear 45" at bounding box center [218, 366] width 224 height 15
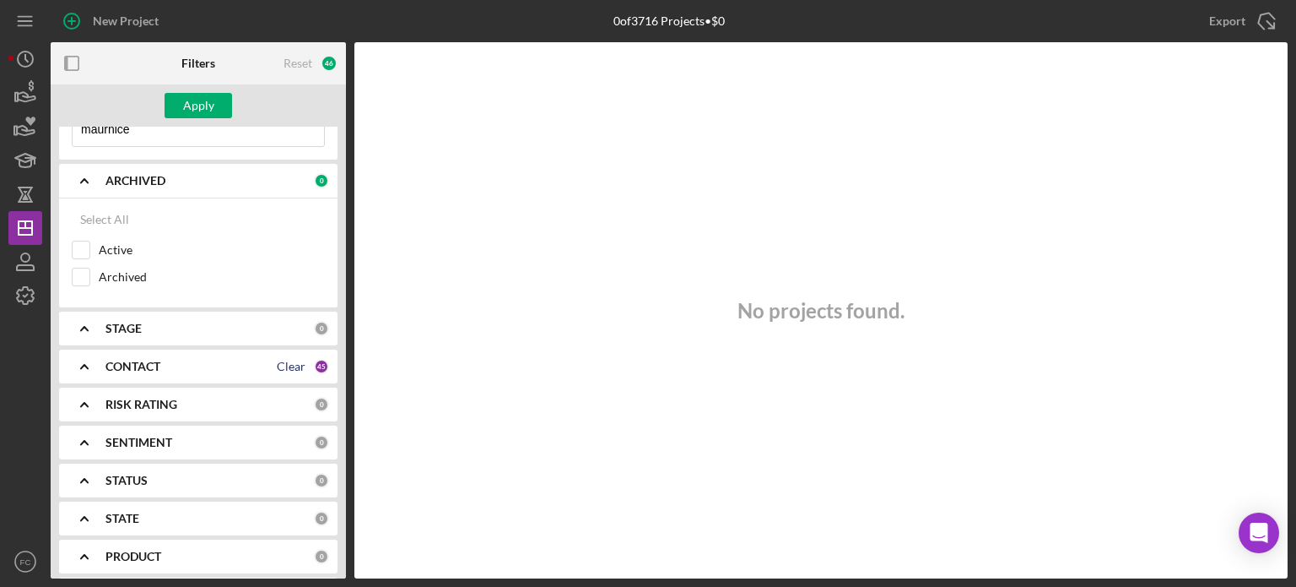
click at [288, 367] on div "Clear" at bounding box center [291, 367] width 29 height 14
click at [151, 367] on b "CONTACT" at bounding box center [133, 367] width 55 height 14
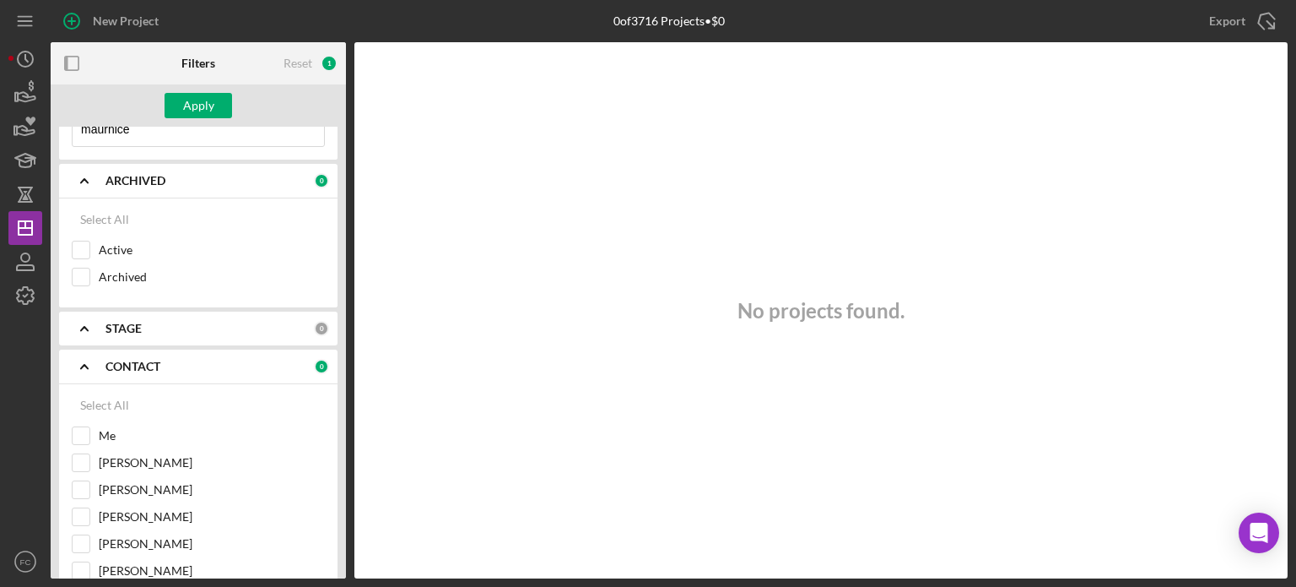
drag, startPoint x: 78, startPoint y: 430, endPoint x: 84, endPoint y: 421, distance: 11.0
click at [78, 430] on input "Me" at bounding box center [81, 435] width 17 height 17
checkbox input "true"
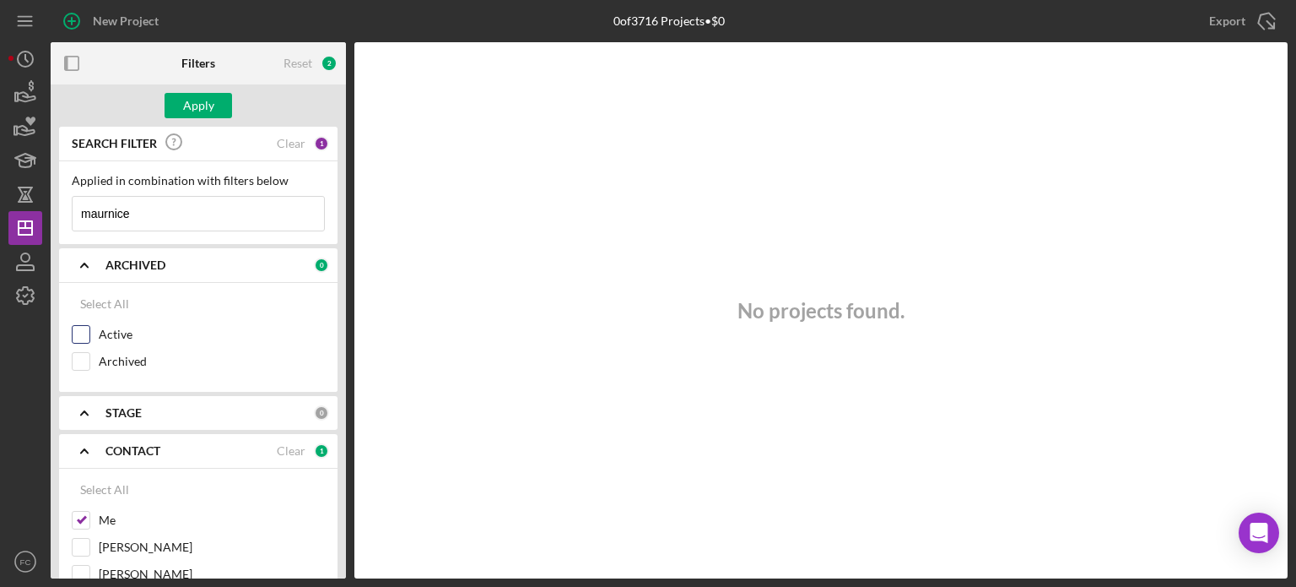
click at [78, 331] on input "Active" at bounding box center [81, 334] width 17 height 17
checkbox input "true"
click at [198, 98] on div "Apply" at bounding box center [198, 105] width 31 height 25
click at [156, 210] on input "maurnice" at bounding box center [199, 214] width 252 height 34
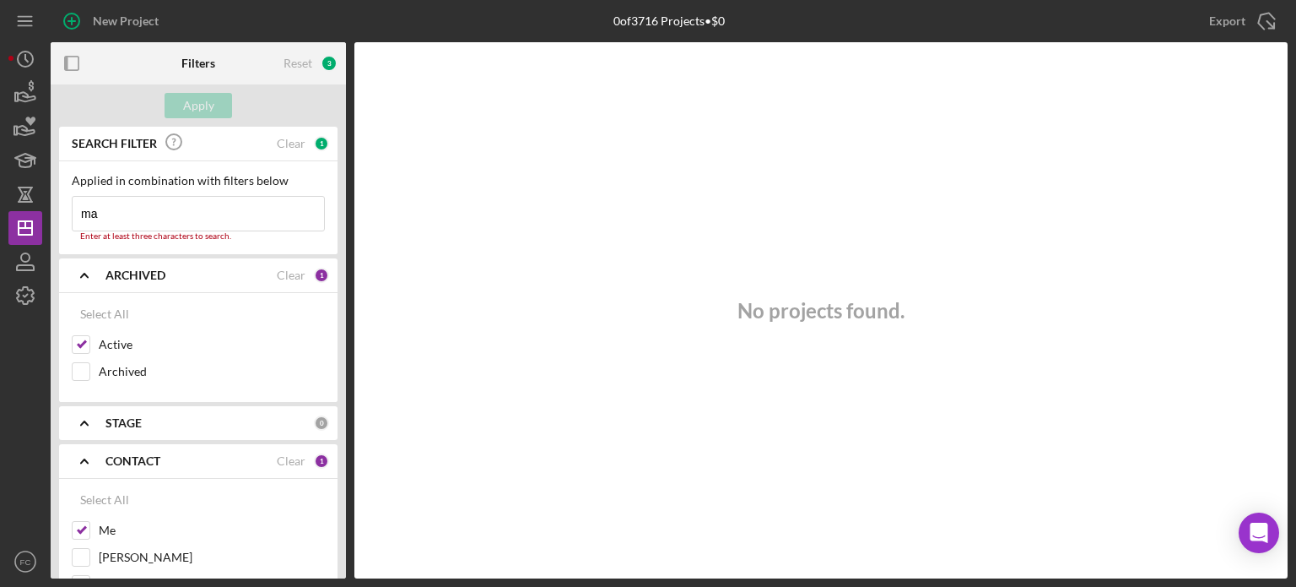
type input "m"
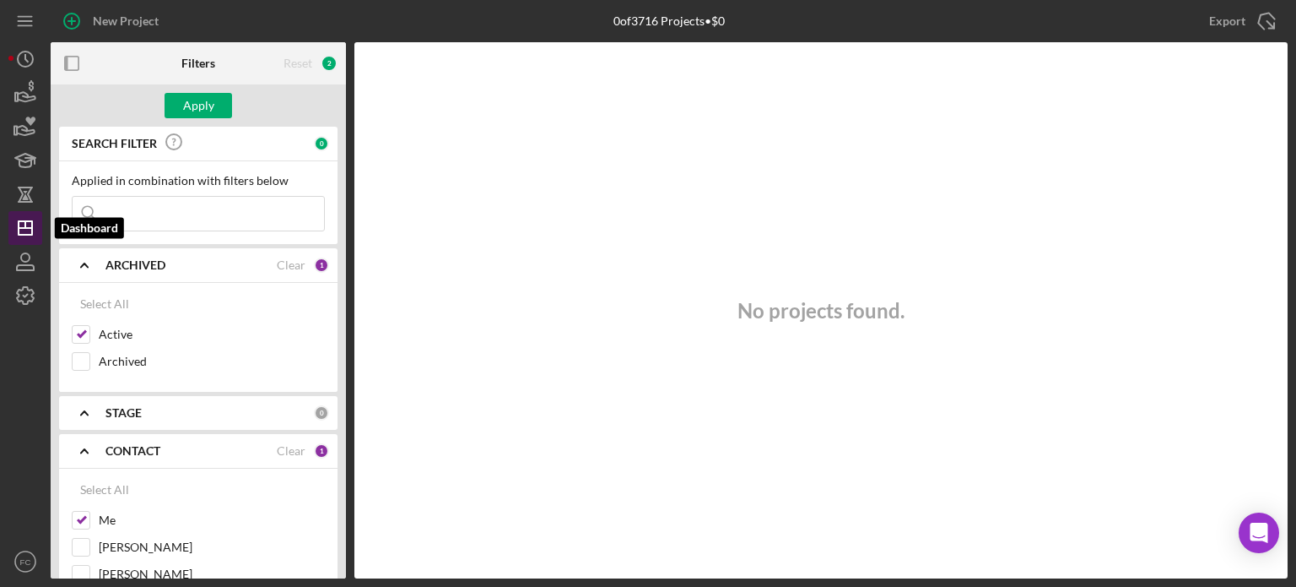
click at [23, 232] on icon "Icon/Dashboard" at bounding box center [25, 228] width 42 height 42
click at [214, 111] on button "Apply" at bounding box center [199, 105] width 68 height 25
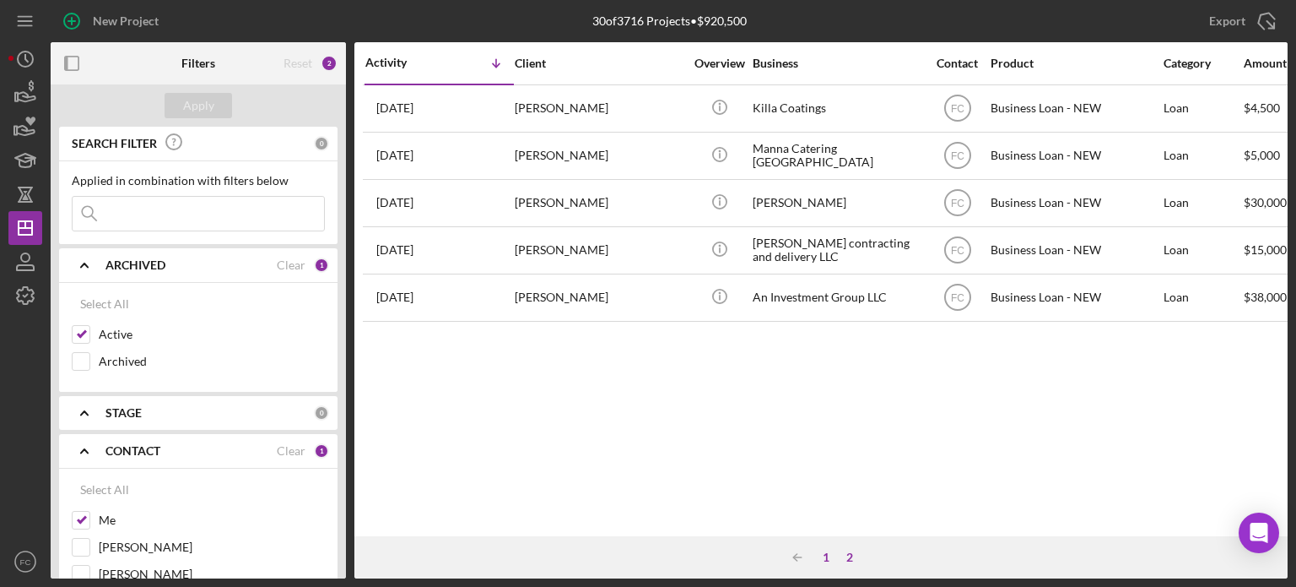
click at [821, 552] on div "1" at bounding box center [826, 557] width 24 height 14
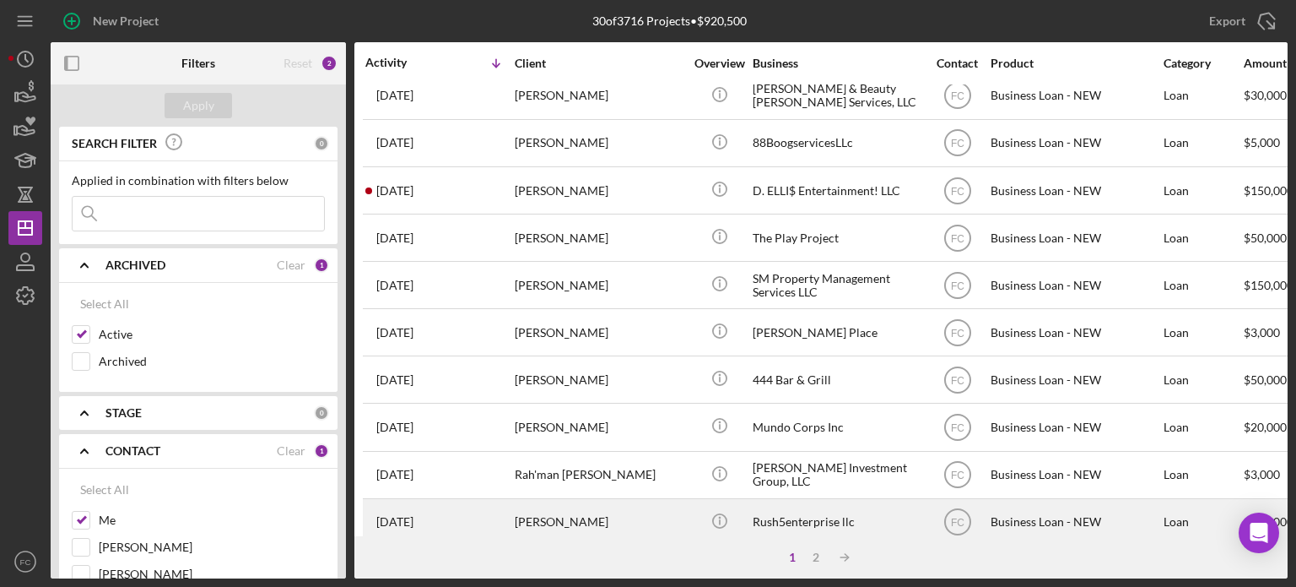
scroll to position [753, 0]
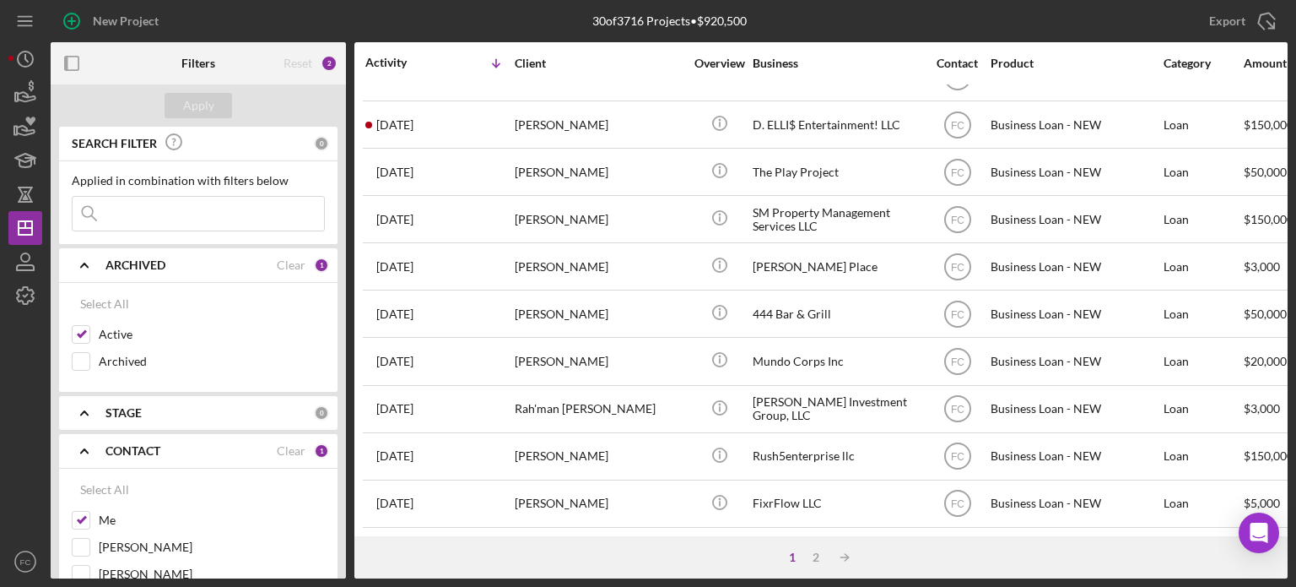
drag, startPoint x: 820, startPoint y: 556, endPoint x: 817, endPoint y: 547, distance: 9.6
click at [820, 554] on div "2" at bounding box center [816, 557] width 24 height 14
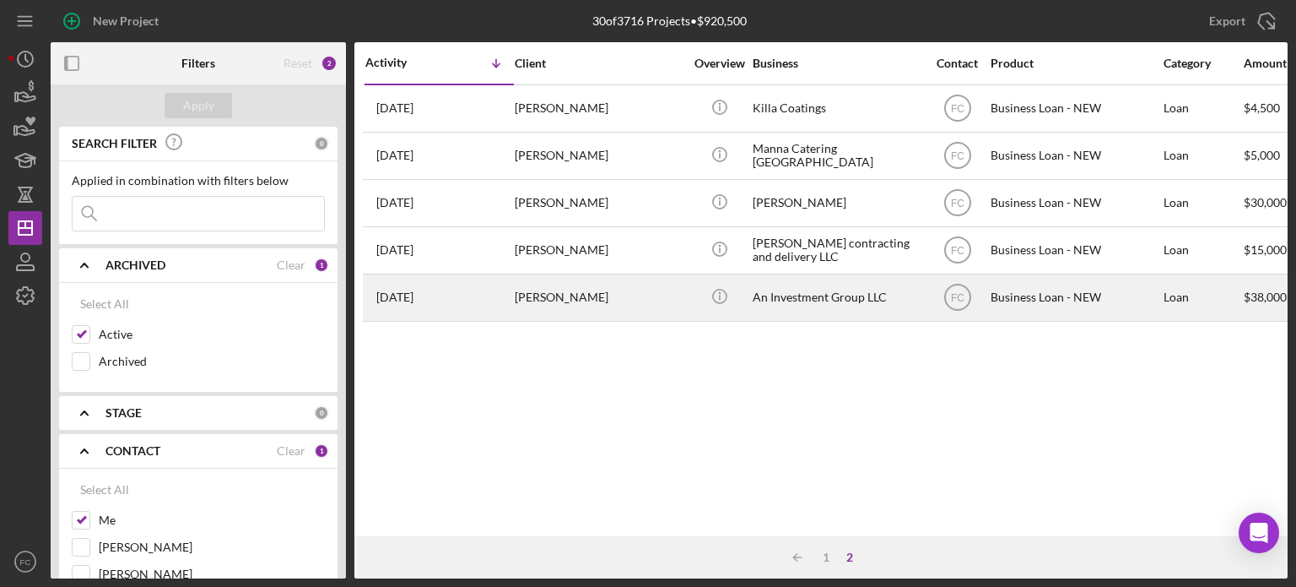
scroll to position [0, 0]
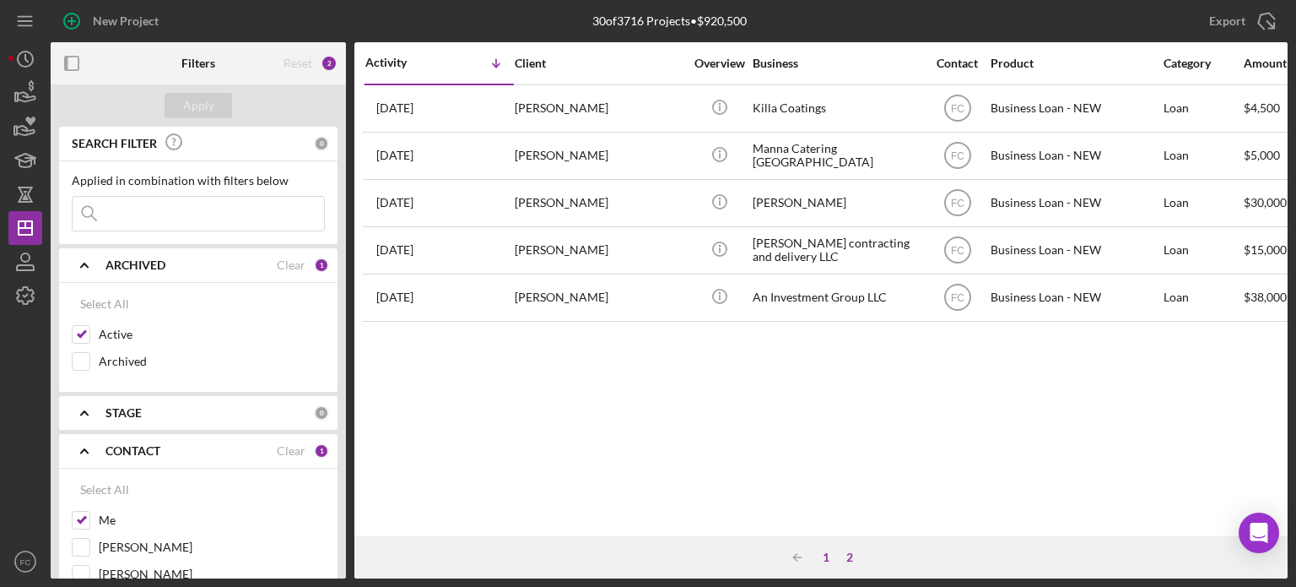
click at [825, 553] on div "1" at bounding box center [826, 557] width 24 height 14
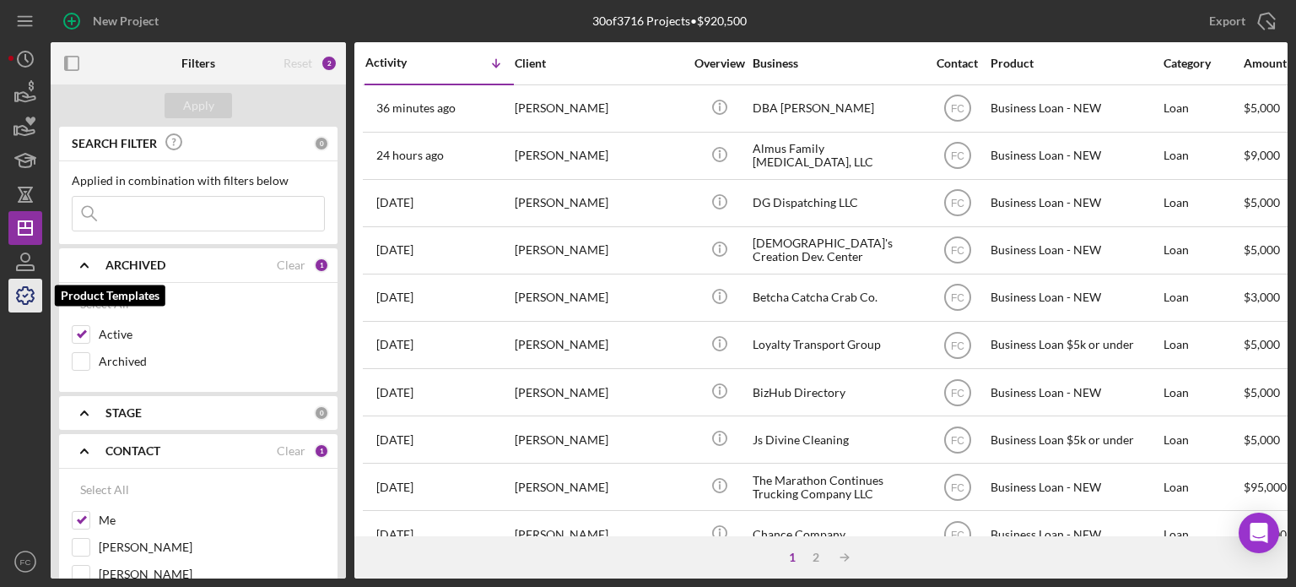
click at [29, 299] on icon "button" at bounding box center [25, 295] width 42 height 42
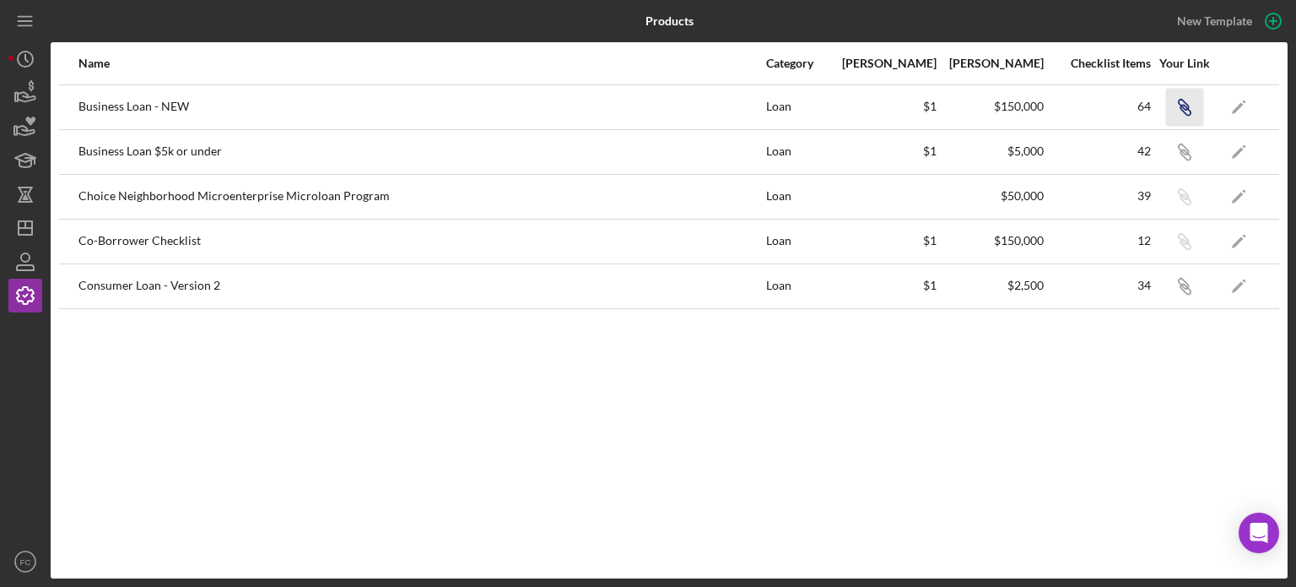
click at [1192, 109] on icon "Icon/Link" at bounding box center [1185, 107] width 38 height 38
